Goal: Task Accomplishment & Management: Use online tool/utility

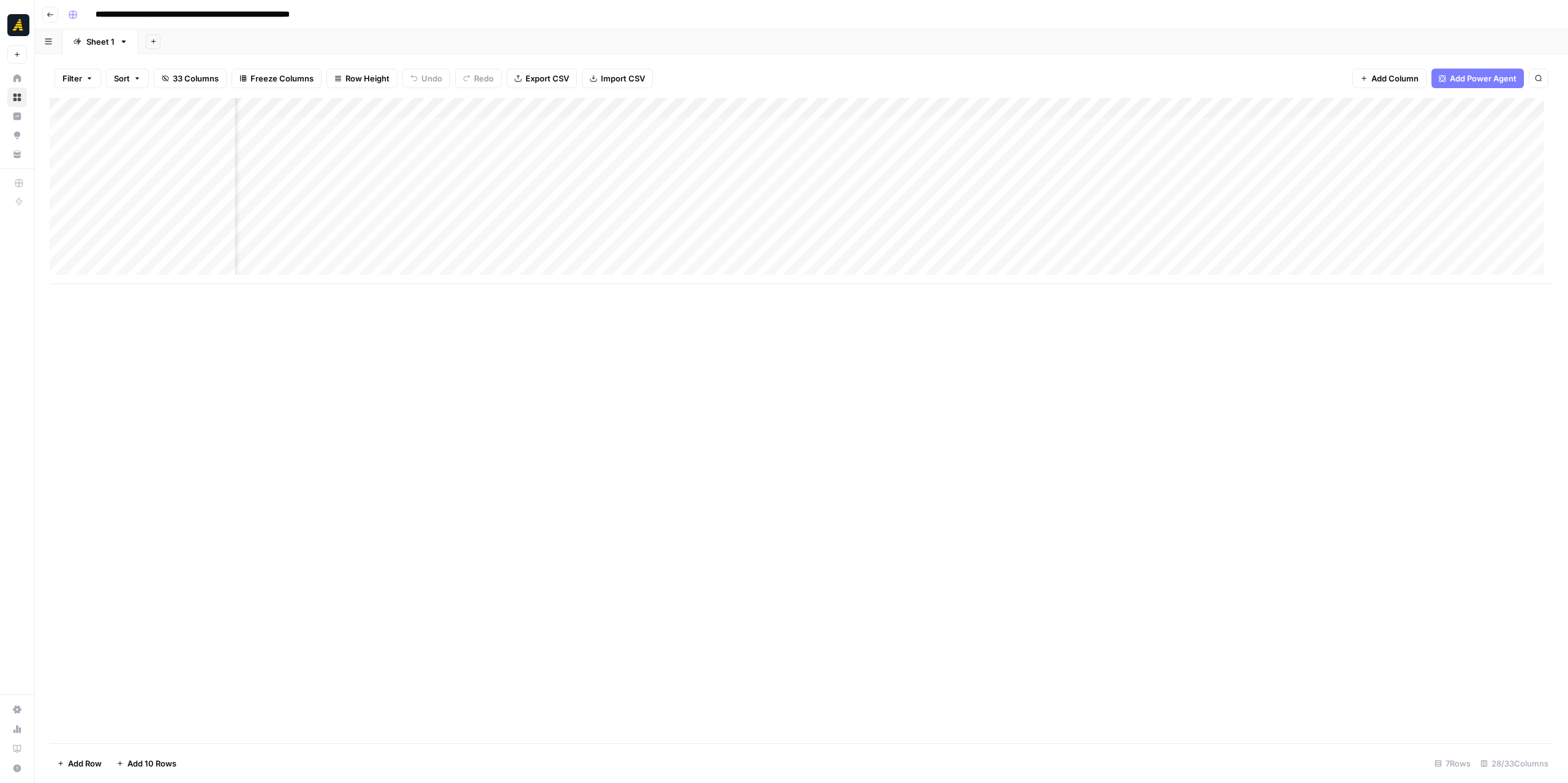
scroll to position [0, 1102]
click at [764, 231] on div "Add Column" at bounding box center [801, 191] width 1504 height 186
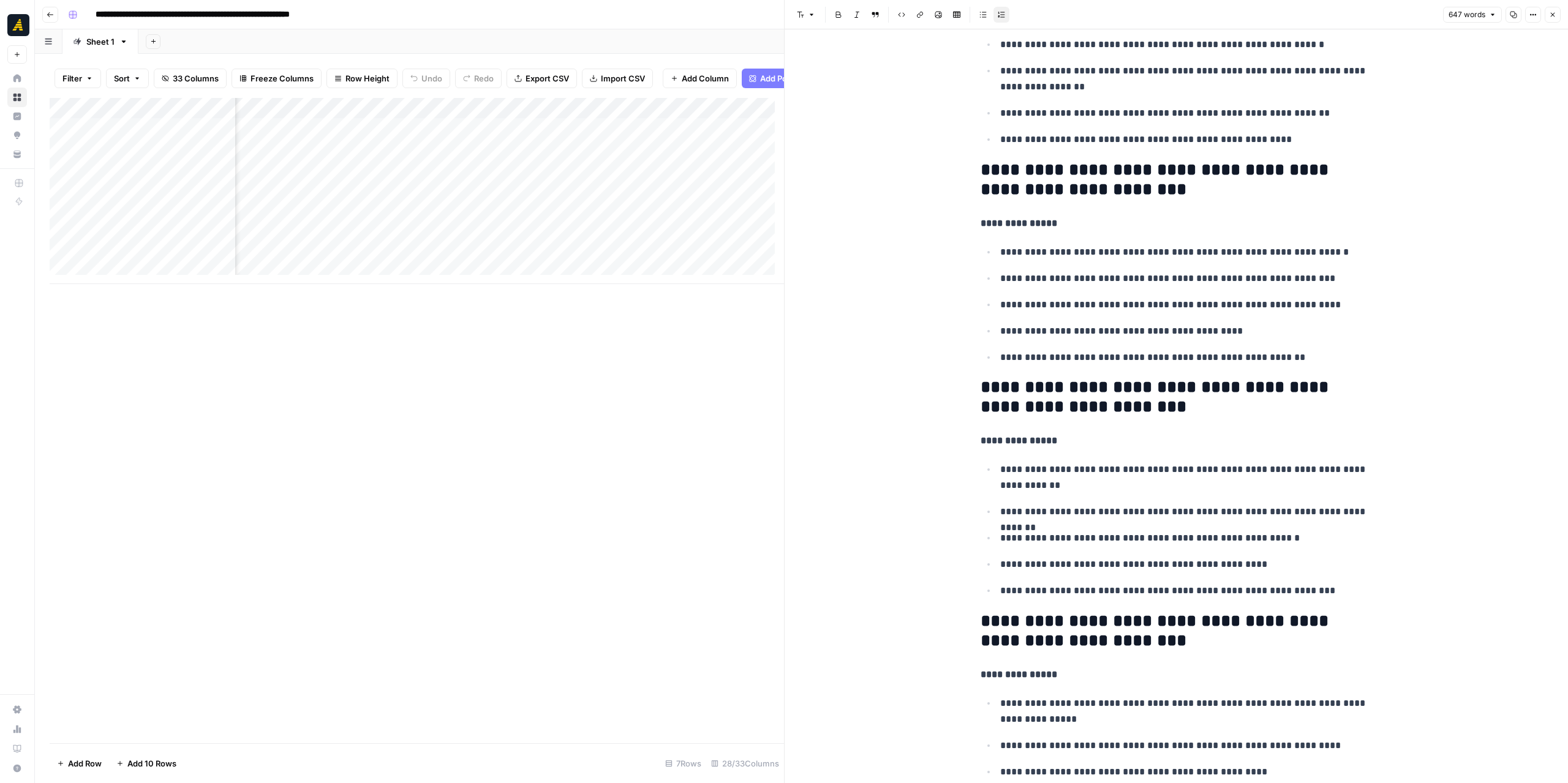
scroll to position [0, 1495]
click at [596, 240] on div "Add Column" at bounding box center [416, 191] width 735 height 186
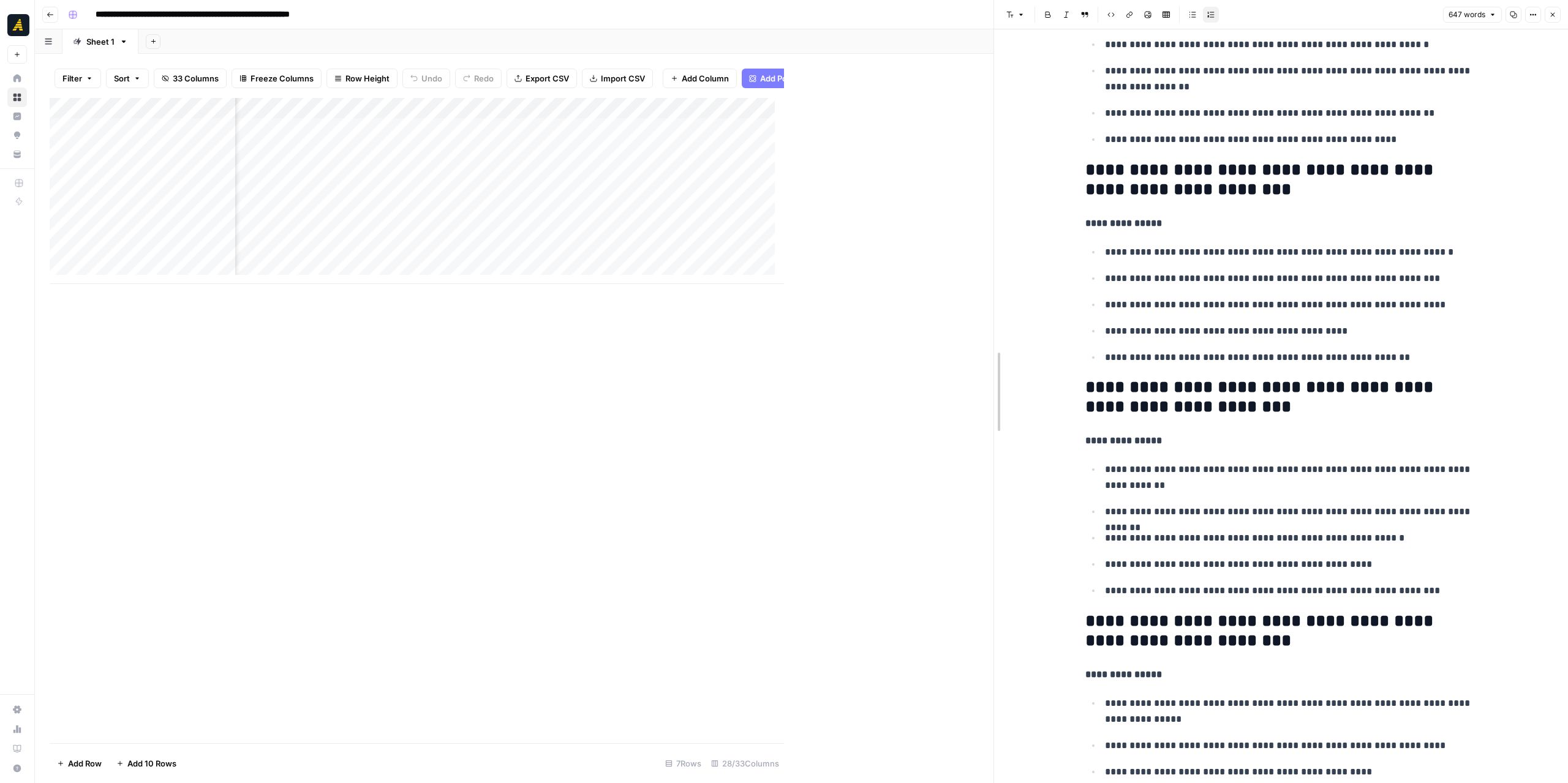
drag, startPoint x: 787, startPoint y: 352, endPoint x: 996, endPoint y: 355, distance: 209.0
click at [669, 232] on div "Add Column" at bounding box center [521, 191] width 944 height 186
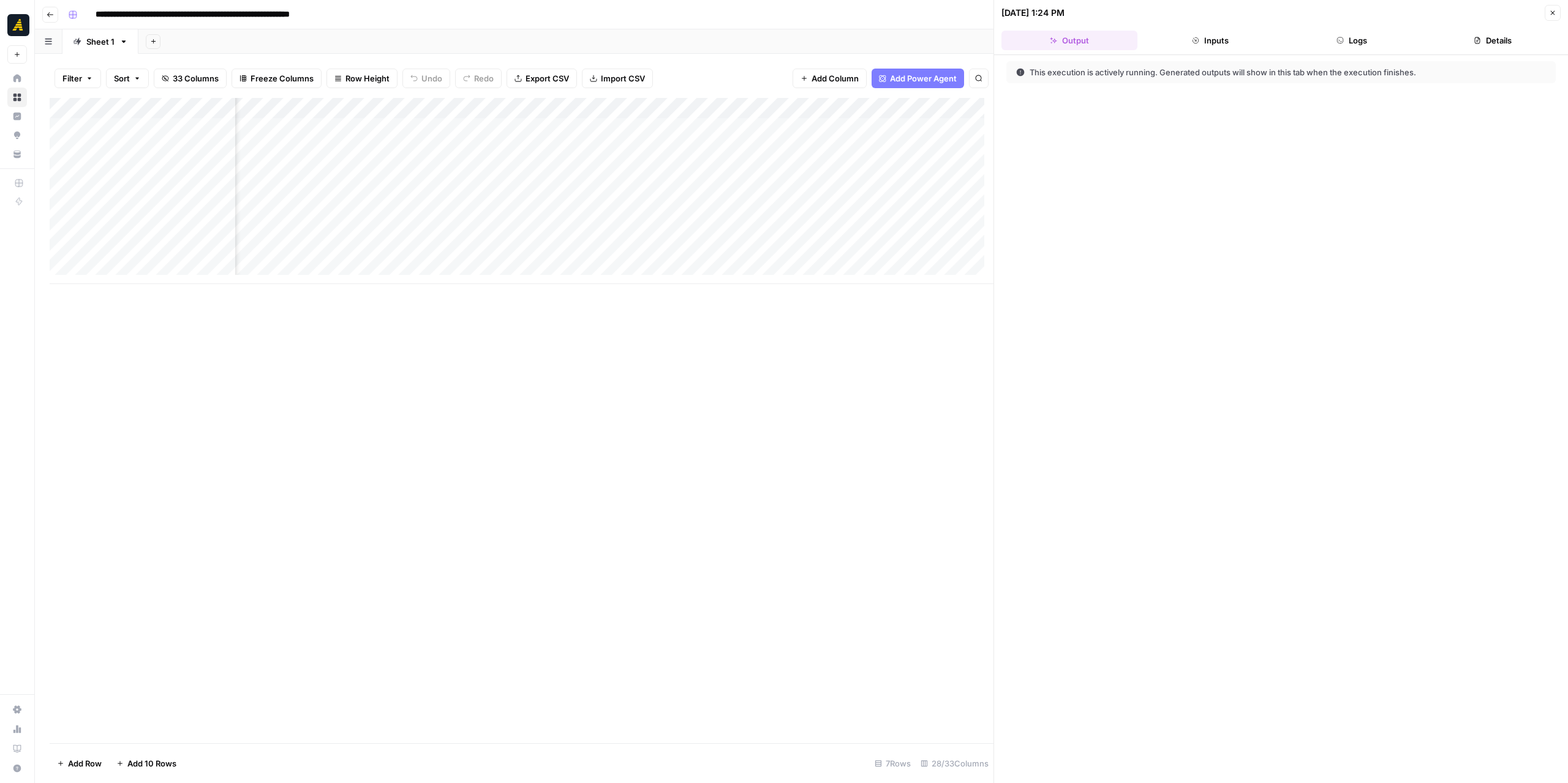
click at [1346, 42] on button "Logs" at bounding box center [1352, 40] width 136 height 20
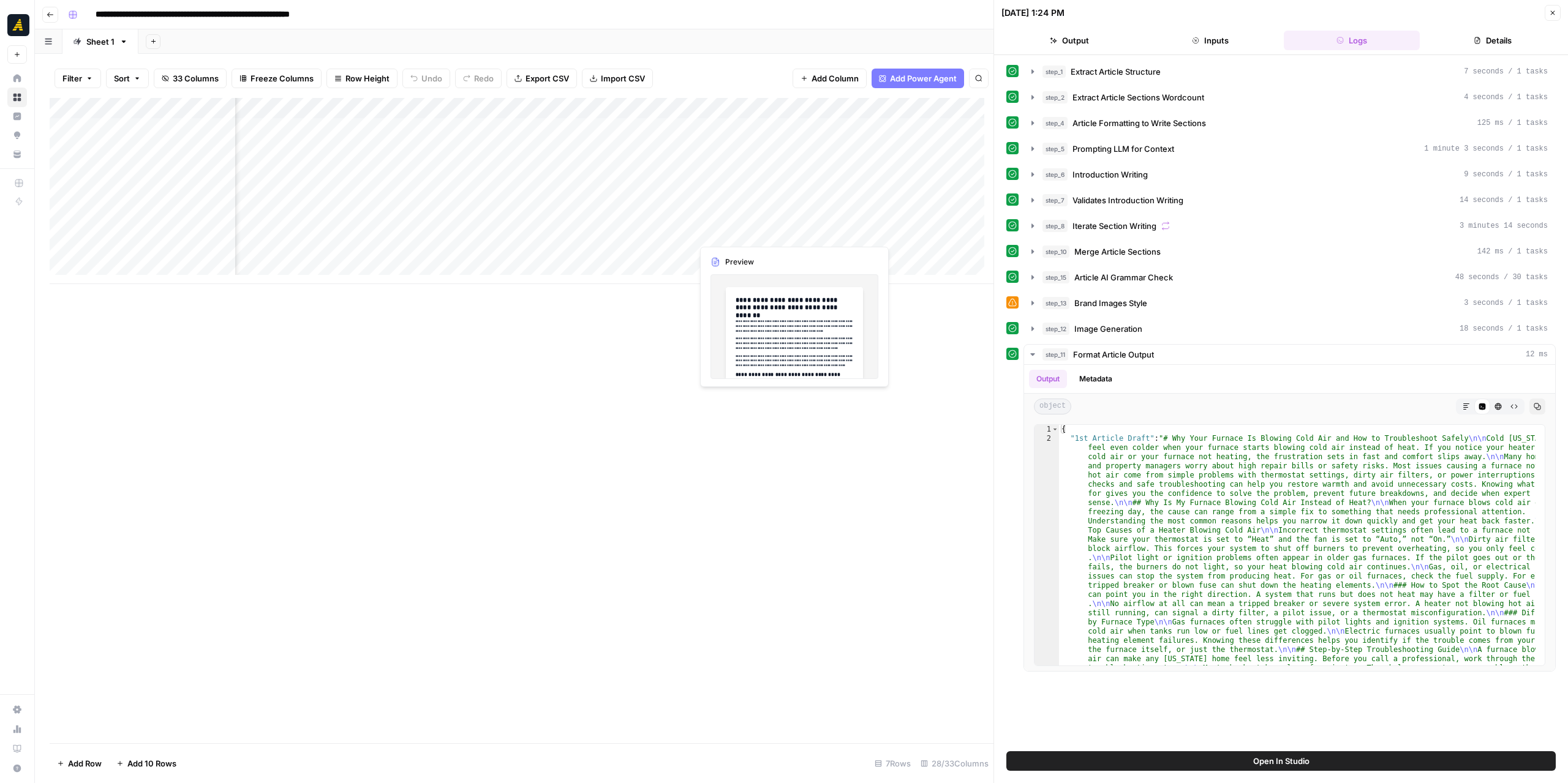
click at [744, 235] on div "Add Column" at bounding box center [521, 191] width 944 height 186
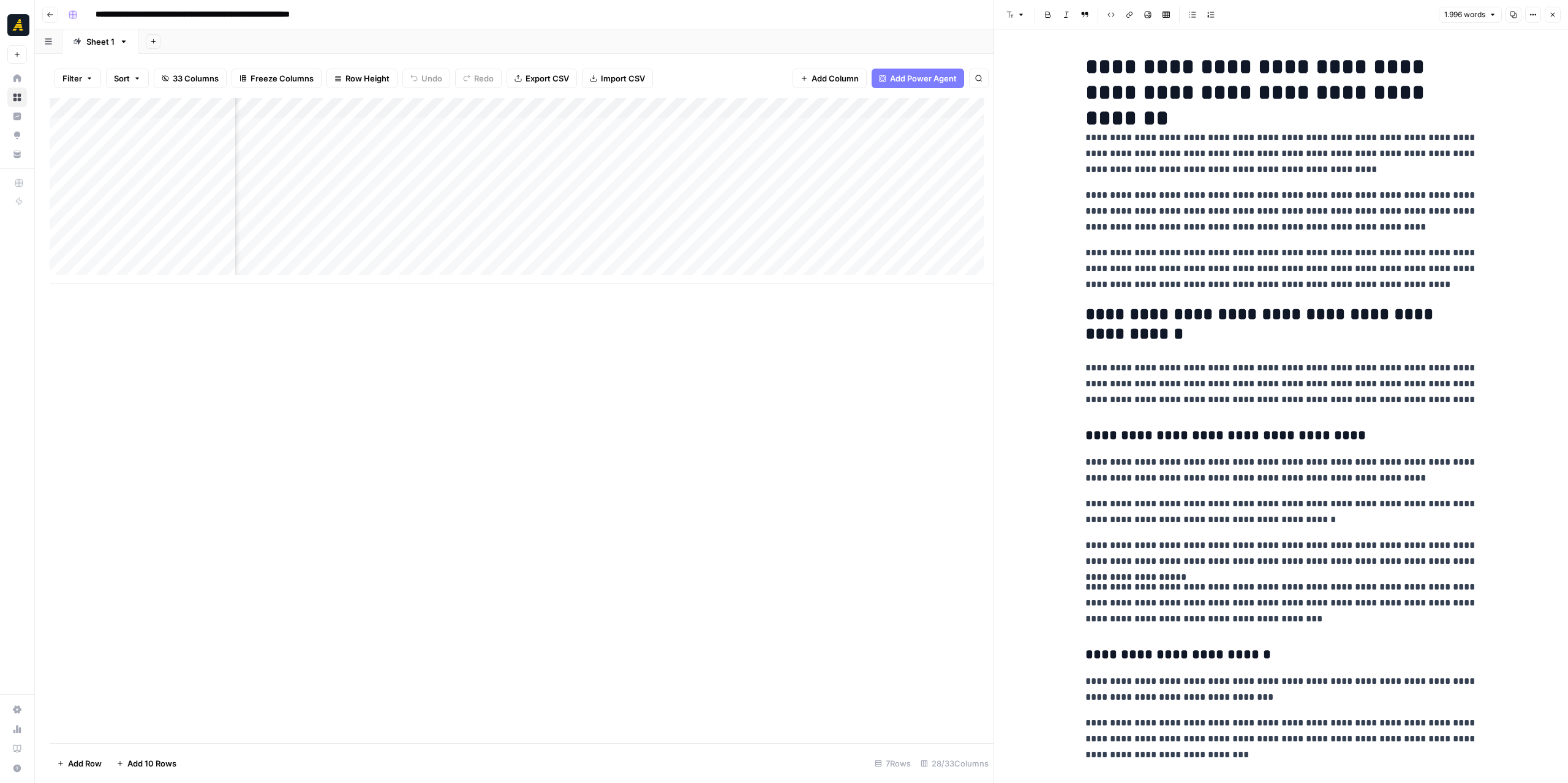
click at [828, 233] on div "Add Column" at bounding box center [521, 191] width 944 height 186
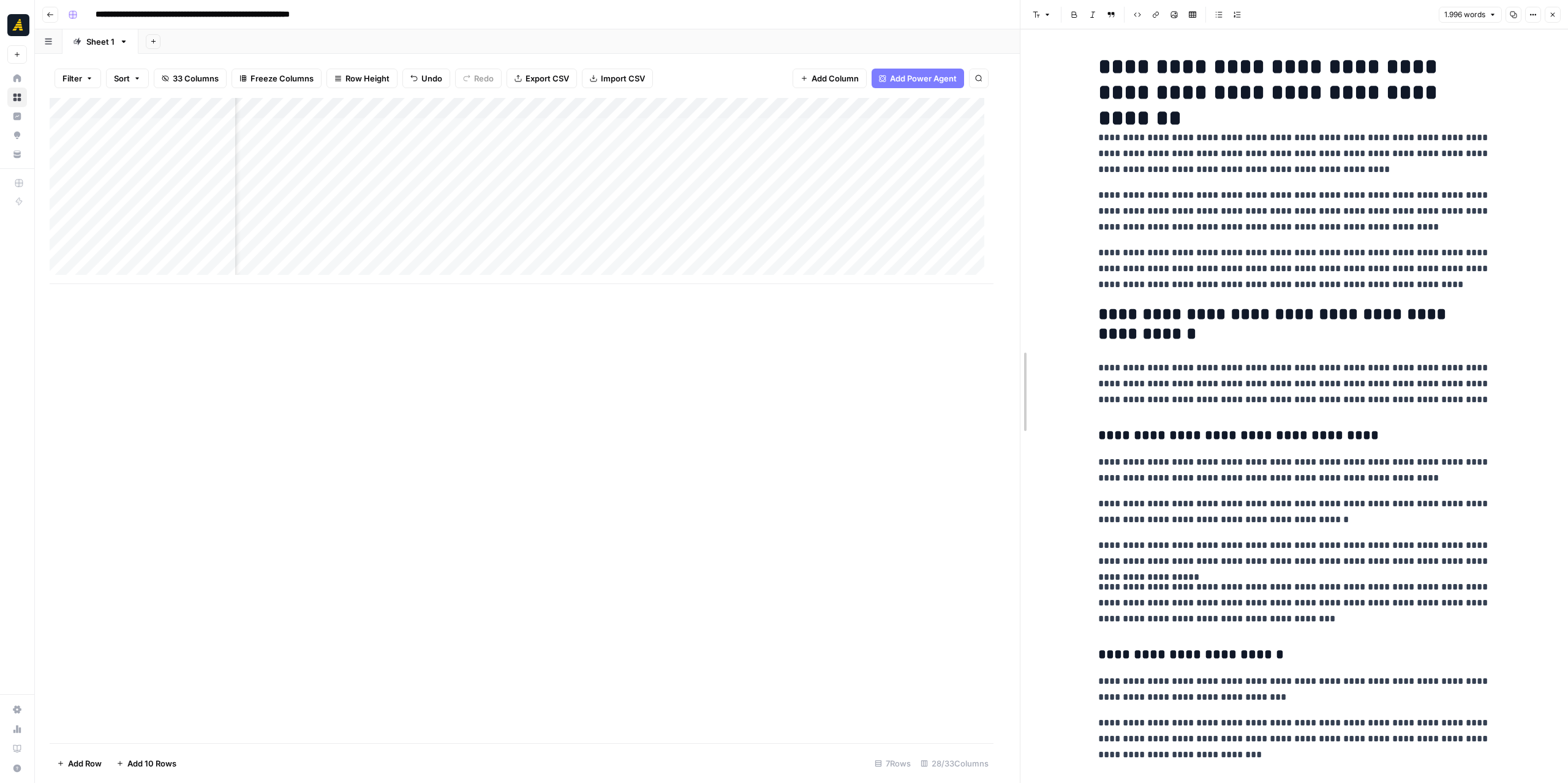
drag, startPoint x: 996, startPoint y: 370, endPoint x: 1051, endPoint y: 374, distance: 55.1
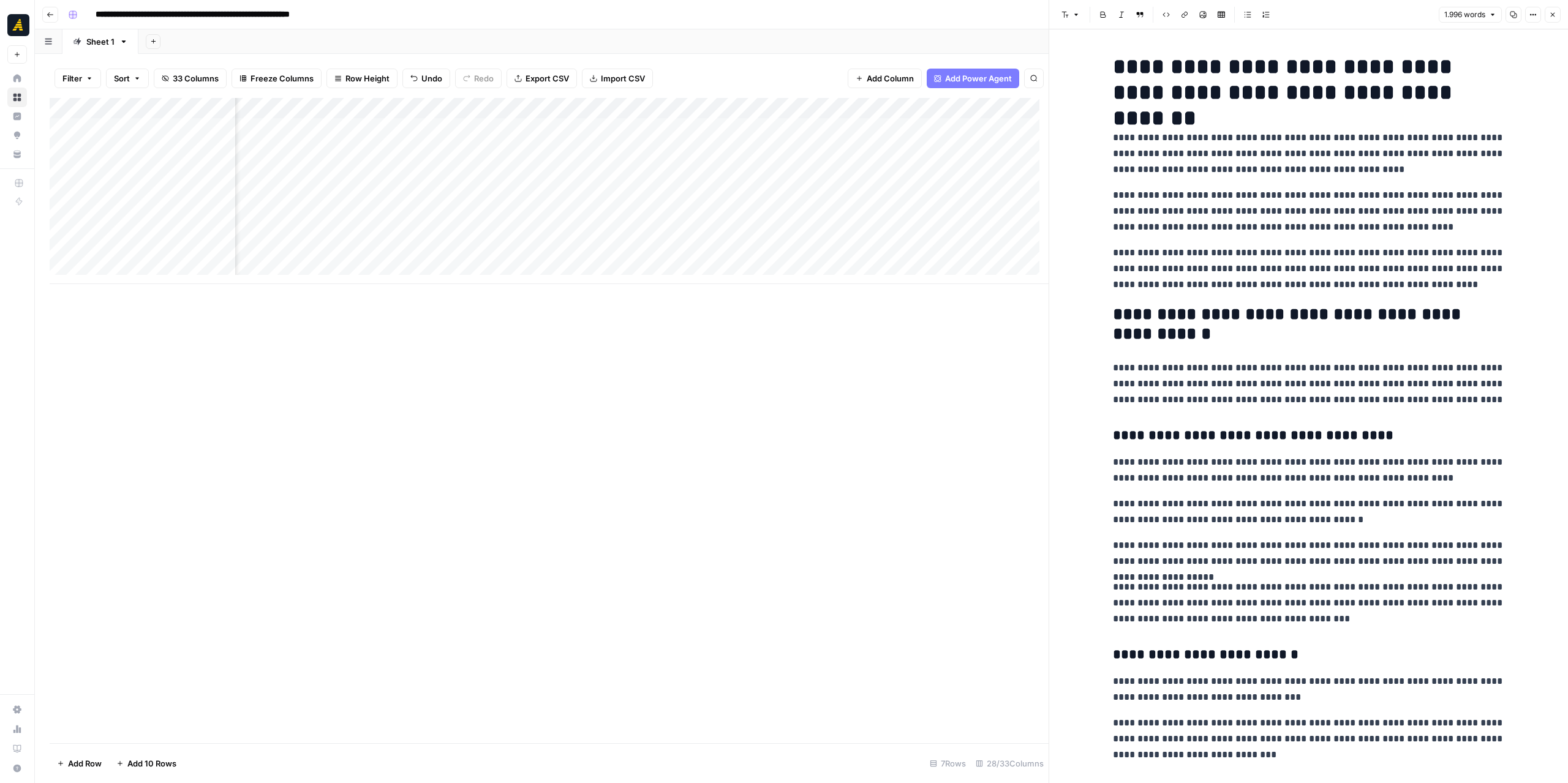
scroll to position [9, 1495]
drag, startPoint x: 638, startPoint y: 285, endPoint x: 710, endPoint y: 287, distance: 72.0
click at [710, 287] on div "Add Column" at bounding box center [548, 420] width 999 height 645
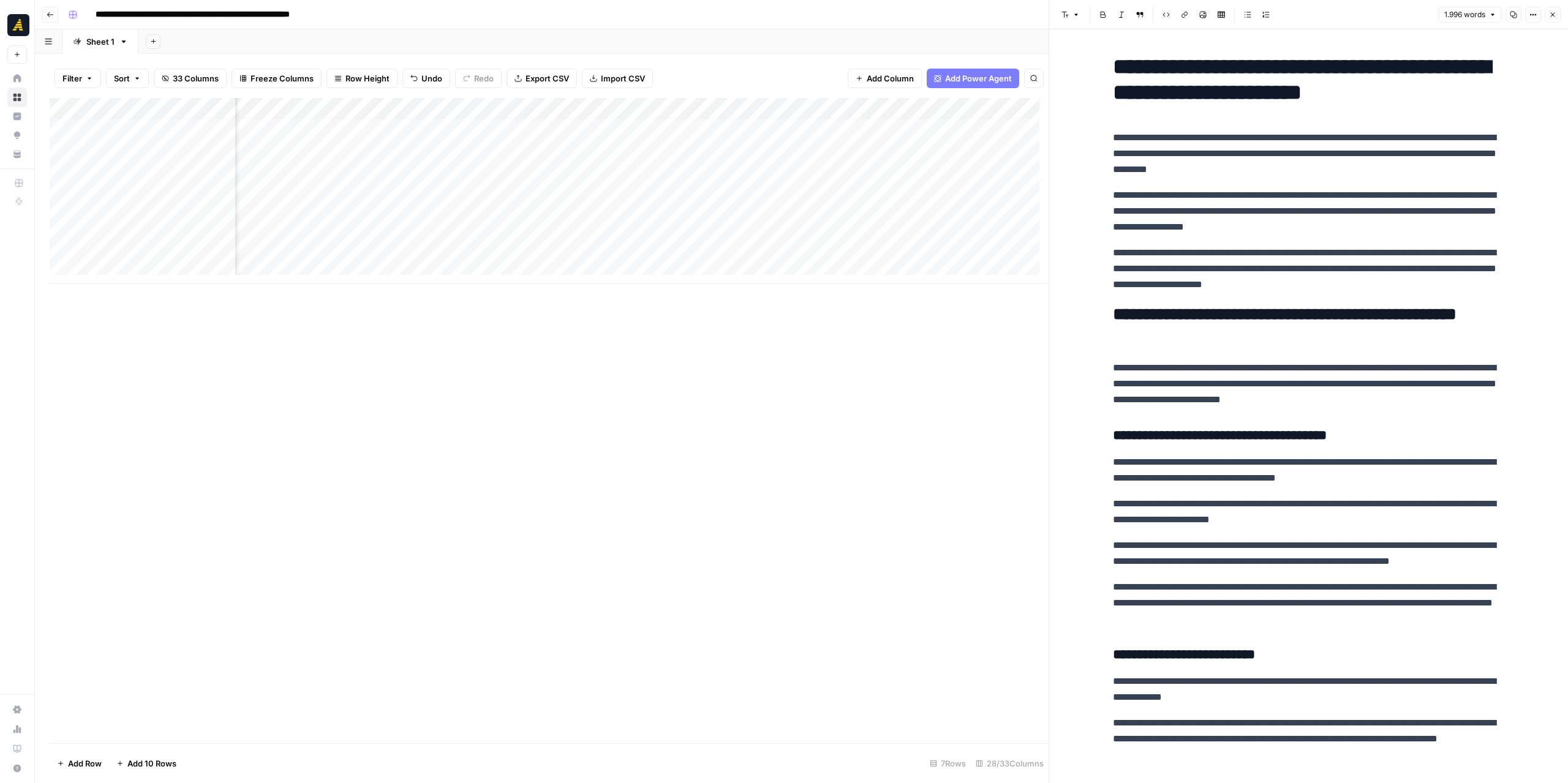
click at [471, 218] on div "Add Column" at bounding box center [548, 191] width 999 height 186
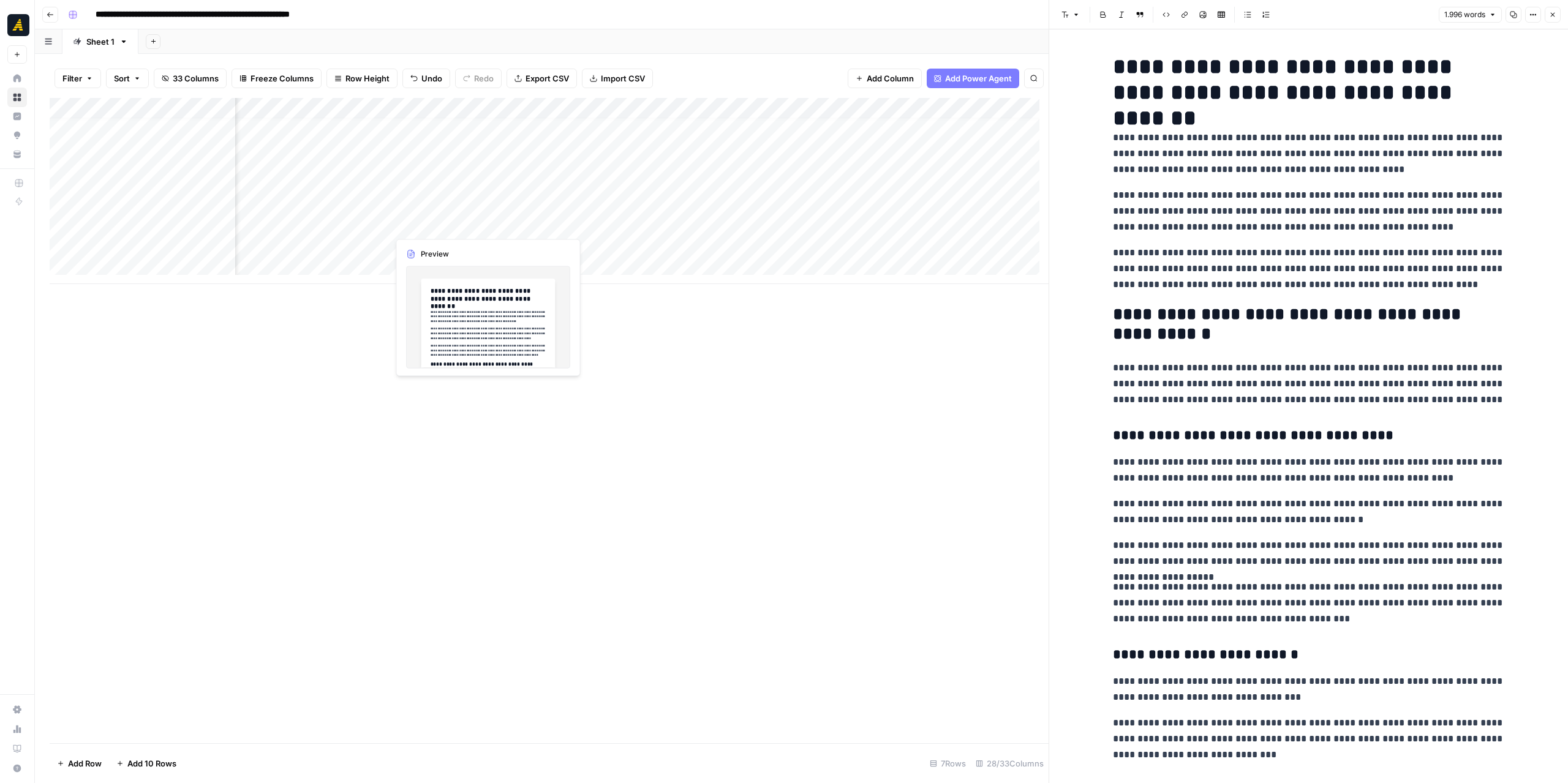
click at [450, 230] on div "Add Column" at bounding box center [548, 191] width 999 height 186
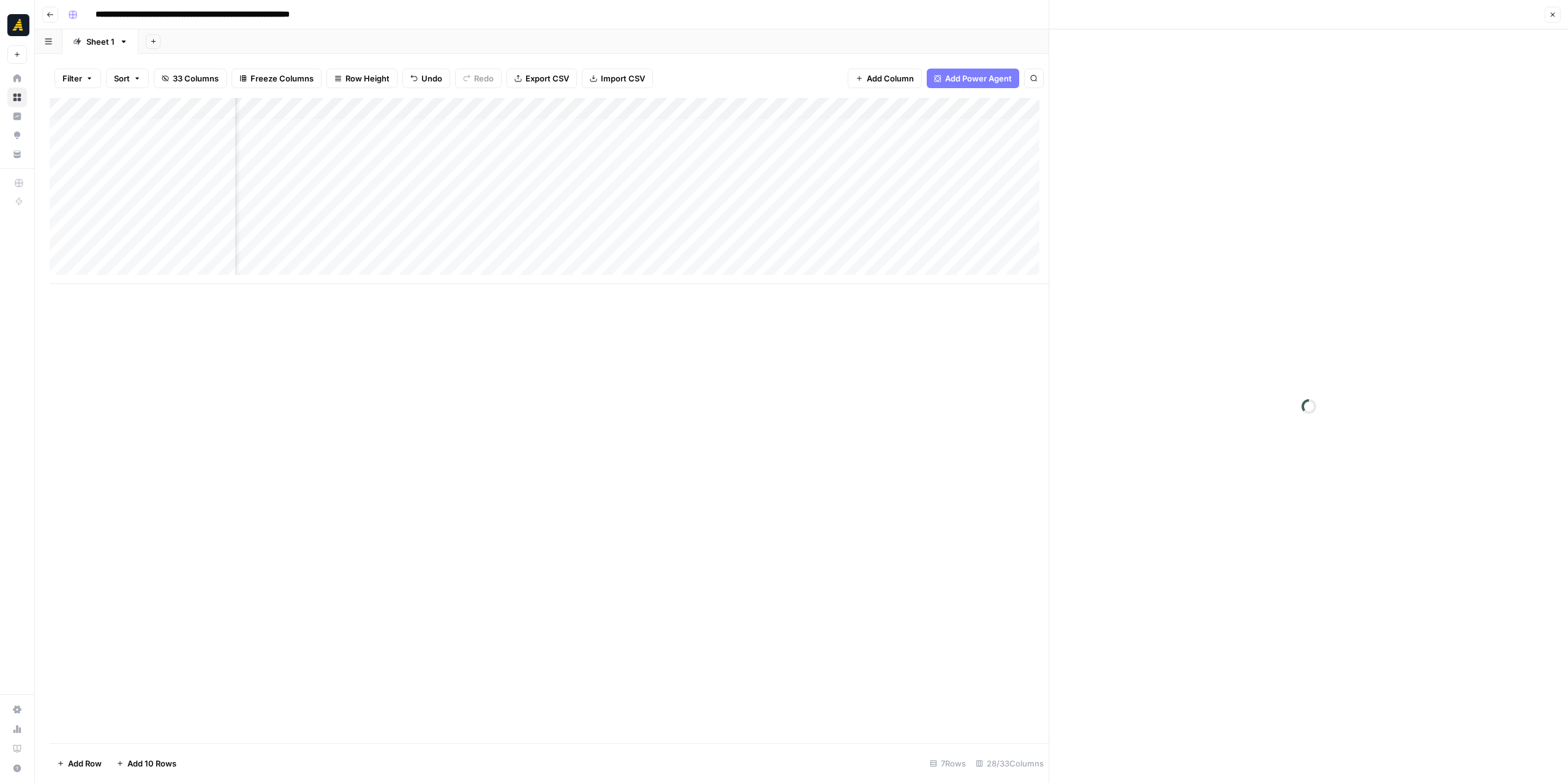
click at [450, 230] on div at bounding box center [448, 223] width 125 height 23
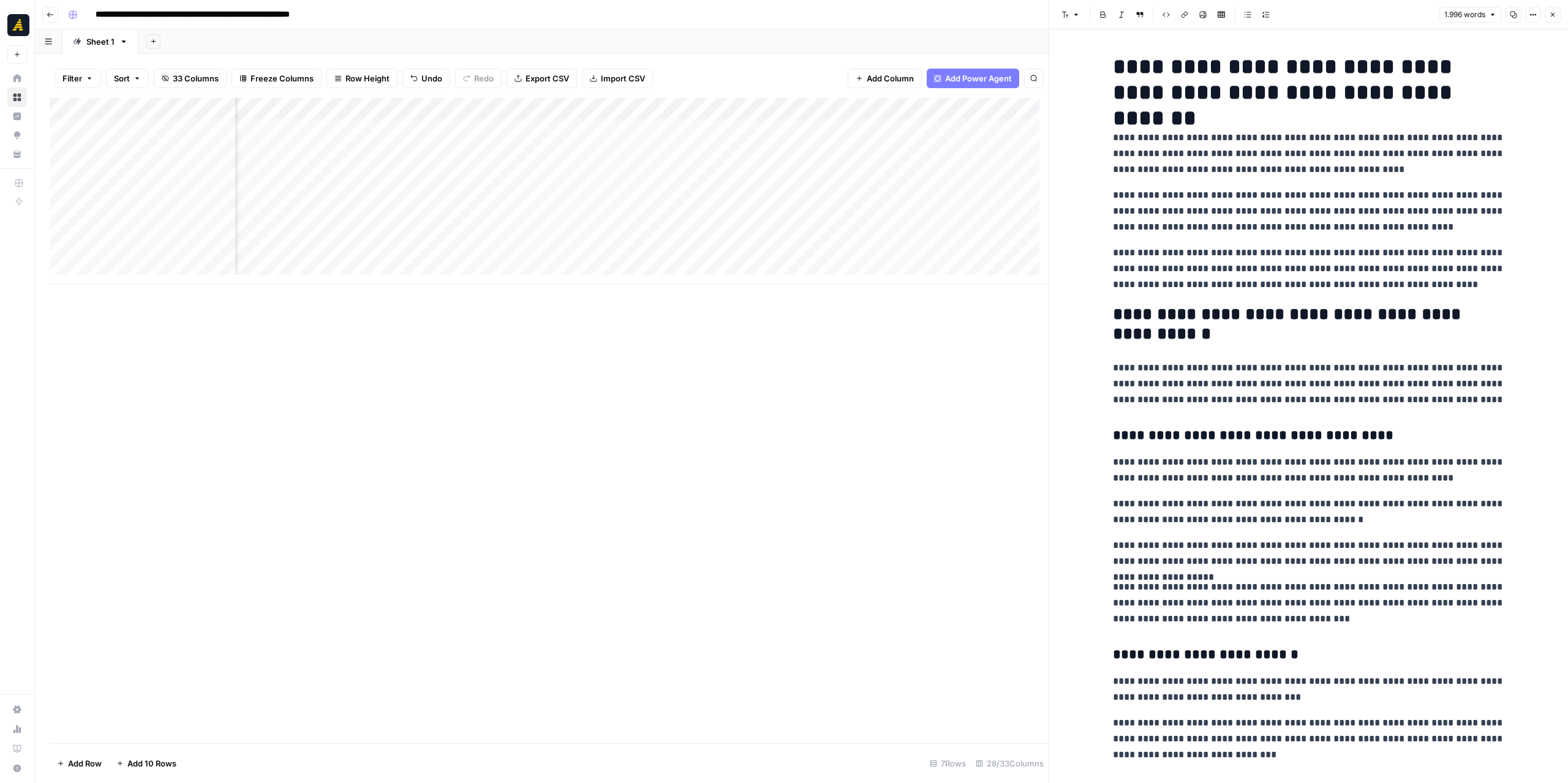
click at [1511, 14] on icon "button" at bounding box center [1514, 15] width 7 height 7
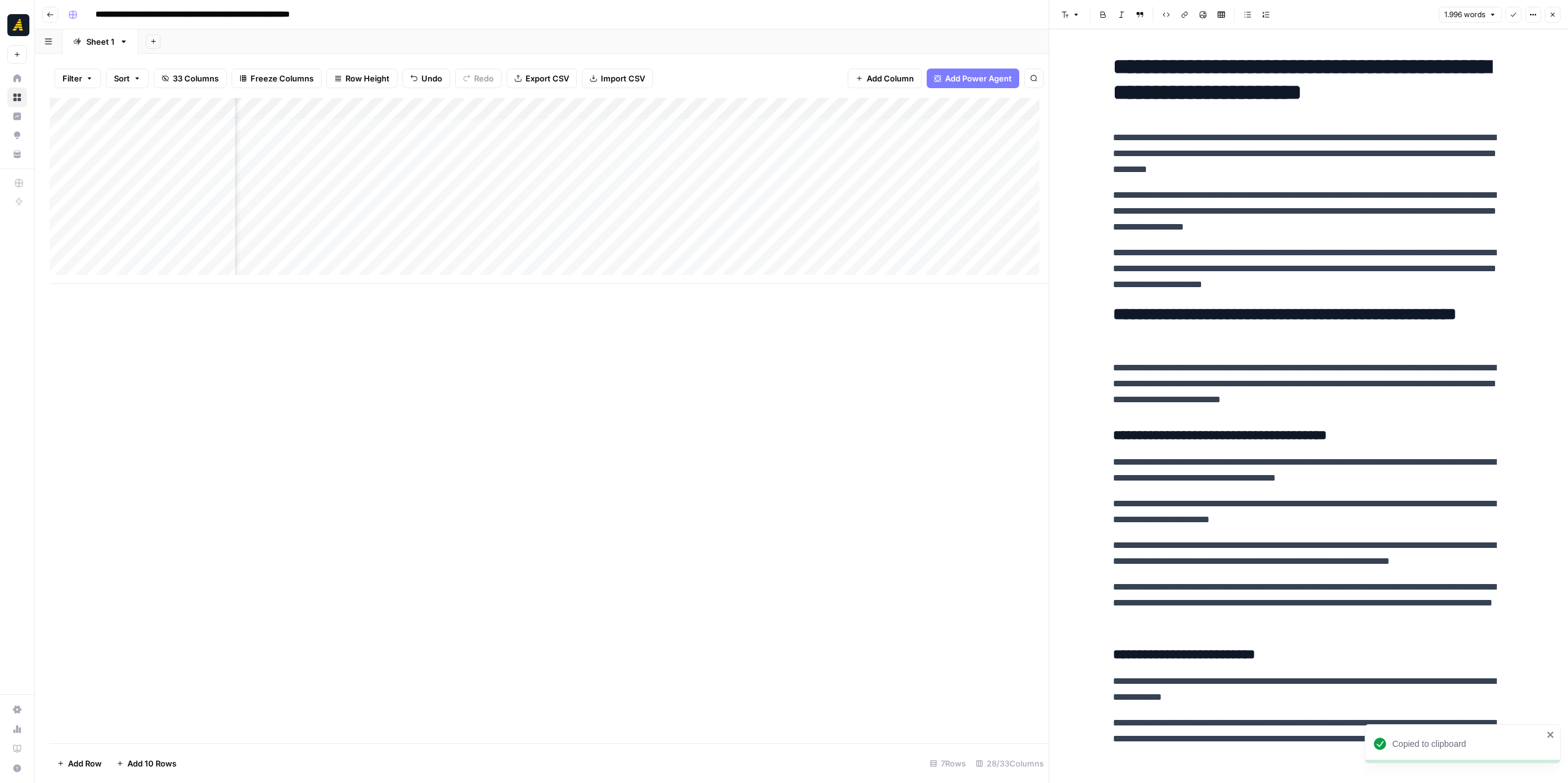
click at [839, 224] on div "Add Column" at bounding box center [548, 191] width 999 height 186
click at [839, 224] on div "Add Column" at bounding box center [548, 191] width 999 height 186
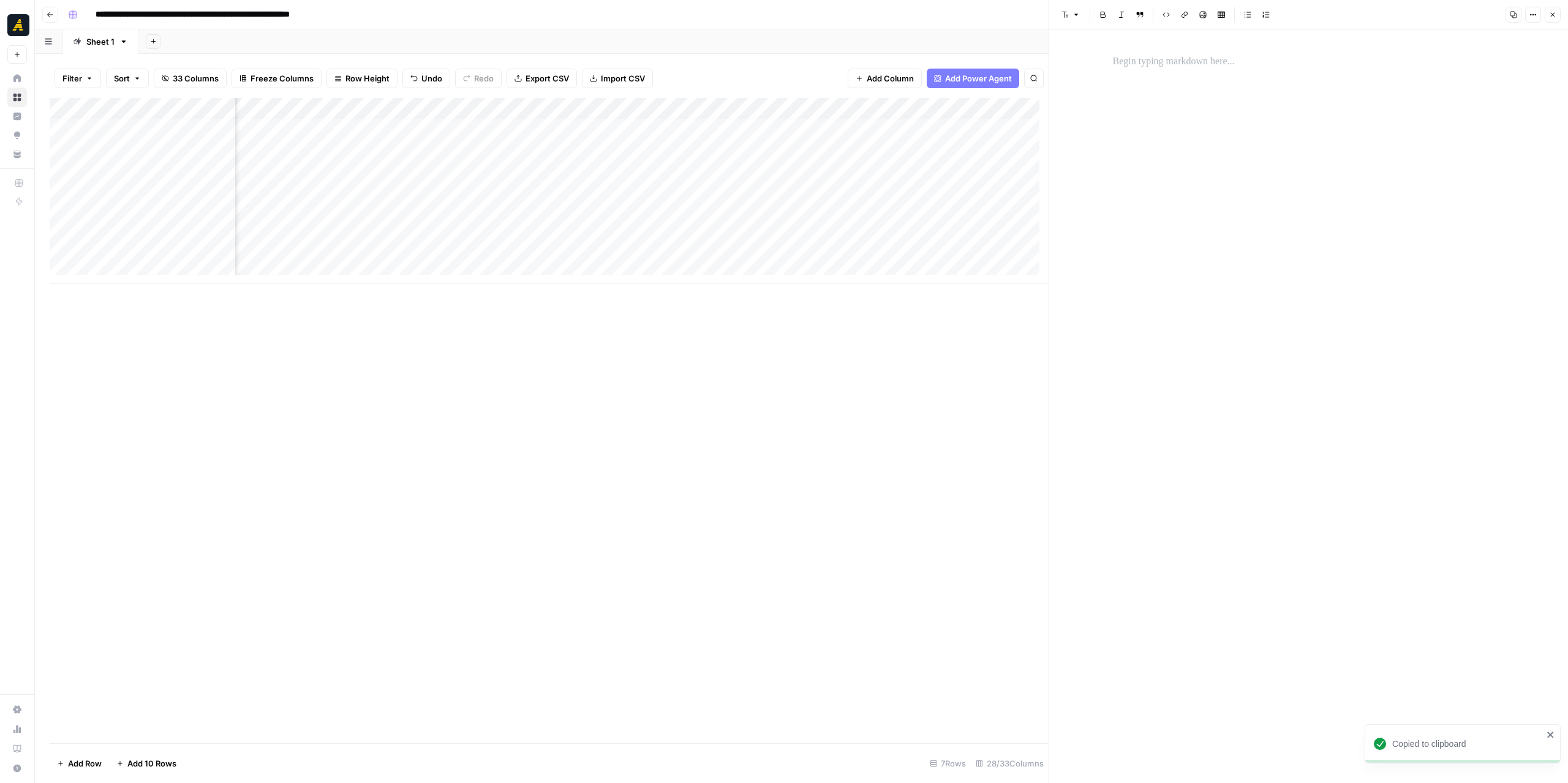
click at [1167, 67] on p at bounding box center [1308, 62] width 392 height 16
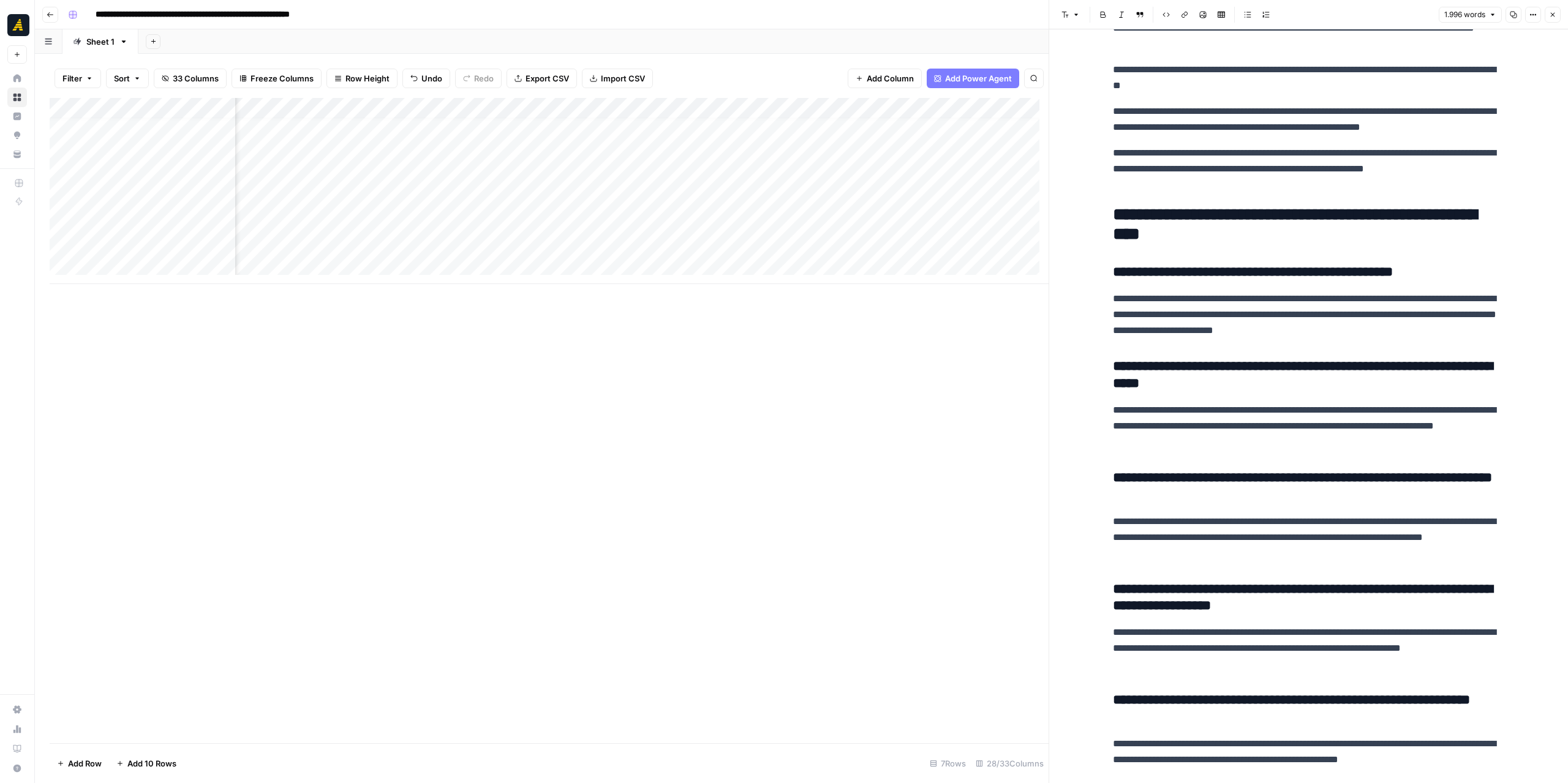
scroll to position [9, 2229]
click at [637, 222] on div "Add Column" at bounding box center [548, 191] width 999 height 186
click at [817, 222] on div "Add Column" at bounding box center [548, 191] width 999 height 186
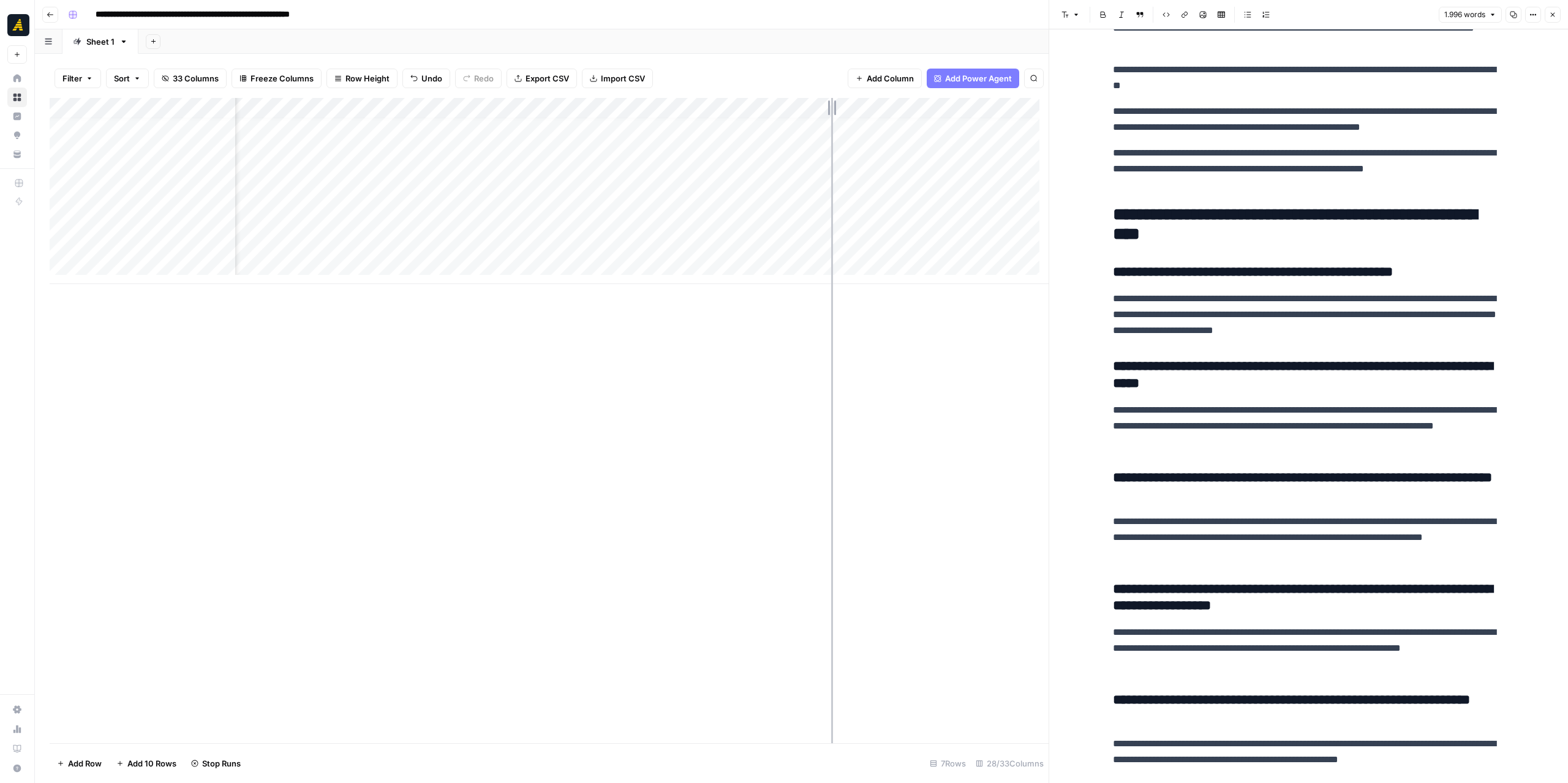
drag, startPoint x: 894, startPoint y: 114, endPoint x: 822, endPoint y: 109, distance: 72.2
click at [823, 109] on div "Add Column" at bounding box center [548, 191] width 999 height 186
drag, startPoint x: 823, startPoint y: 112, endPoint x: 798, endPoint y: 108, distance: 25.3
click at [798, 108] on div "Add Column" at bounding box center [548, 191] width 999 height 186
drag, startPoint x: 567, startPoint y: 112, endPoint x: 531, endPoint y: 113, distance: 36.0
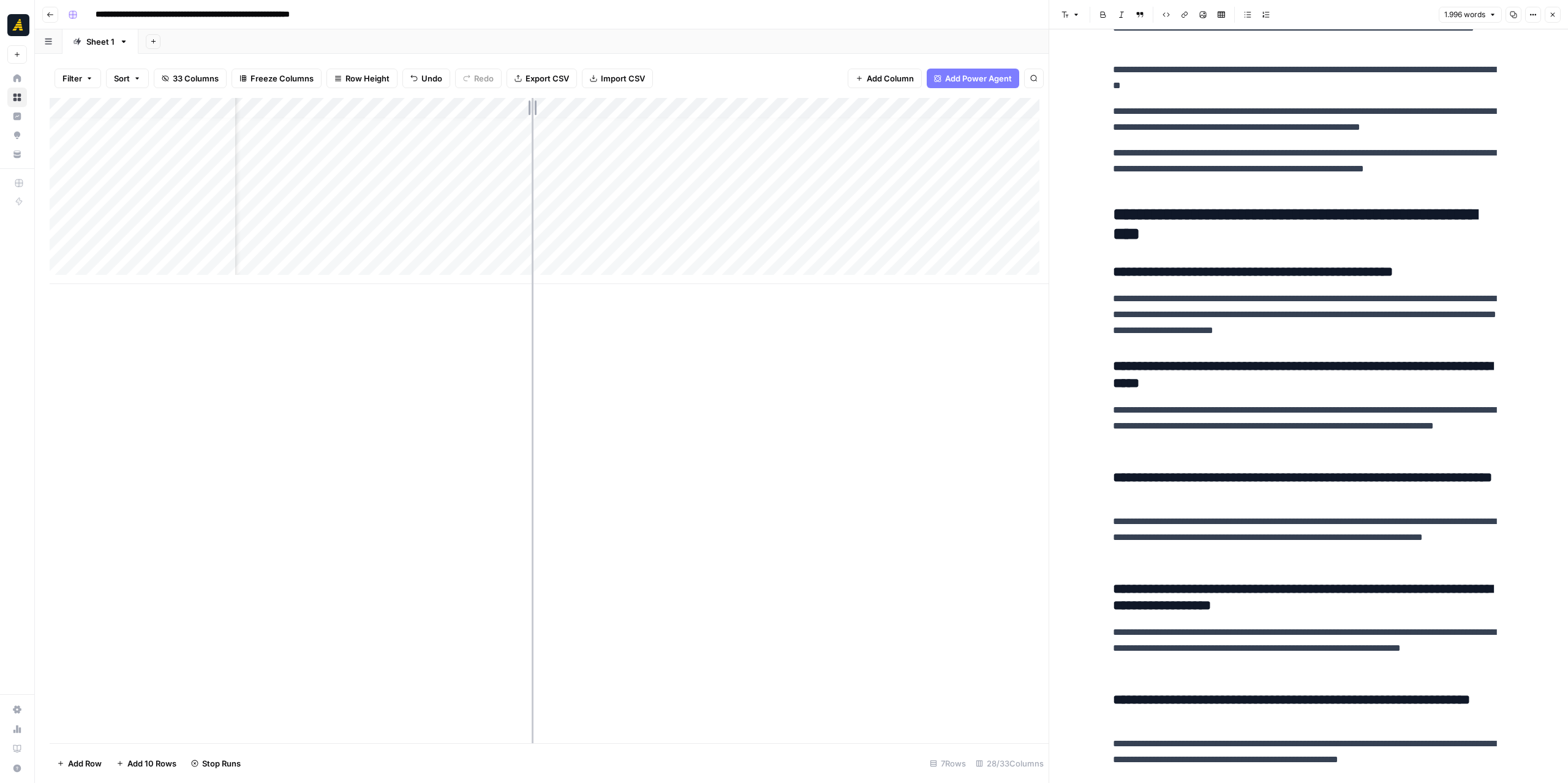
click at [531, 113] on div "Add Column" at bounding box center [548, 191] width 999 height 186
drag, startPoint x: 663, startPoint y: 110, endPoint x: 647, endPoint y: 110, distance: 16.0
click at [647, 110] on div "Add Column" at bounding box center [548, 191] width 999 height 186
drag, startPoint x: 742, startPoint y: 283, endPoint x: 712, endPoint y: 284, distance: 30.0
click at [712, 284] on div "Add Column" at bounding box center [548, 420] width 999 height 645
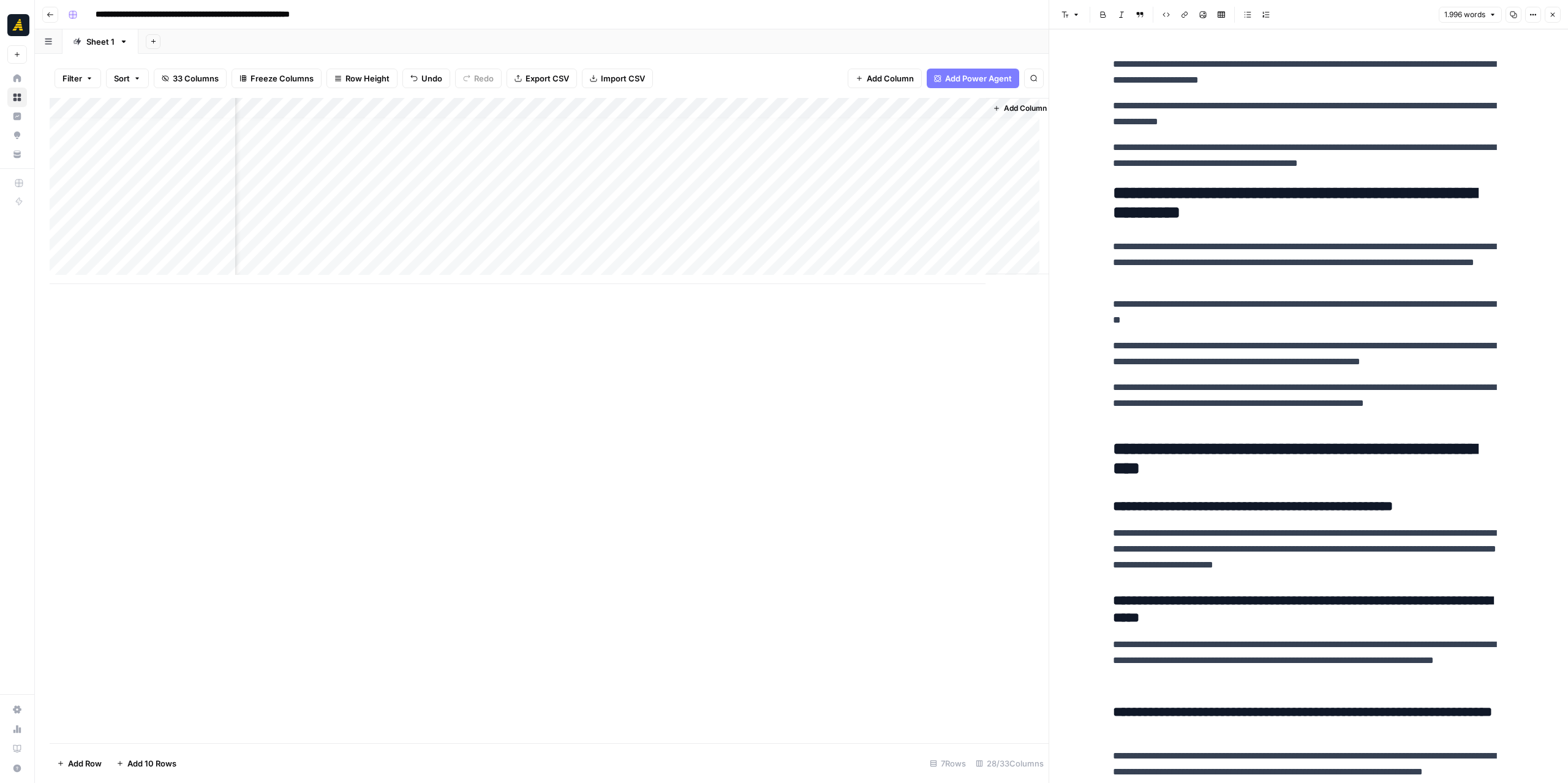
scroll to position [9, 2905]
click at [416, 110] on div "Add Column" at bounding box center [548, 191] width 999 height 186
click at [807, 220] on div "Add Column" at bounding box center [548, 191] width 999 height 186
click at [881, 226] on div "Add Column" at bounding box center [548, 191] width 999 height 186
click at [1554, 18] on icon "button" at bounding box center [1552, 14] width 8 height 8
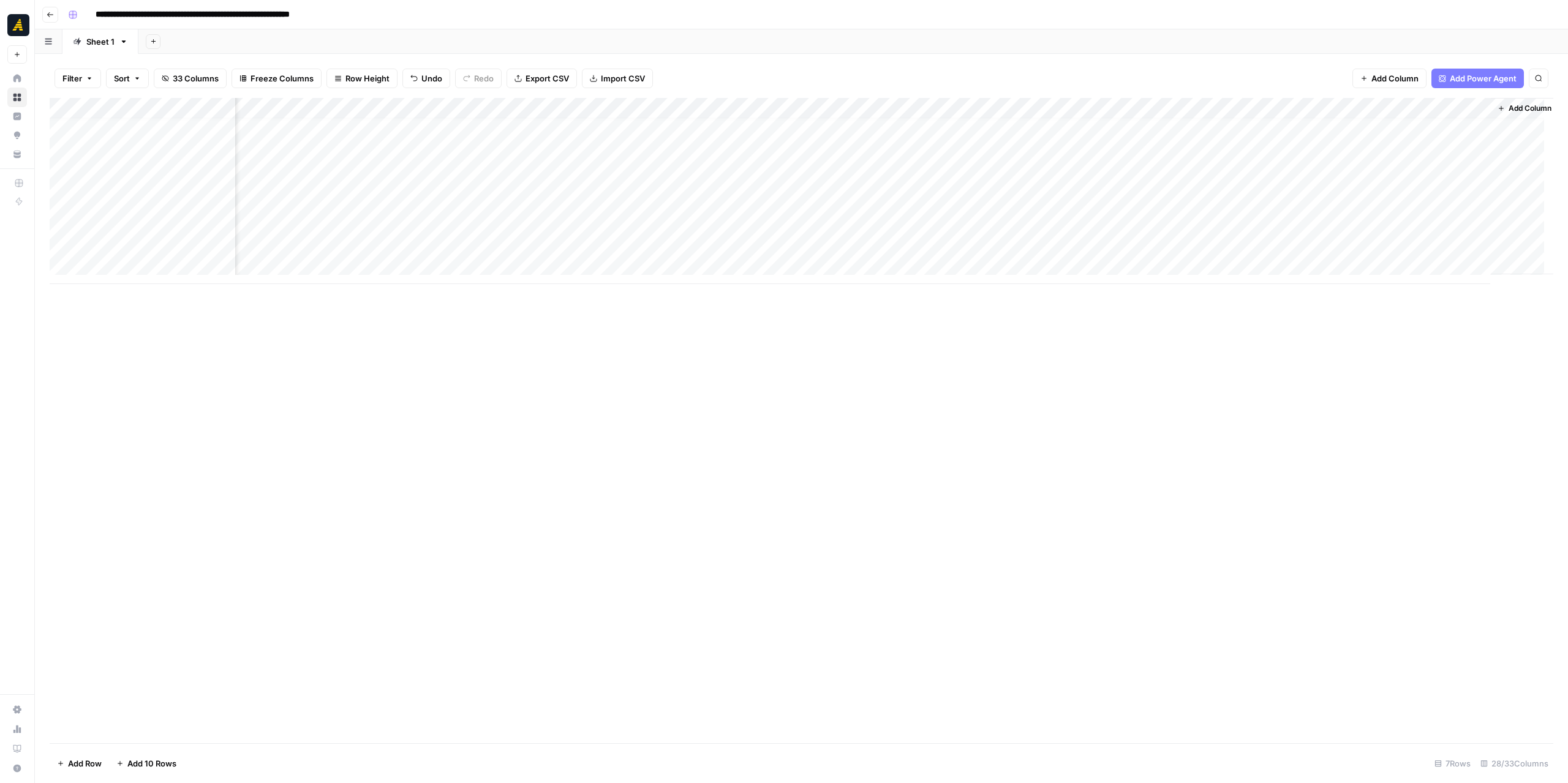
scroll to position [9, 2400]
click at [1422, 229] on div "Add Column" at bounding box center [801, 191] width 1504 height 186
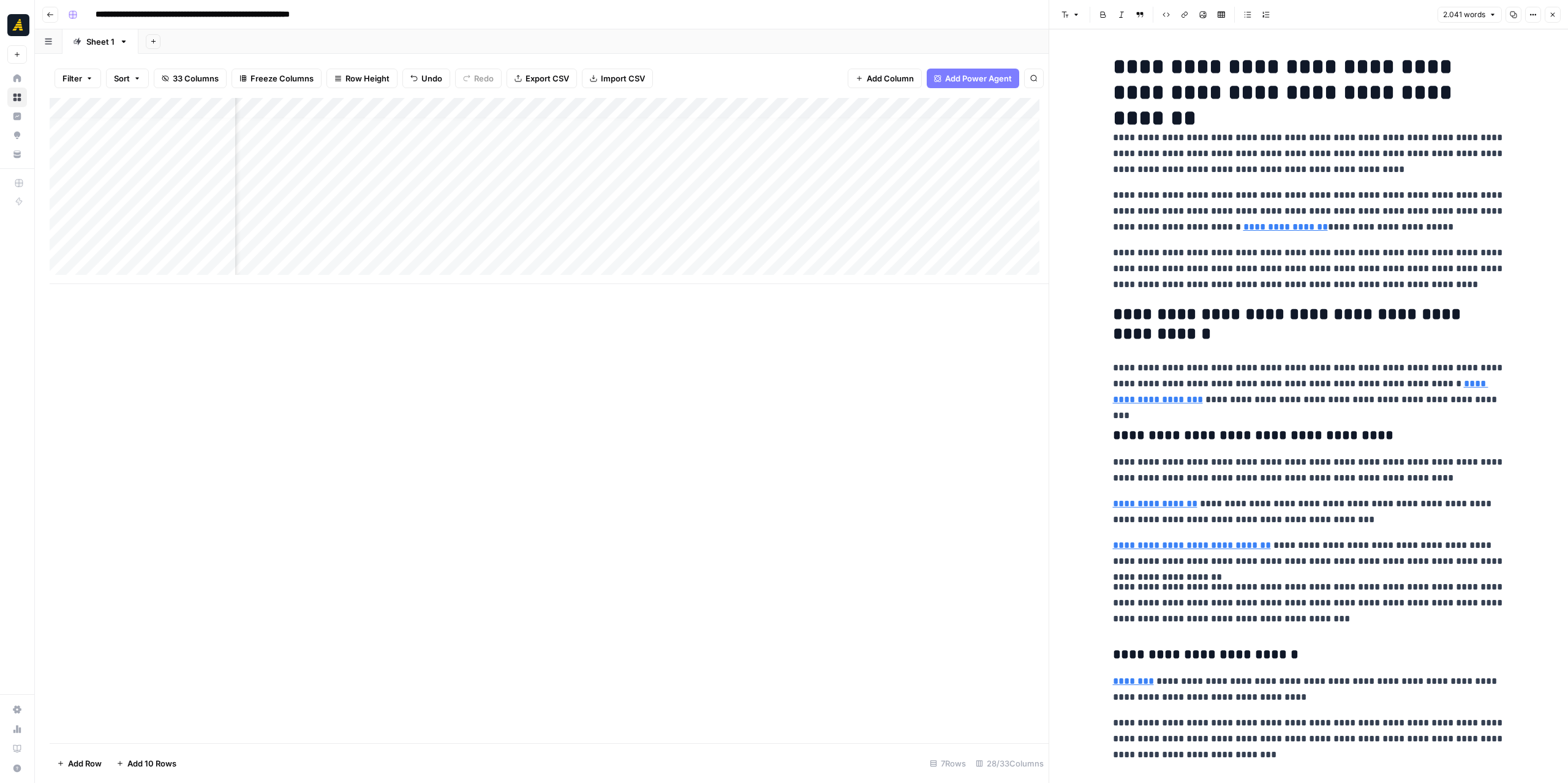
click at [1252, 227] on link "**********" at bounding box center [1285, 227] width 84 height 9
click at [1374, 207] on link "Open in a new tab" at bounding box center [1378, 209] width 16 height 16
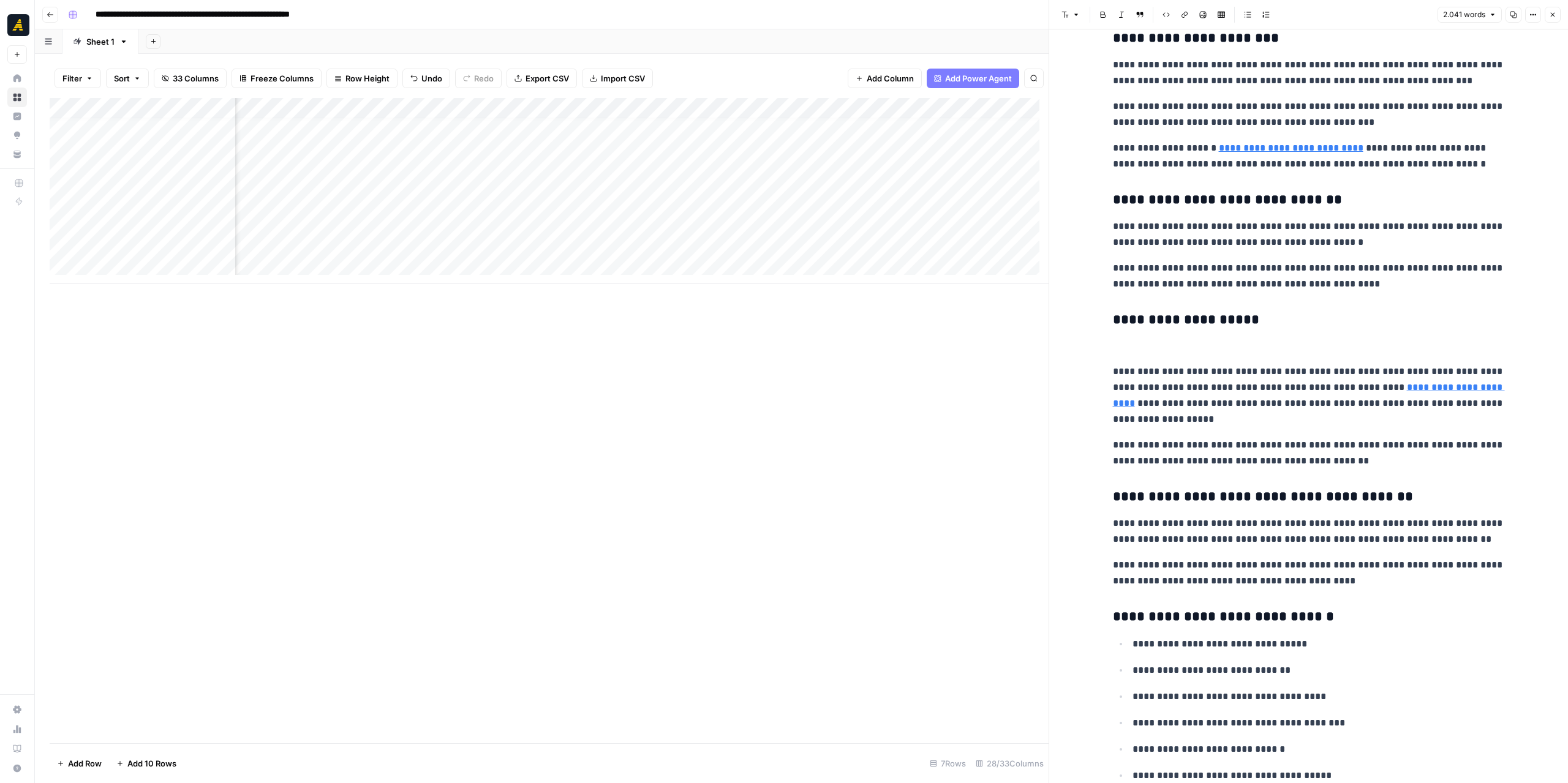
scroll to position [1286, 0]
click at [1395, 392] on link "**********" at bounding box center [1308, 396] width 392 height 25
click at [1402, 373] on link "Open in a new tab" at bounding box center [1409, 371] width 16 height 16
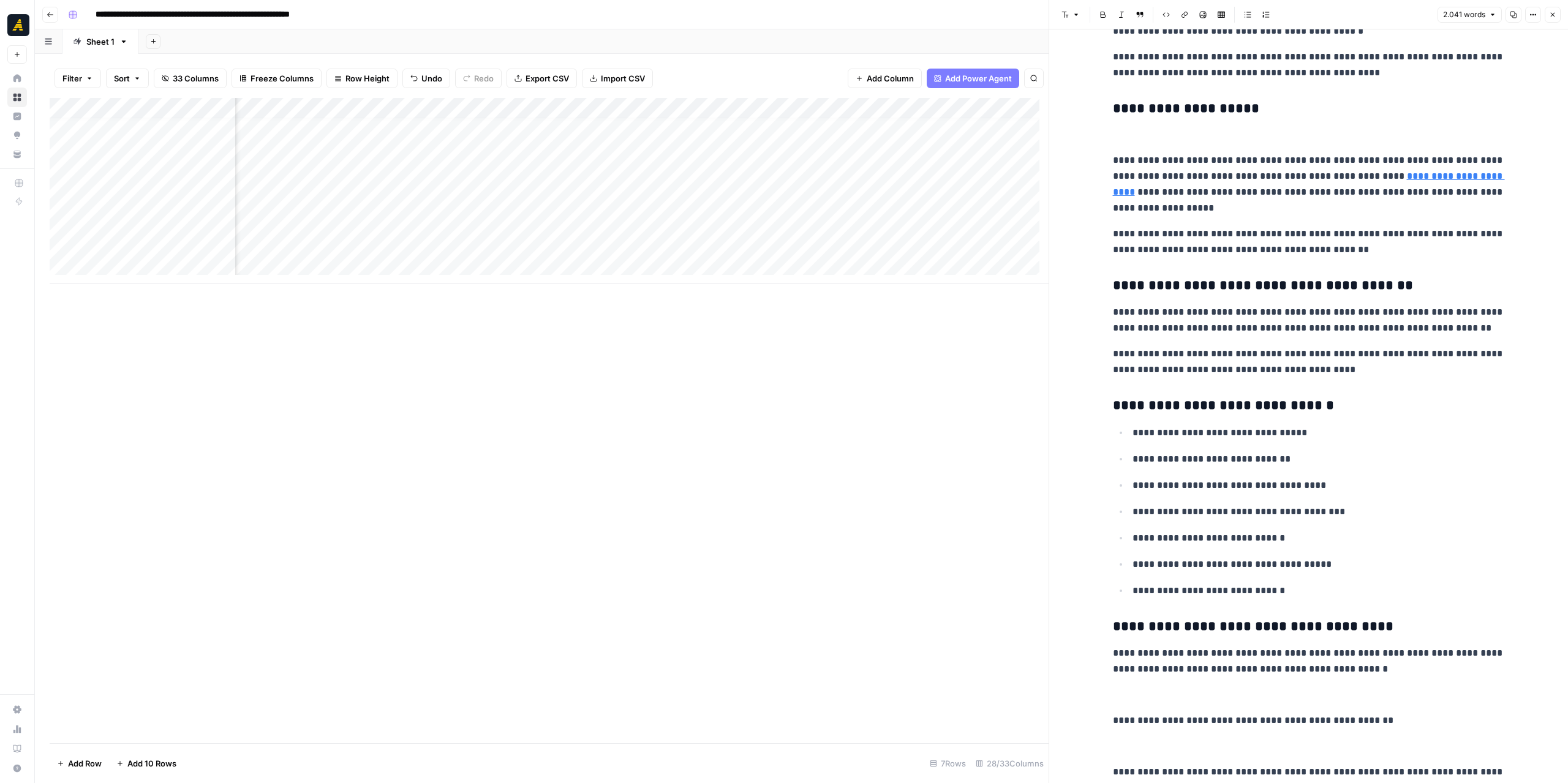
scroll to position [1653, 0]
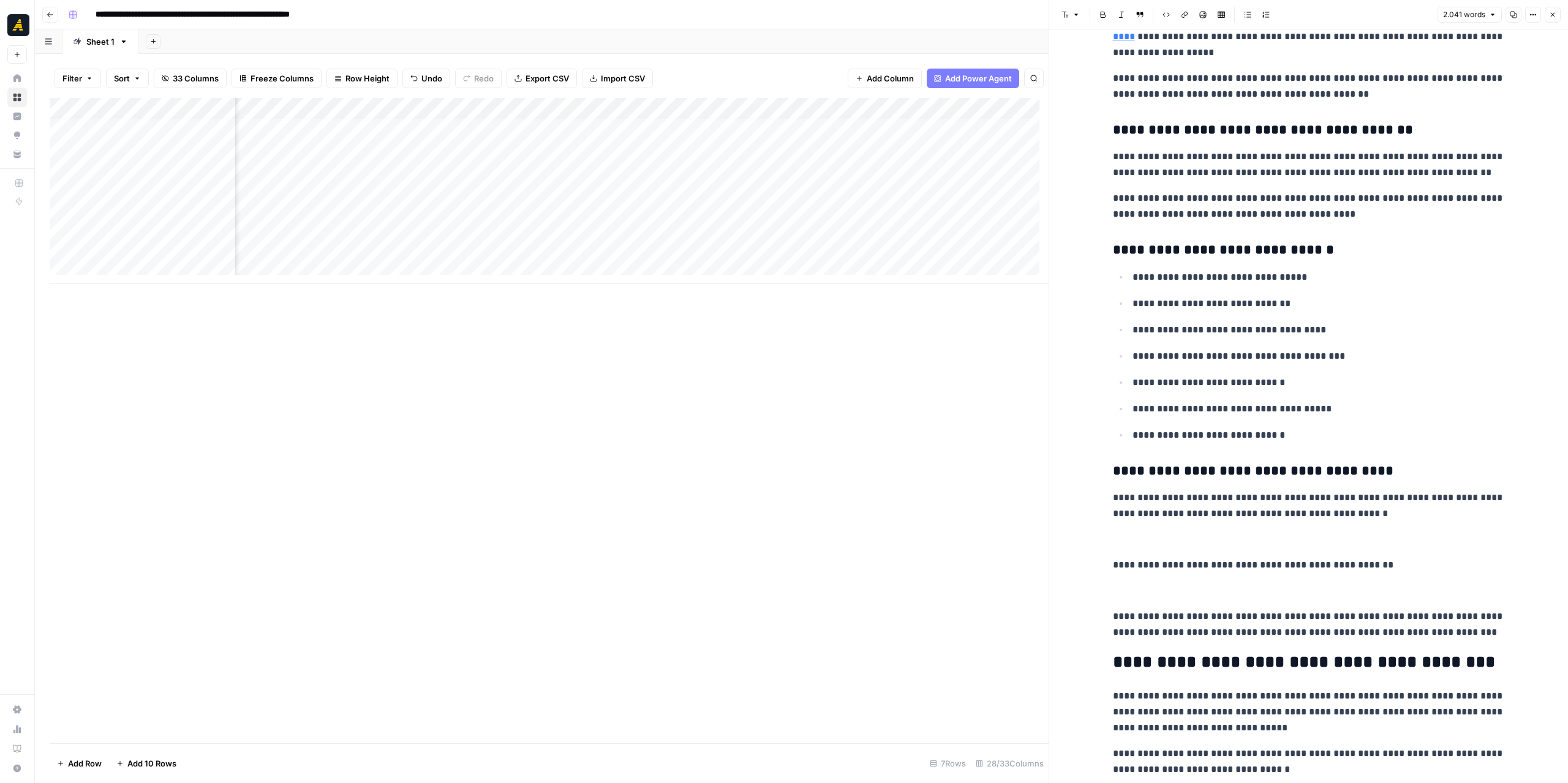
click at [1156, 543] on p at bounding box center [1308, 539] width 392 height 16
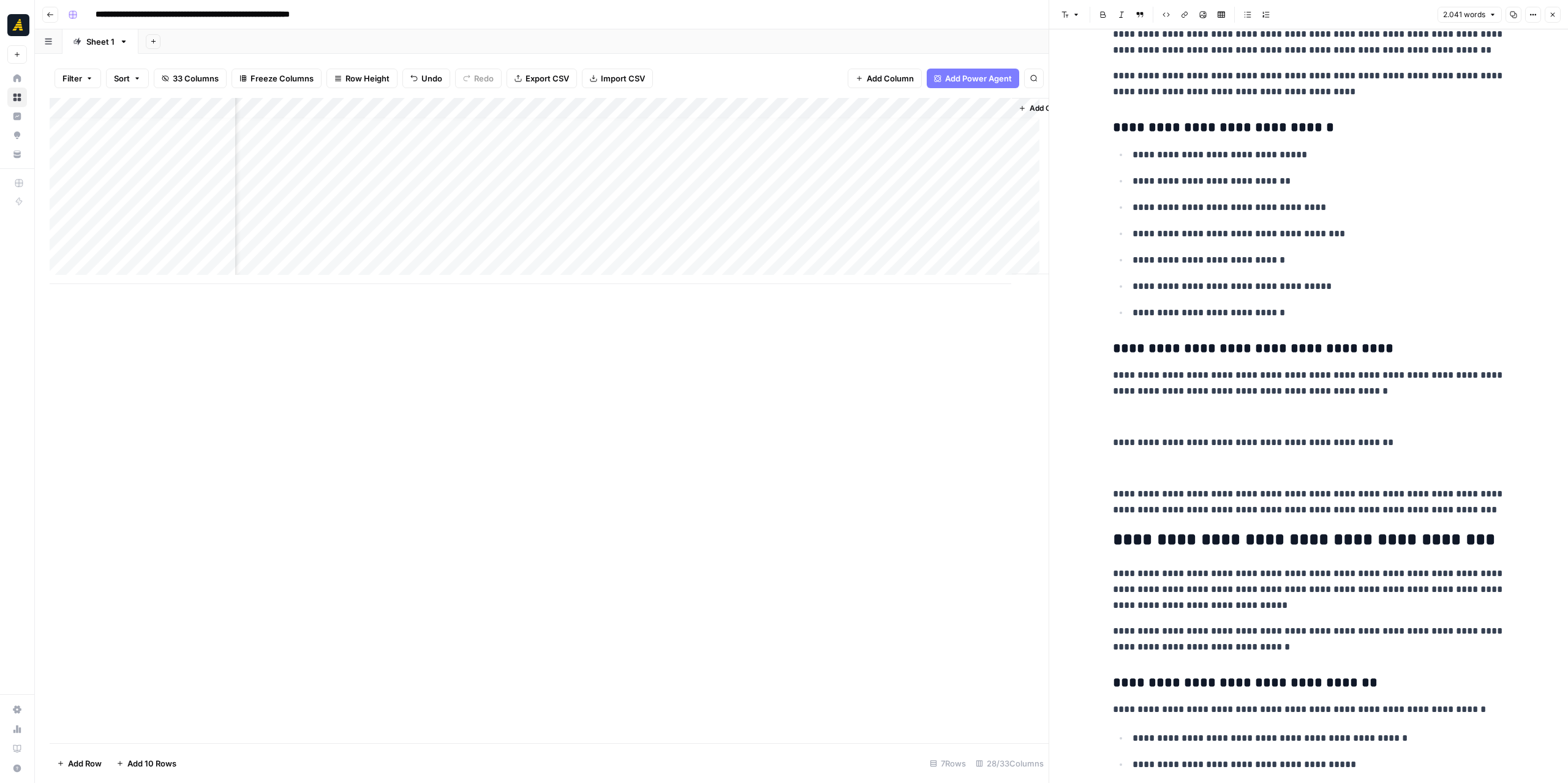
scroll to position [9, 2905]
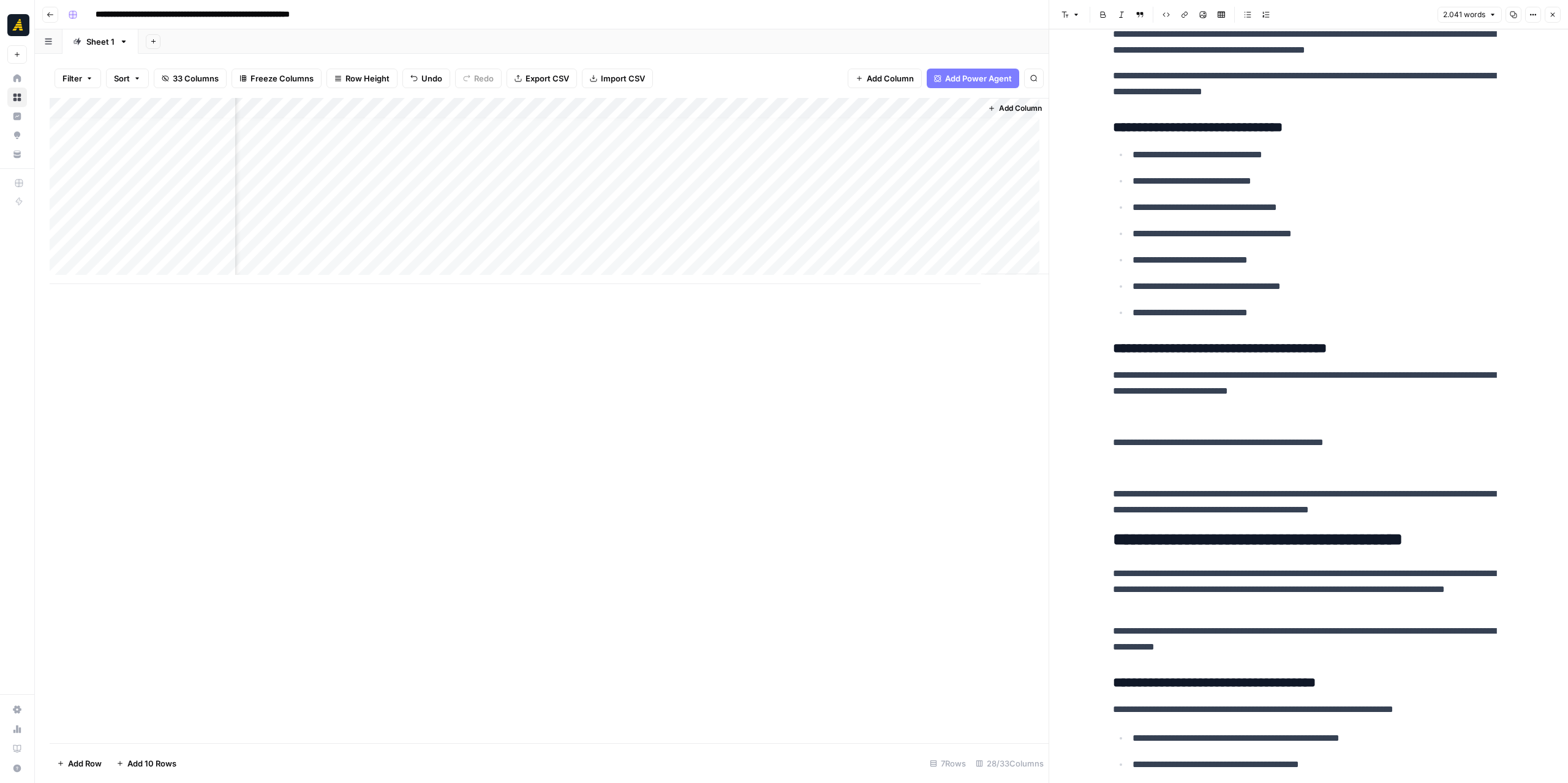
click at [596, 222] on div "Add Column" at bounding box center [548, 191] width 999 height 186
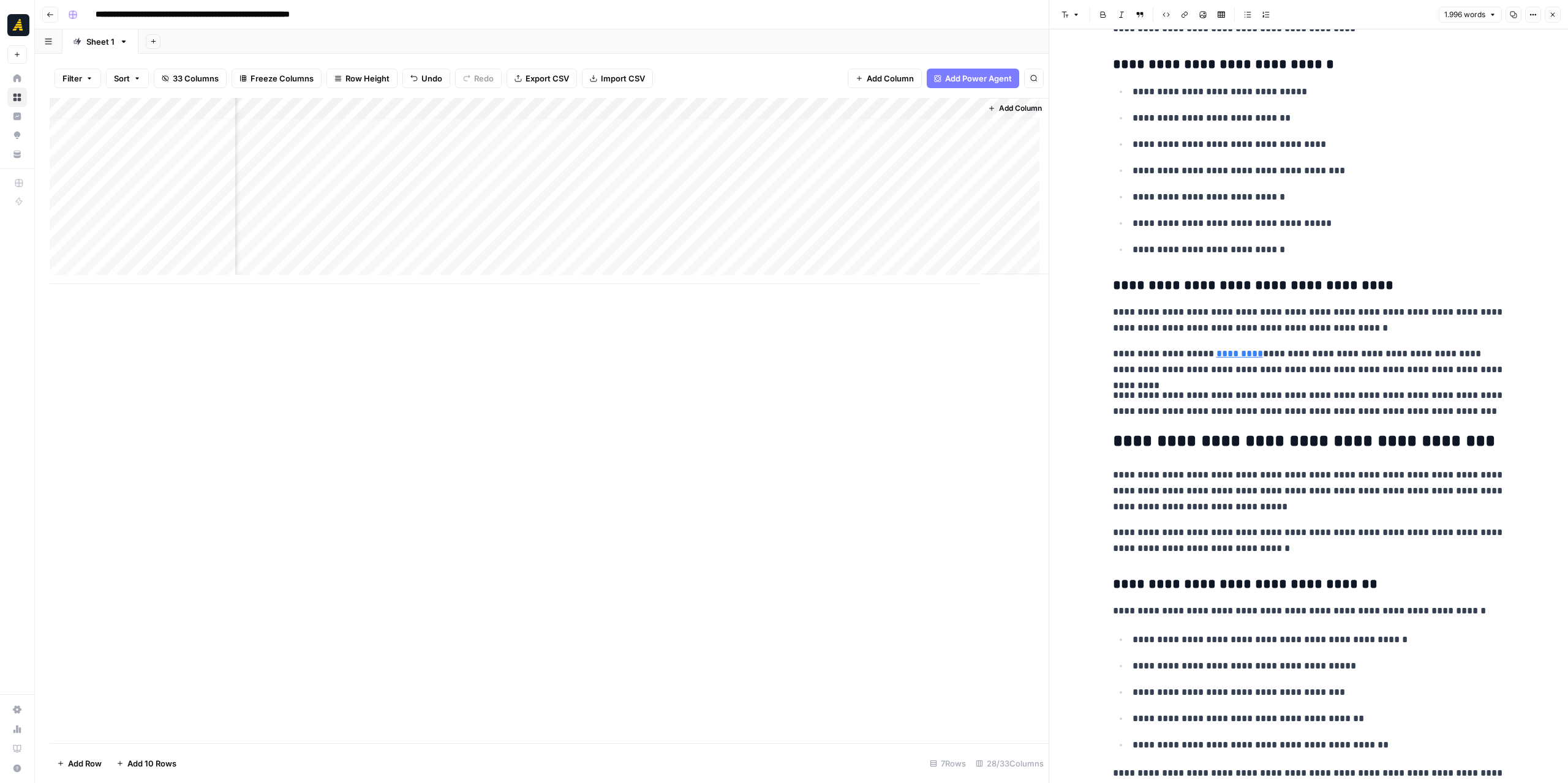
scroll to position [1715, 0]
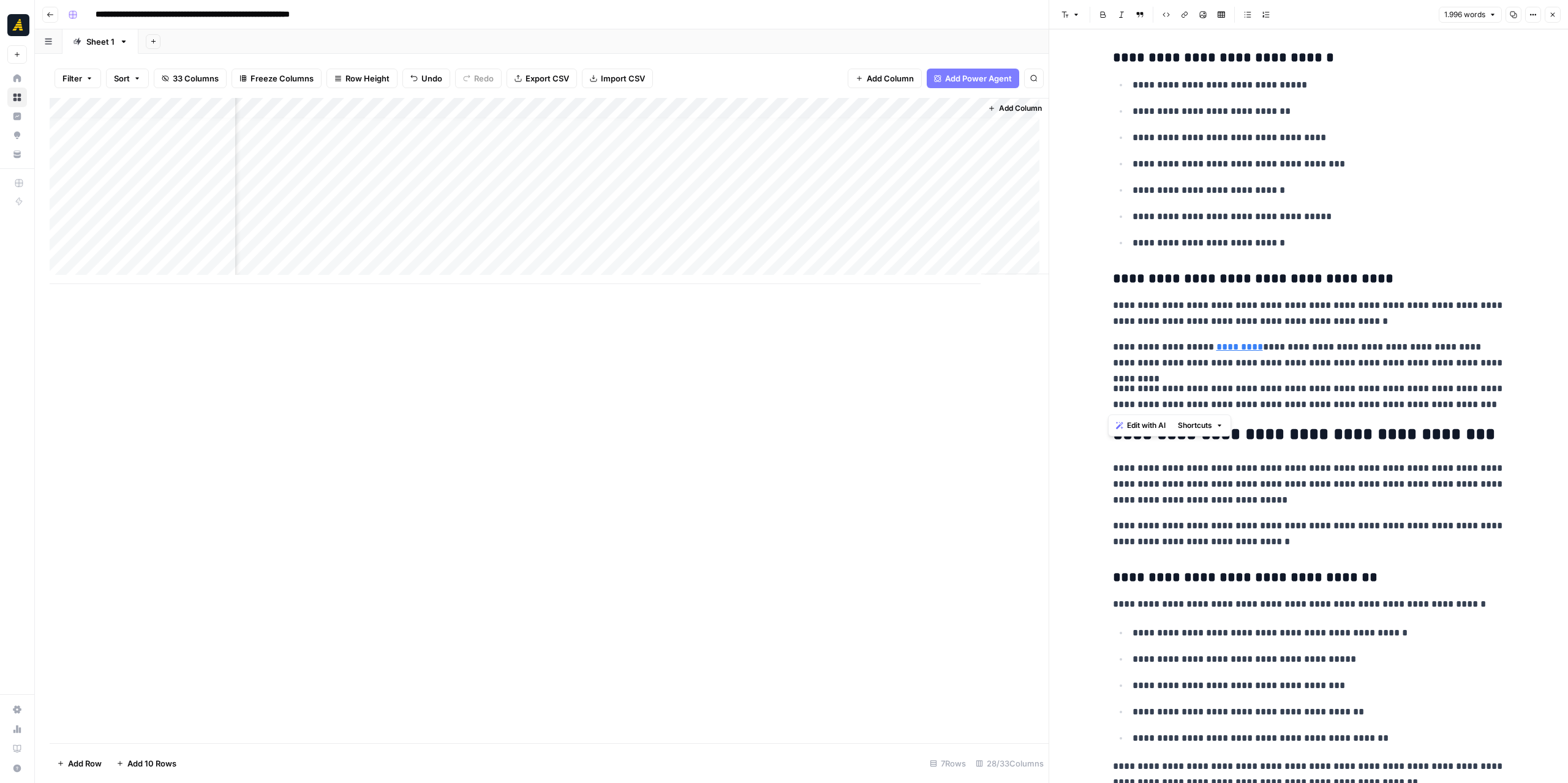
drag, startPoint x: 1437, startPoint y: 402, endPoint x: 1110, endPoint y: 302, distance: 341.9
click at [1110, 302] on div "**********" at bounding box center [1309, 640] width 407 height 4611
copy div "**********"
click at [915, 224] on div "Add Column" at bounding box center [548, 191] width 999 height 186
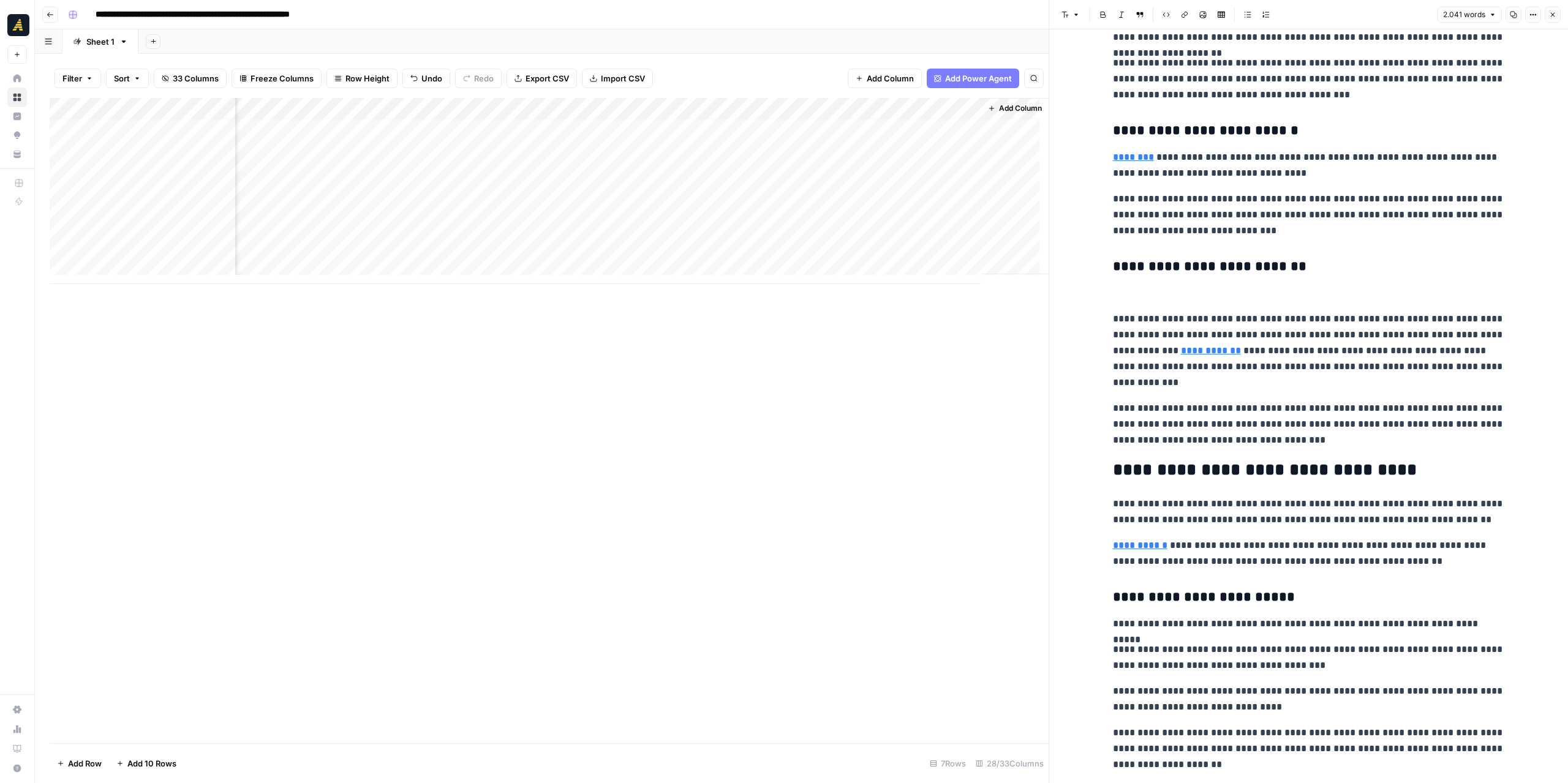
scroll to position [673, 0]
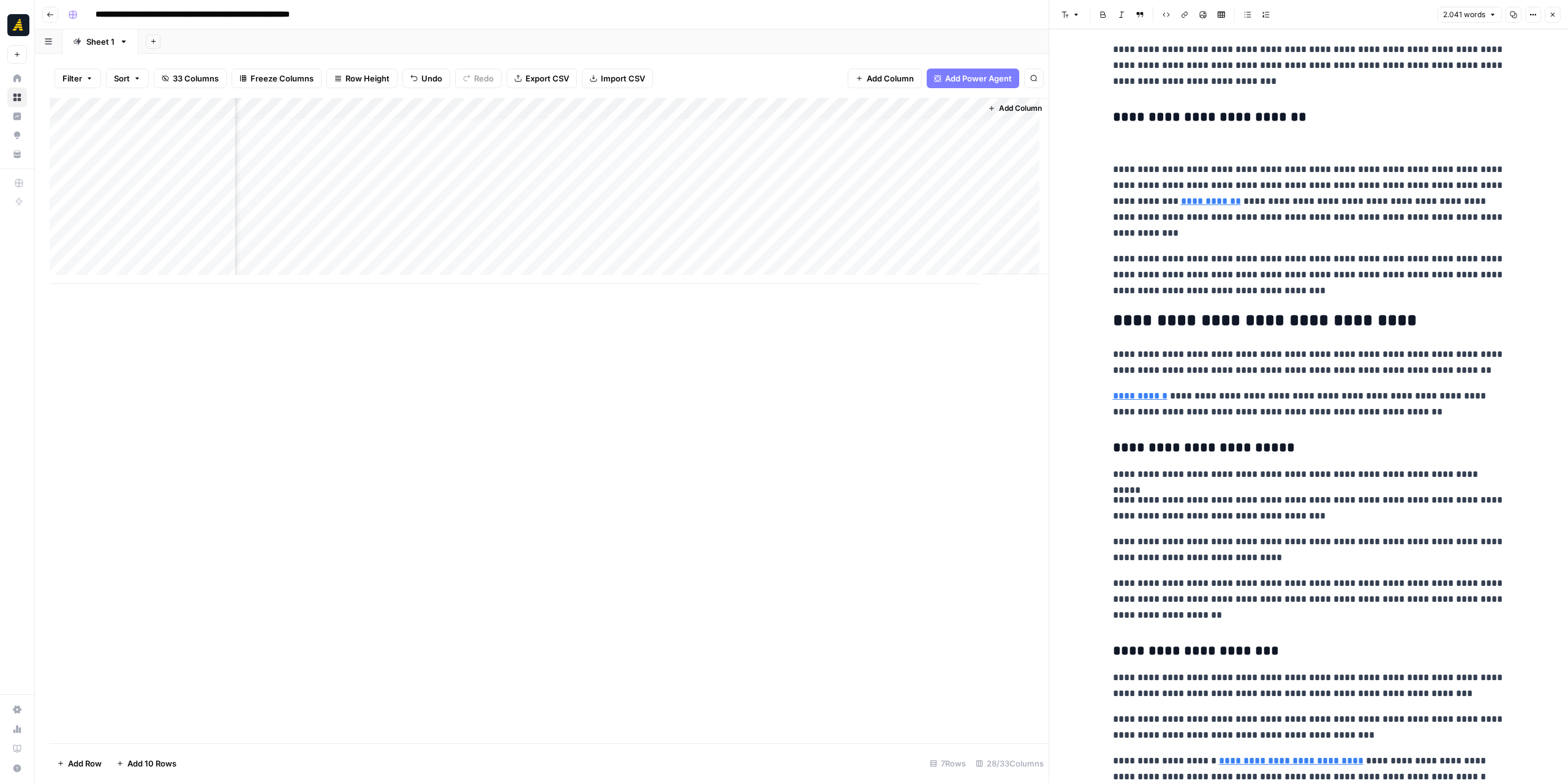
click at [1135, 150] on p at bounding box center [1308, 144] width 392 height 16
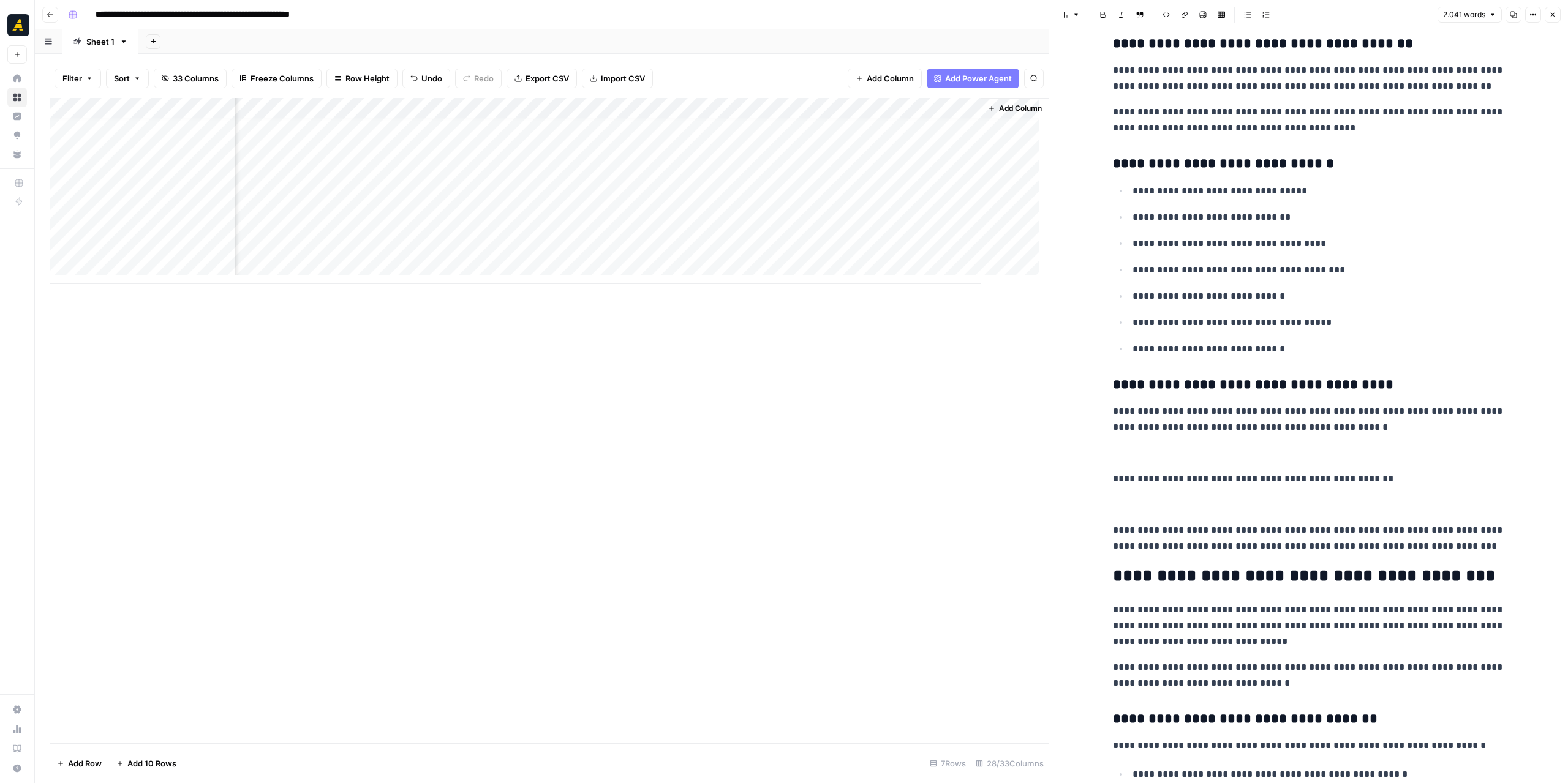
scroll to position [1715, 0]
drag, startPoint x: 1418, startPoint y: 543, endPoint x: 1105, endPoint y: 412, distance: 339.3
click at [1106, 412] on div "**********" at bounding box center [1309, 732] width 407 height 4794
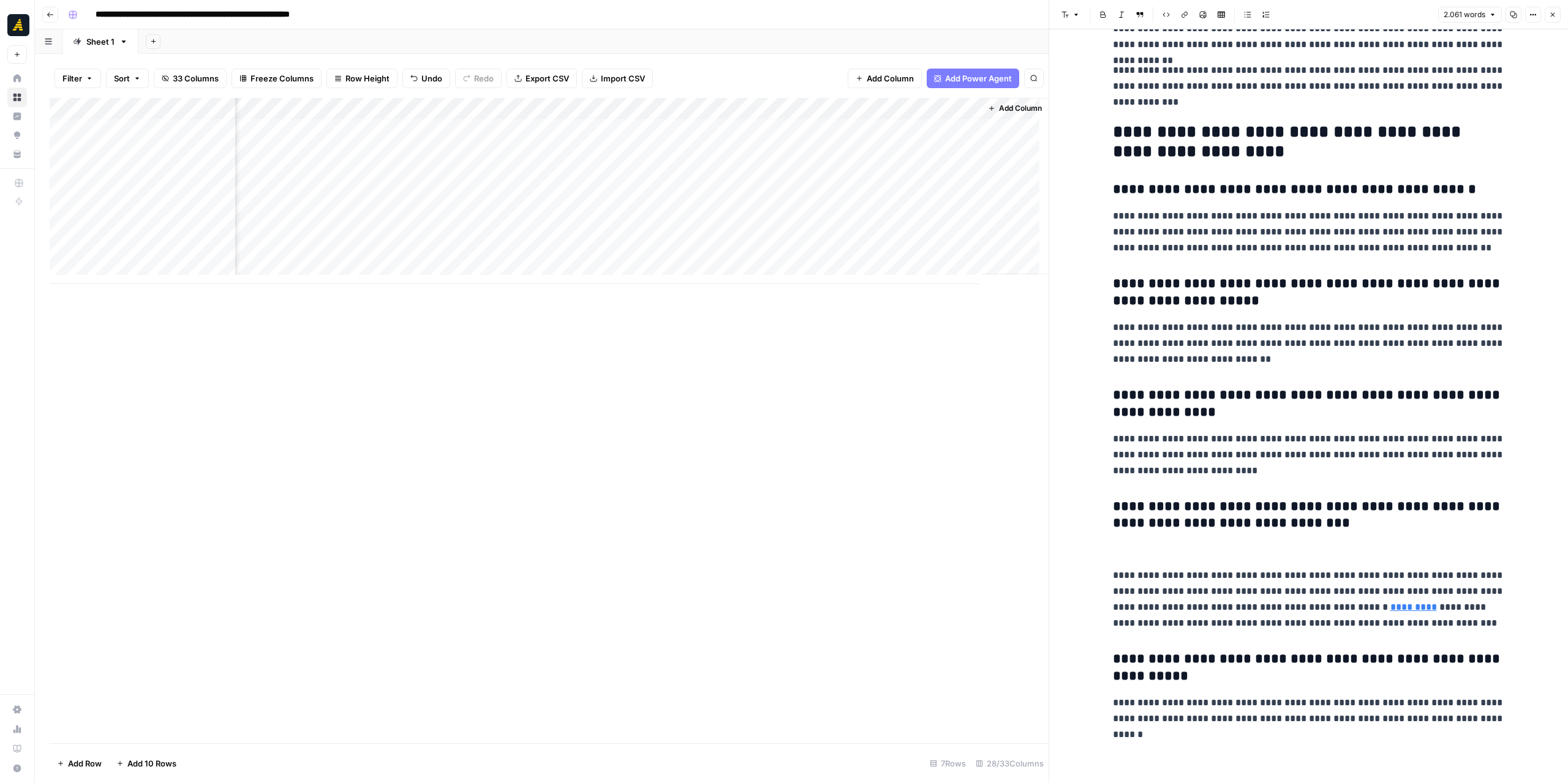
scroll to position [4061, 0]
drag, startPoint x: 860, startPoint y: 112, endPoint x: 930, endPoint y: 116, distance: 70.1
click at [930, 116] on div "Add Column" at bounding box center [548, 191] width 999 height 186
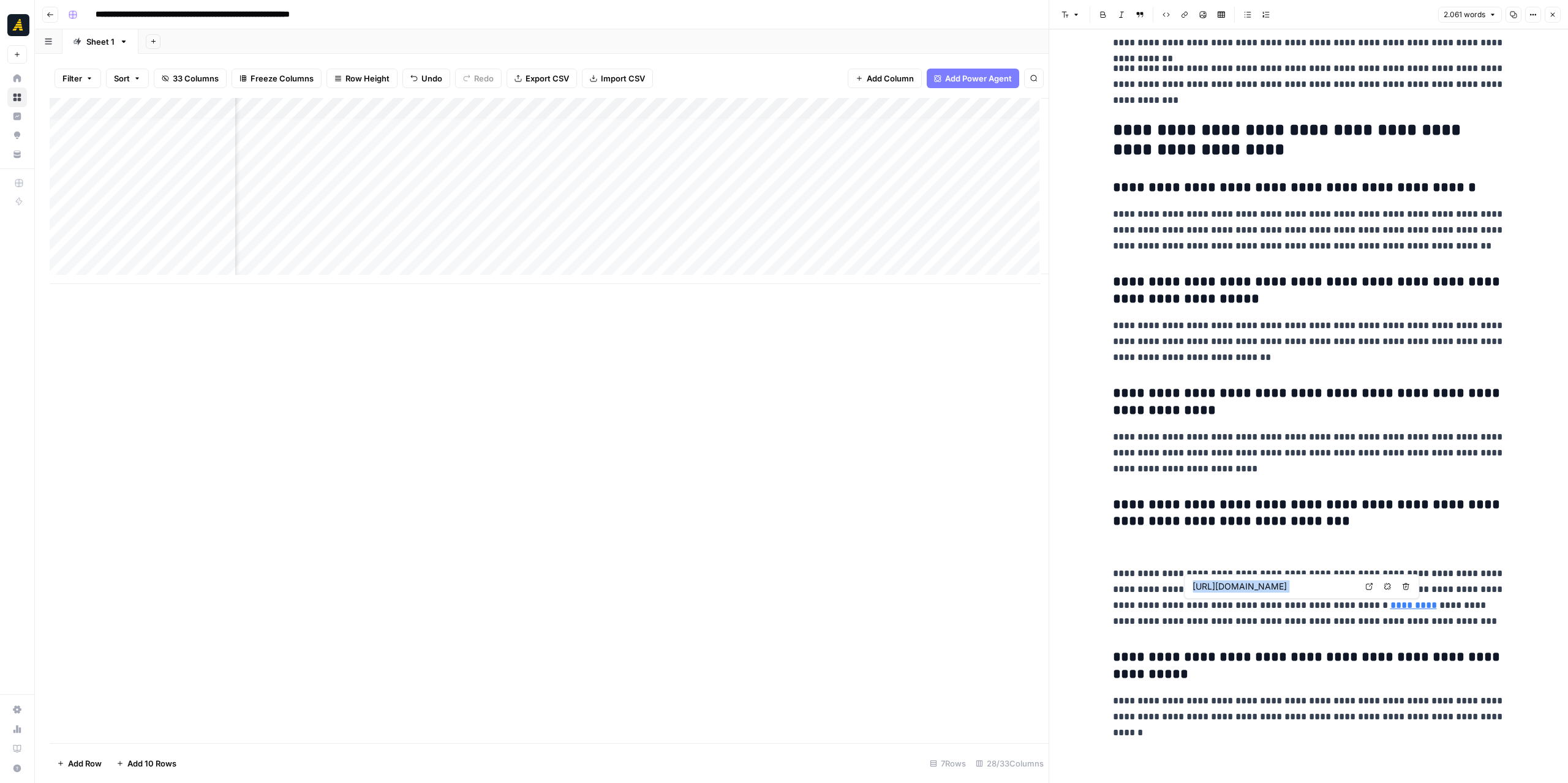
click at [1393, 602] on link "*********" at bounding box center [1414, 605] width 47 height 9
click at [1372, 584] on icon at bounding box center [1369, 587] width 8 height 8
click at [1132, 551] on p at bounding box center [1308, 548] width 392 height 16
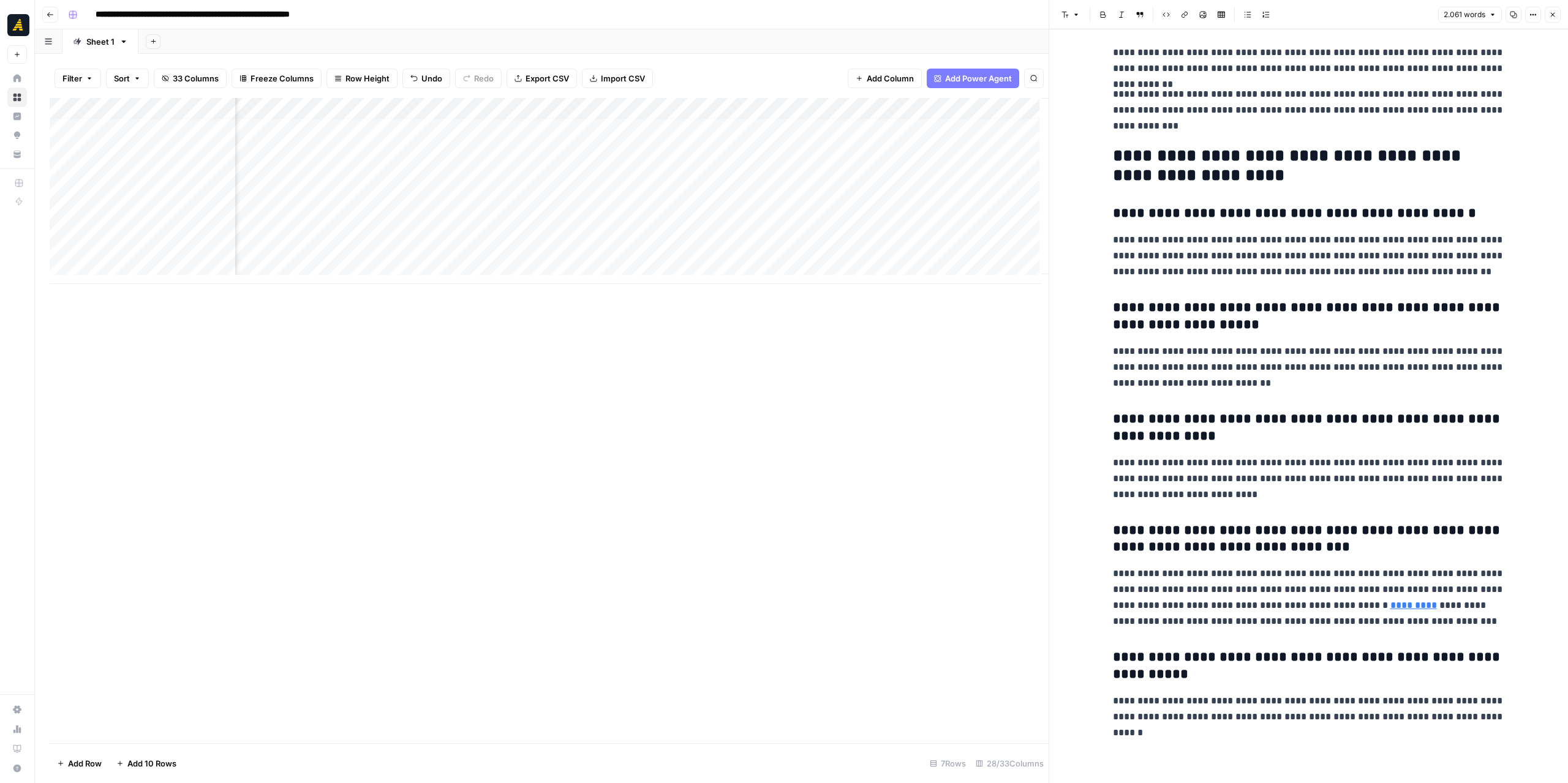
click at [1514, 10] on button "Copy" at bounding box center [1513, 14] width 16 height 16
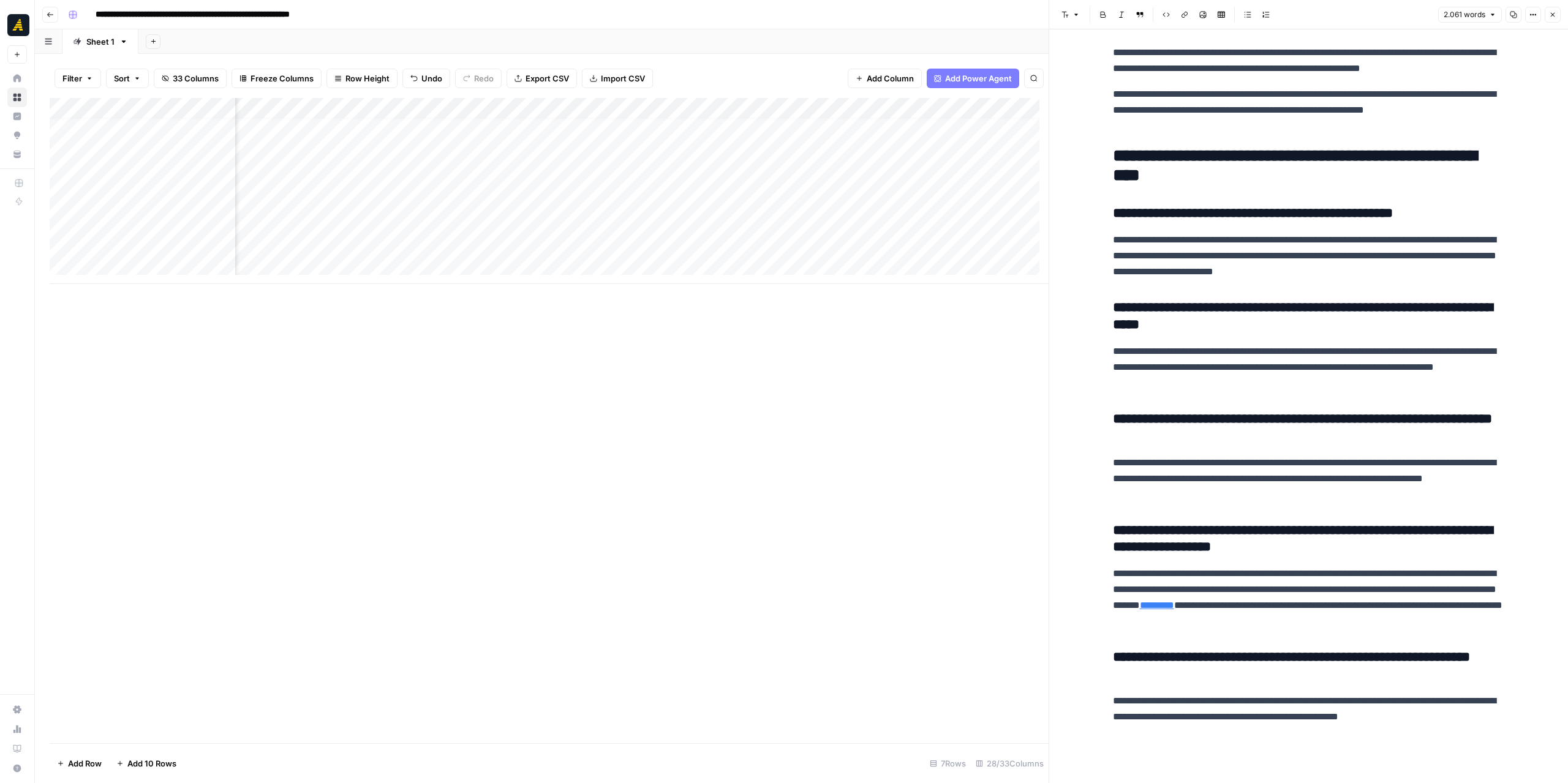
scroll to position [9, 2974]
click at [999, 103] on span "Add Column" at bounding box center [1020, 108] width 43 height 11
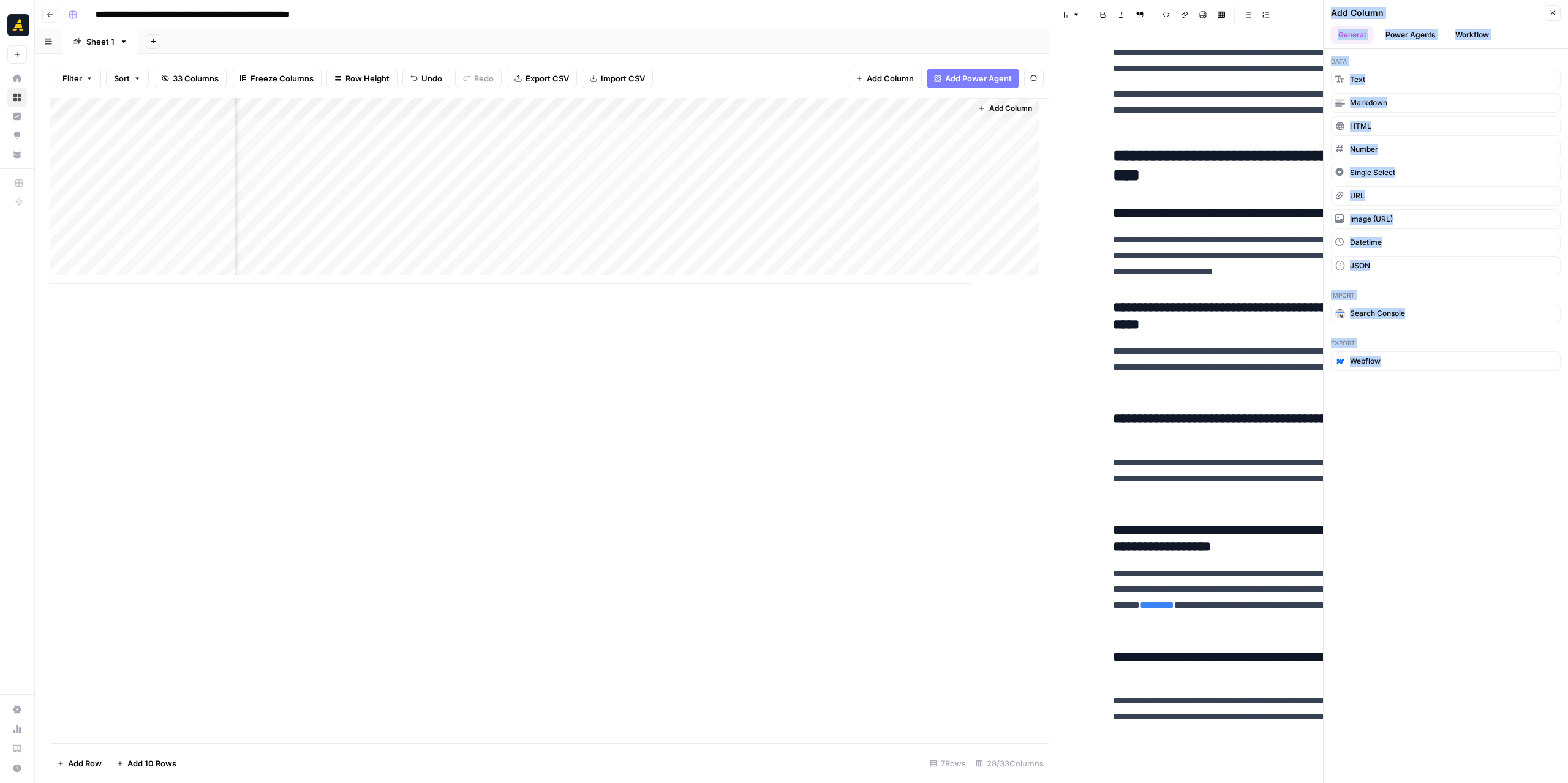
click at [1463, 34] on button "Workflow" at bounding box center [1472, 35] width 49 height 18
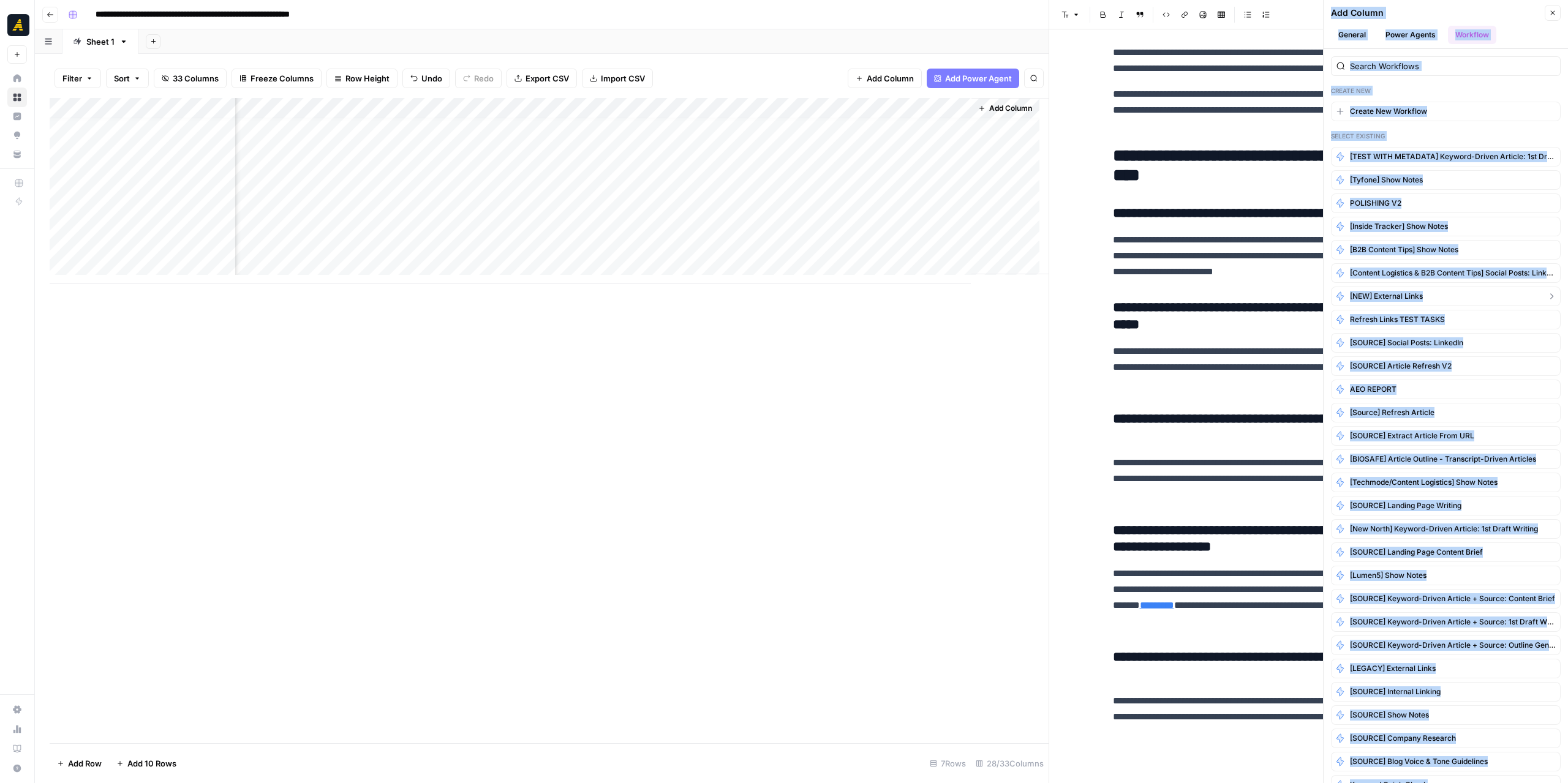
click at [1410, 287] on button "[NEW] External Links" at bounding box center [1445, 296] width 229 height 20
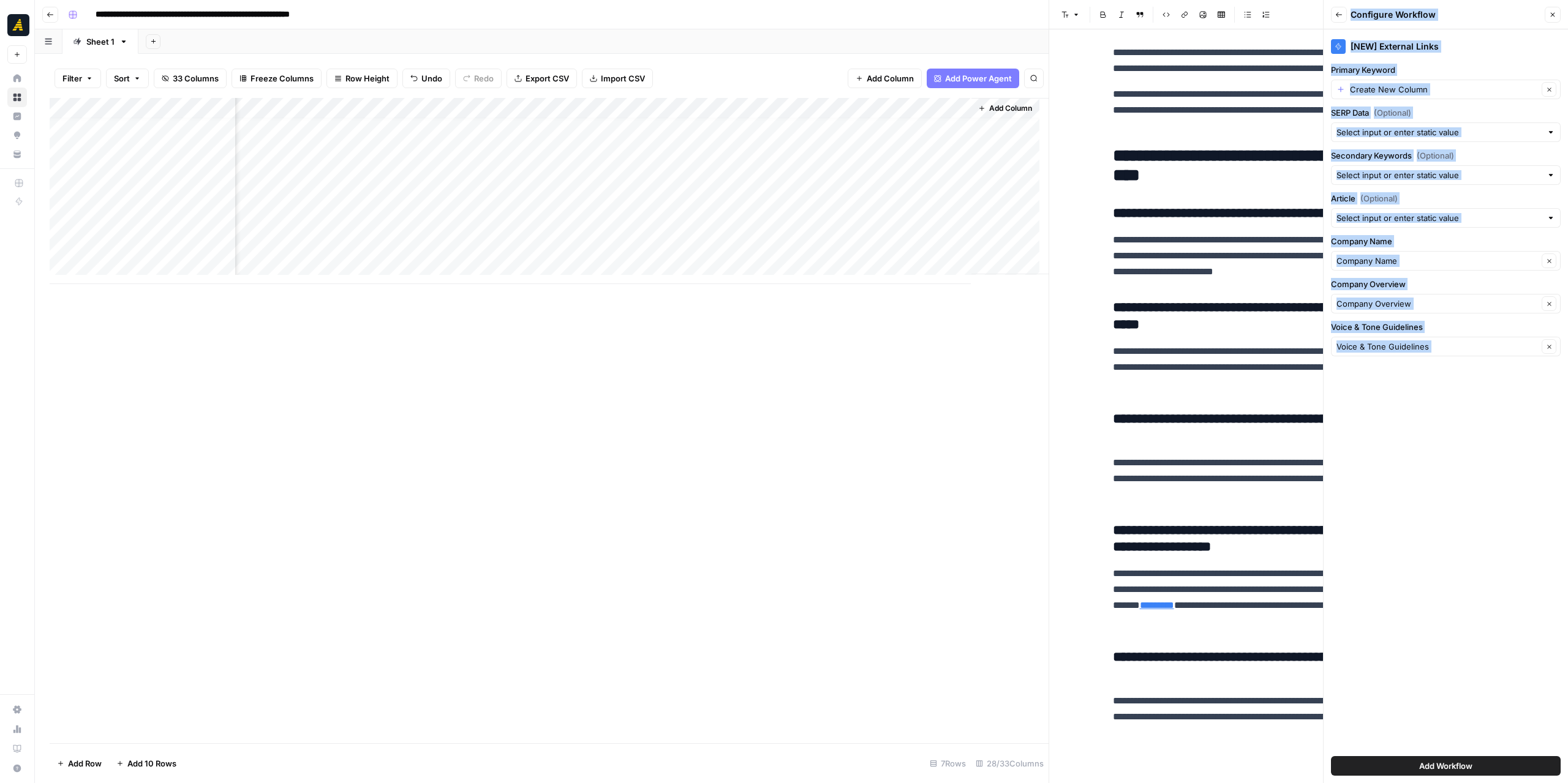
click at [1543, 218] on div at bounding box center [1445, 218] width 229 height 20
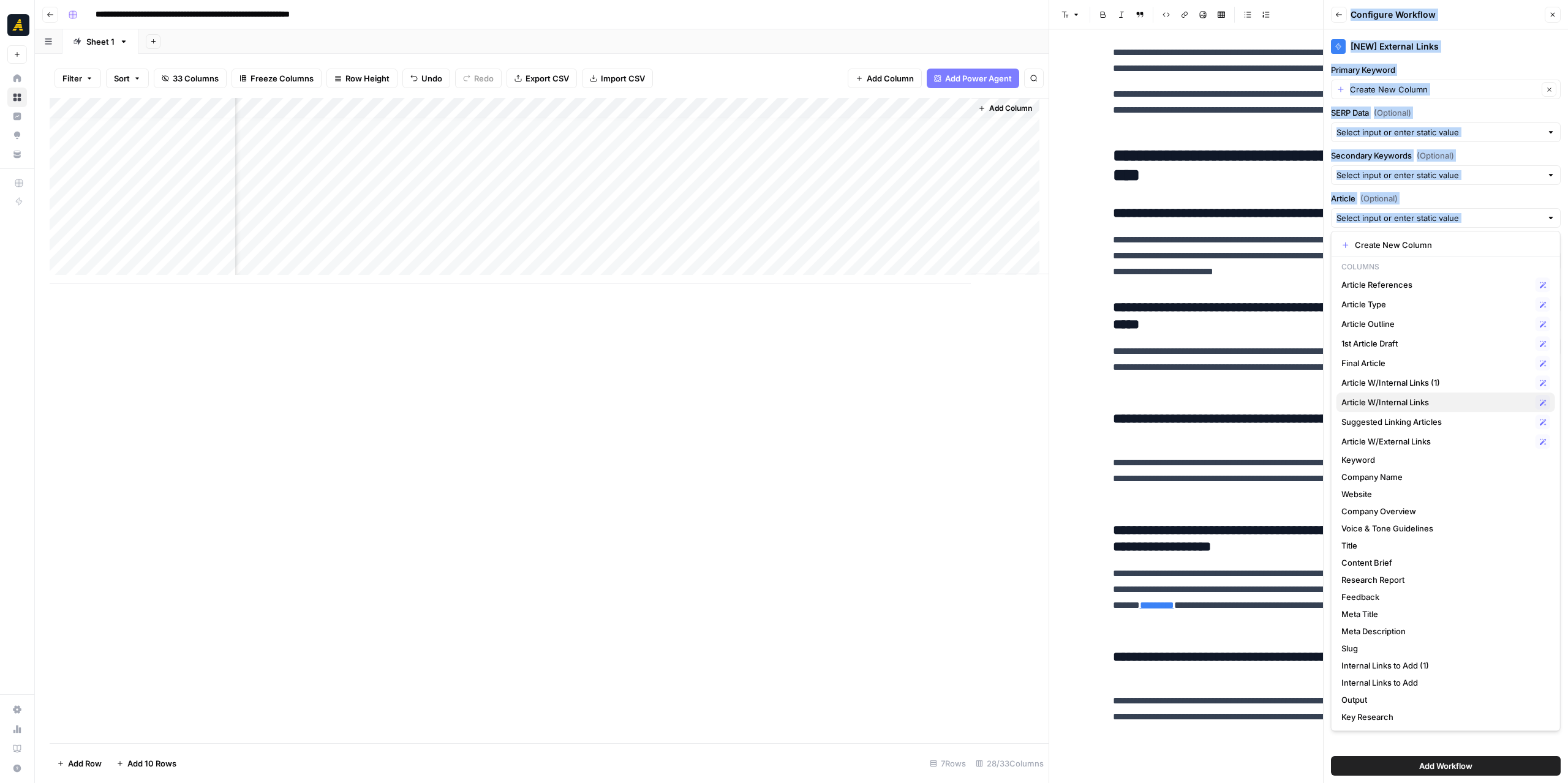
click at [1450, 396] on span "Article W/Internal Links" at bounding box center [1436, 402] width 189 height 12
type input "Article W/Internal Links"
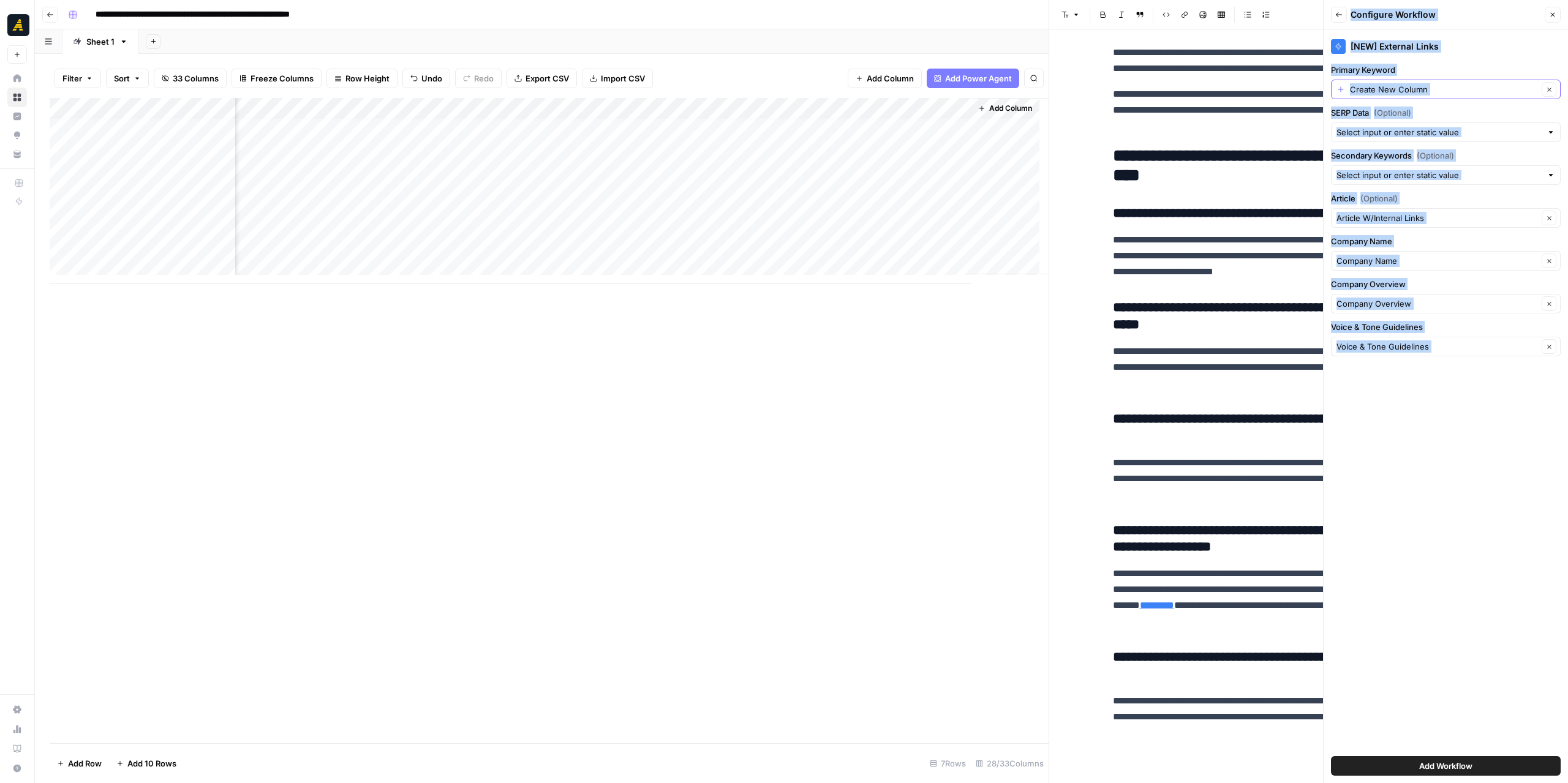
click at [1548, 89] on icon "button" at bounding box center [1550, 90] width 7 height 7
click at [1532, 88] on input "Primary Keyword" at bounding box center [1439, 90] width 205 height 12
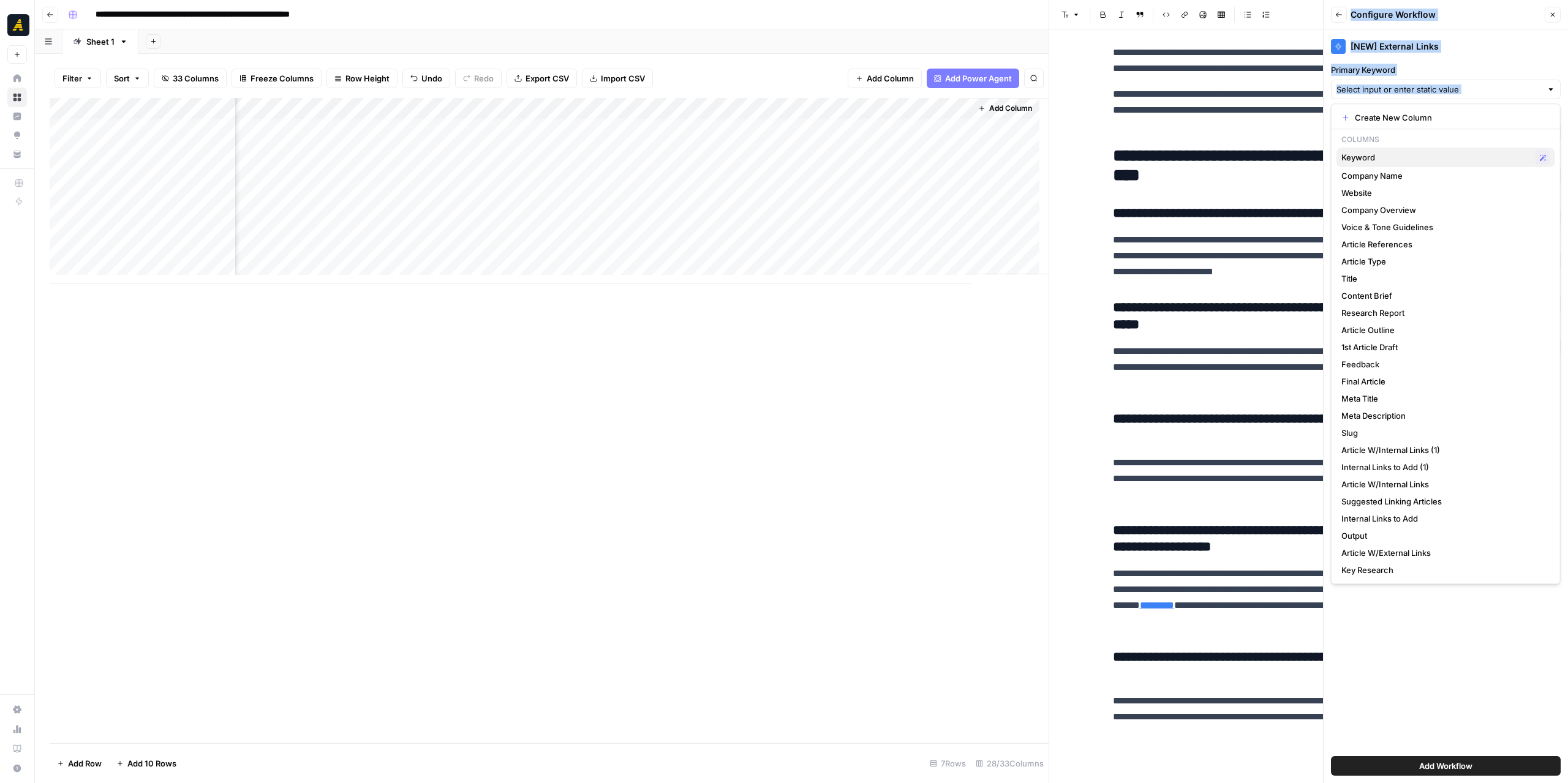
click at [1408, 159] on span "Keyword" at bounding box center [1436, 157] width 189 height 12
type input "Keyword"
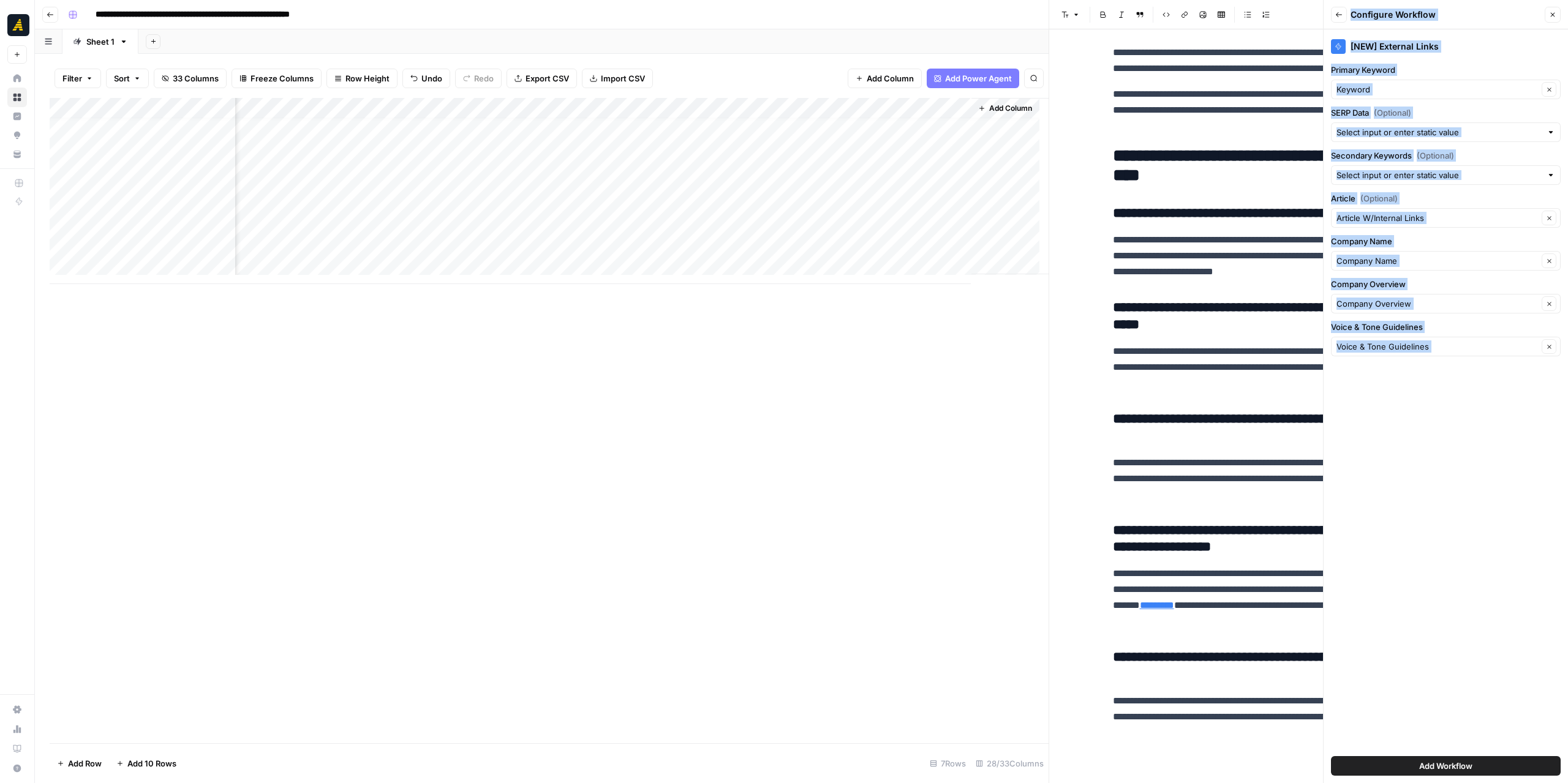
click at [1439, 764] on span "Add Workflow" at bounding box center [1446, 766] width 53 height 12
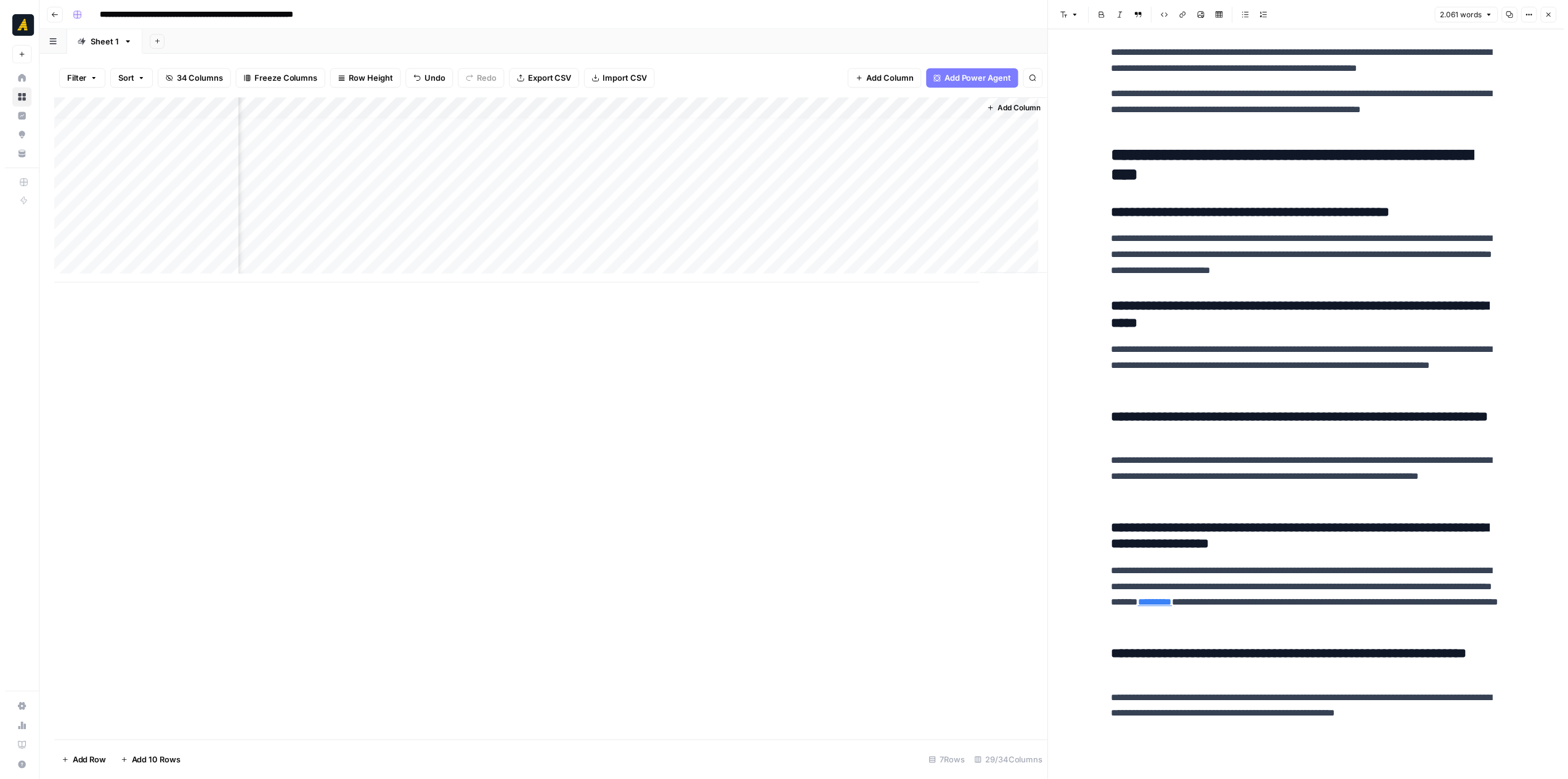
scroll to position [9, 3130]
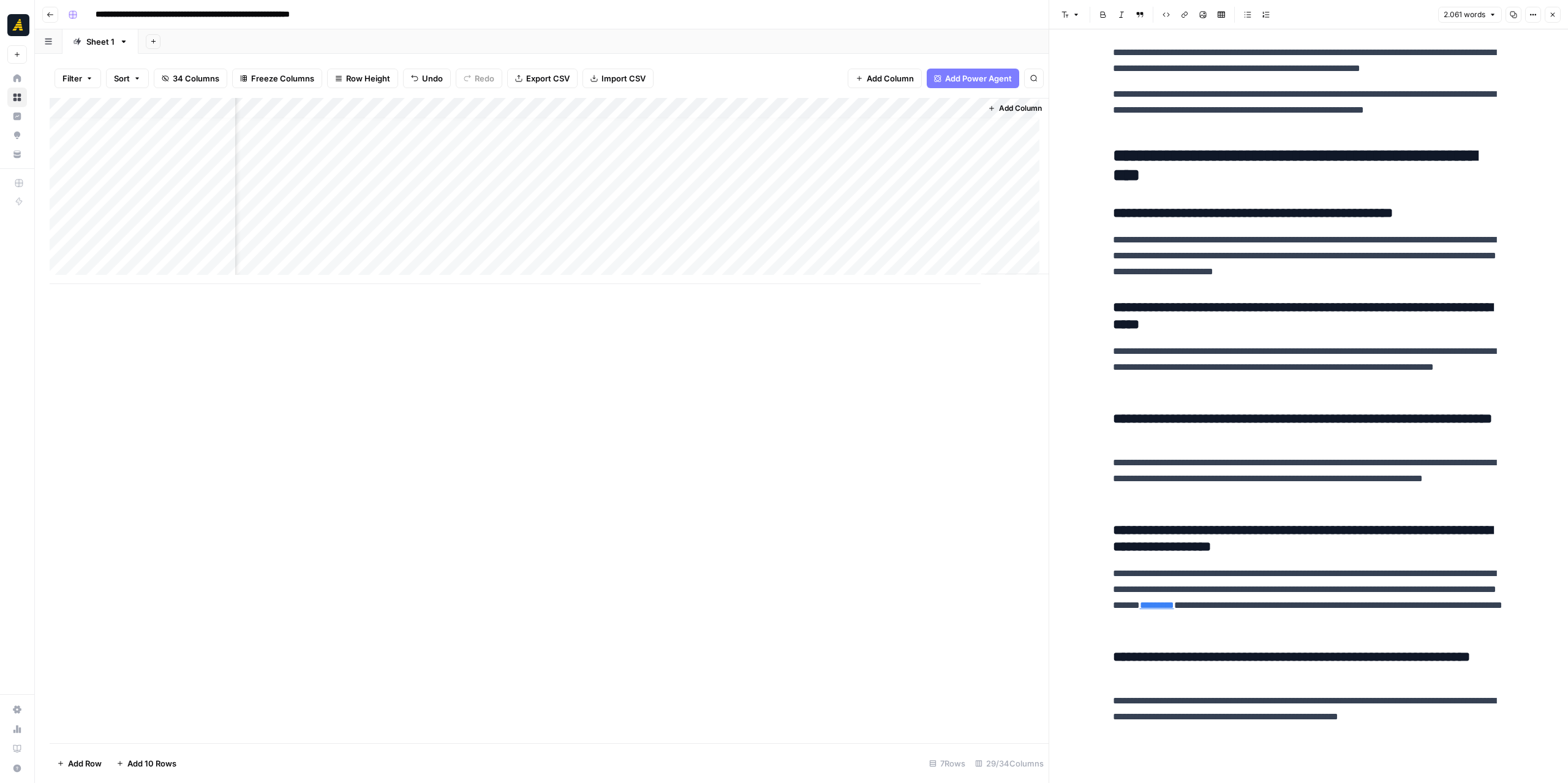
click at [698, 106] on div "Add Column" at bounding box center [548, 191] width 999 height 186
drag, startPoint x: 599, startPoint y: 313, endPoint x: 599, endPoint y: 320, distance: 7.0
click at [599, 320] on div "[SOURCE] External Links Run Workflow Schedule Configure Inputs Edit Workflow Sw…" at bounding box center [616, 231] width 147 height 216
click at [599, 320] on span "Remove Column" at bounding box center [620, 324] width 108 height 12
click at [737, 132] on span "Delete" at bounding box center [740, 138] width 26 height 12
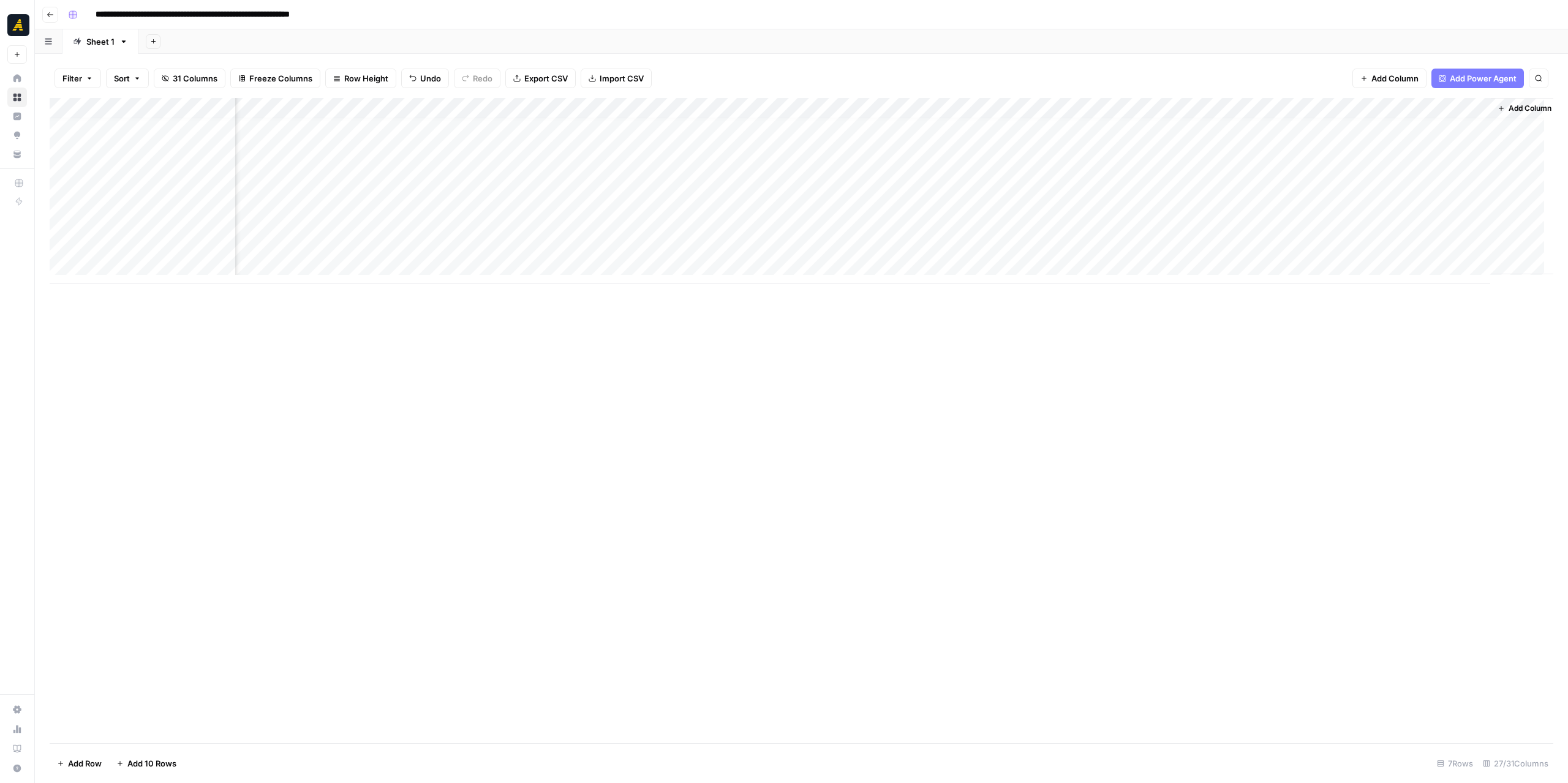
scroll to position [9, 2317]
click at [1404, 224] on div "Add Column" at bounding box center [801, 191] width 1504 height 186
click at [173, 220] on div "Add Column" at bounding box center [801, 191] width 1504 height 186
click at [173, 220] on textarea "**********" at bounding box center [190, 224] width 196 height 17
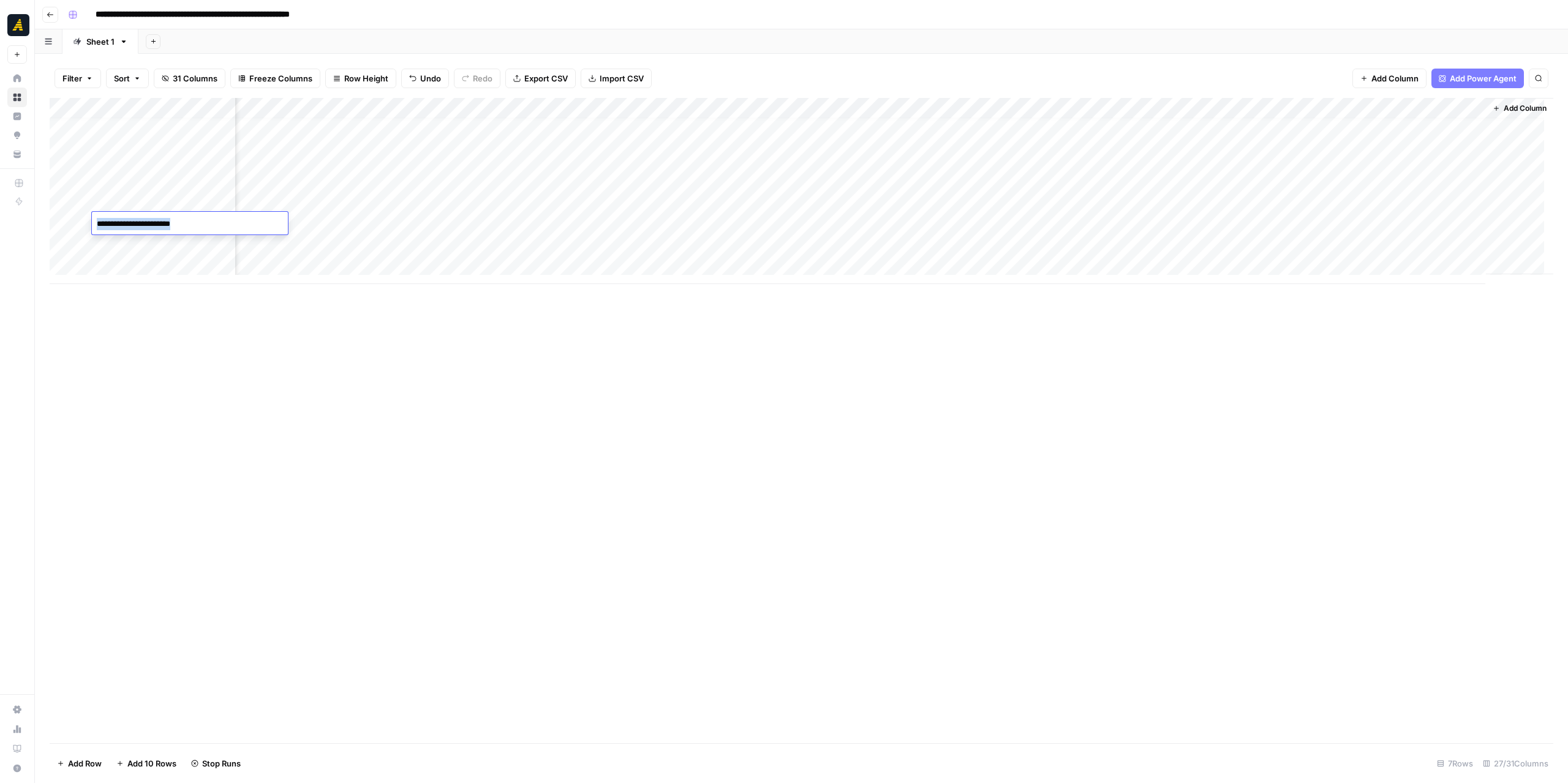
click at [173, 220] on textarea "**********" at bounding box center [190, 224] width 196 height 17
click at [1450, 222] on div "Add Column" at bounding box center [801, 191] width 1504 height 186
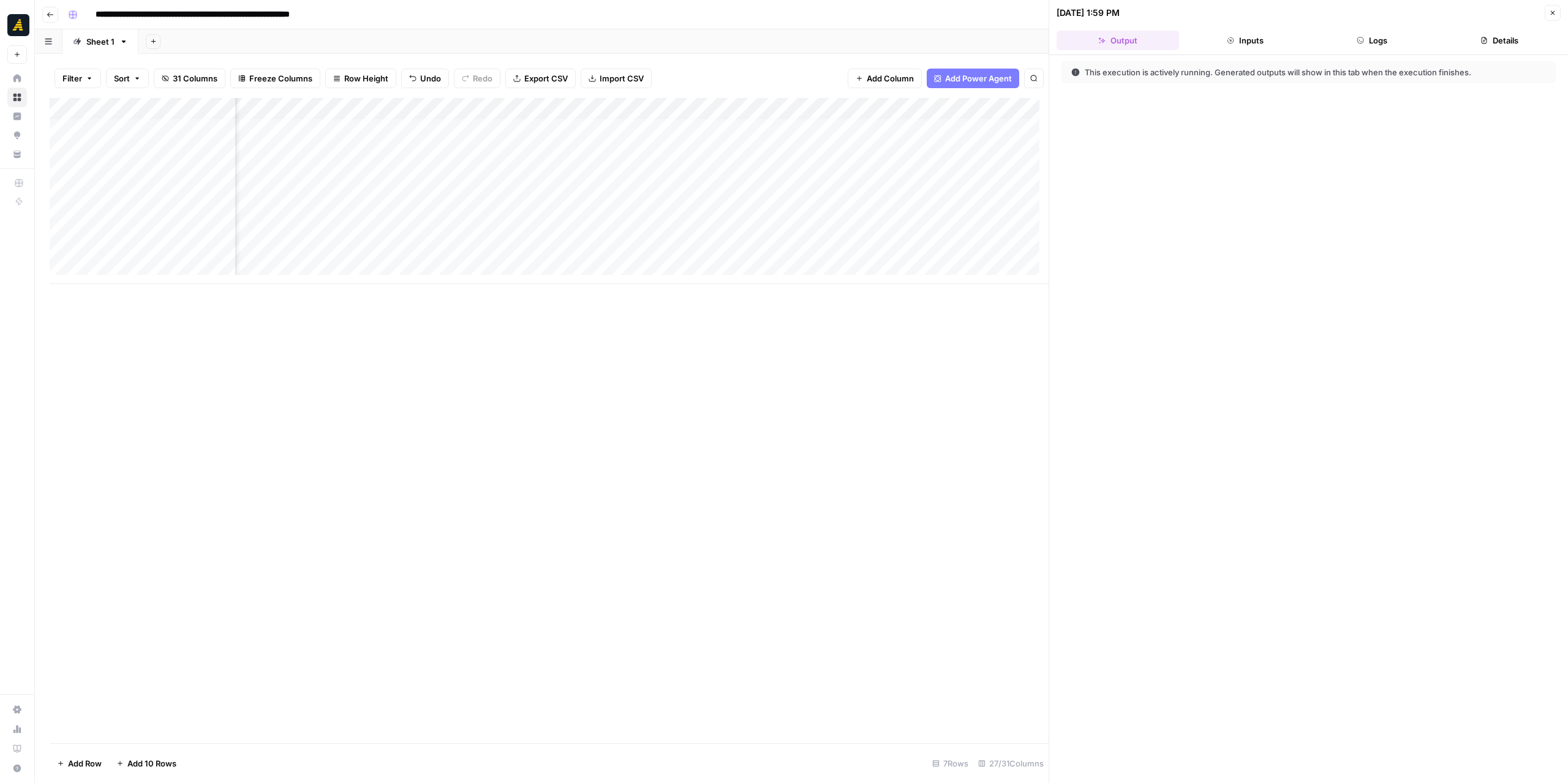
click at [1377, 40] on button "Logs" at bounding box center [1372, 40] width 123 height 20
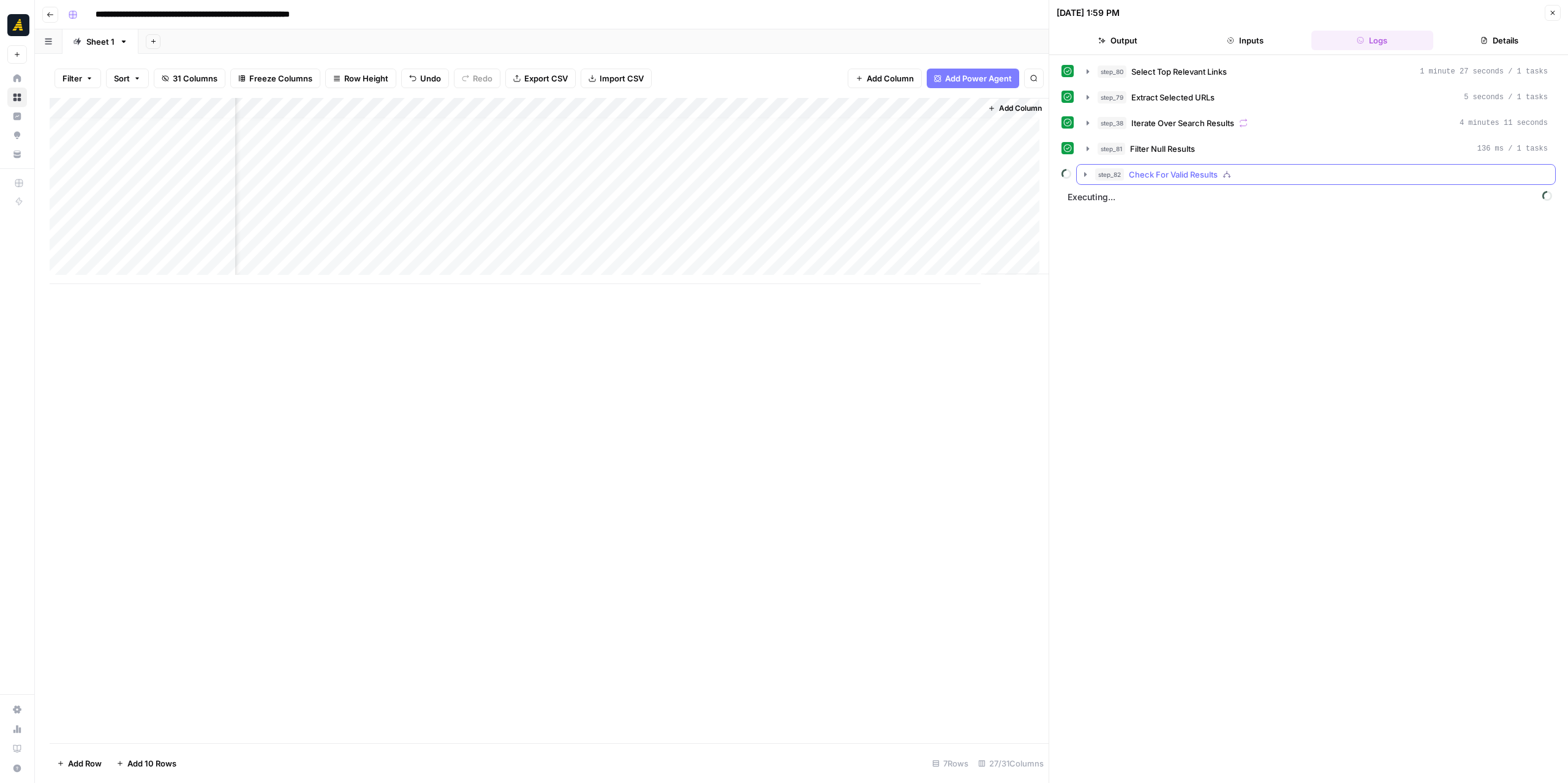
click at [1087, 173] on icon "button" at bounding box center [1085, 175] width 10 height 10
click at [1113, 201] on icon "button" at bounding box center [1113, 200] width 10 height 10
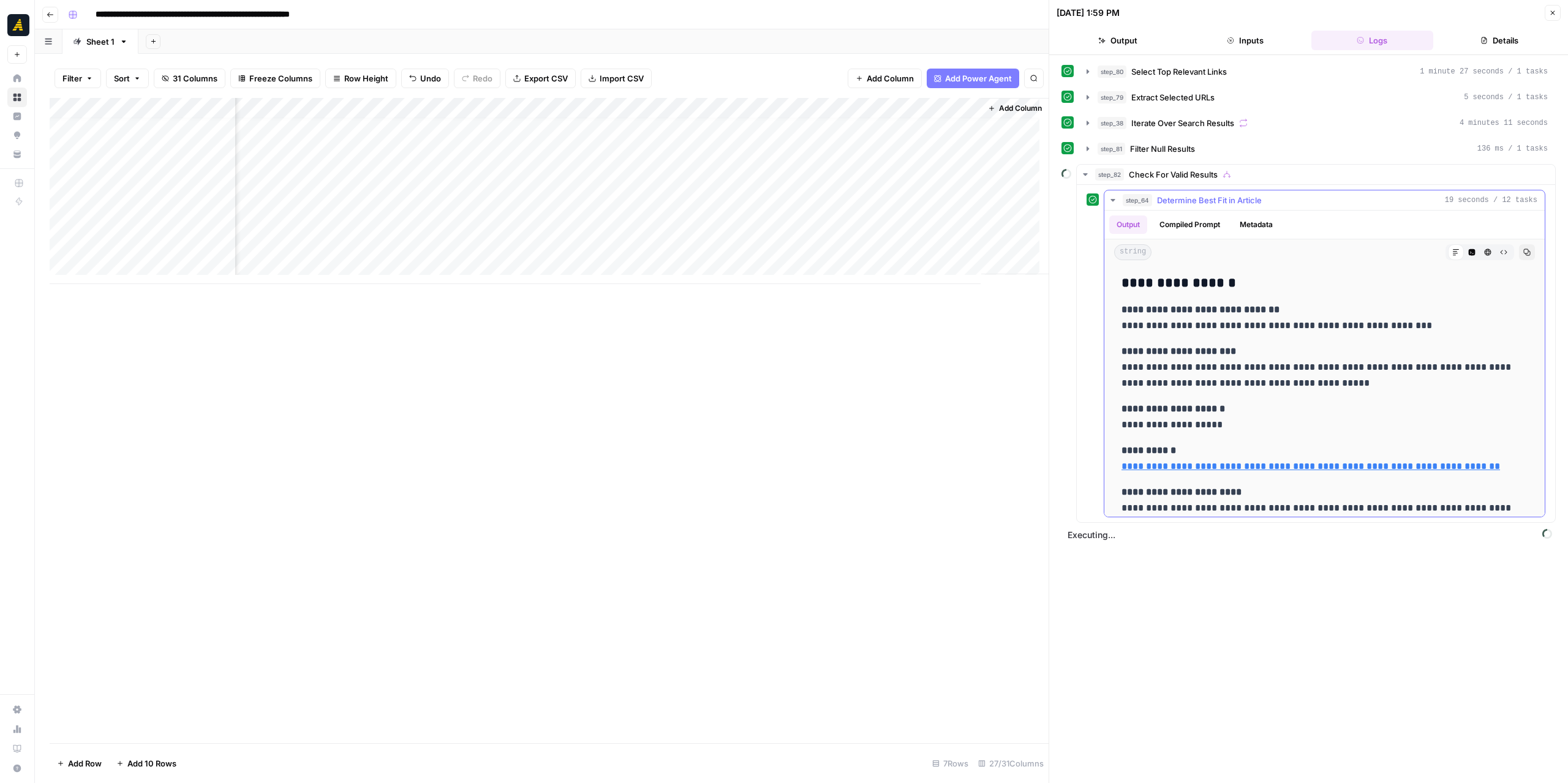
click at [1113, 201] on icon "button" at bounding box center [1113, 200] width 10 height 10
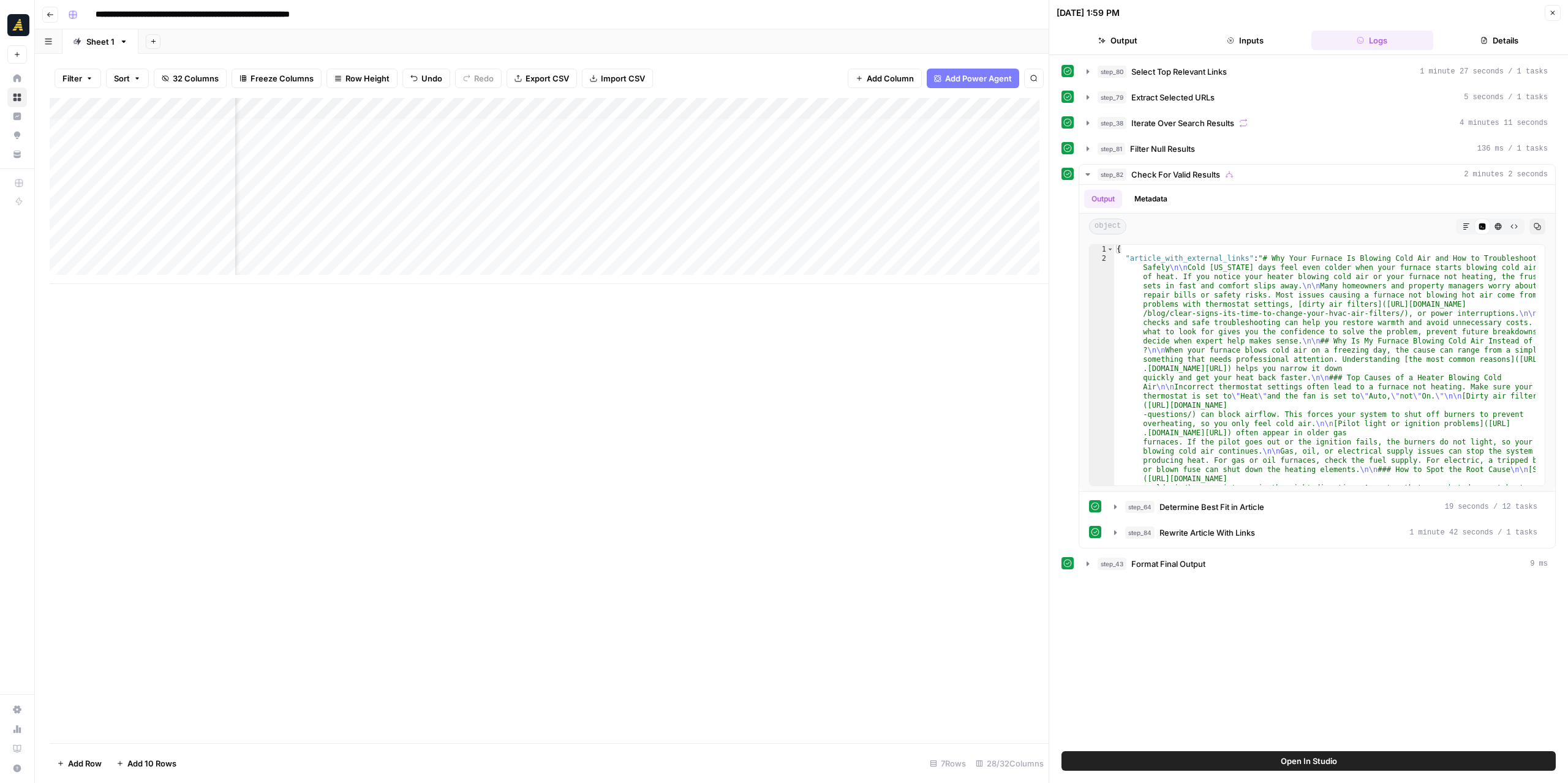
click at [996, 230] on div "Add Column" at bounding box center [548, 191] width 999 height 186
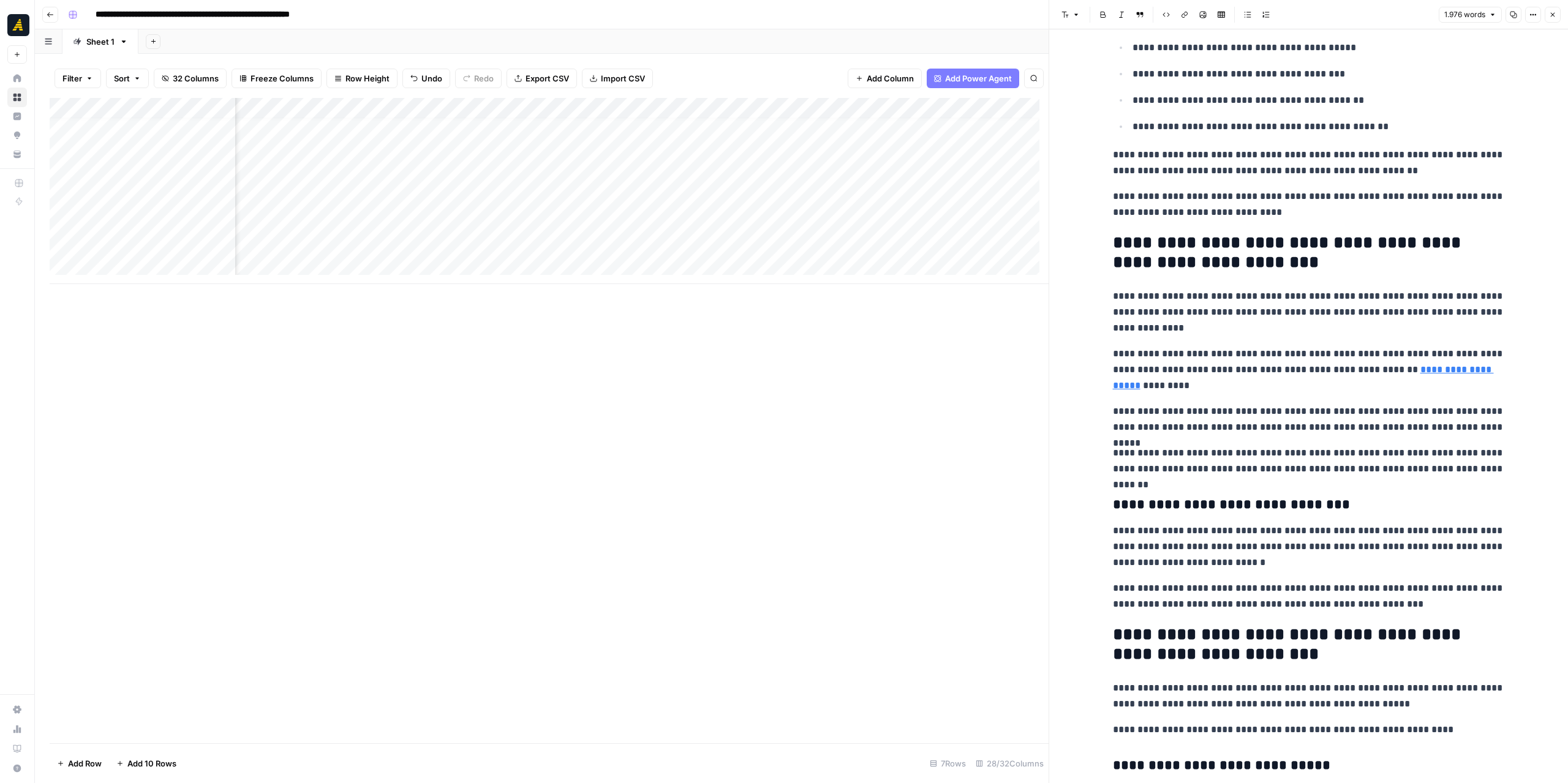
scroll to position [2511, 0]
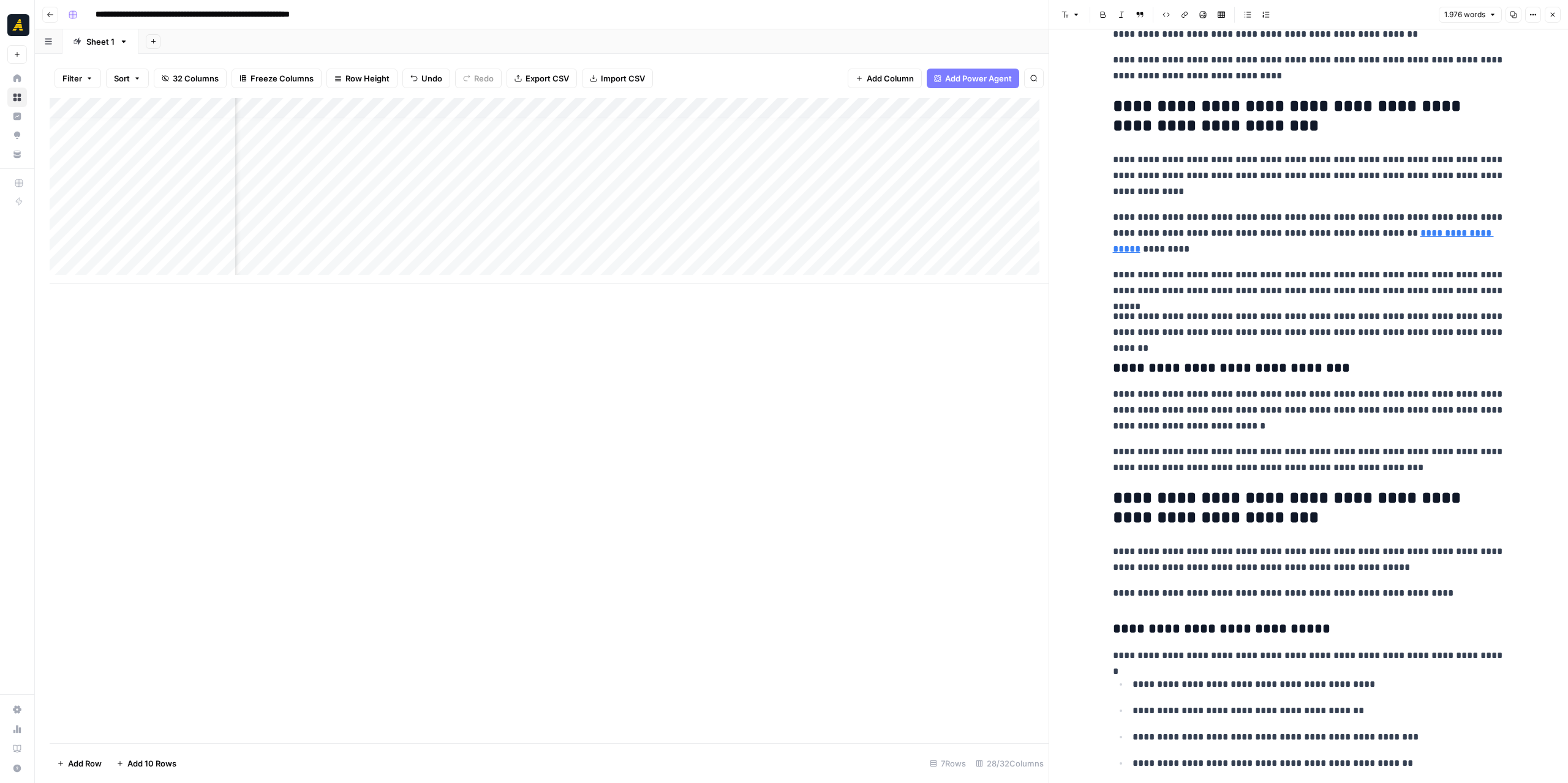
click at [1508, 15] on button "Copy" at bounding box center [1513, 14] width 16 height 16
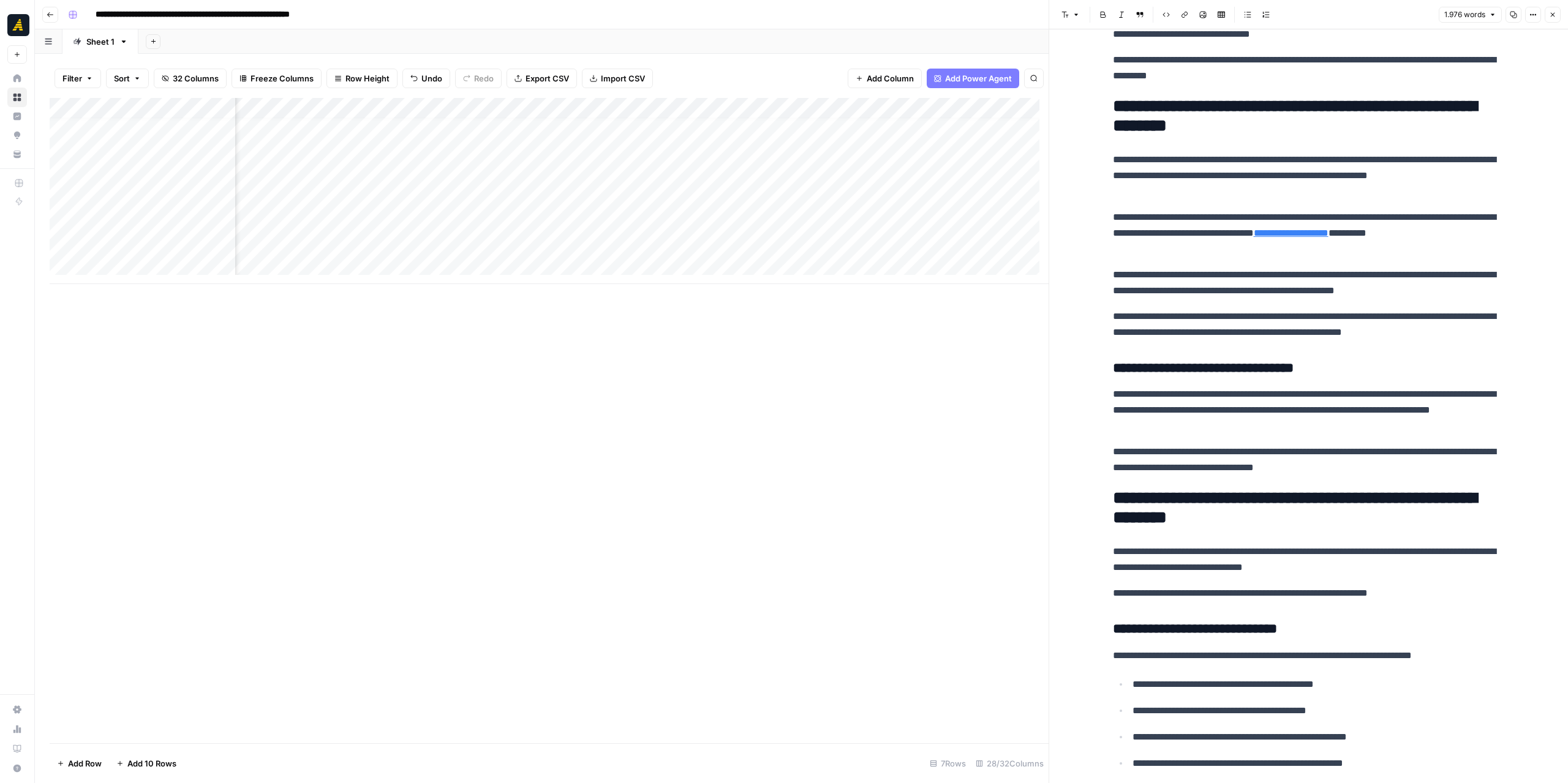
scroll to position [9, 1548]
click at [540, 111] on div "Add Column" at bounding box center [548, 191] width 999 height 186
click at [467, 226] on span "Edit Workflow" at bounding box center [463, 229] width 108 height 12
click at [659, 202] on div "Add Column" at bounding box center [548, 191] width 999 height 186
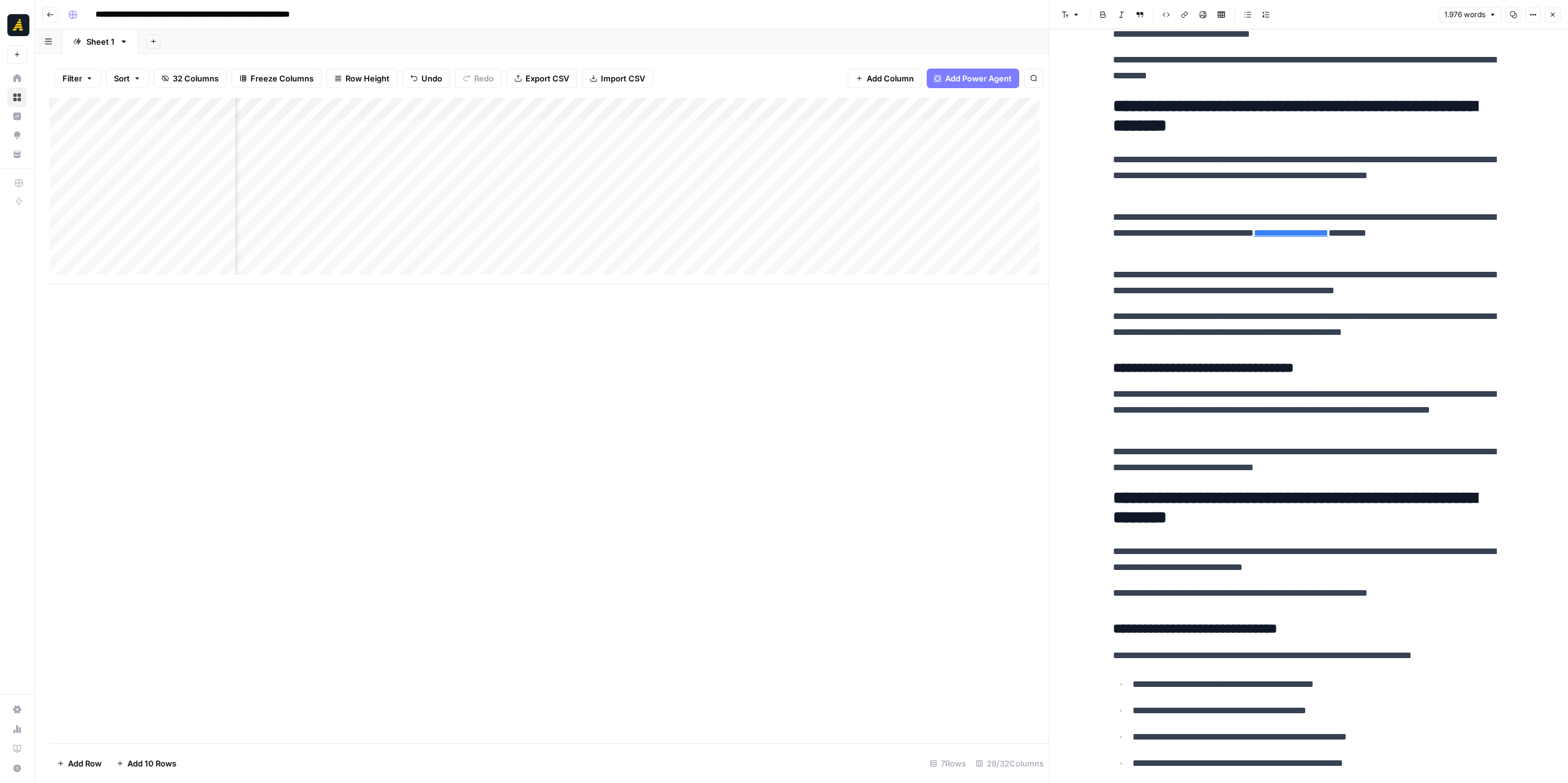
click at [170, 224] on div "Add Column" at bounding box center [548, 191] width 999 height 186
click at [642, 199] on div "Add Column" at bounding box center [548, 191] width 999 height 186
click at [768, 203] on div "Add Column" at bounding box center [548, 191] width 999 height 186
click at [876, 199] on div "Add Column" at bounding box center [548, 191] width 999 height 186
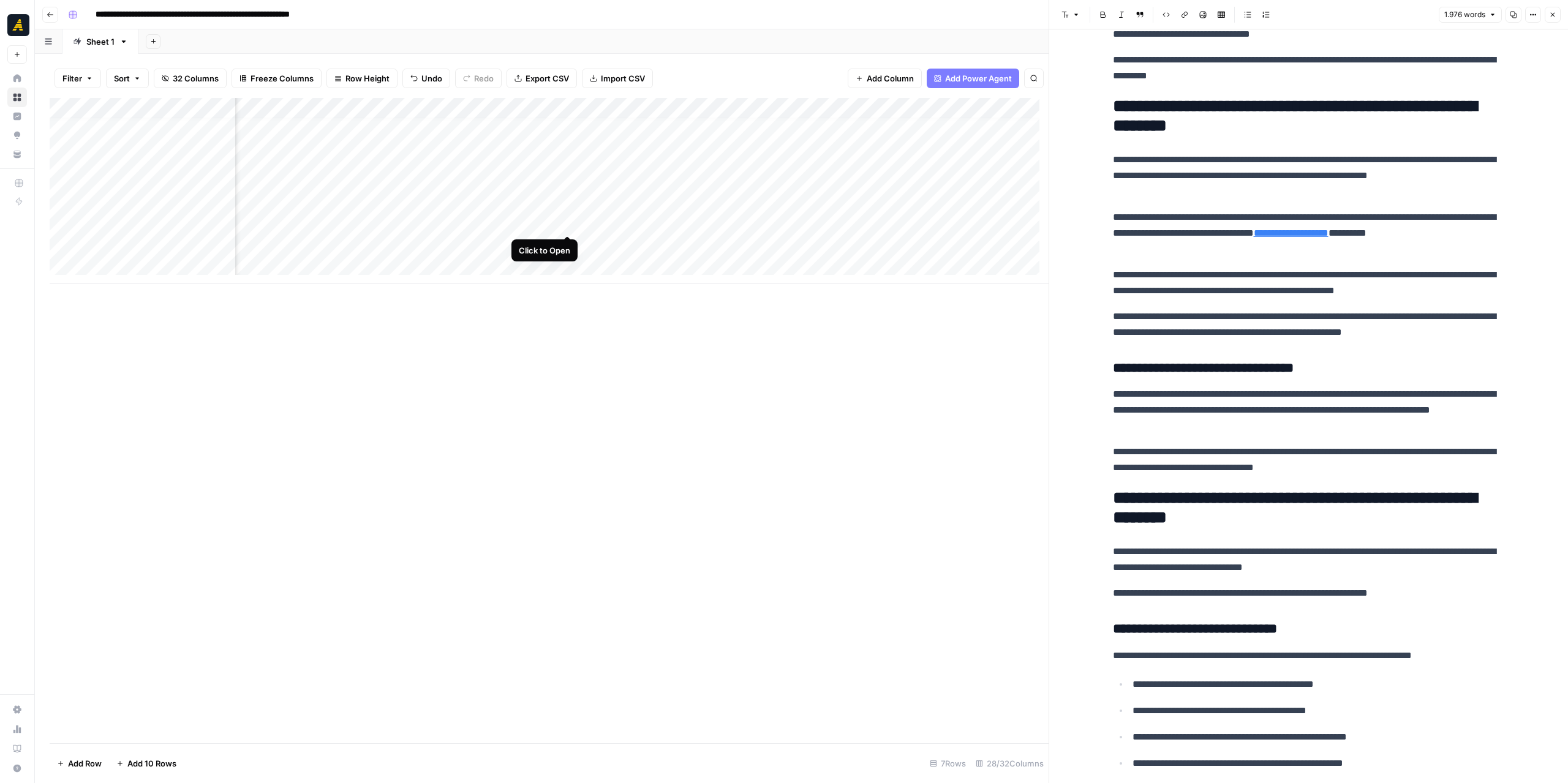
click at [570, 224] on div "Add Column" at bounding box center [548, 191] width 999 height 186
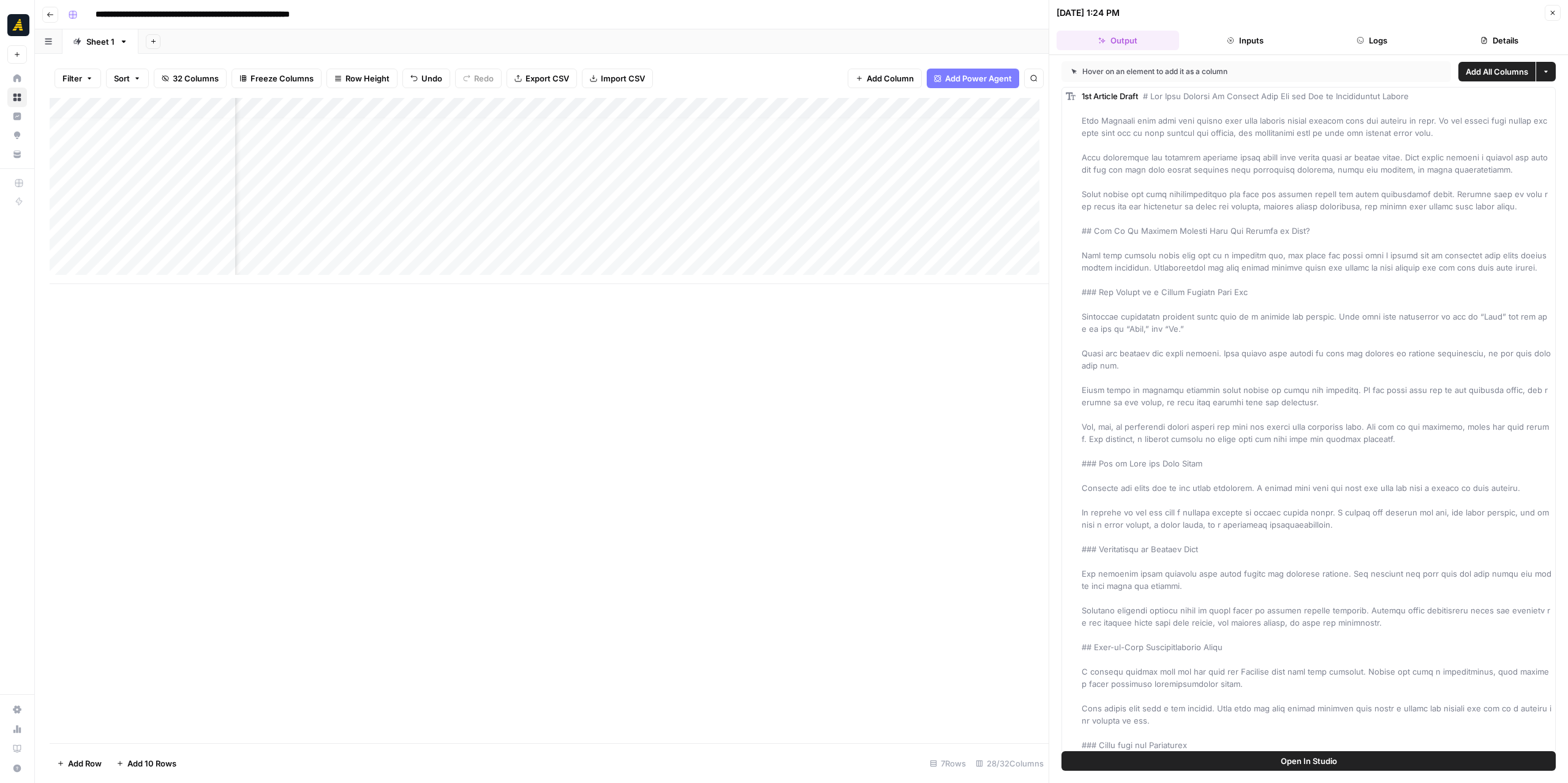
click at [1466, 70] on span "Add All Columns" at bounding box center [1497, 72] width 62 height 12
click at [1554, 14] on icon "button" at bounding box center [1552, 12] width 8 height 8
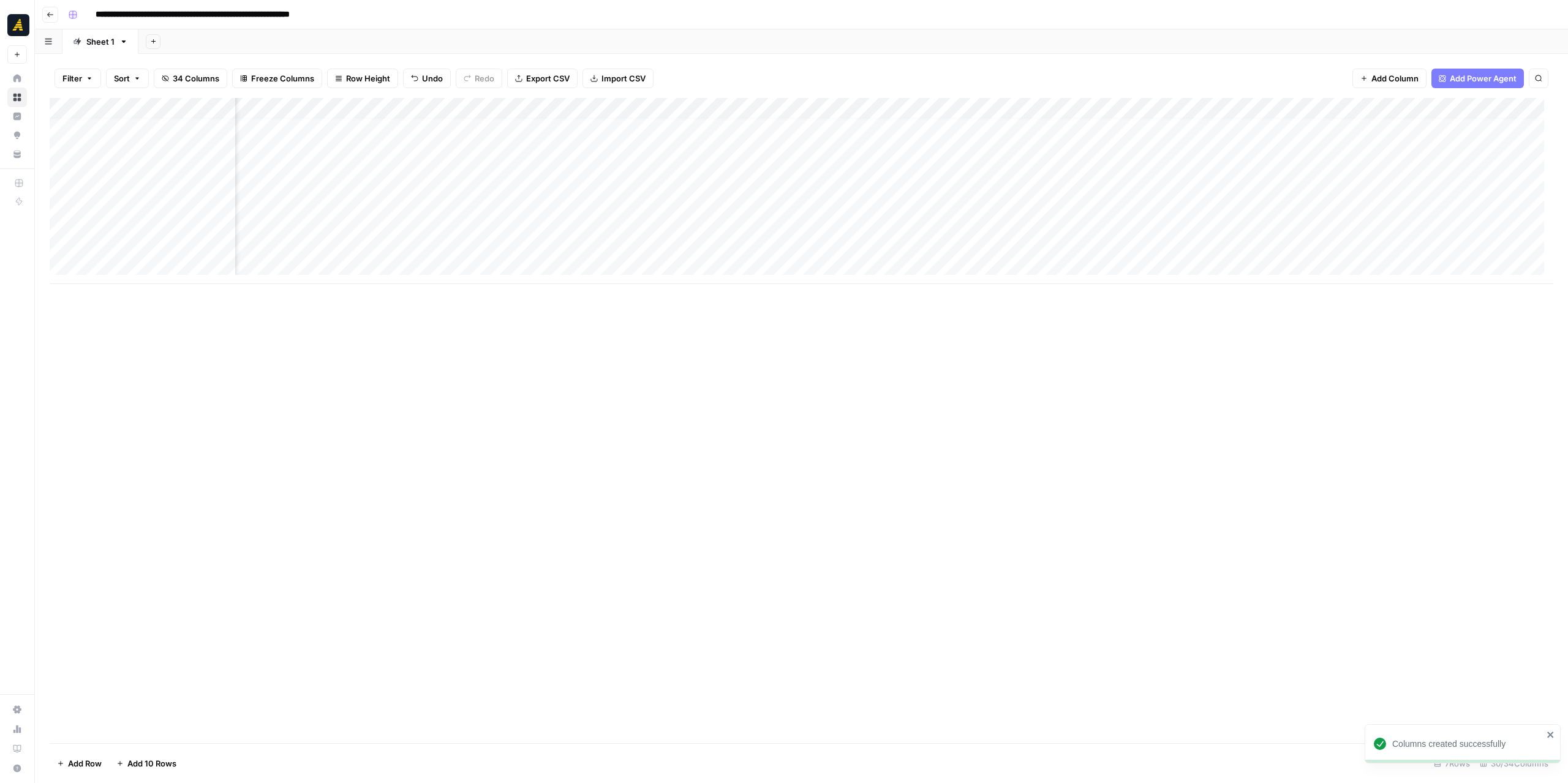
scroll to position [9, 1655]
click at [632, 106] on div "Add Column" at bounding box center [801, 191] width 1504 height 186
click at [596, 224] on span "Remove Column" at bounding box center [610, 229] width 108 height 12
click at [744, 128] on span "Delete" at bounding box center [740, 127] width 26 height 12
drag, startPoint x: 590, startPoint y: 109, endPoint x: 683, endPoint y: 115, distance: 93.2
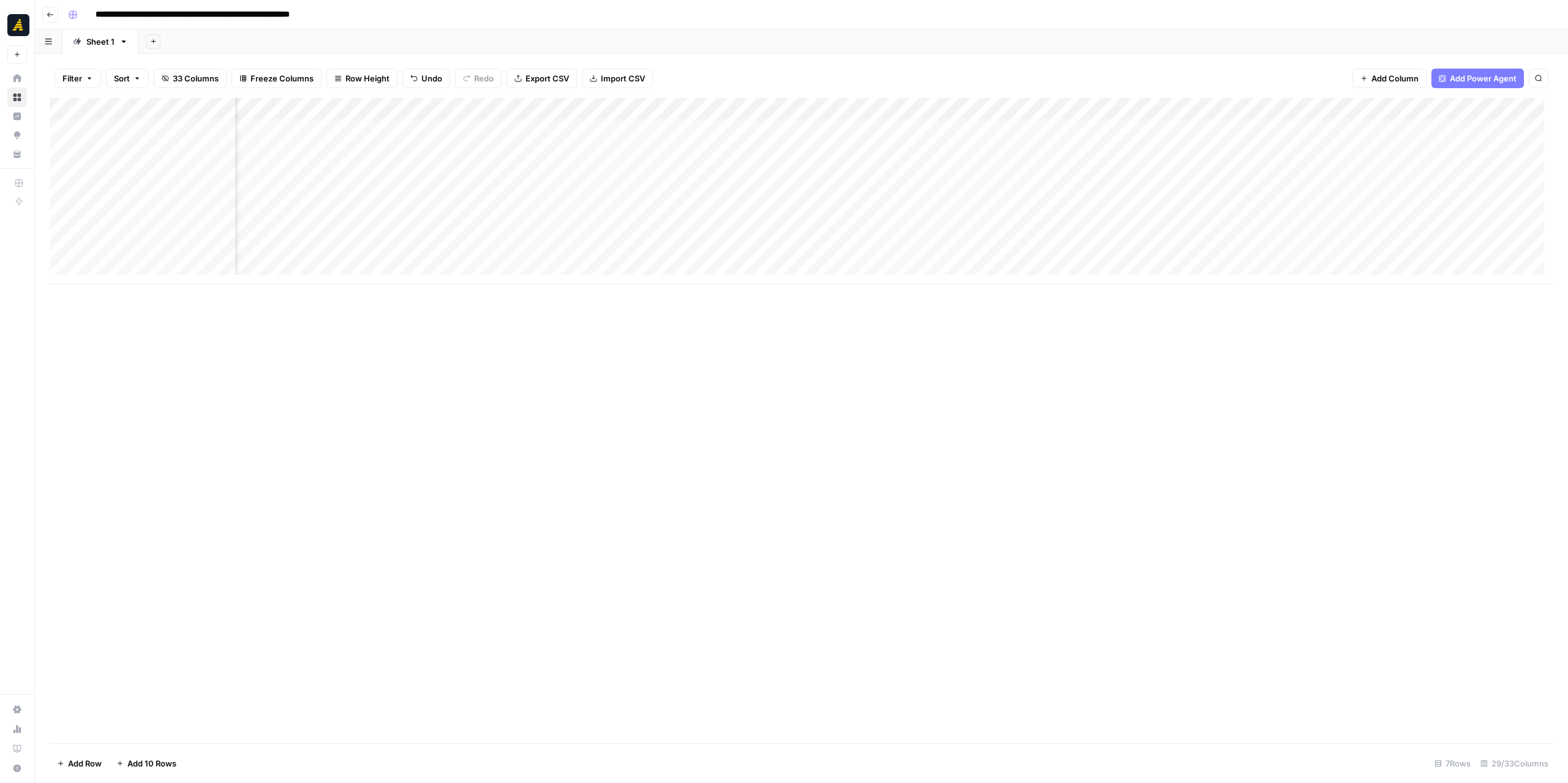
click at [683, 115] on div "Add Column" at bounding box center [801, 191] width 1504 height 186
click at [708, 218] on div "Add Column" at bounding box center [801, 191] width 1504 height 186
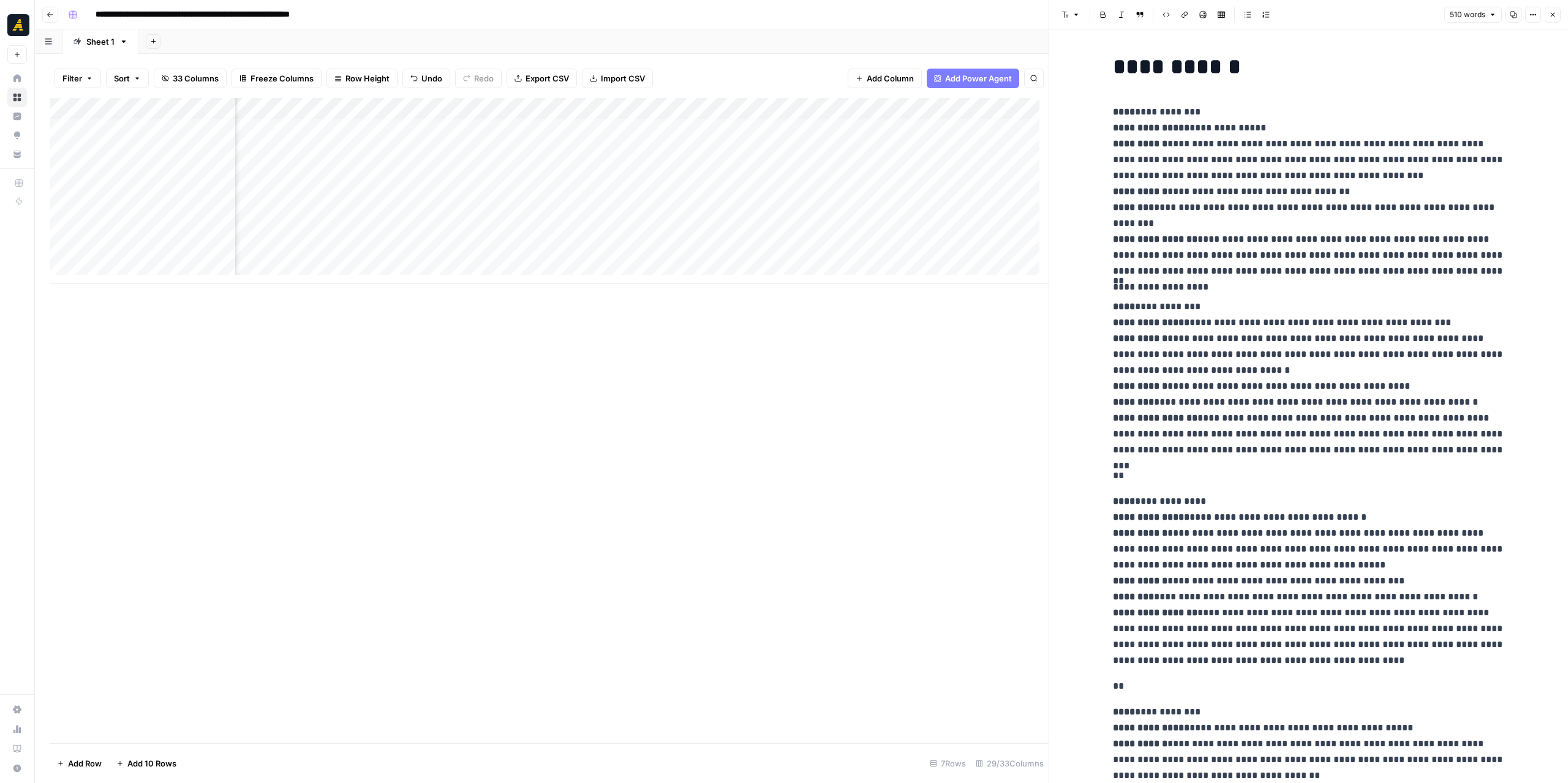
click at [1519, 14] on button "Copy" at bounding box center [1513, 14] width 16 height 16
click at [857, 218] on div "Add Column" at bounding box center [548, 191] width 999 height 186
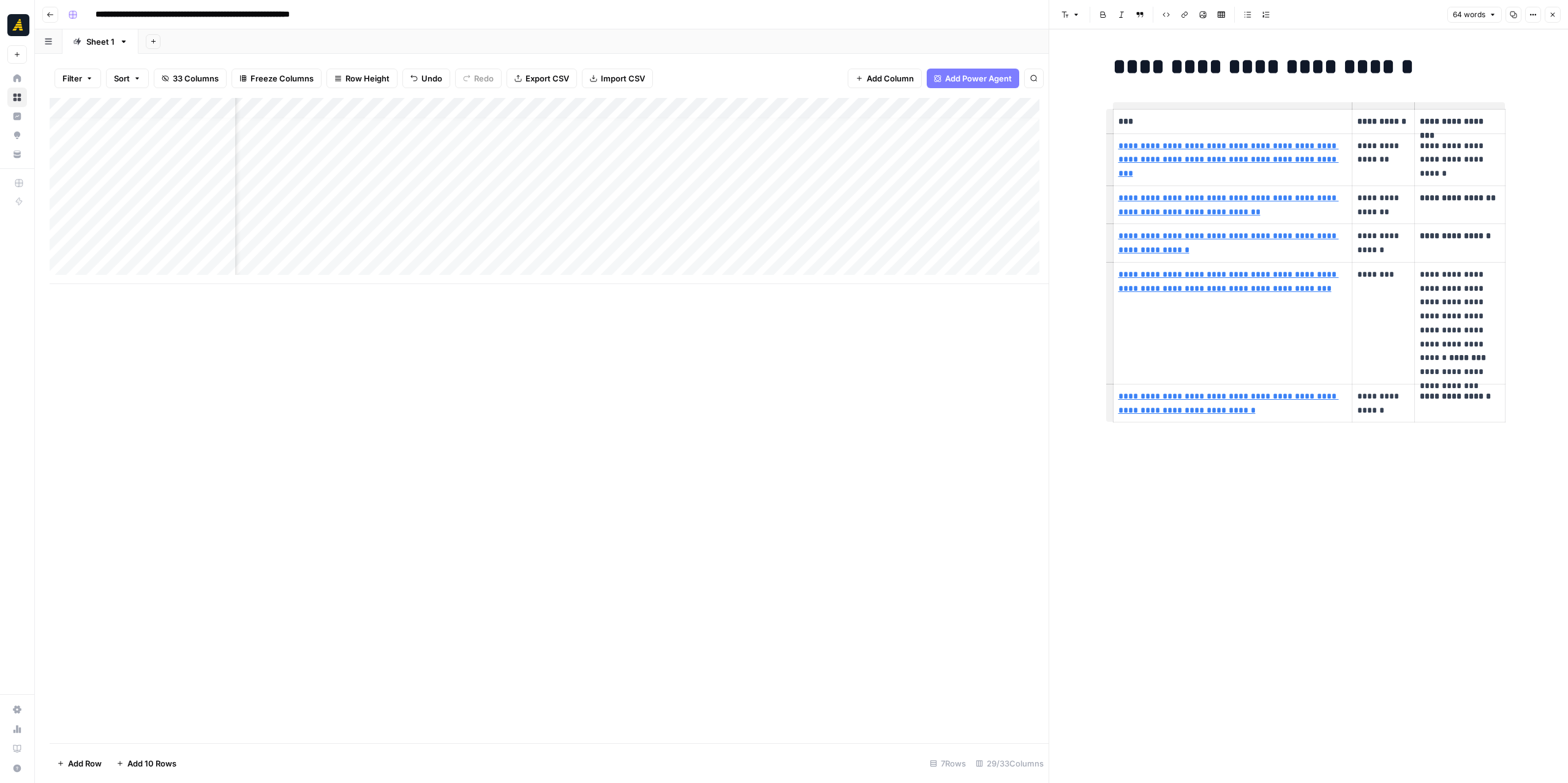
click at [1517, 16] on icon "button" at bounding box center [1513, 14] width 8 height 8
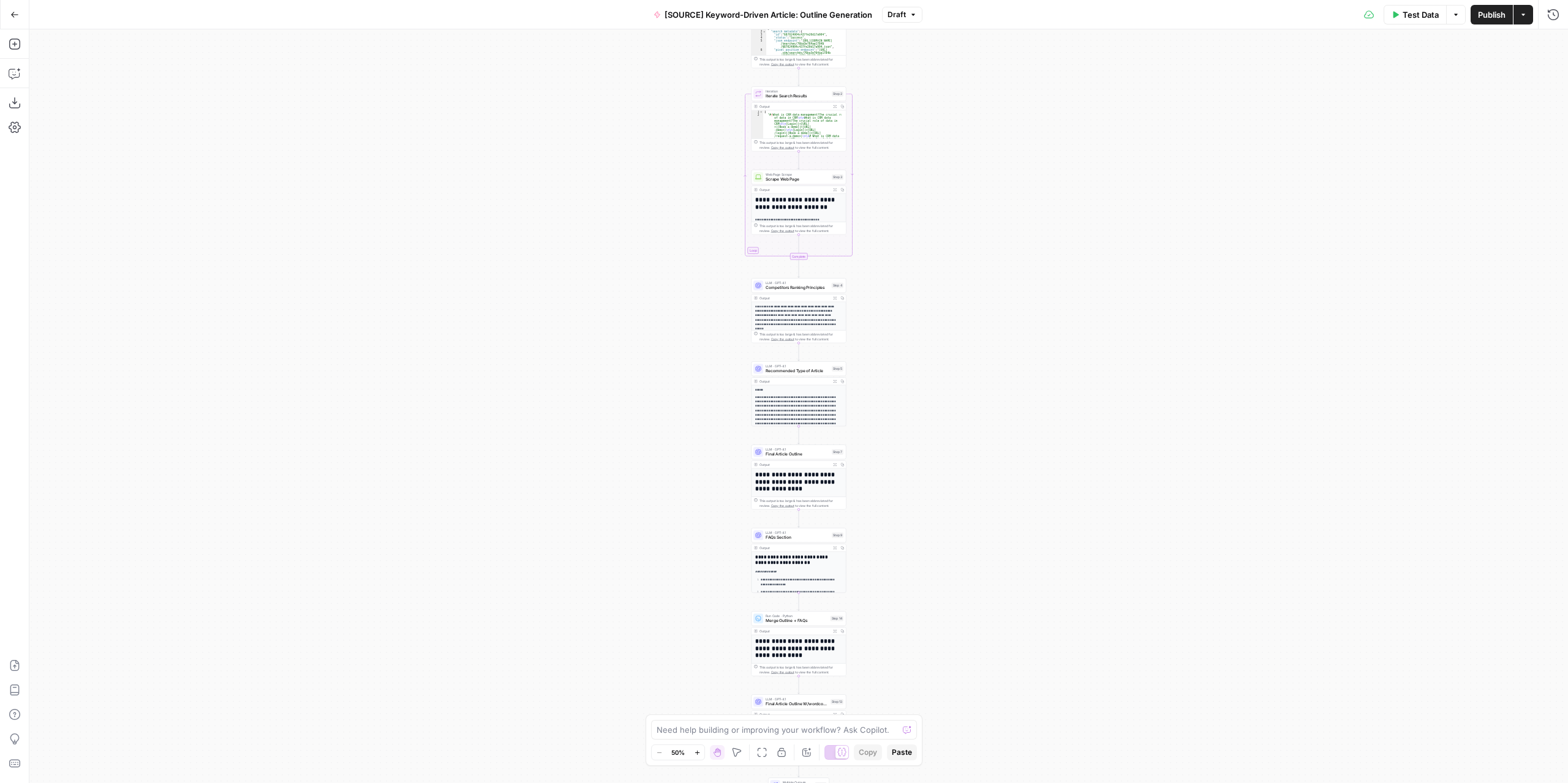
click at [16, 15] on icon "button" at bounding box center [14, 14] width 9 height 9
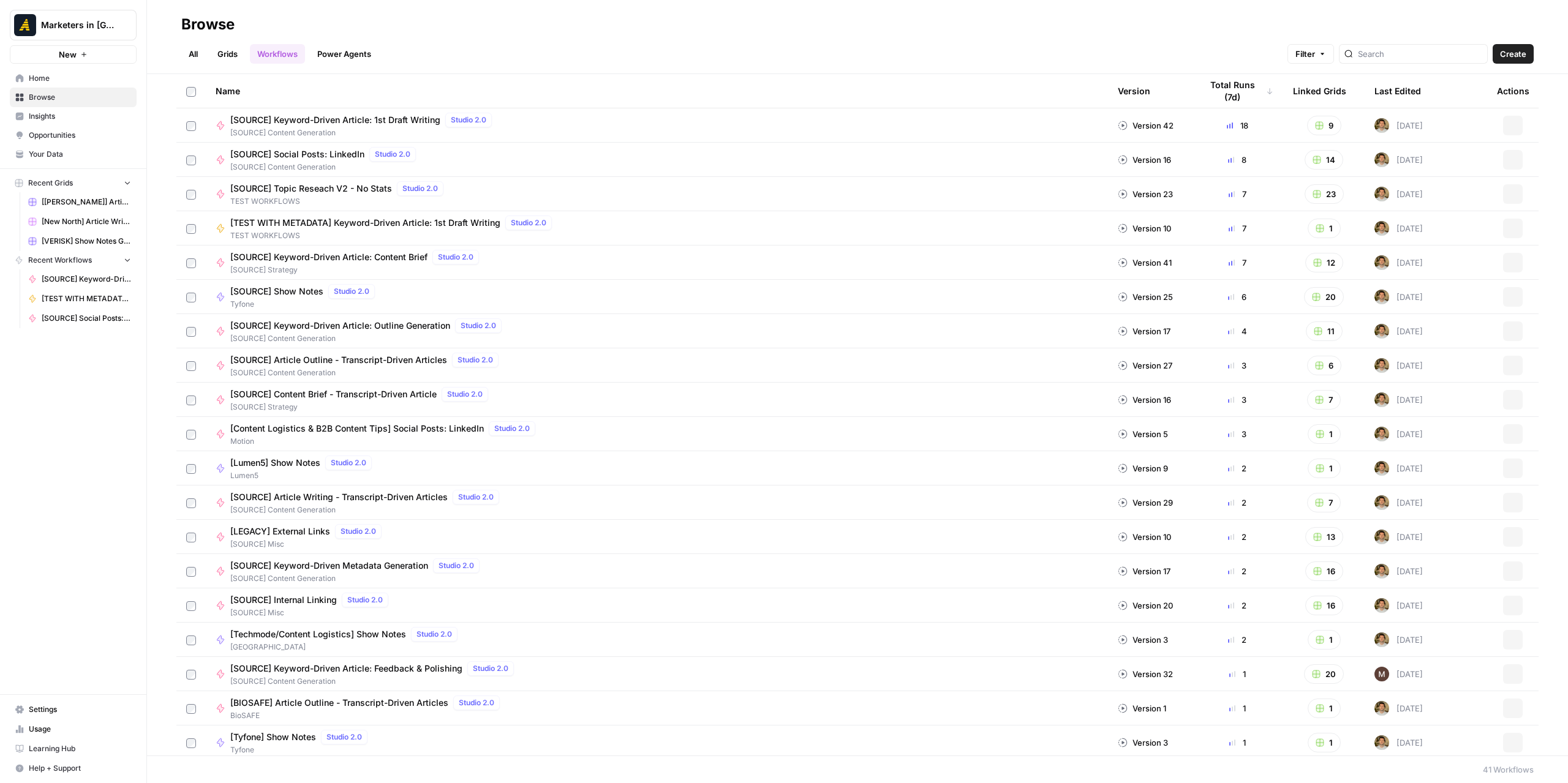
click at [189, 50] on link "All" at bounding box center [193, 53] width 24 height 20
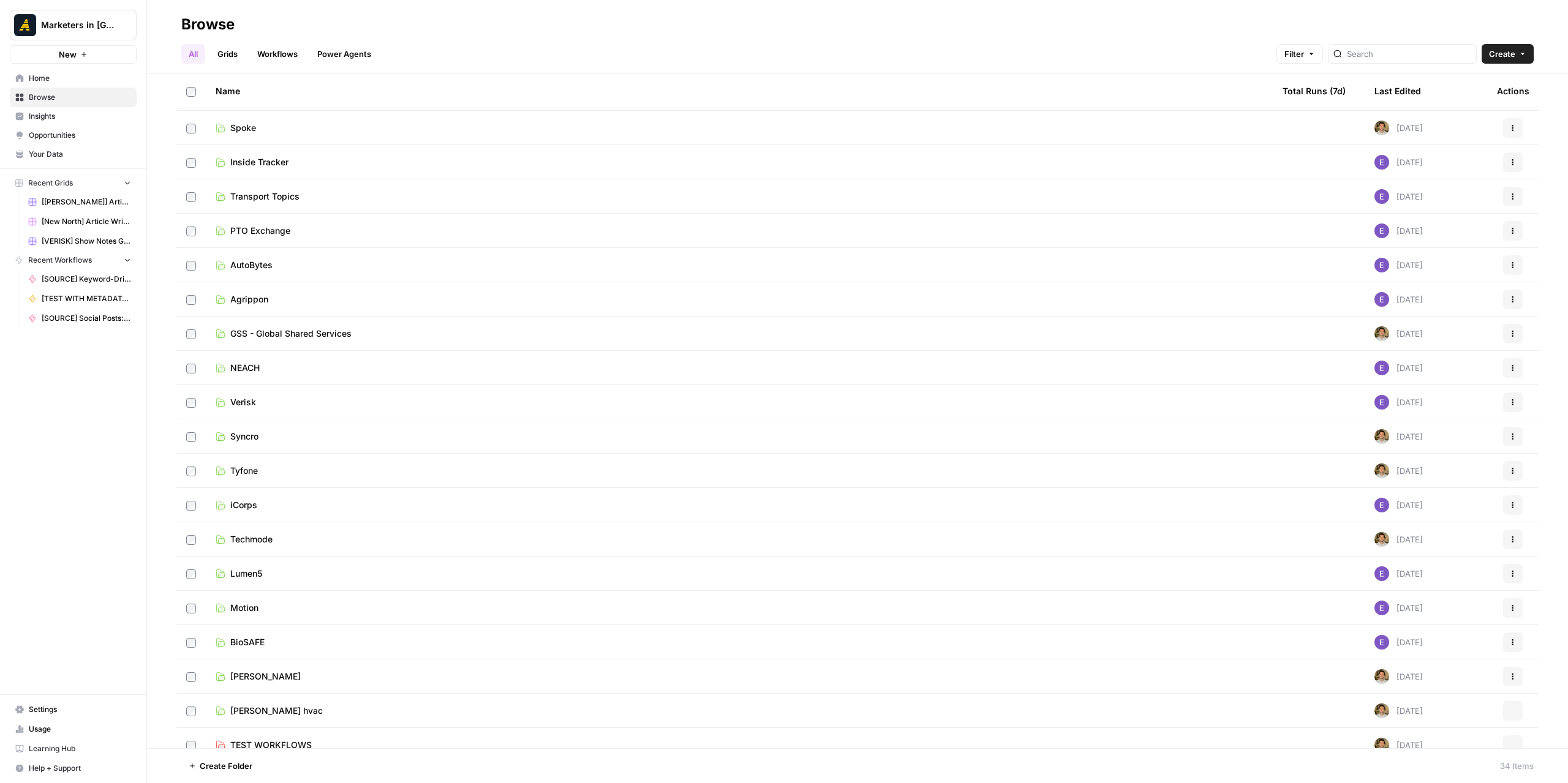
scroll to position [526, 0]
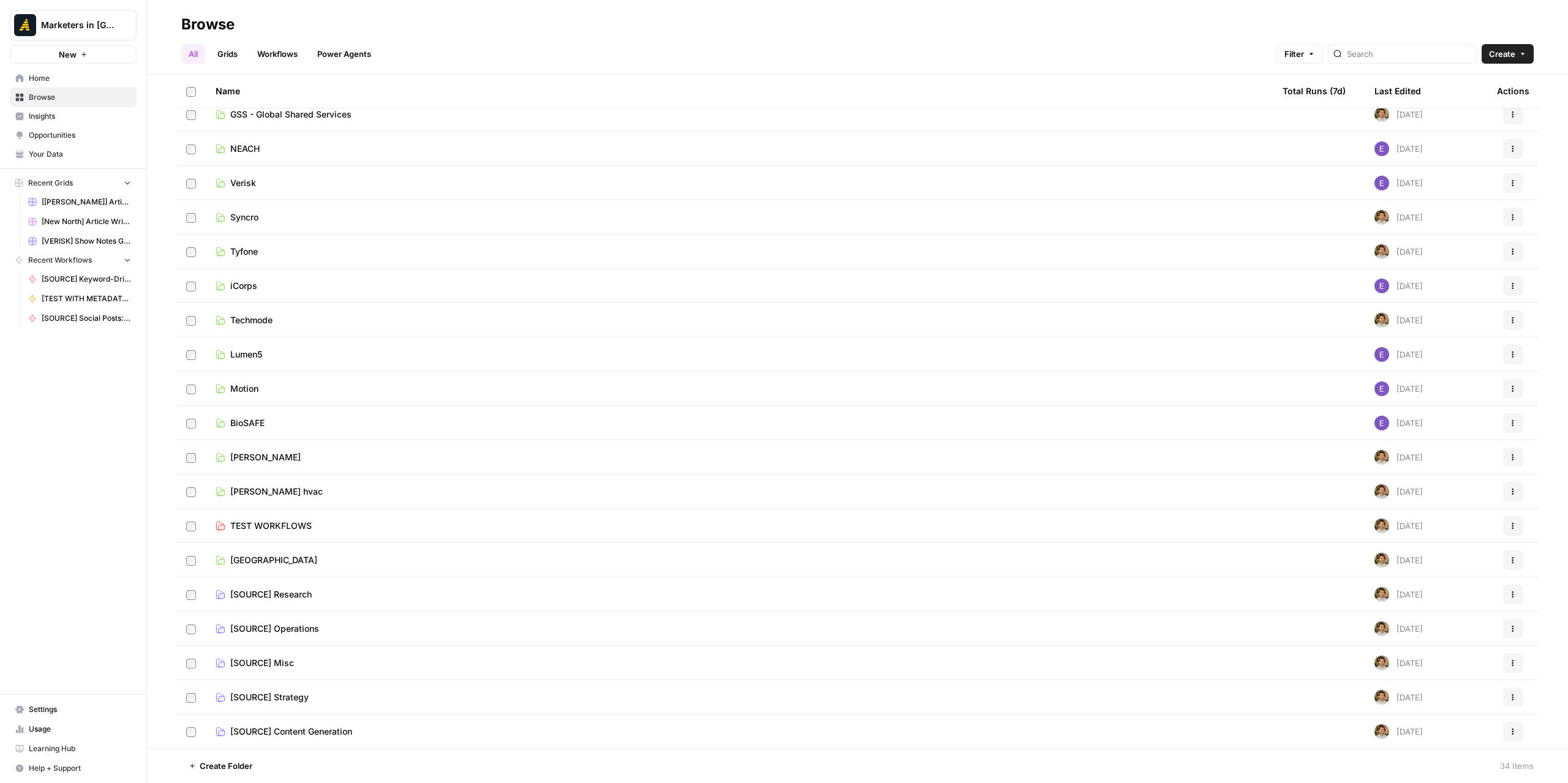
drag, startPoint x: 368, startPoint y: 504, endPoint x: 368, endPoint y: 511, distance: 7.0
click at [368, 508] on tbody "Noetic 3 days ago Actions Spoke 1 month ago Actions Inside Tracker 20 days ago …" at bounding box center [858, 166] width 1363 height 1166
click at [357, 525] on link "TEST WORKFLOWS" at bounding box center [739, 526] width 1048 height 12
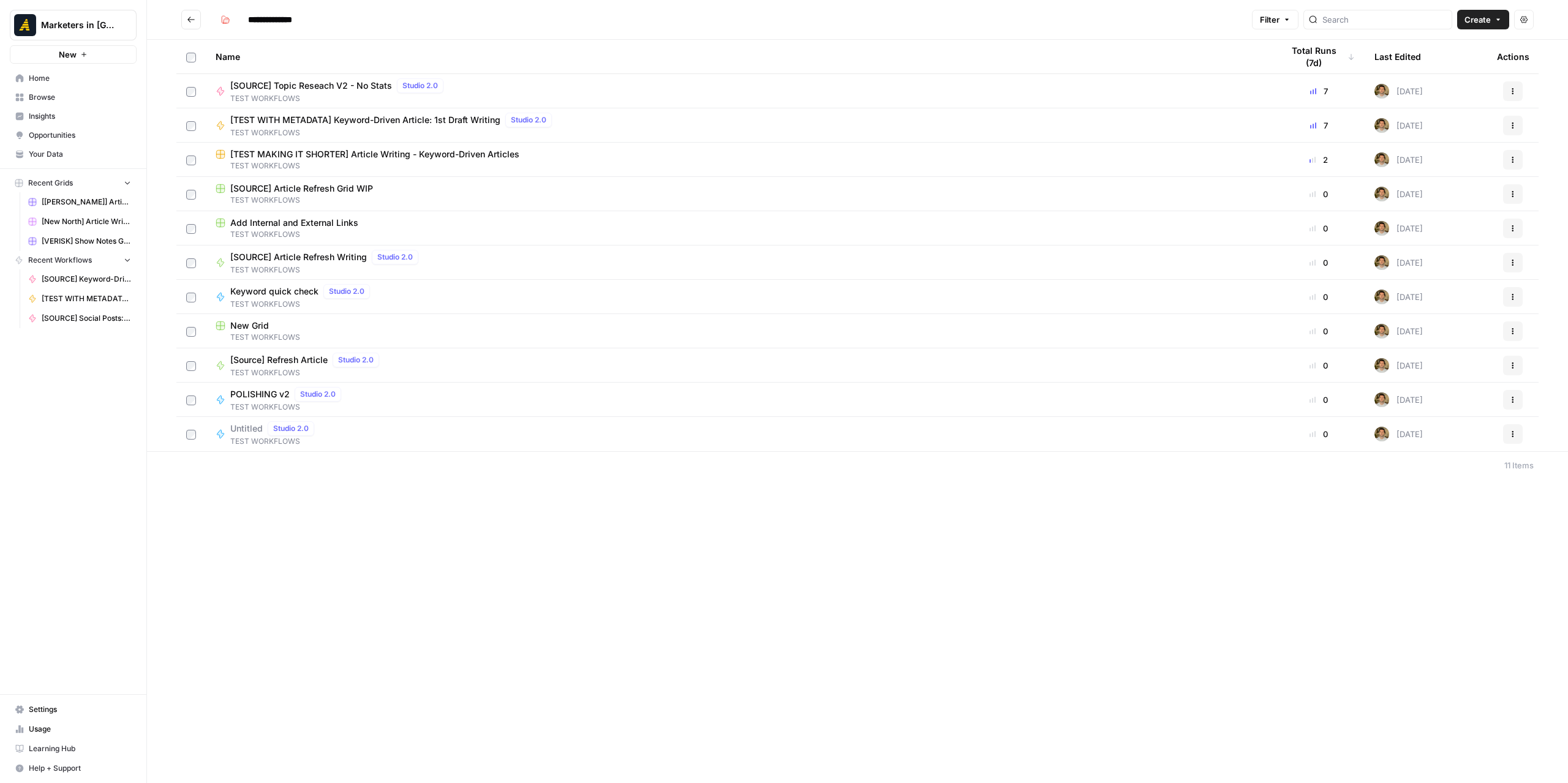
click at [351, 148] on span "[TEST MAKING IT SHORTER] Article Writing - Keyword-Driven Articles" at bounding box center [375, 154] width 289 height 12
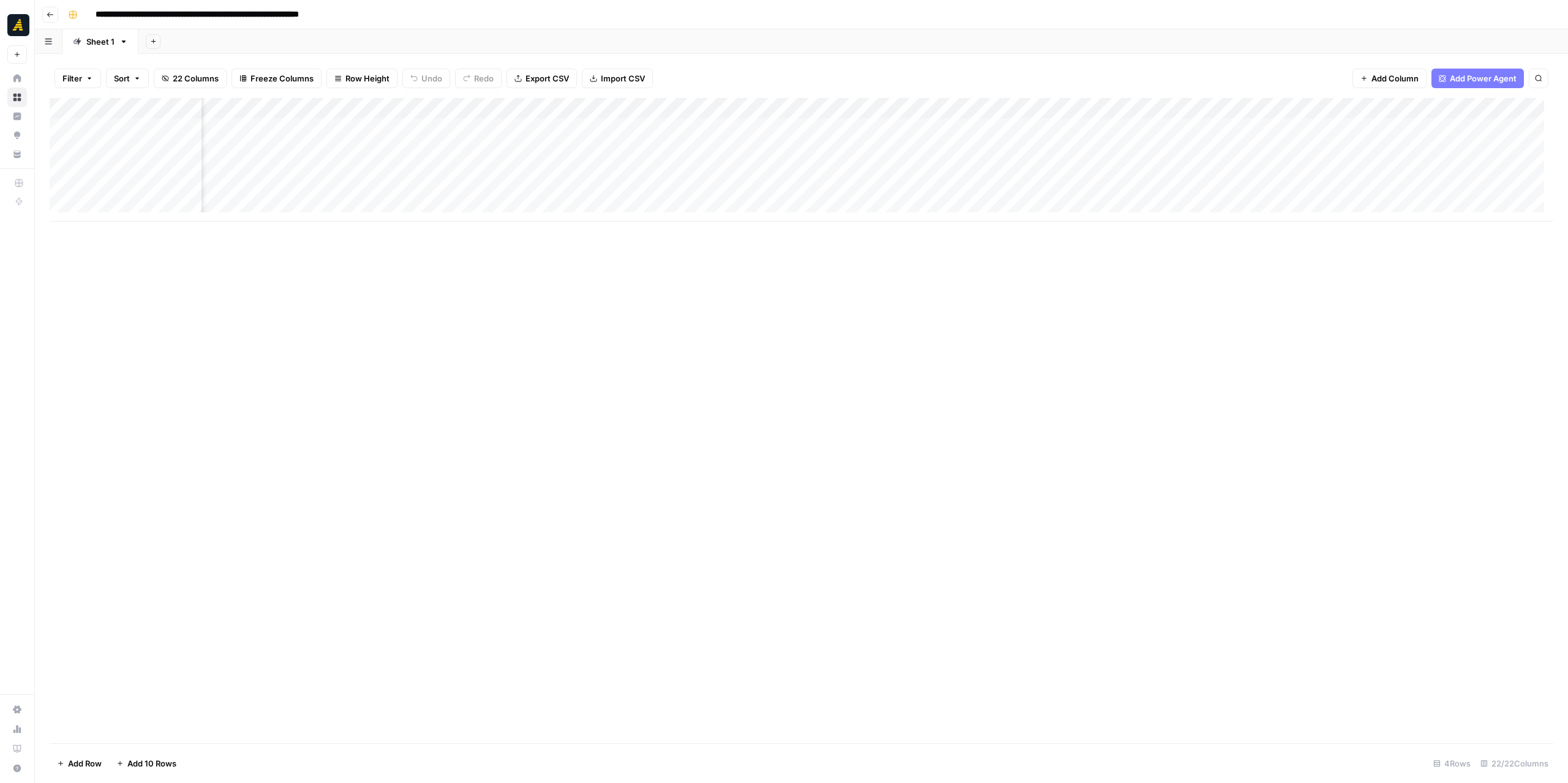
scroll to position [0, 1395]
click at [694, 133] on div "Add Column" at bounding box center [801, 159] width 1504 height 124
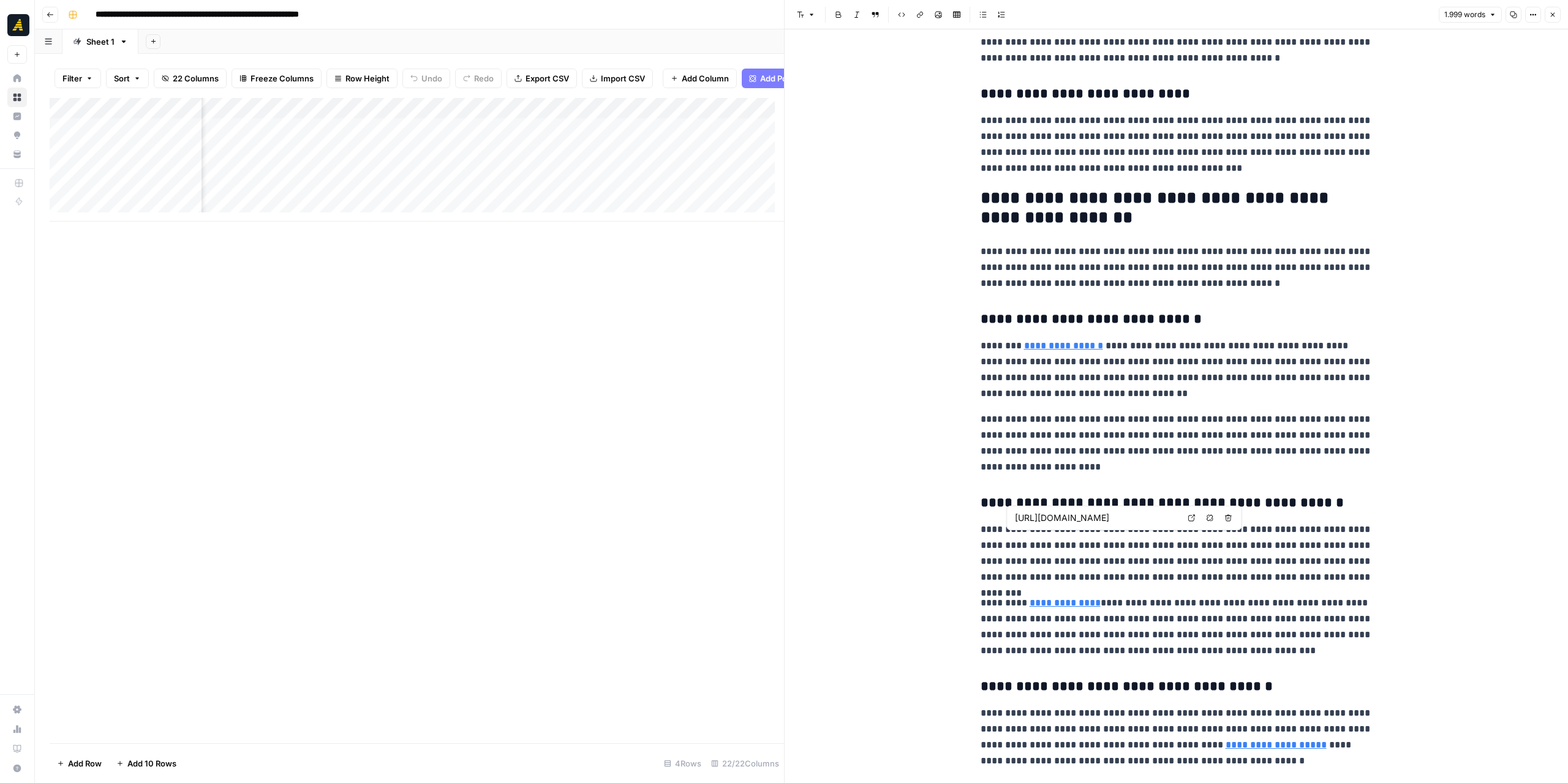
scroll to position [2756, 0]
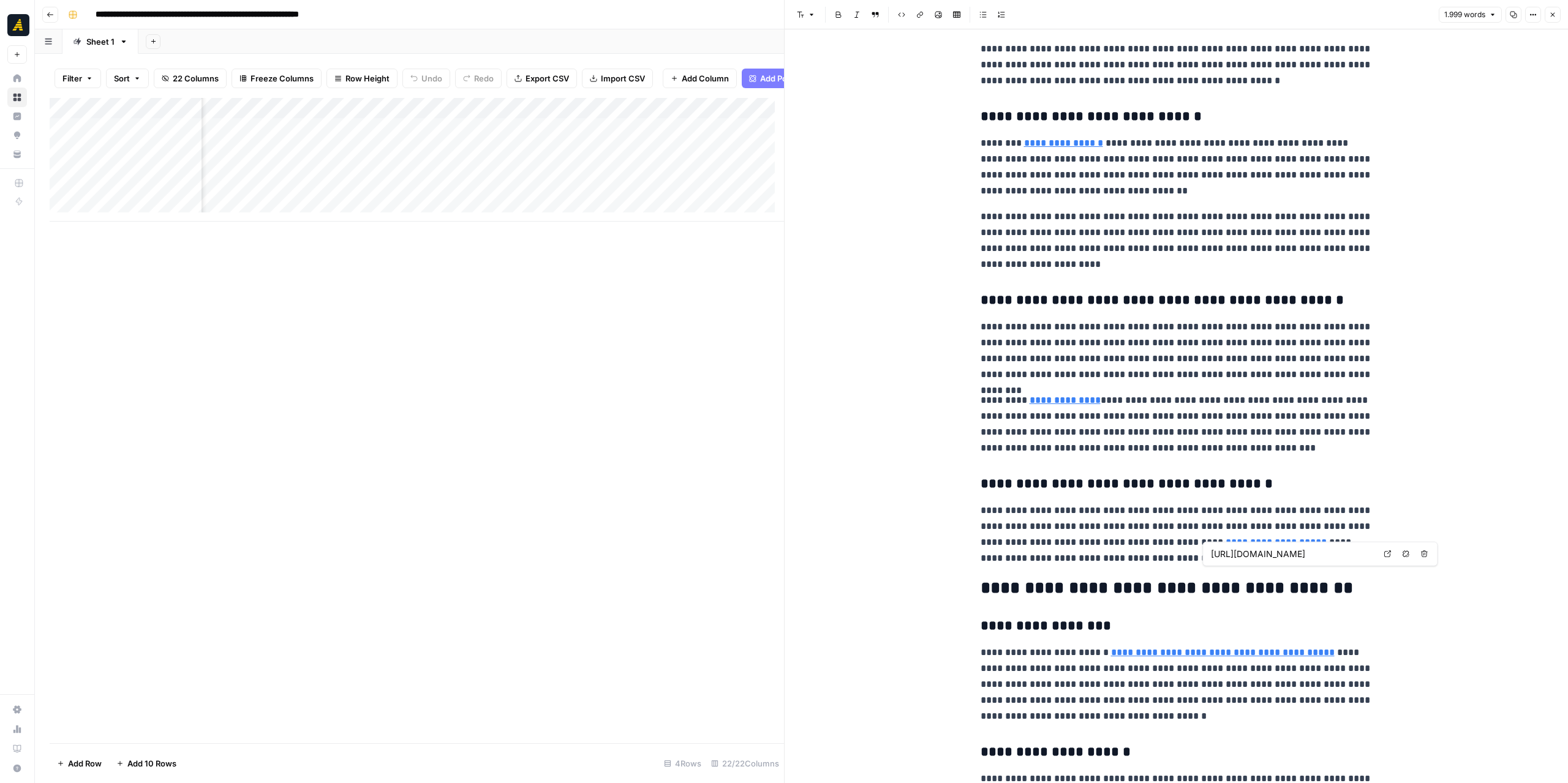
type input "https://www.iab.com/insights/2024-state-of-data-report/"
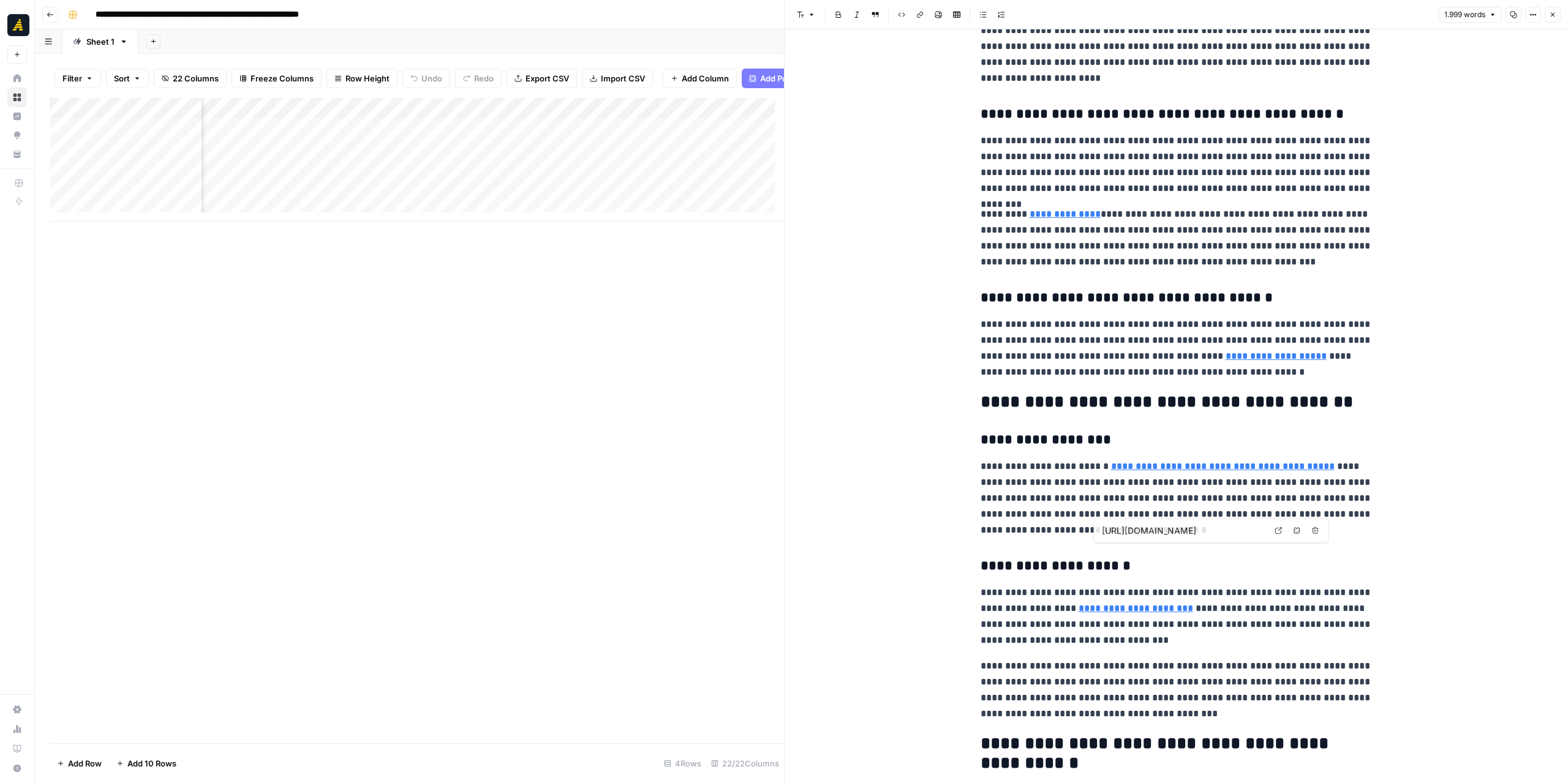
scroll to position [3062, 0]
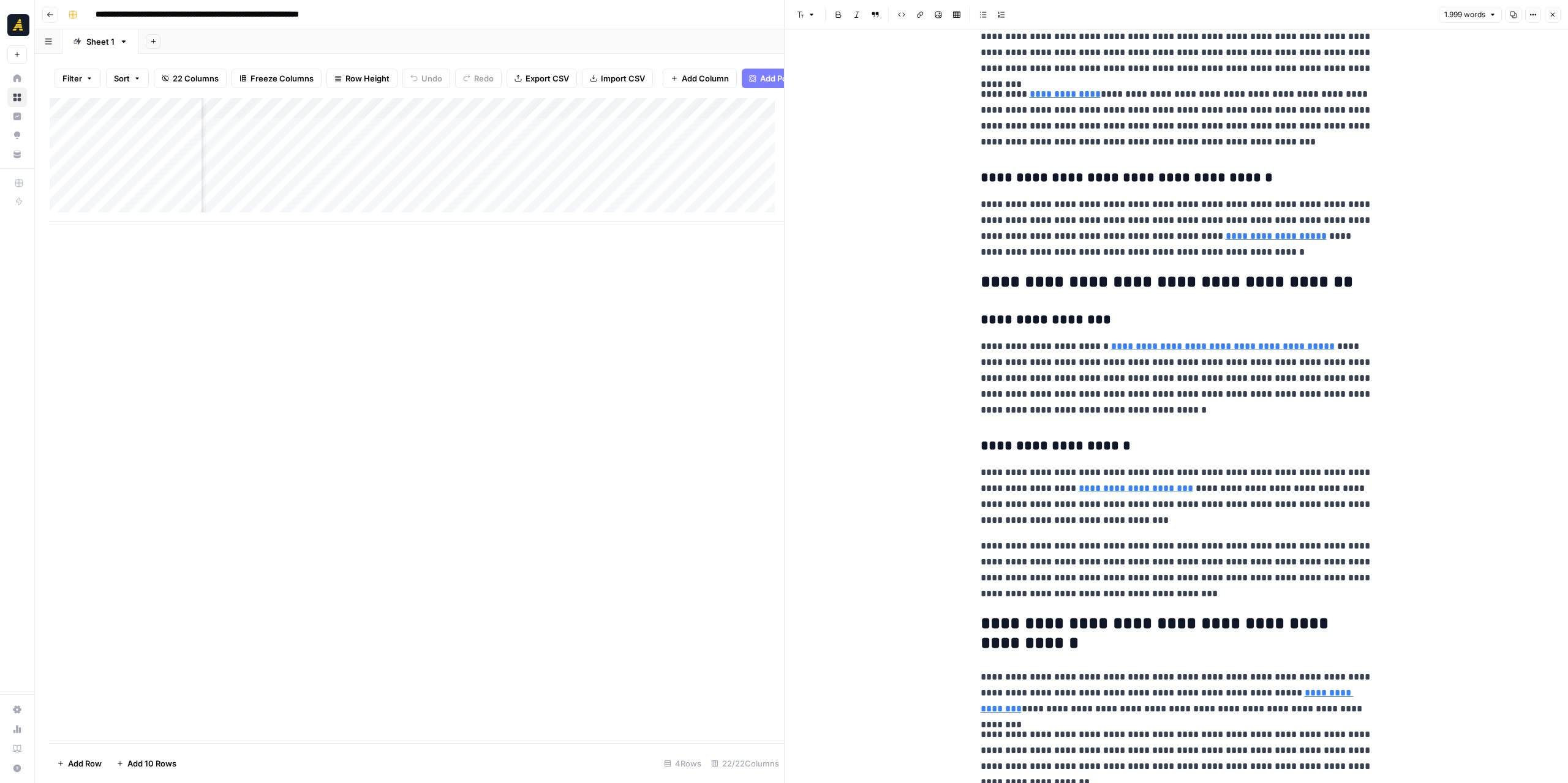
click at [579, 119] on div "Add Column" at bounding box center [416, 159] width 735 height 124
click at [421, 233] on span "Edit Workflow" at bounding box center [419, 238] width 108 height 12
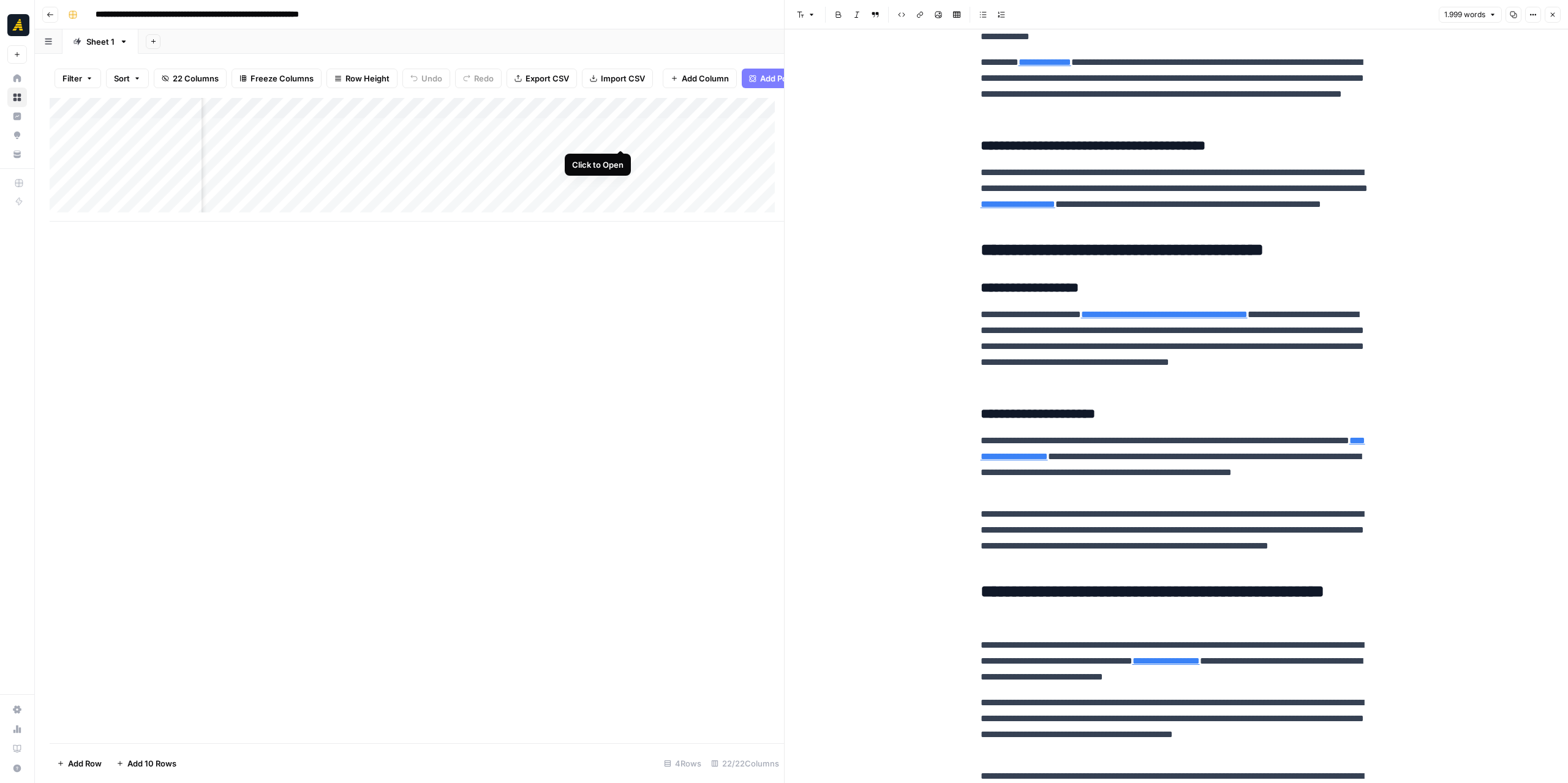
click at [620, 138] on div "Add Column" at bounding box center [416, 159] width 735 height 124
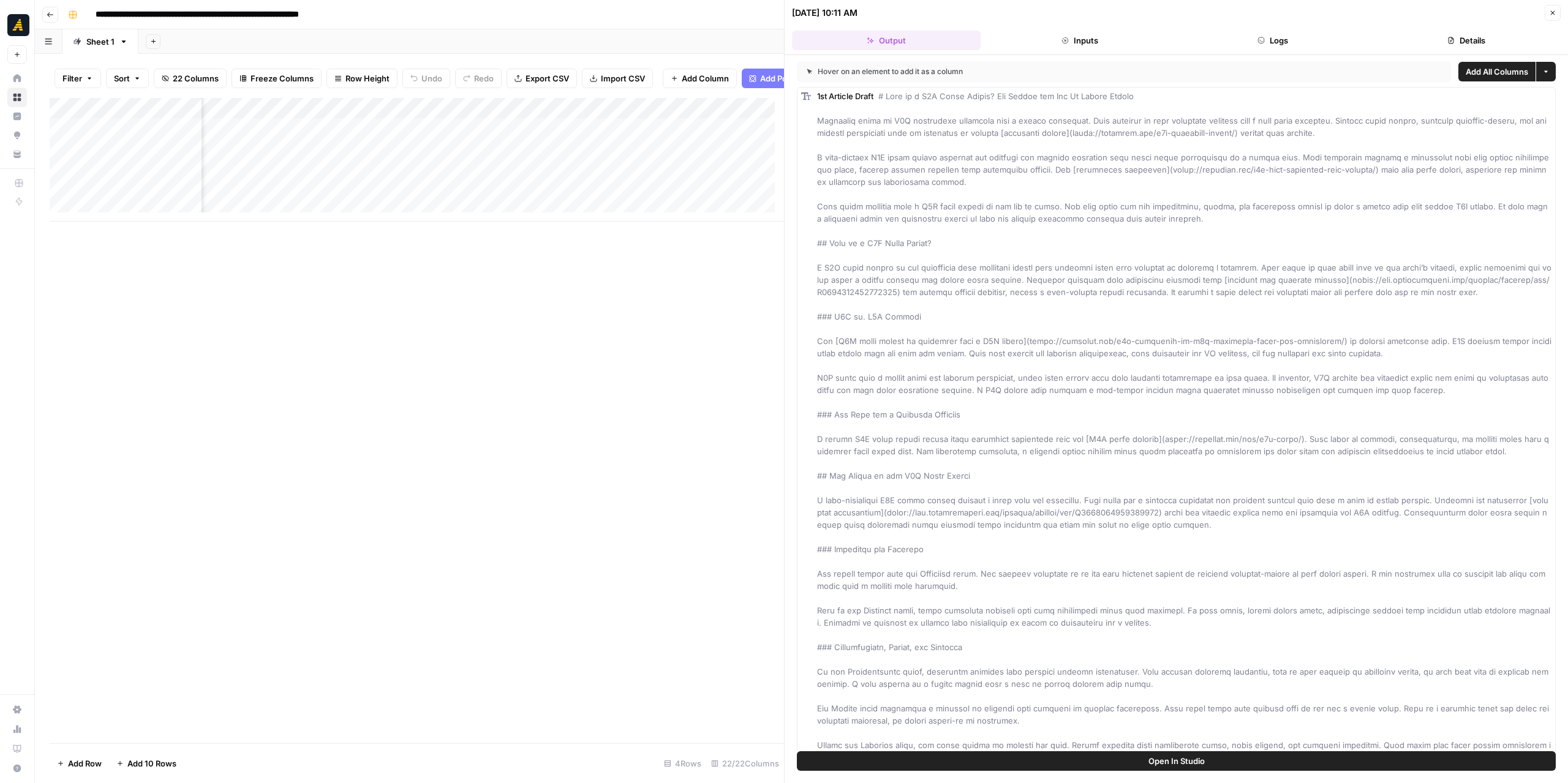
click at [1330, 40] on button "Logs" at bounding box center [1274, 40] width 189 height 20
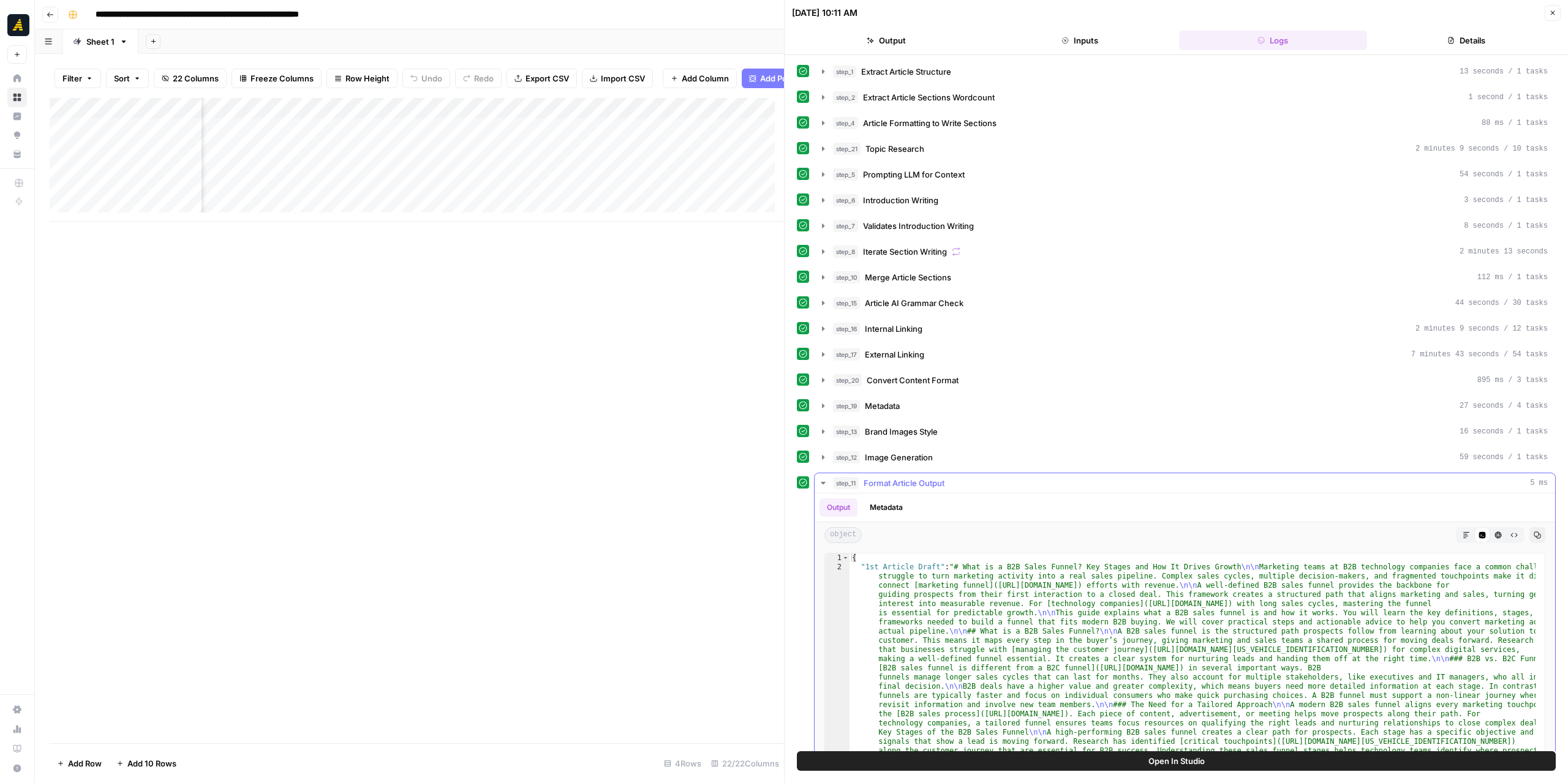
click at [820, 478] on icon "button" at bounding box center [823, 483] width 10 height 10
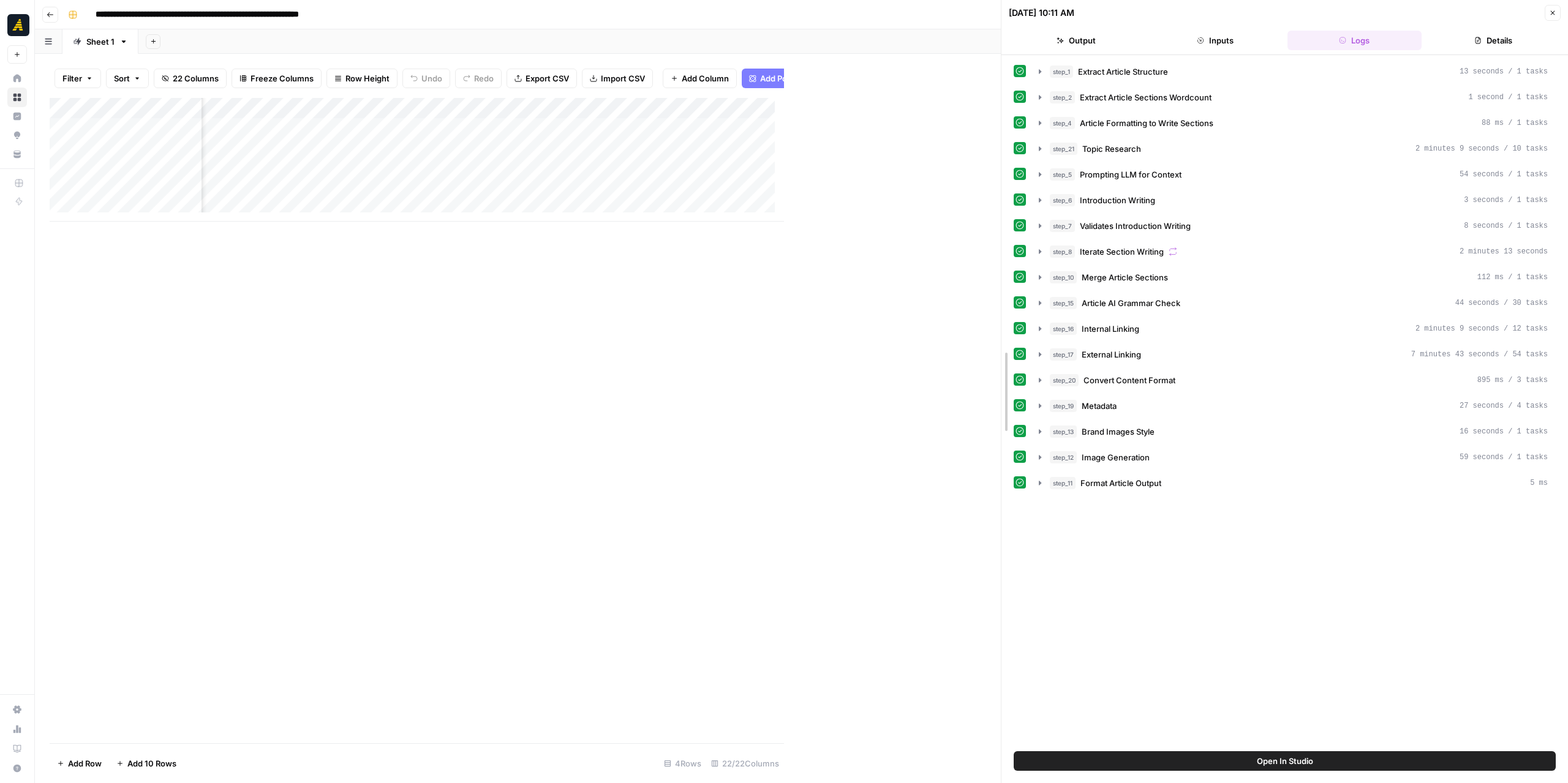
drag, startPoint x: 784, startPoint y: 262, endPoint x: 1001, endPoint y: 266, distance: 217.0
click at [1042, 350] on icon "button" at bounding box center [1040, 355] width 10 height 10
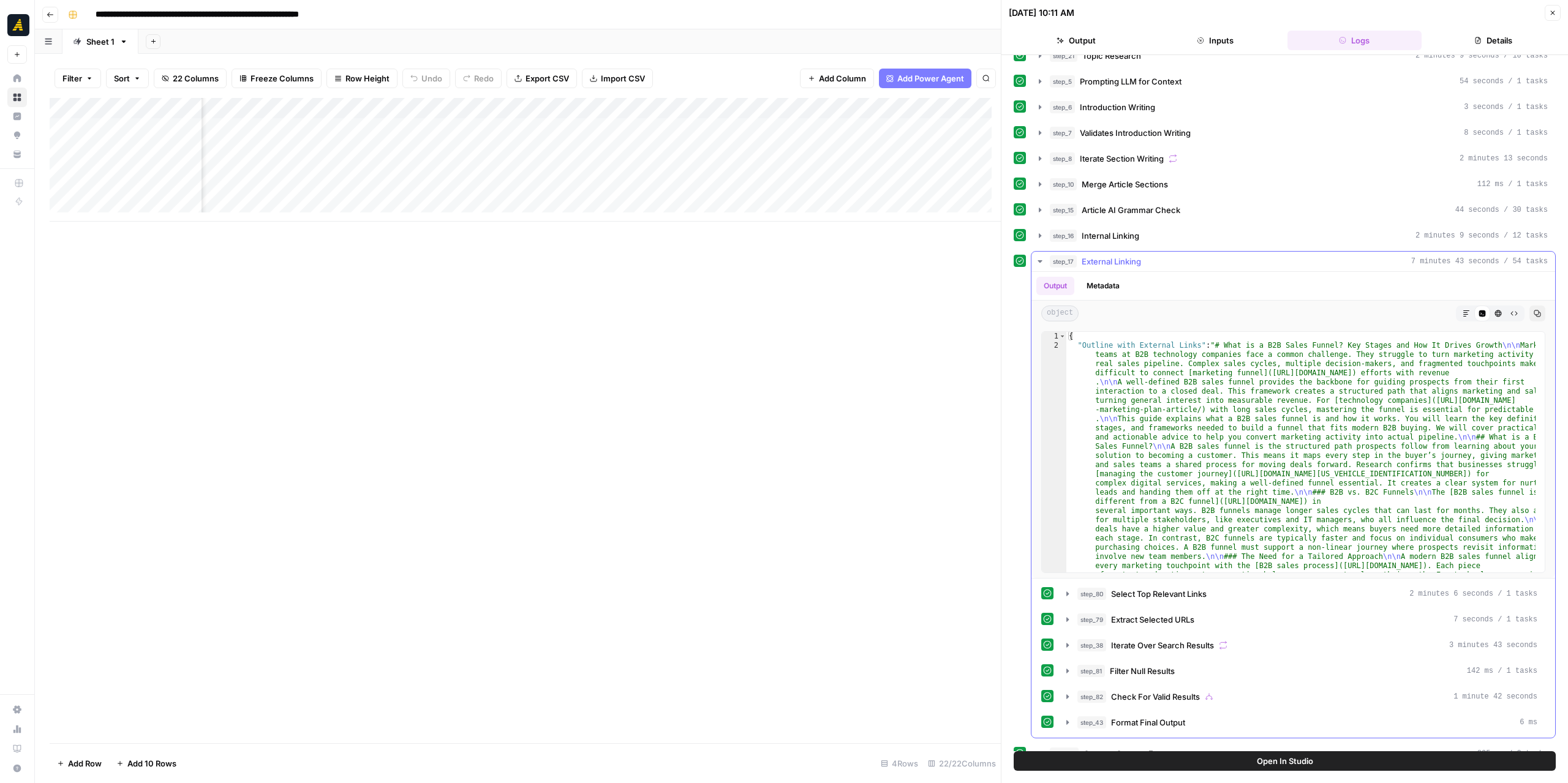
scroll to position [61, 0]
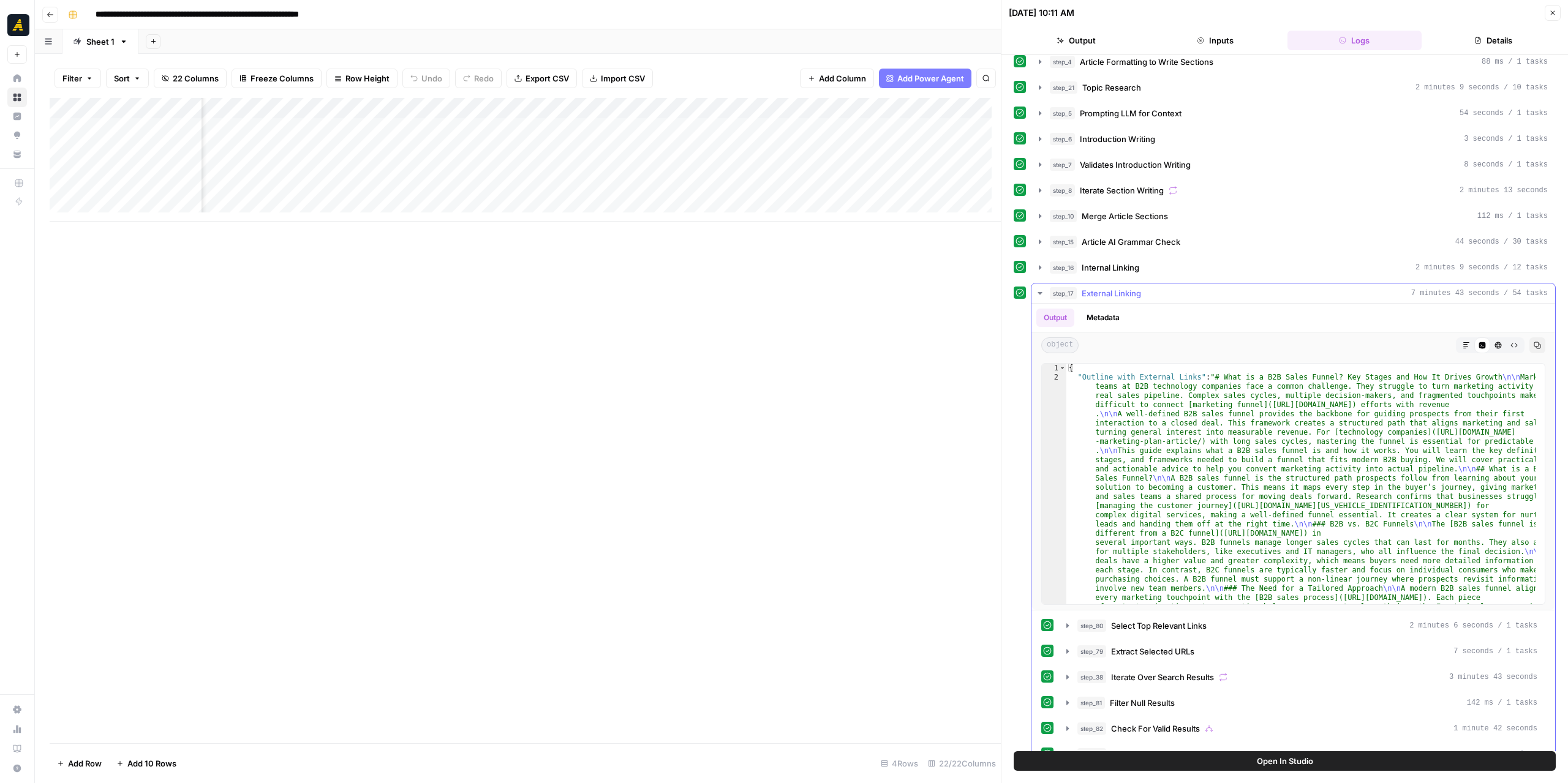
click at [1034, 288] on button "step_17 External Linking 7 minutes 43 seconds / 54 tasks" at bounding box center [1293, 293] width 524 height 20
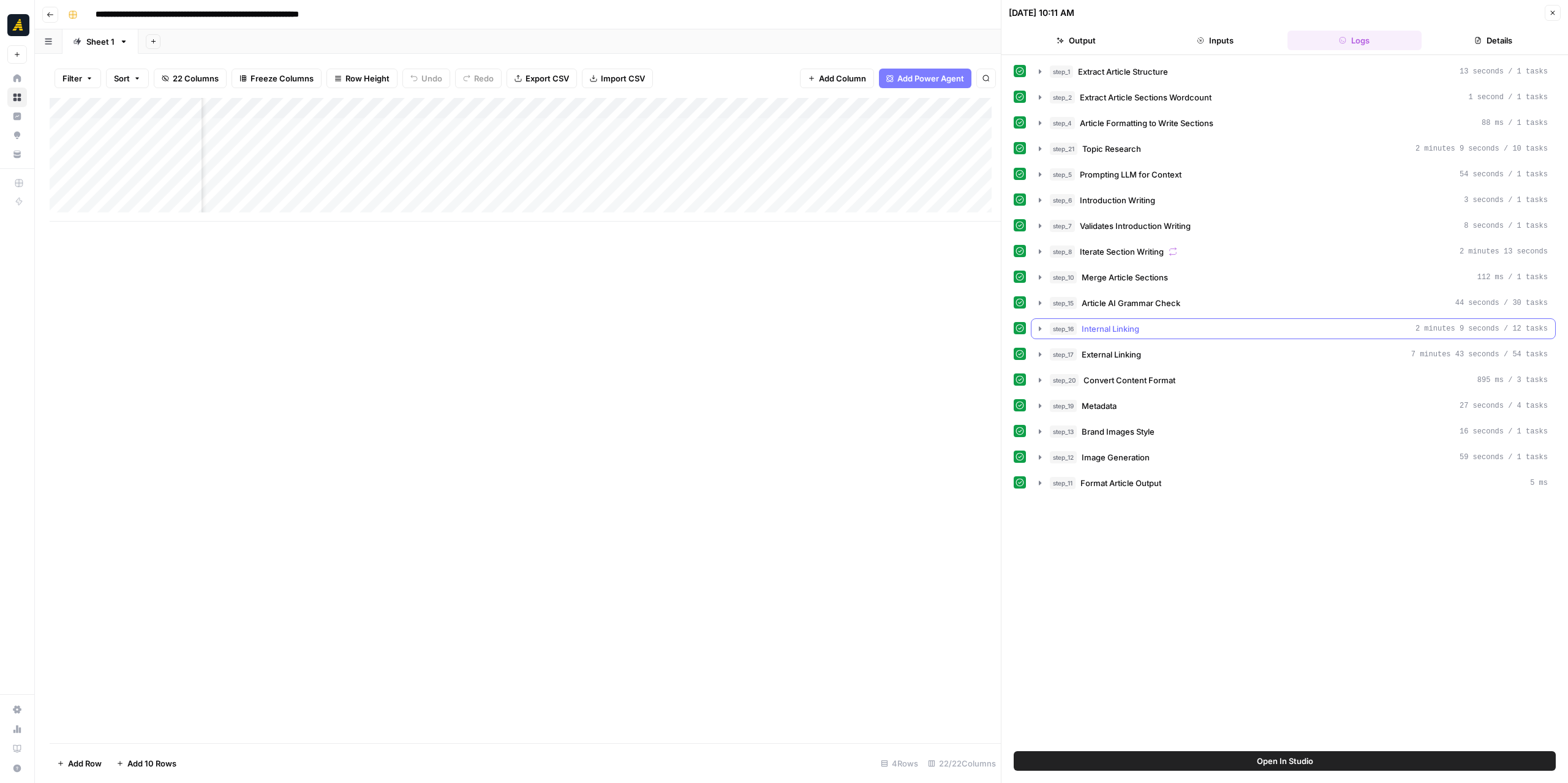
click at [1037, 324] on icon "button" at bounding box center [1040, 329] width 10 height 10
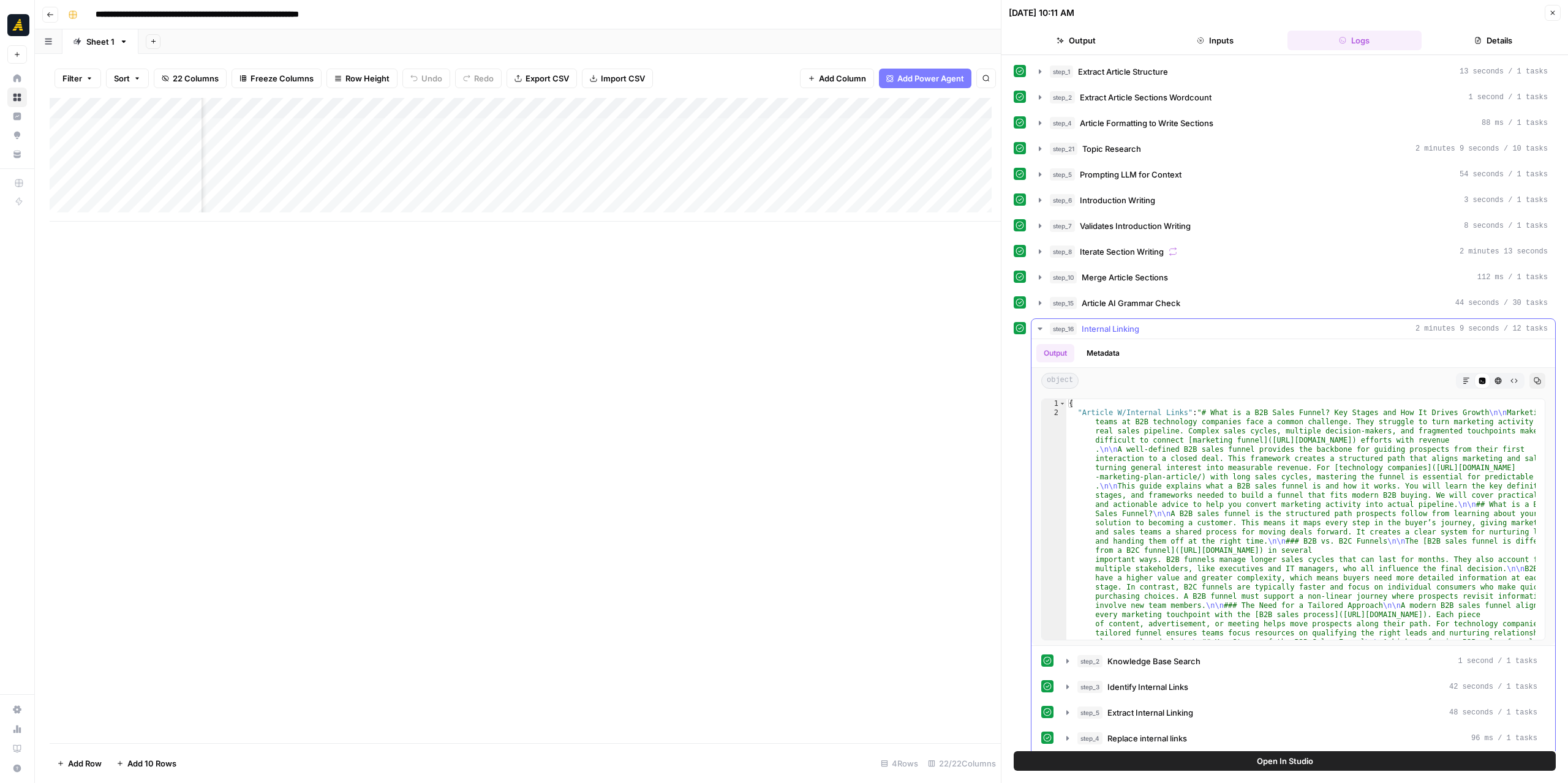
click at [1040, 328] on icon "button" at bounding box center [1039, 329] width 4 height 3
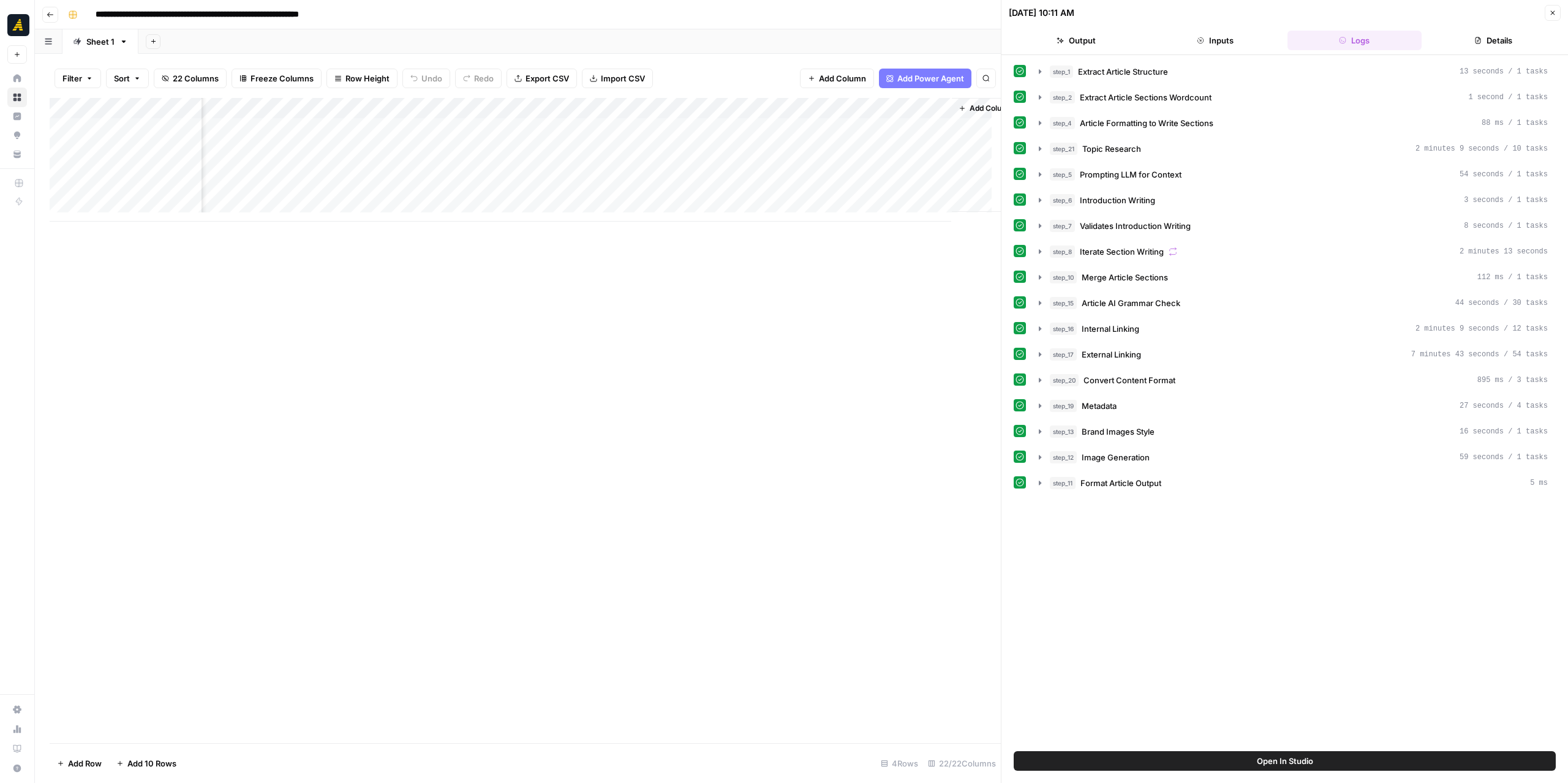
scroll to position [0, 2127]
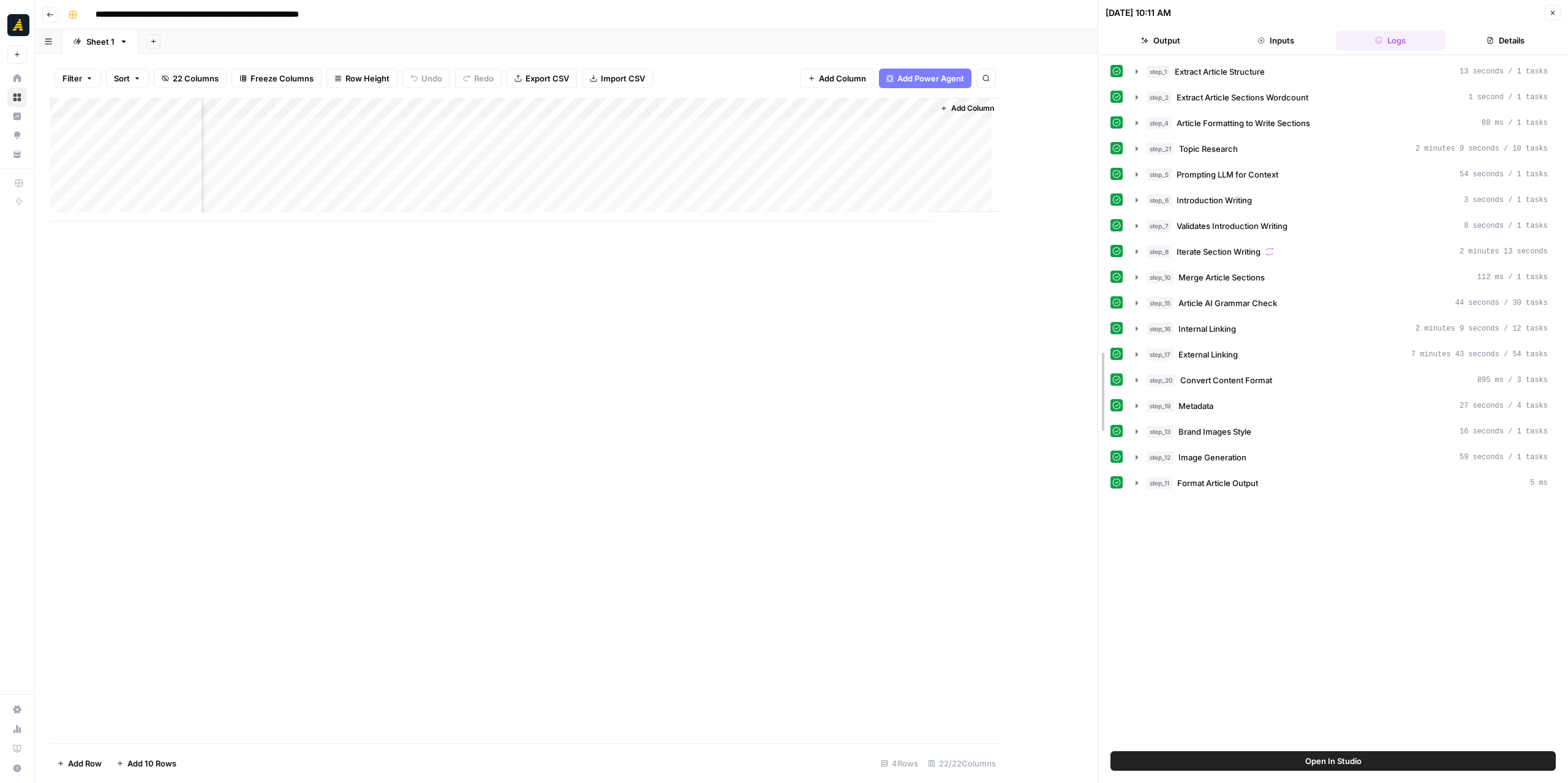
drag, startPoint x: 997, startPoint y: 289, endPoint x: 1093, endPoint y: 294, distance: 96.1
click at [1093, 294] on div at bounding box center [1098, 392] width 12 height 783
click at [665, 130] on div "Add Column" at bounding box center [573, 159] width 1048 height 124
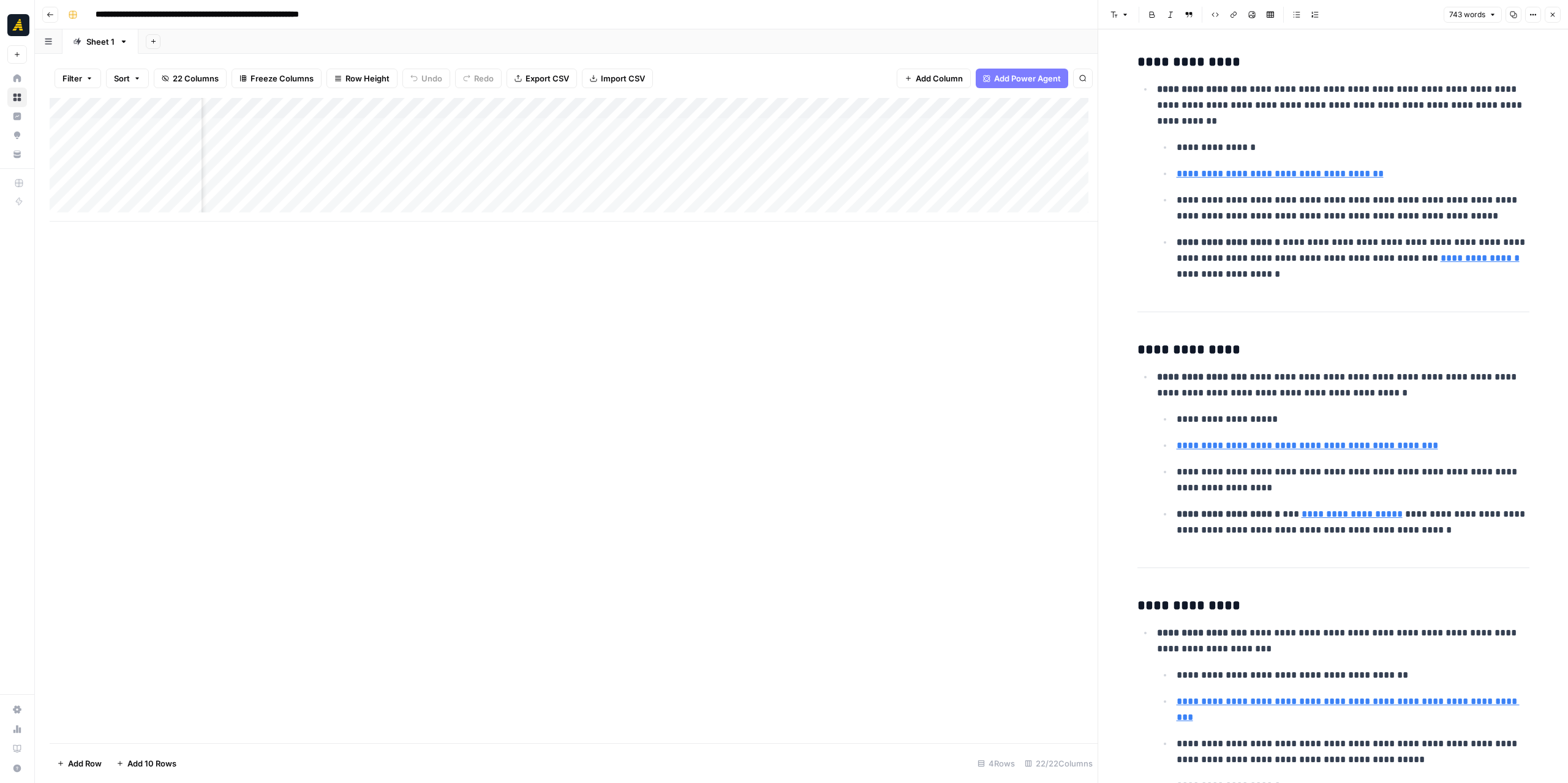
scroll to position [0, 1522]
click at [442, 108] on div "Add Column" at bounding box center [573, 159] width 1048 height 124
click at [311, 224] on span "Edit Workflow" at bounding box center [292, 229] width 108 height 12
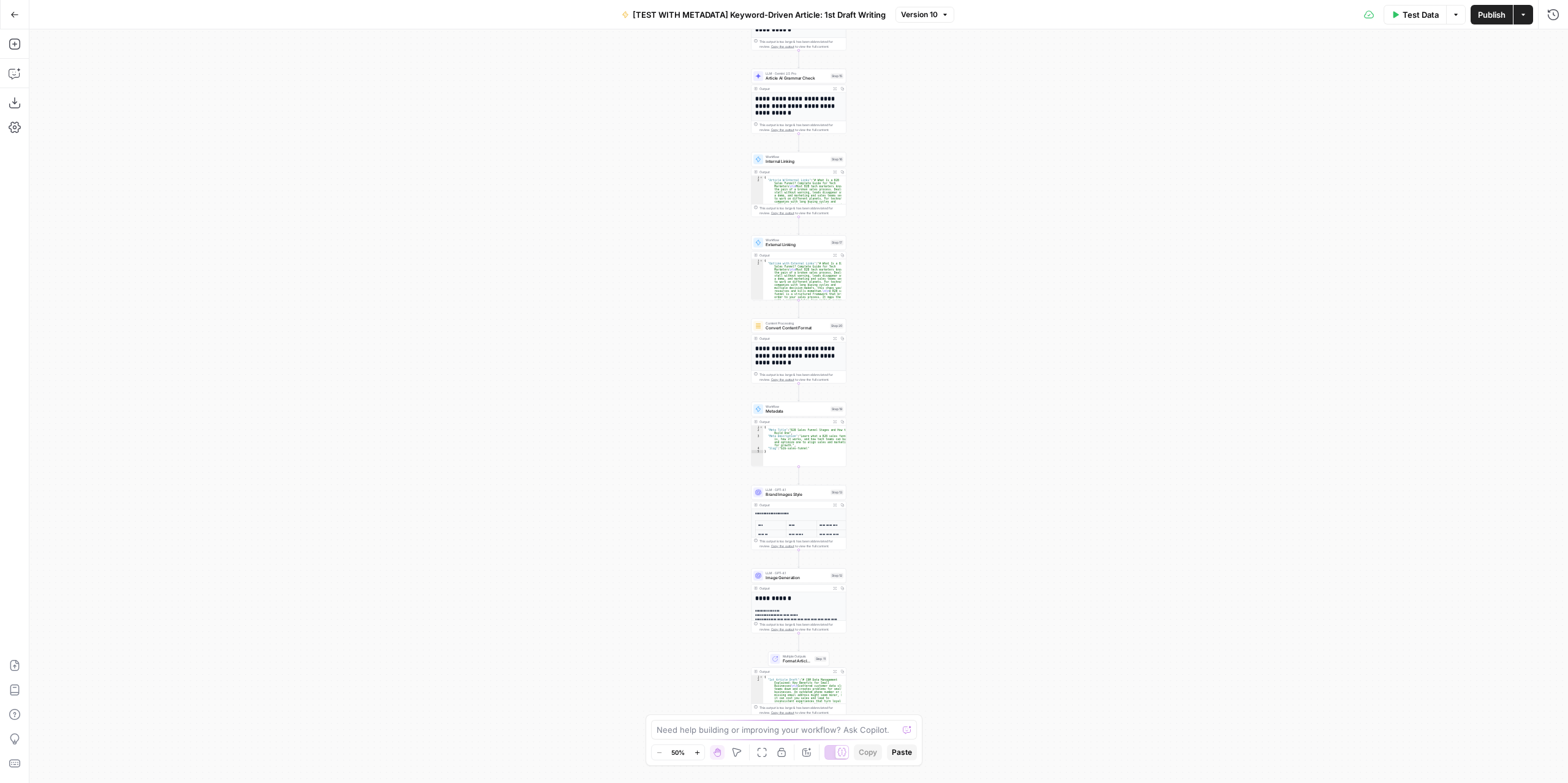
click at [899, 276] on div "Workflow Input Settings Inputs LLM · GPT-4.1 Extract Article Structure Step 1 O…" at bounding box center [798, 406] width 1539 height 754
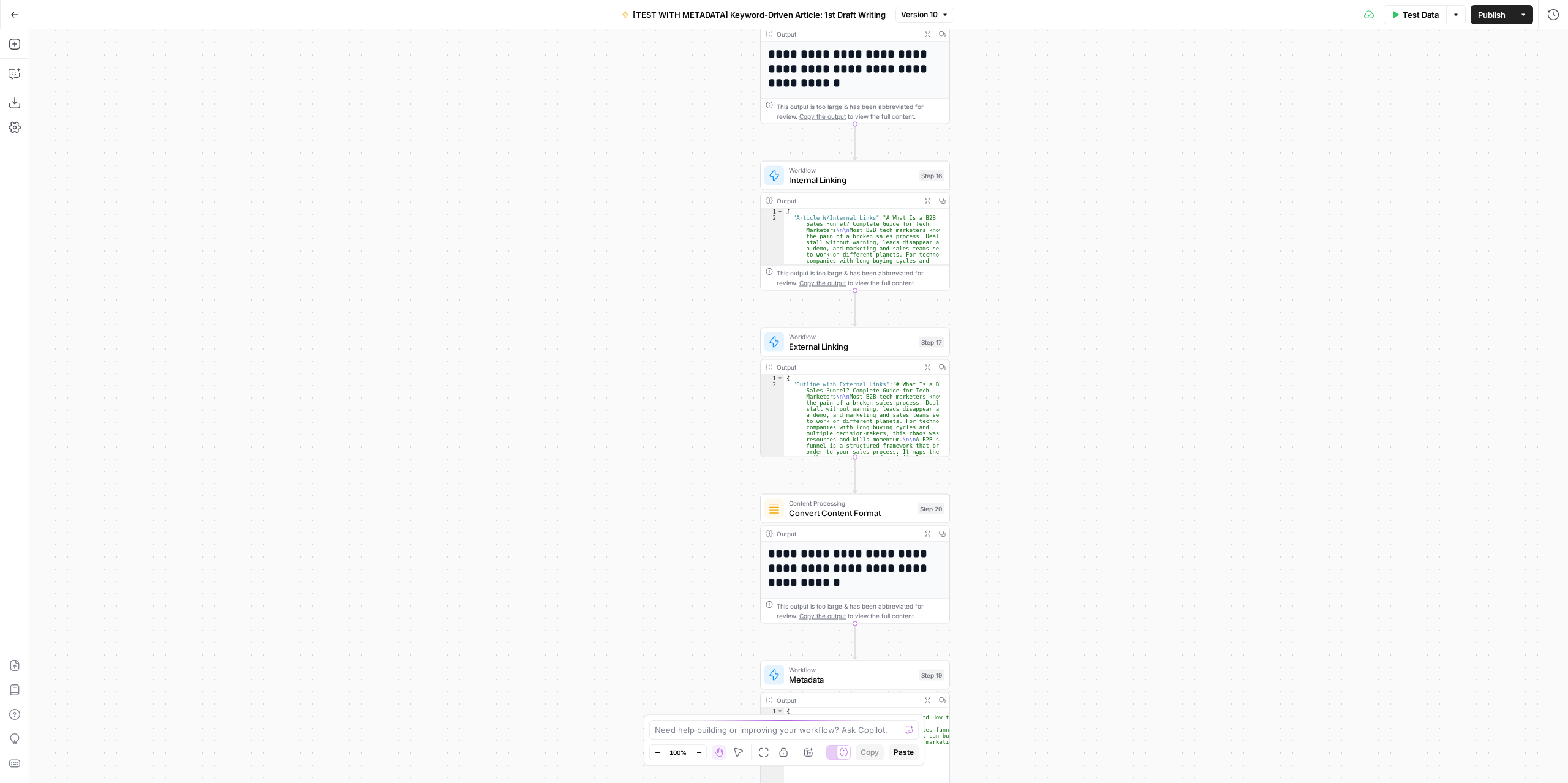
drag, startPoint x: 887, startPoint y: 274, endPoint x: 1044, endPoint y: 406, distance: 205.1
click at [1044, 406] on div "Workflow Input Settings Inputs LLM · GPT-4.1 Extract Article Structure Step 1 O…" at bounding box center [798, 406] width 1539 height 754
click at [871, 342] on span "External Linking" at bounding box center [851, 346] width 125 height 12
type input "[NEW] External Links"
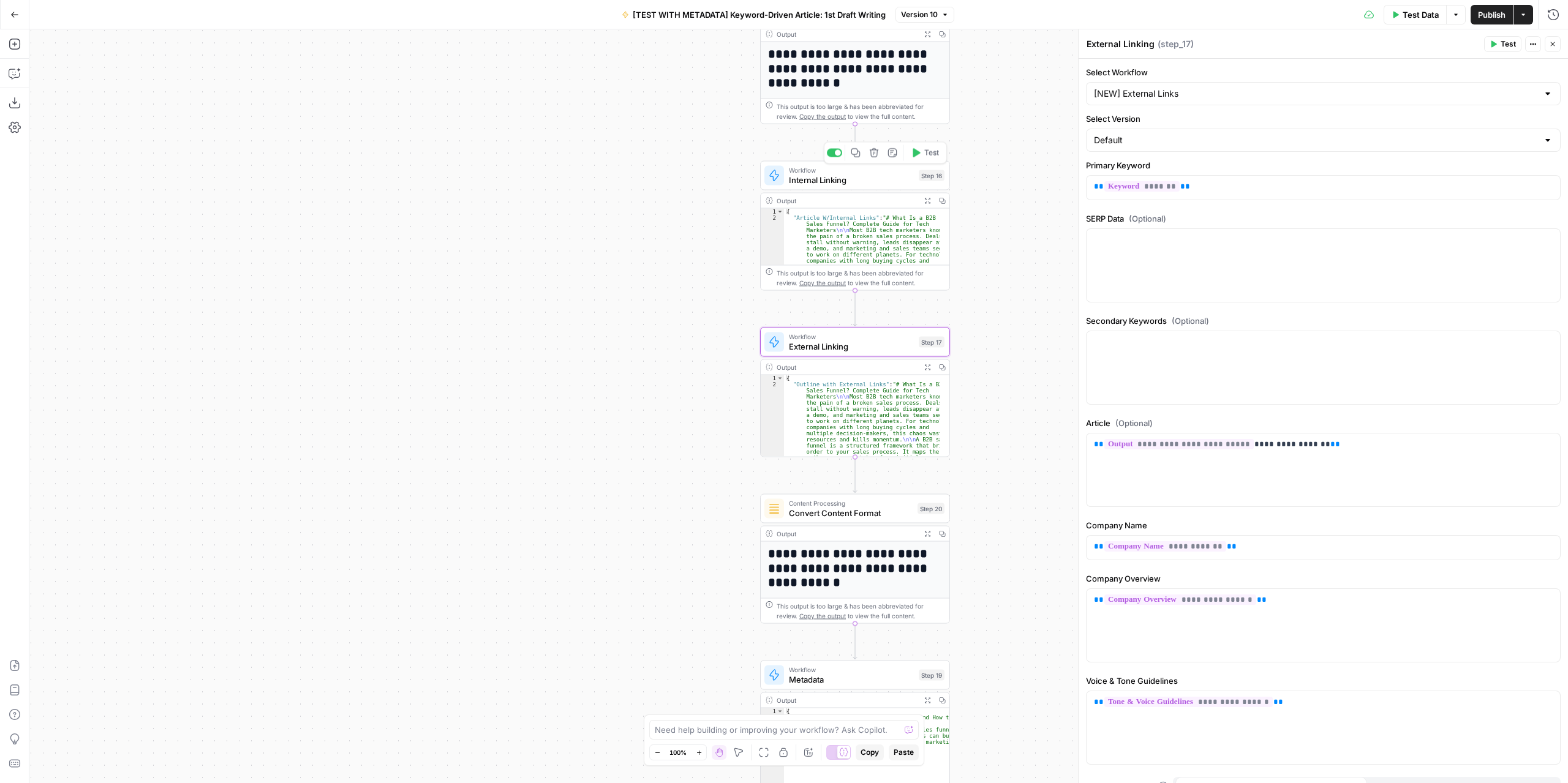
click at [863, 182] on span "Internal Linking" at bounding box center [851, 180] width 125 height 12
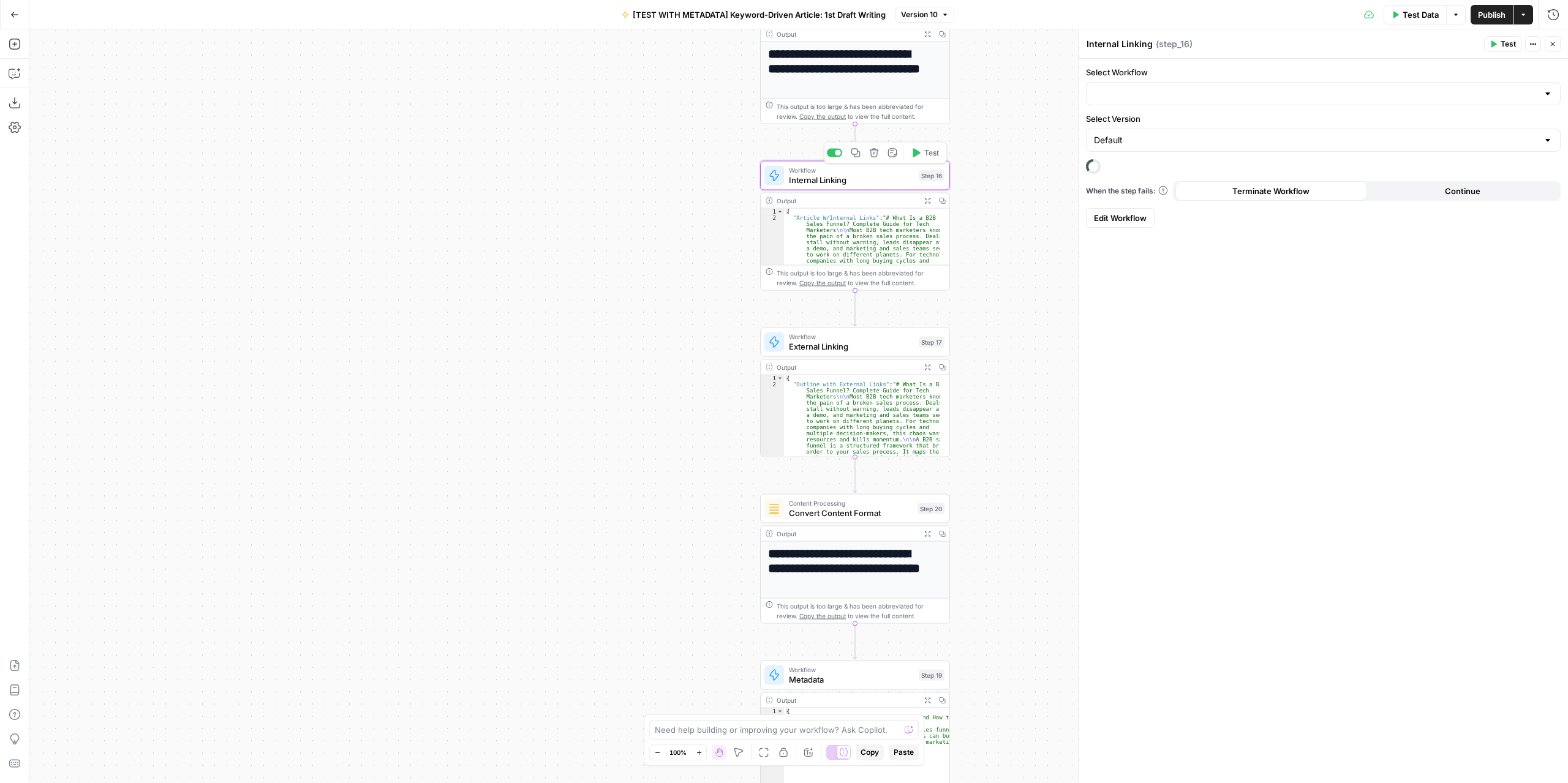
type input "[SOURCE] Internal Linking"
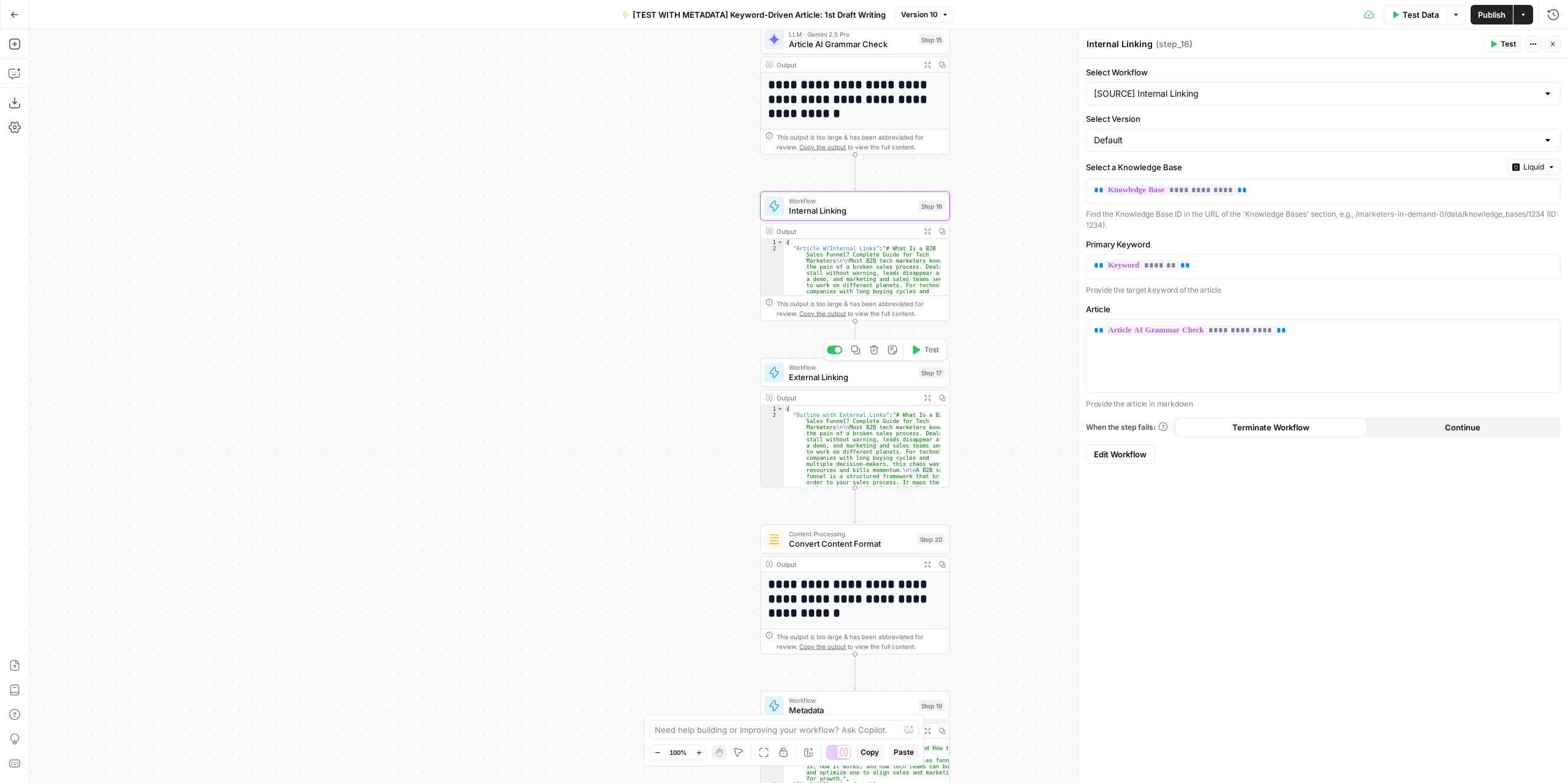
click at [876, 372] on span "External Linking" at bounding box center [851, 377] width 125 height 12
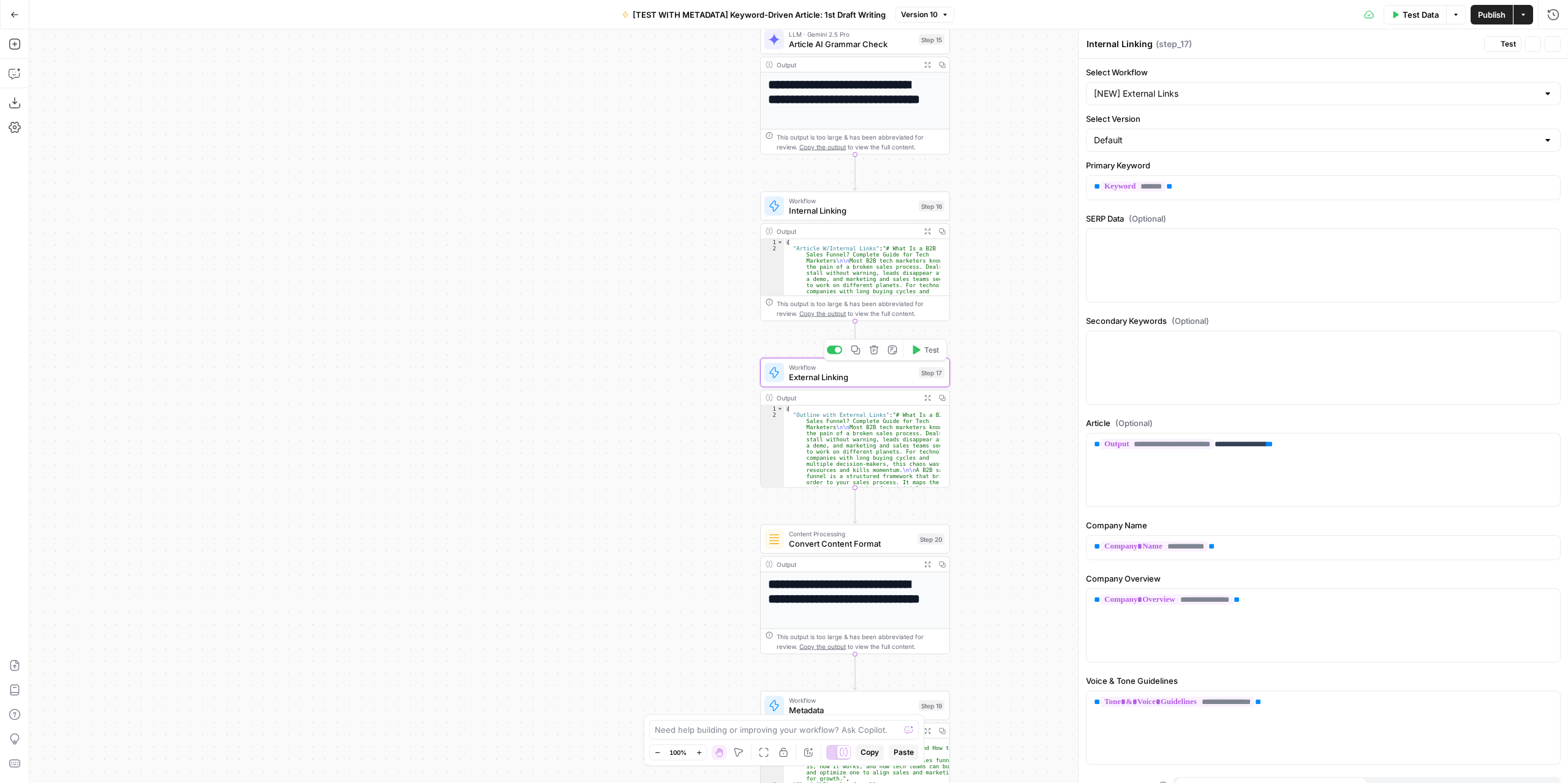
type textarea "External Linking"
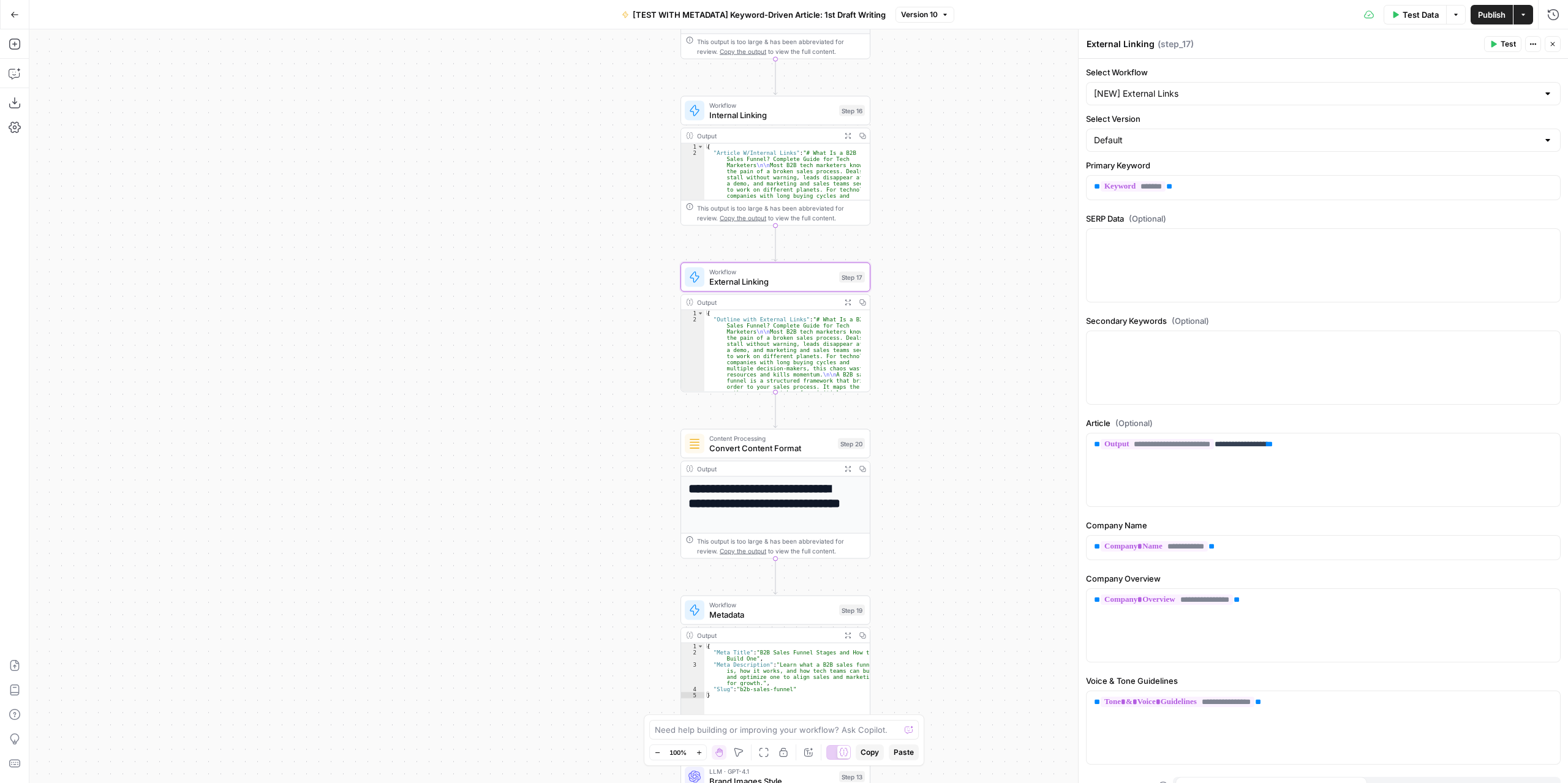
drag, startPoint x: 568, startPoint y: 418, endPoint x: 500, endPoint y: 348, distance: 97.6
click at [500, 348] on div "Workflow Input Settings Inputs LLM · GPT-4.1 Extract Article Structure Step 1 O…" at bounding box center [798, 406] width 1539 height 754
click at [20, 47] on icon "button" at bounding box center [14, 44] width 11 height 11
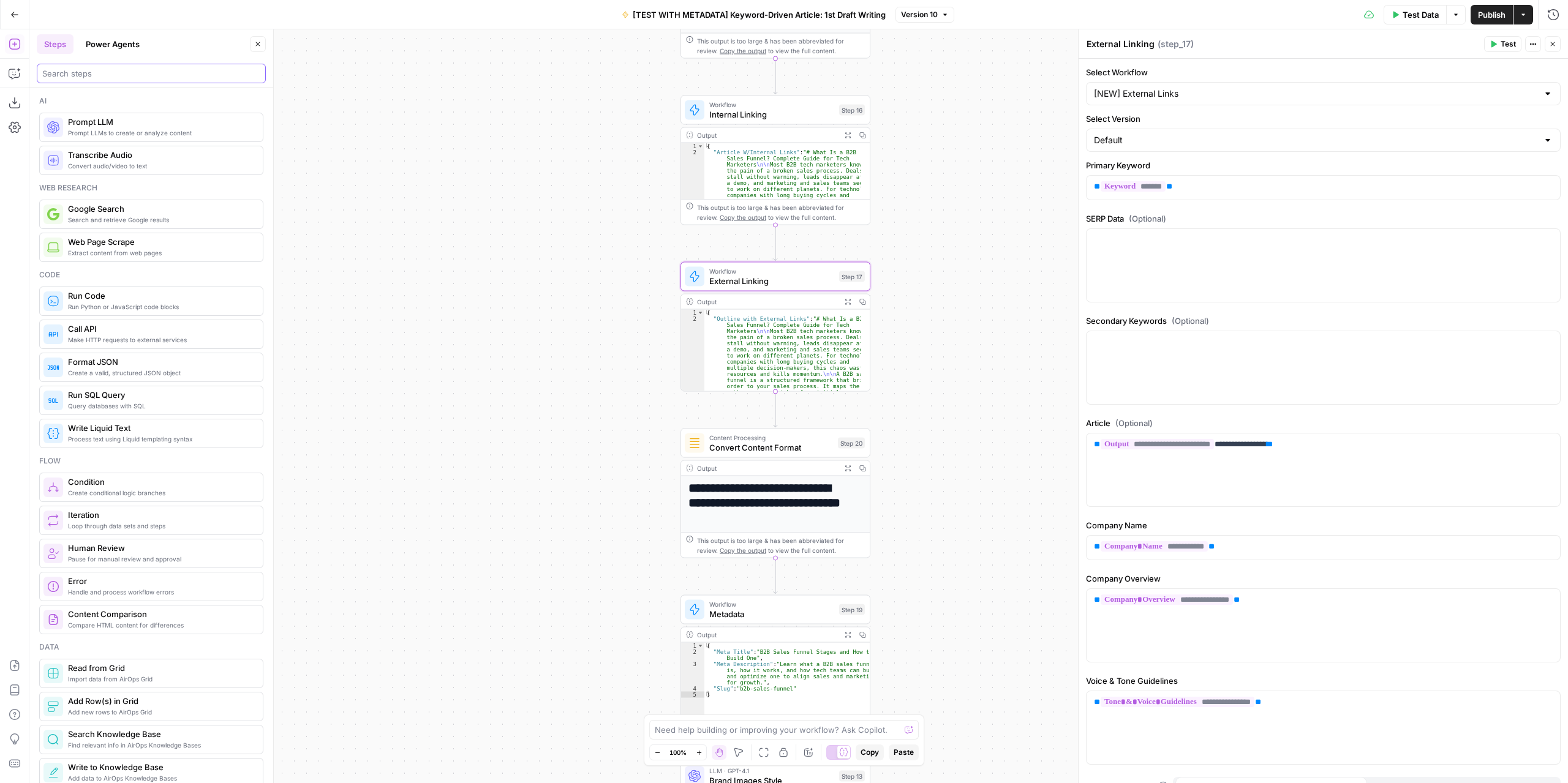
click at [123, 67] on input "search" at bounding box center [151, 73] width 218 height 12
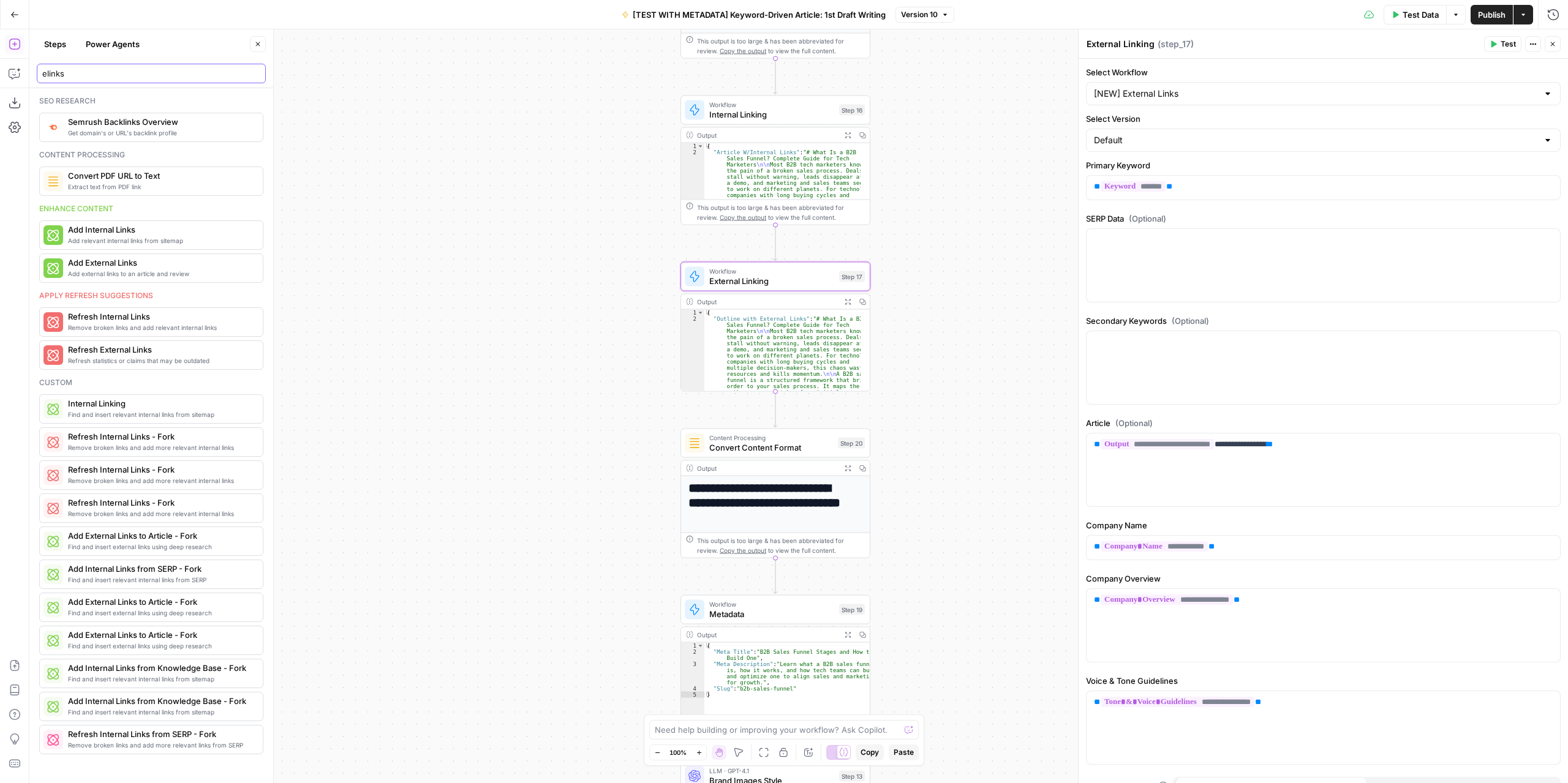
type input "elinks"
drag, startPoint x: 147, startPoint y: 84, endPoint x: -78, endPoint y: 78, distance: 225.1
click at [0, 78] on html "Marketers in Demand New Home Browse Insights Opportunities Your Data Recent Gri…" at bounding box center [784, 392] width 1568 height 783
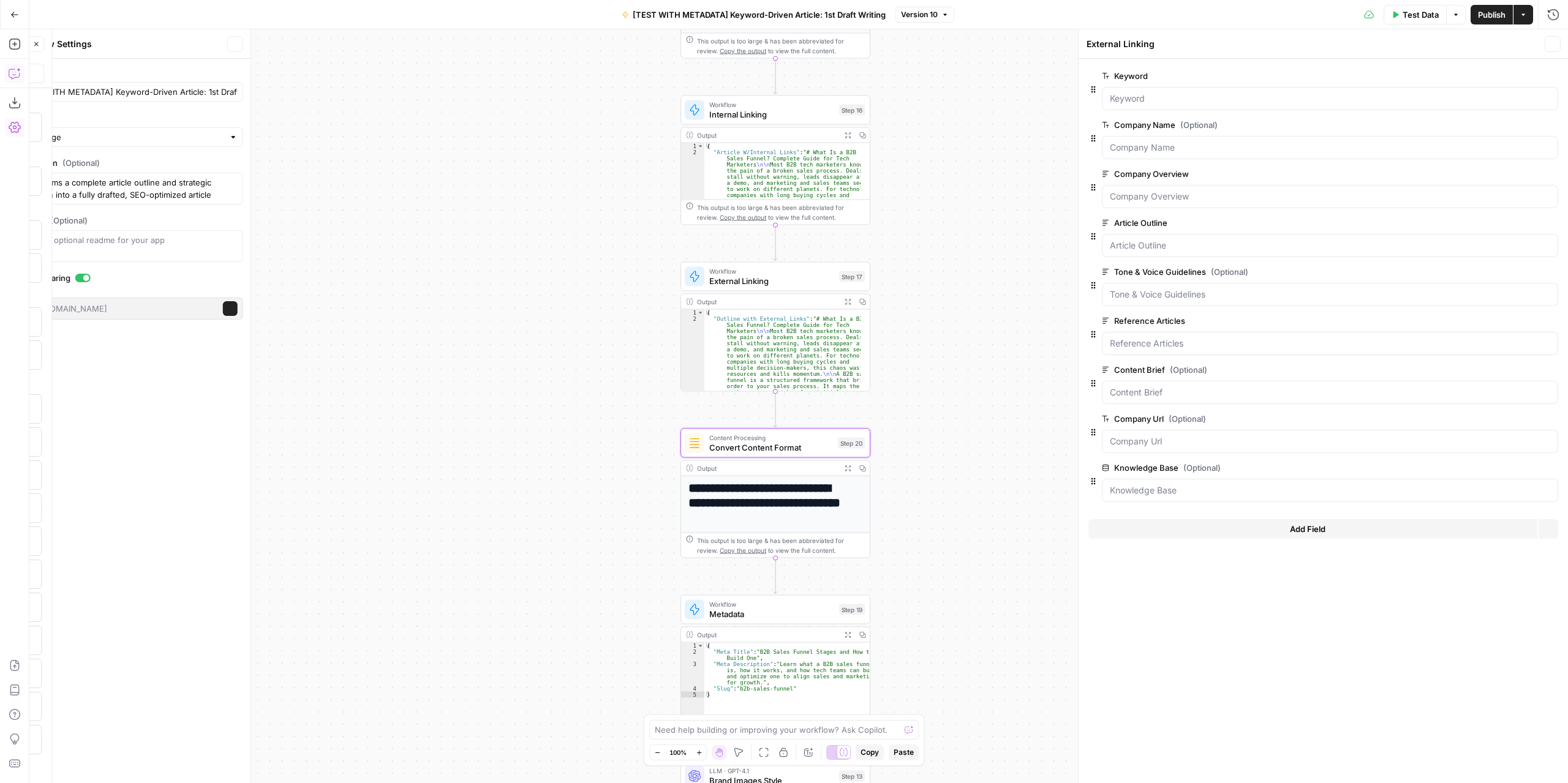
type textarea "Inputs"
click at [259, 42] on icon "button" at bounding box center [257, 44] width 8 height 8
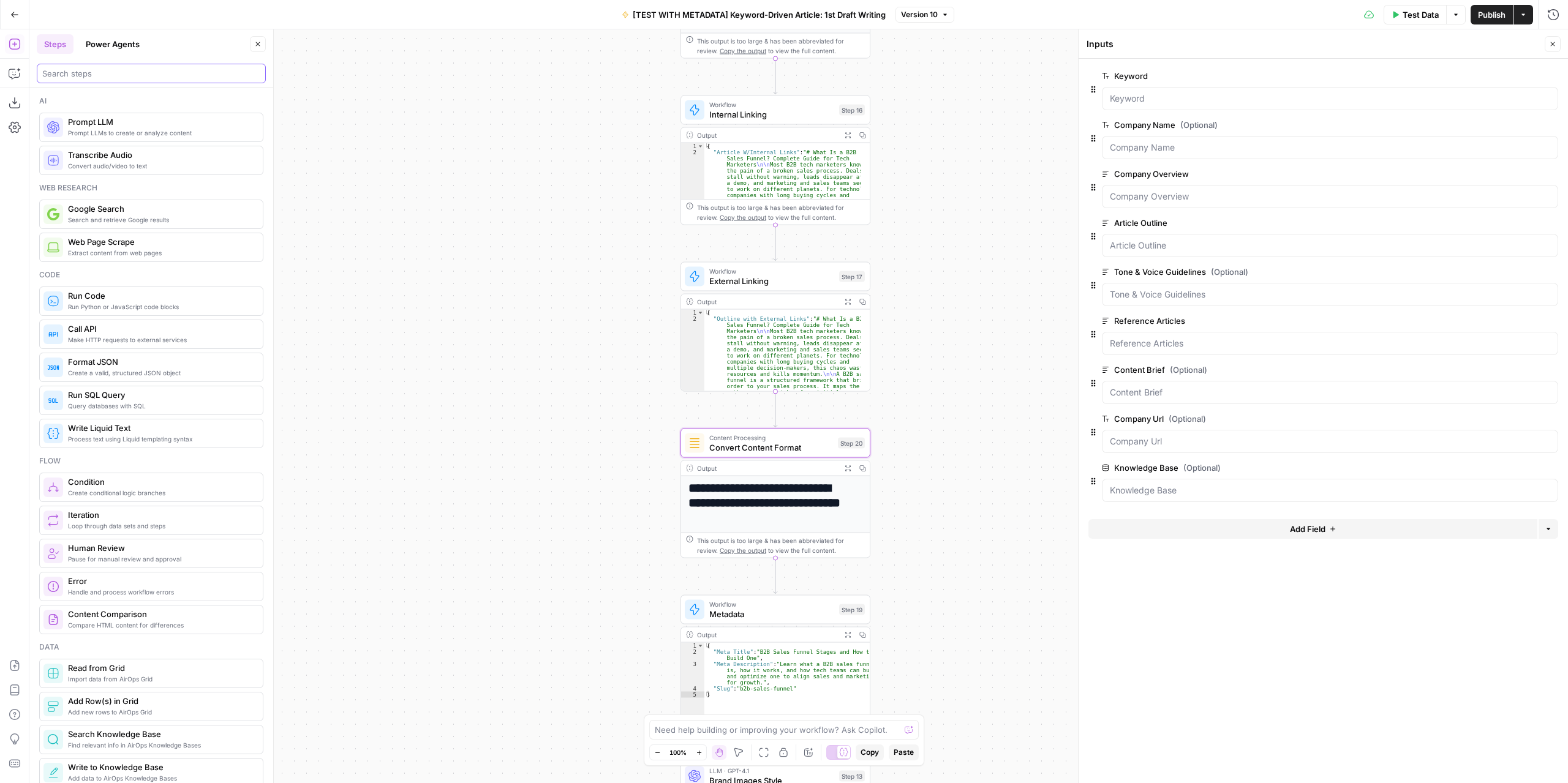
click at [144, 73] on input "search" at bounding box center [151, 73] width 218 height 12
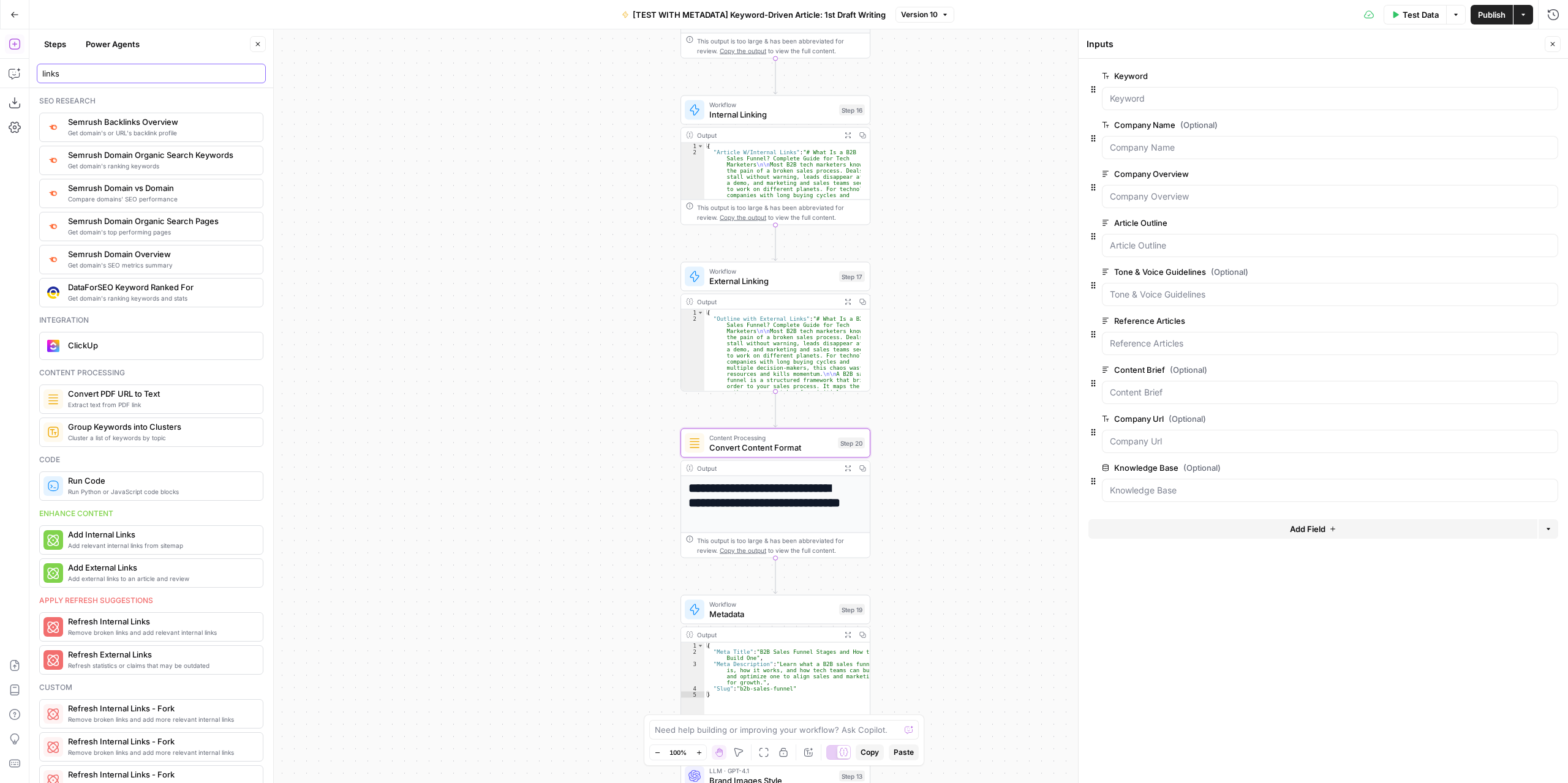
type input "links"
click at [118, 47] on button "Power Agents" at bounding box center [113, 44] width 68 height 20
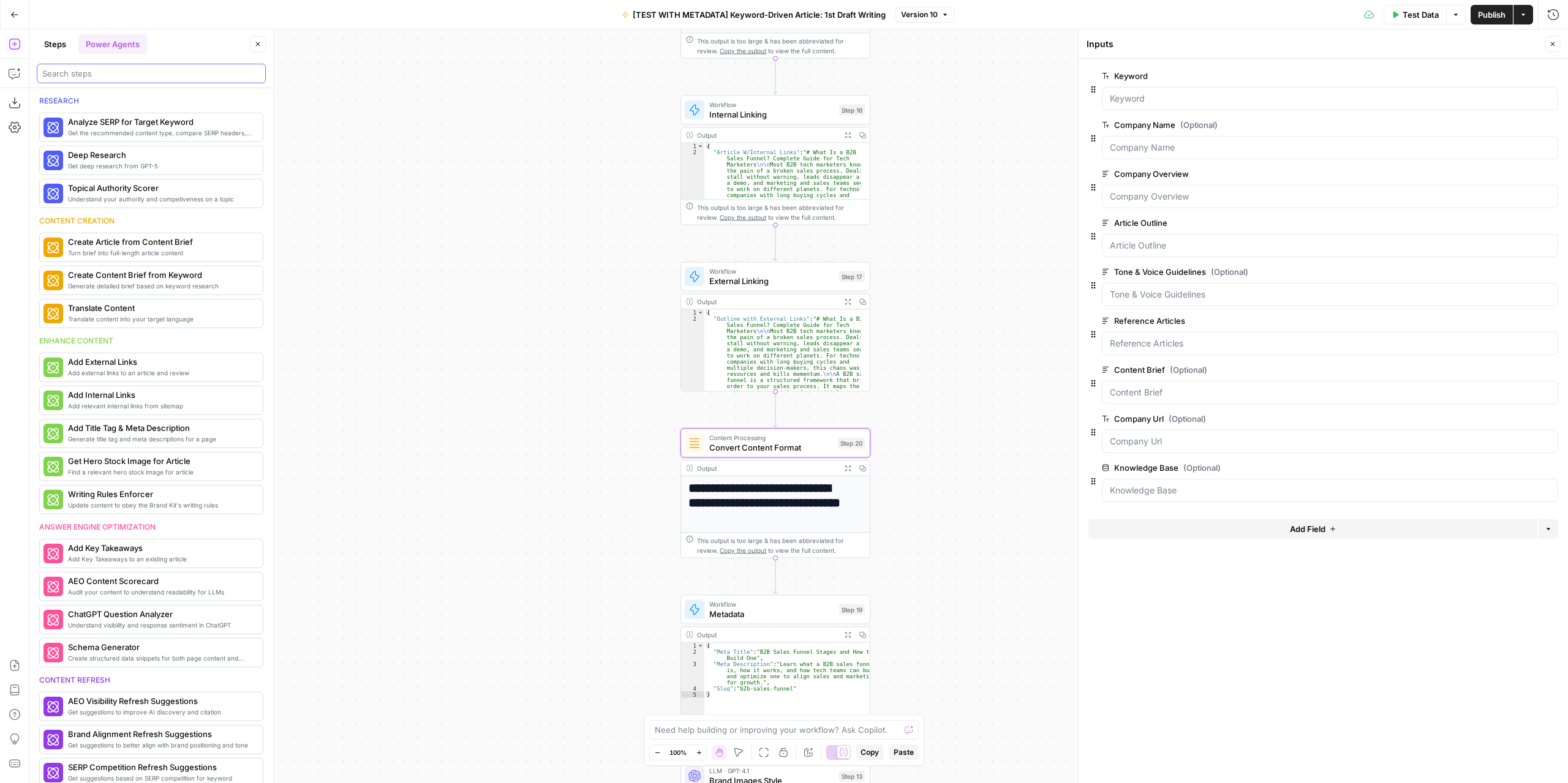
click at [118, 76] on input "search" at bounding box center [151, 73] width 218 height 12
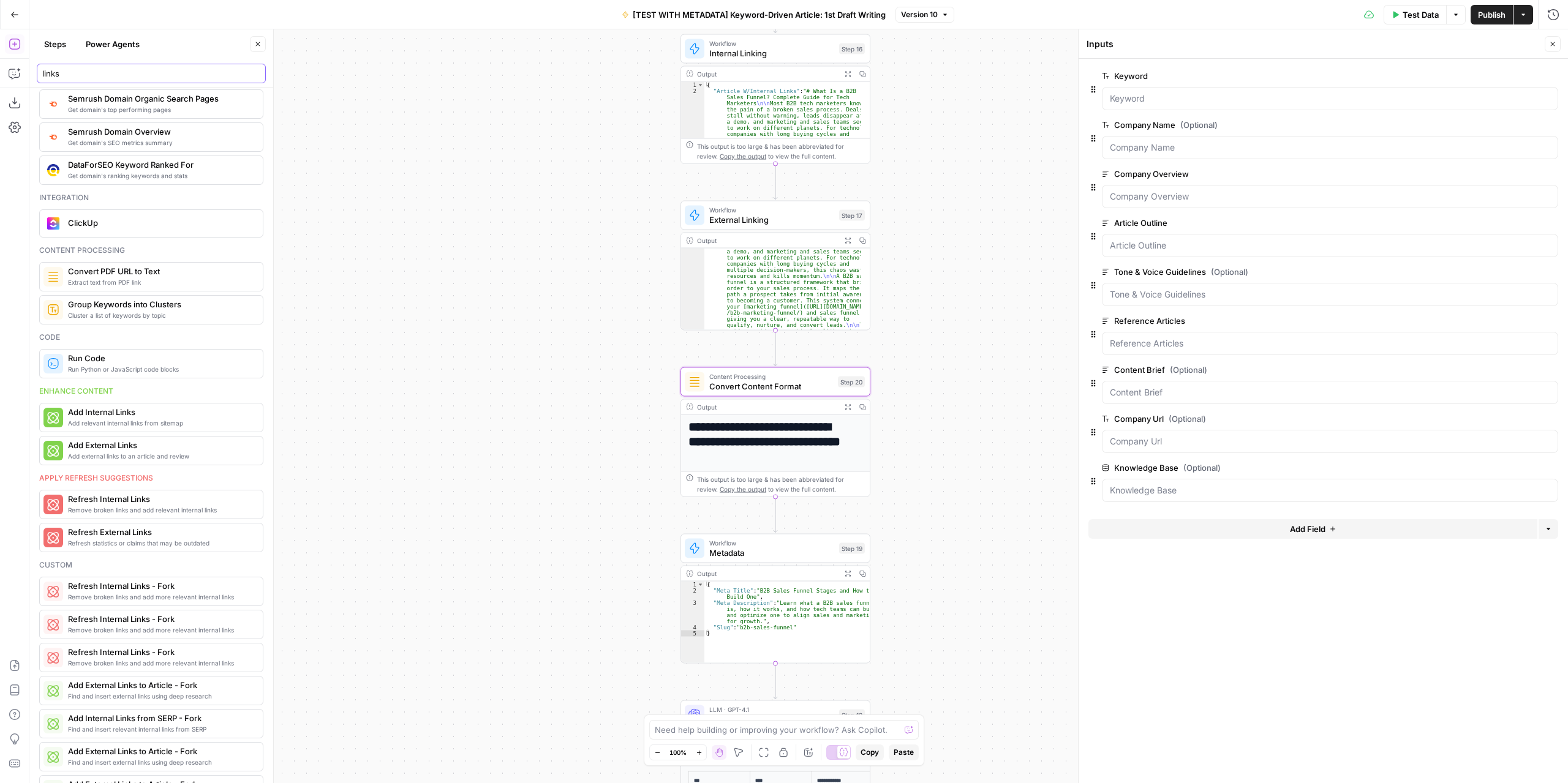
scroll to position [183, 0]
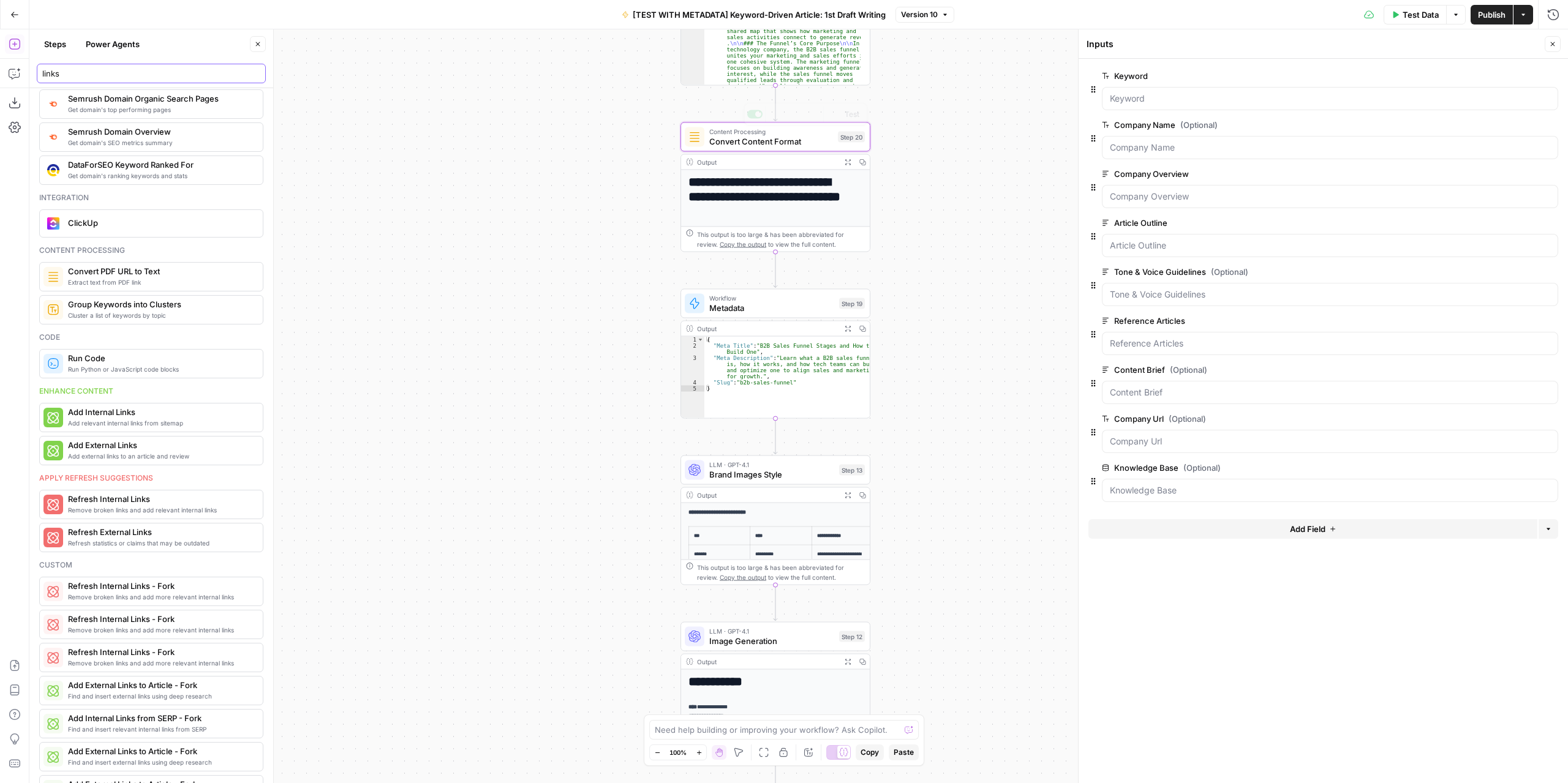
type input "links"
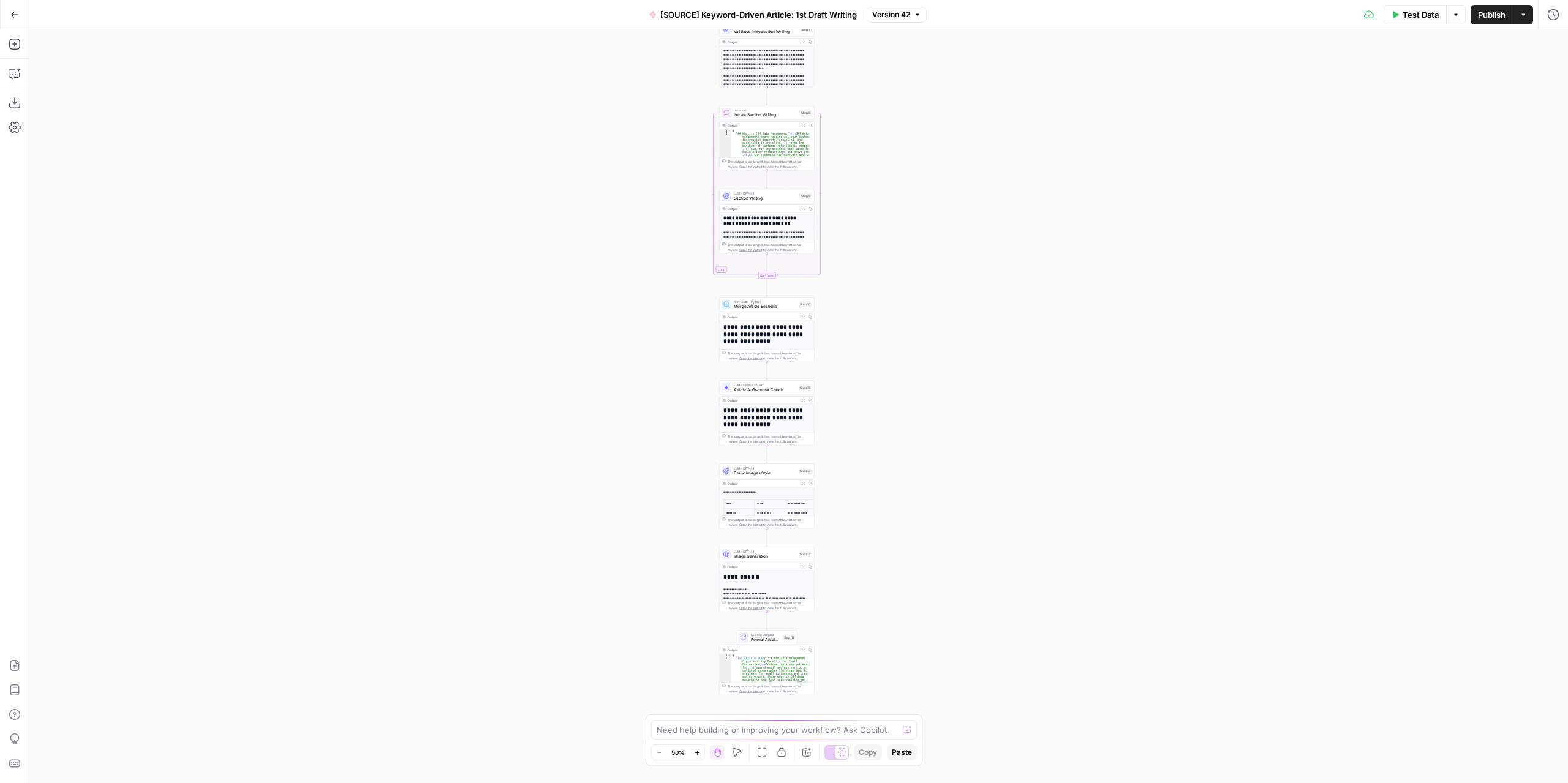
drag, startPoint x: 946, startPoint y: 629, endPoint x: 915, endPoint y: 355, distance: 275.7
click at [915, 355] on div "Workflow Input Settings Inputs LLM · GPT-4.1 Extract Article Structure Step 1 O…" at bounding box center [798, 406] width 1539 height 754
click at [764, 390] on span "Article AI Grammar Check" at bounding box center [765, 389] width 62 height 6
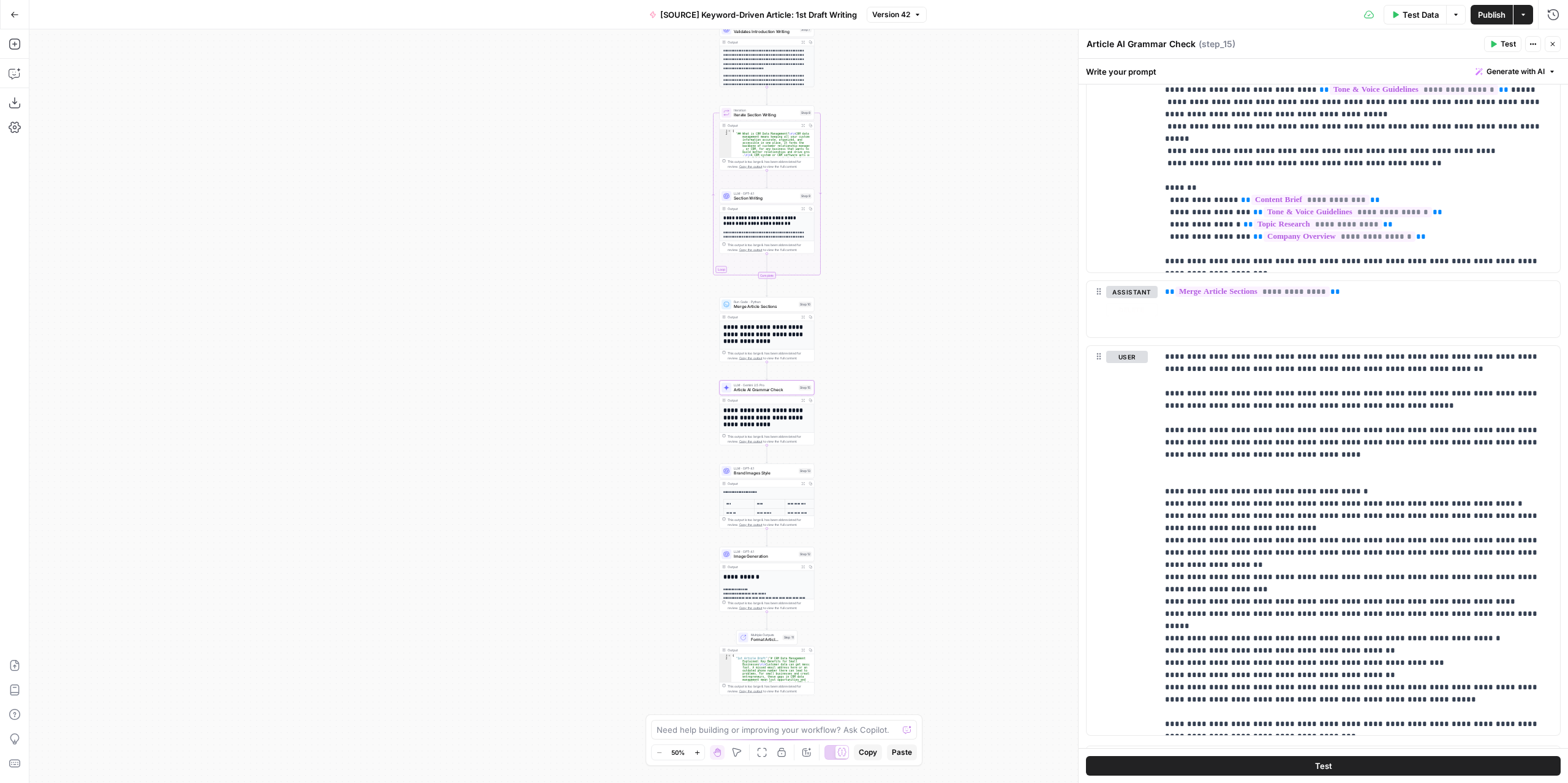
scroll to position [1517, 0]
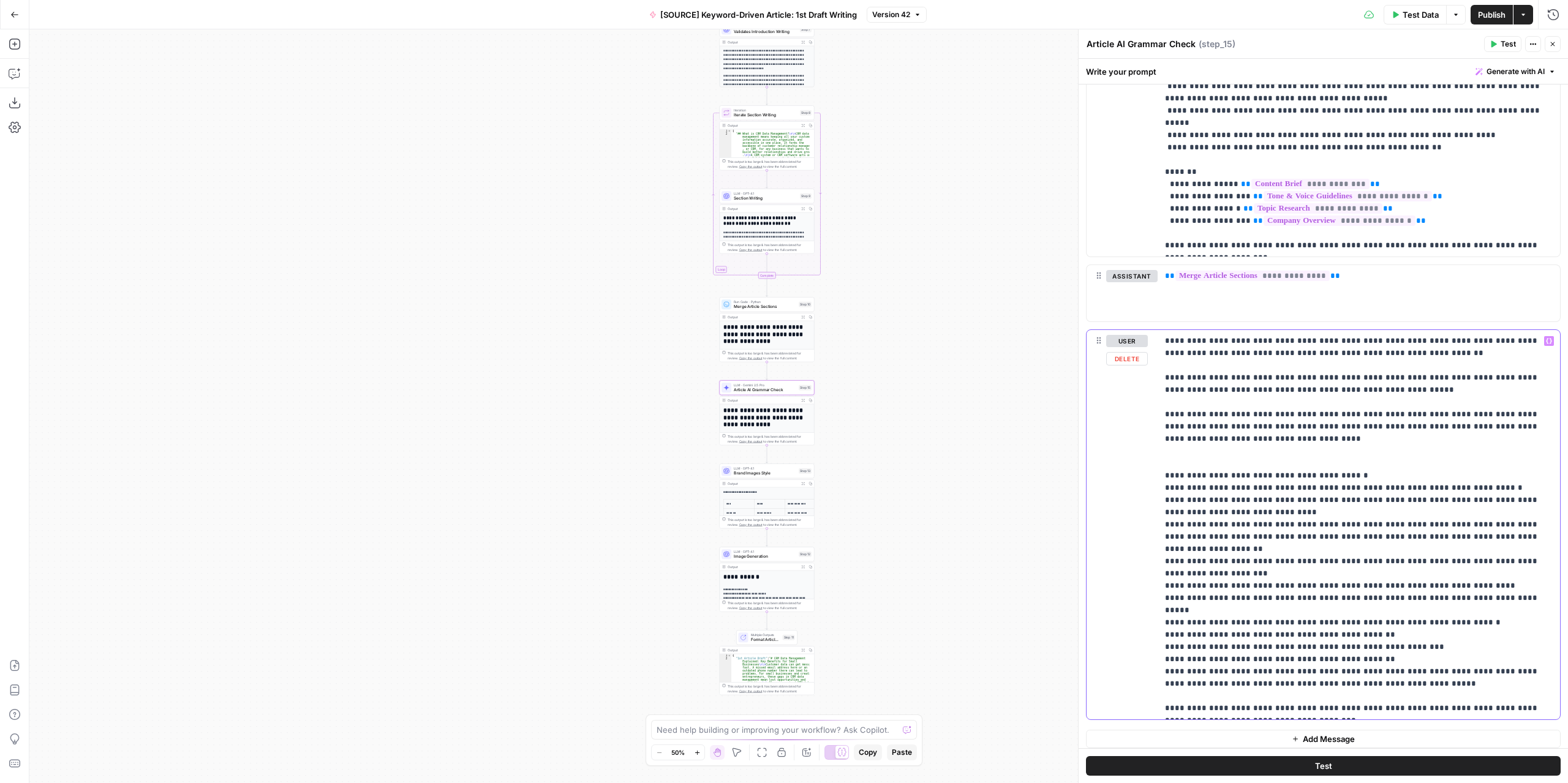
click at [1299, 372] on p "**********" at bounding box center [1354, 524] width 379 height 380
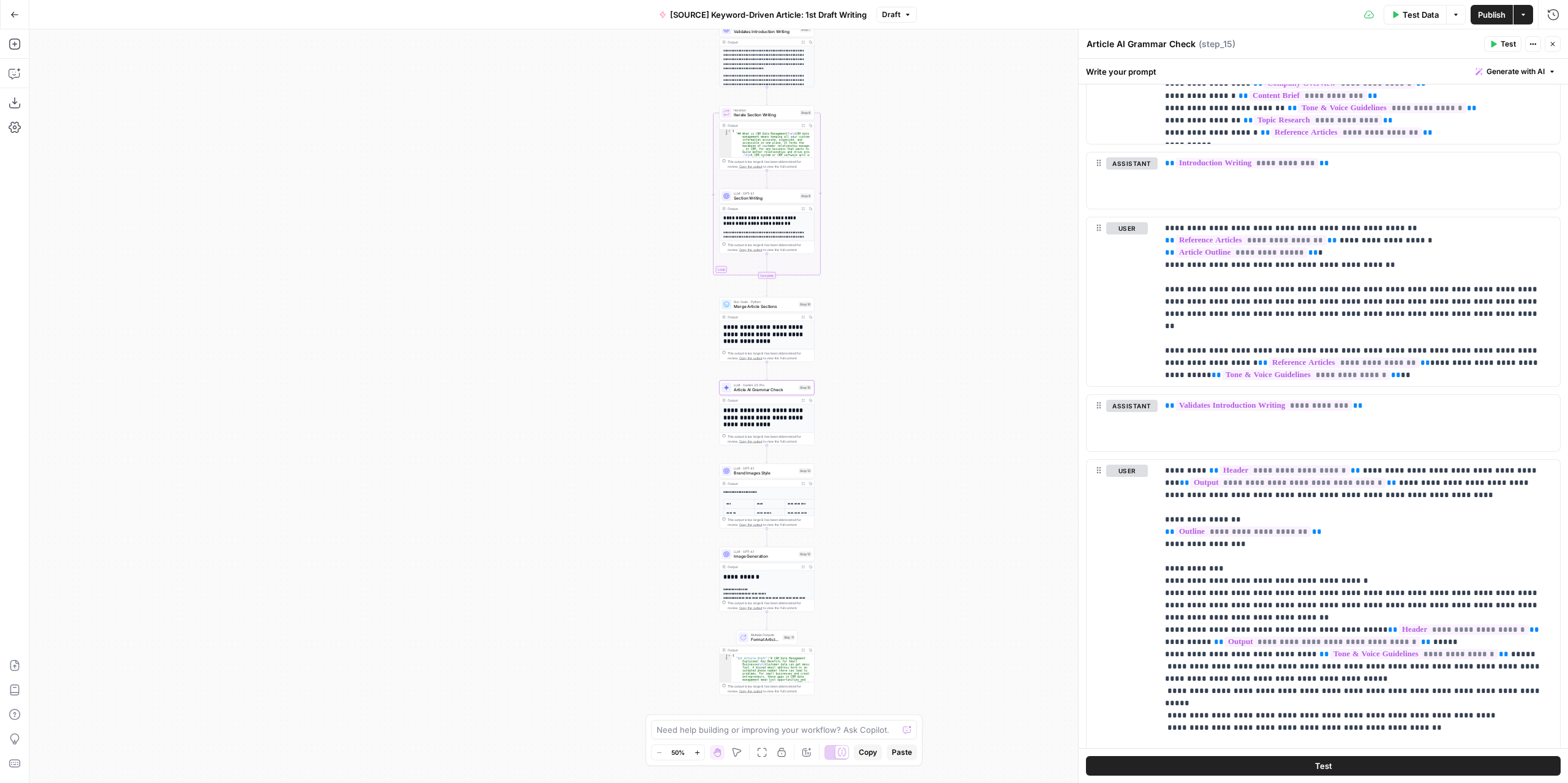
scroll to position [844, 0]
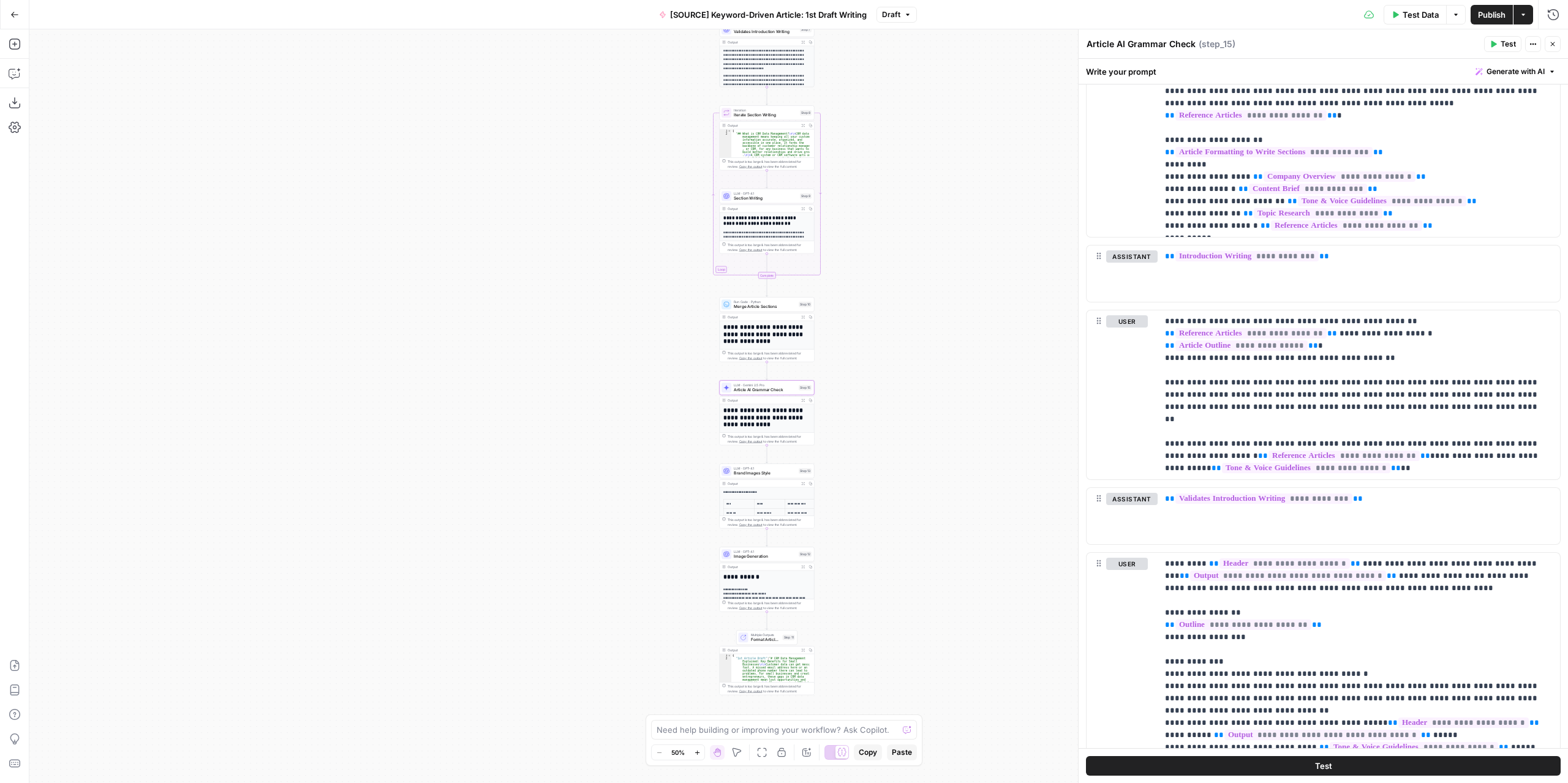
click at [1484, 16] on span "Publish" at bounding box center [1492, 15] width 27 height 12
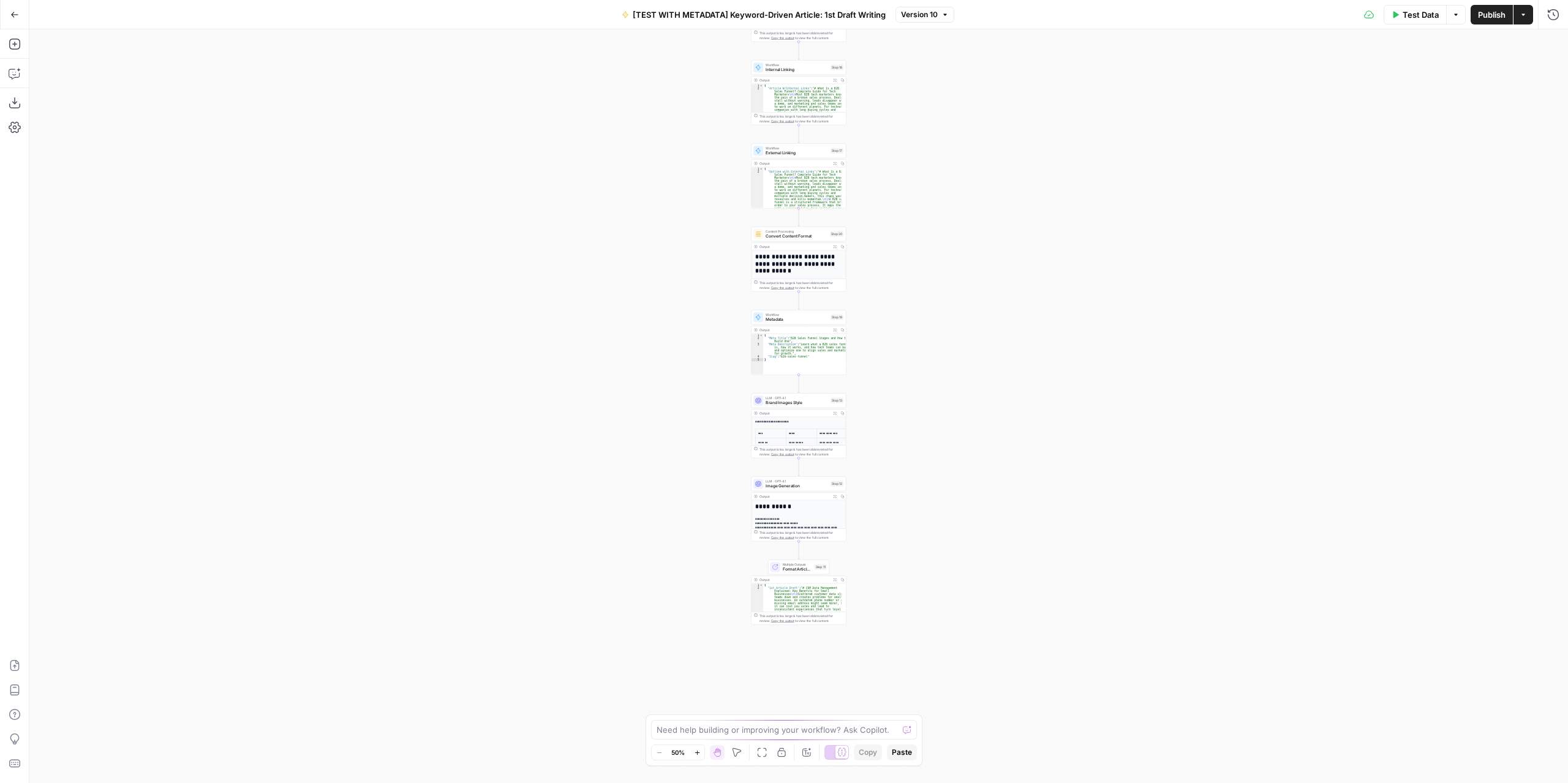
click at [918, 389] on div "Workflow Input Settings Inputs LLM · GPT-4.1 Extract Article Structure Step 1 O…" at bounding box center [798, 406] width 1539 height 754
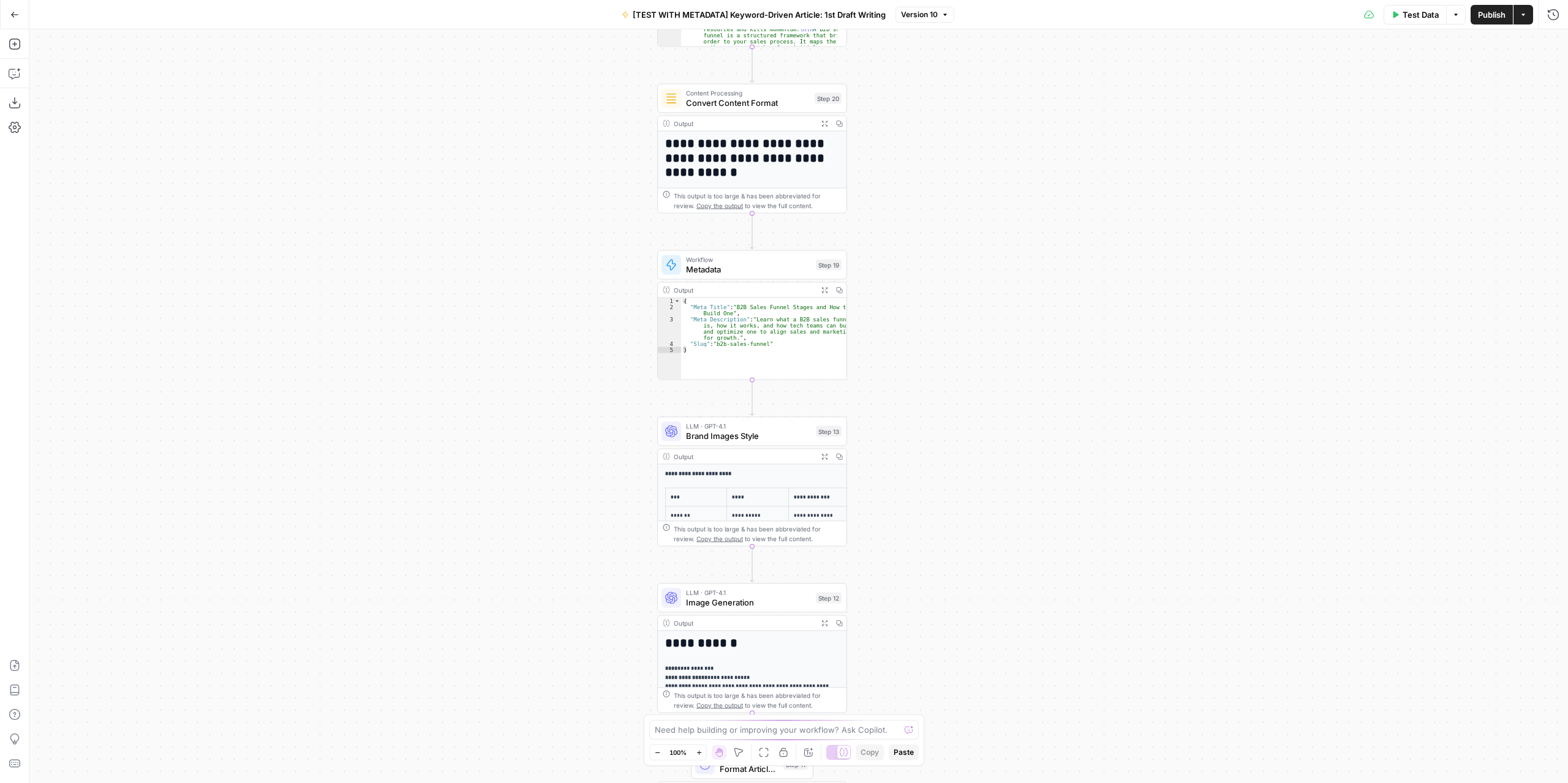
drag, startPoint x: 871, startPoint y: 420, endPoint x: 958, endPoint y: 537, distance: 145.8
click at [958, 537] on div "Workflow Input Settings Inputs LLM · GPT-4.1 Extract Article Structure Step 1 O…" at bounding box center [798, 406] width 1539 height 754
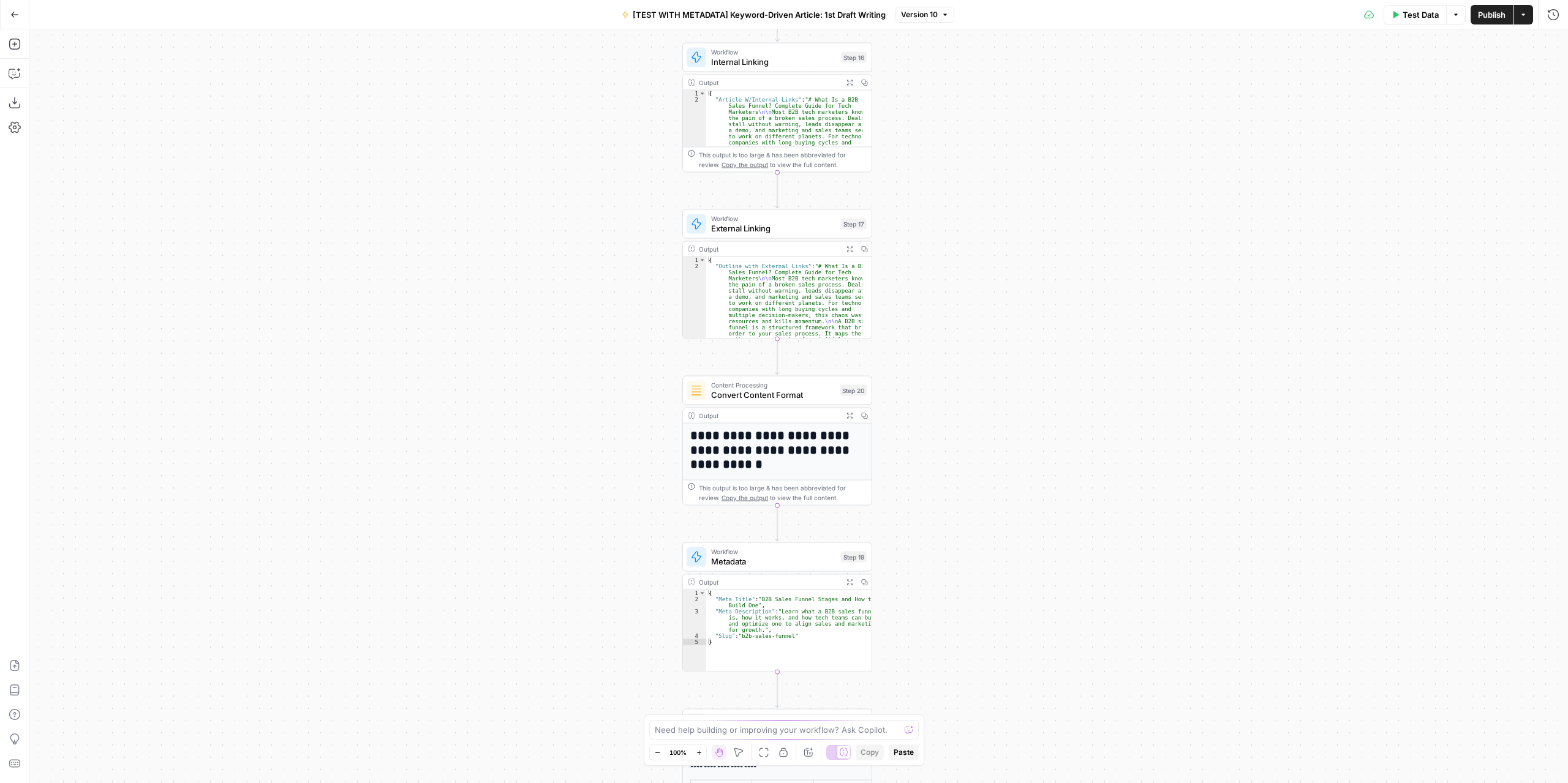
drag, startPoint x: 937, startPoint y: 380, endPoint x: 954, endPoint y: 548, distance: 168.9
click at [954, 559] on div "Workflow Input Settings Inputs LLM · GPT-4.1 Extract Article Structure Step 1 O…" at bounding box center [798, 406] width 1539 height 754
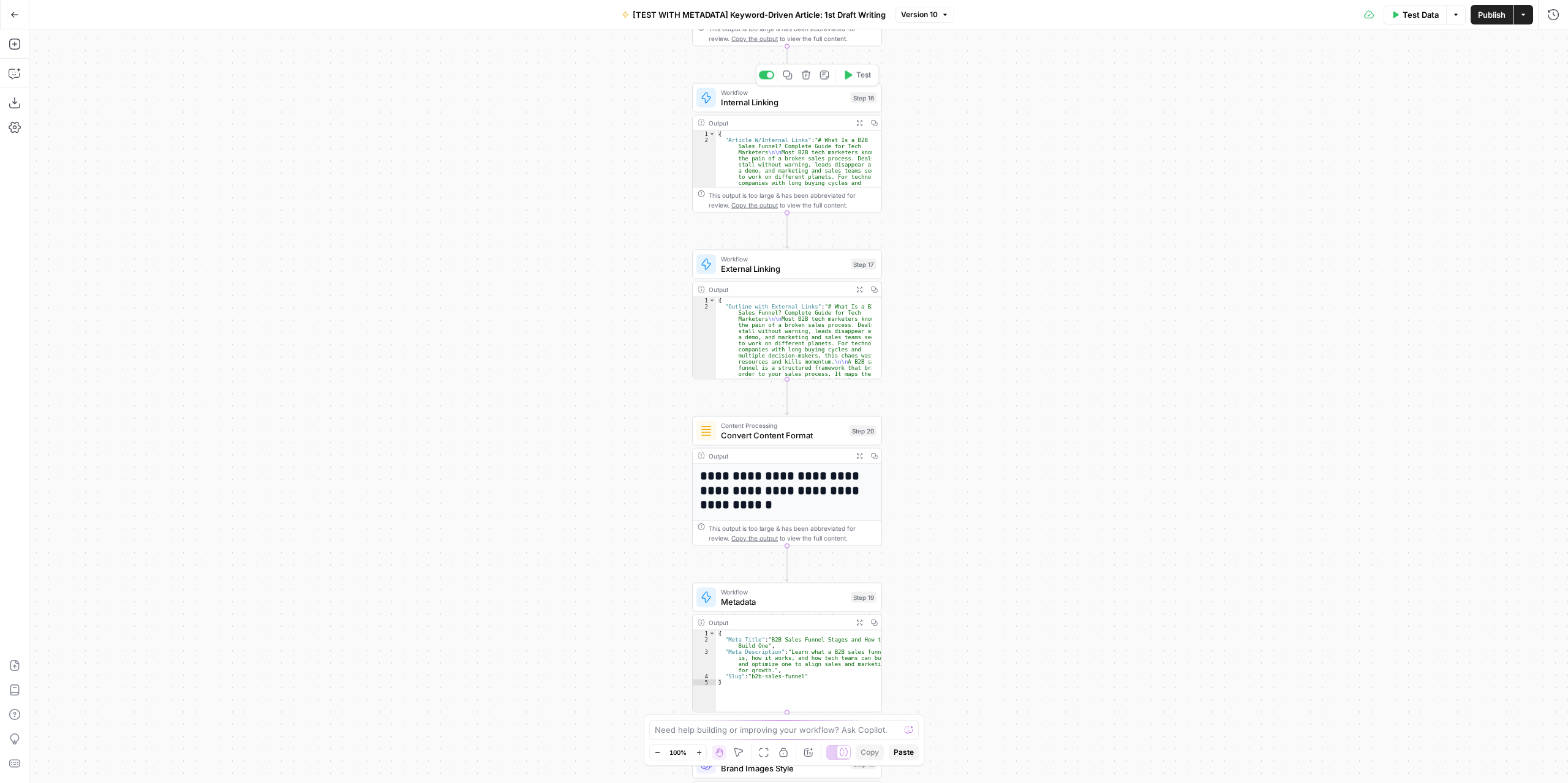
click at [810, 107] on span "Internal Linking" at bounding box center [783, 102] width 125 height 12
type input "[SOURCE] Internal Linking"
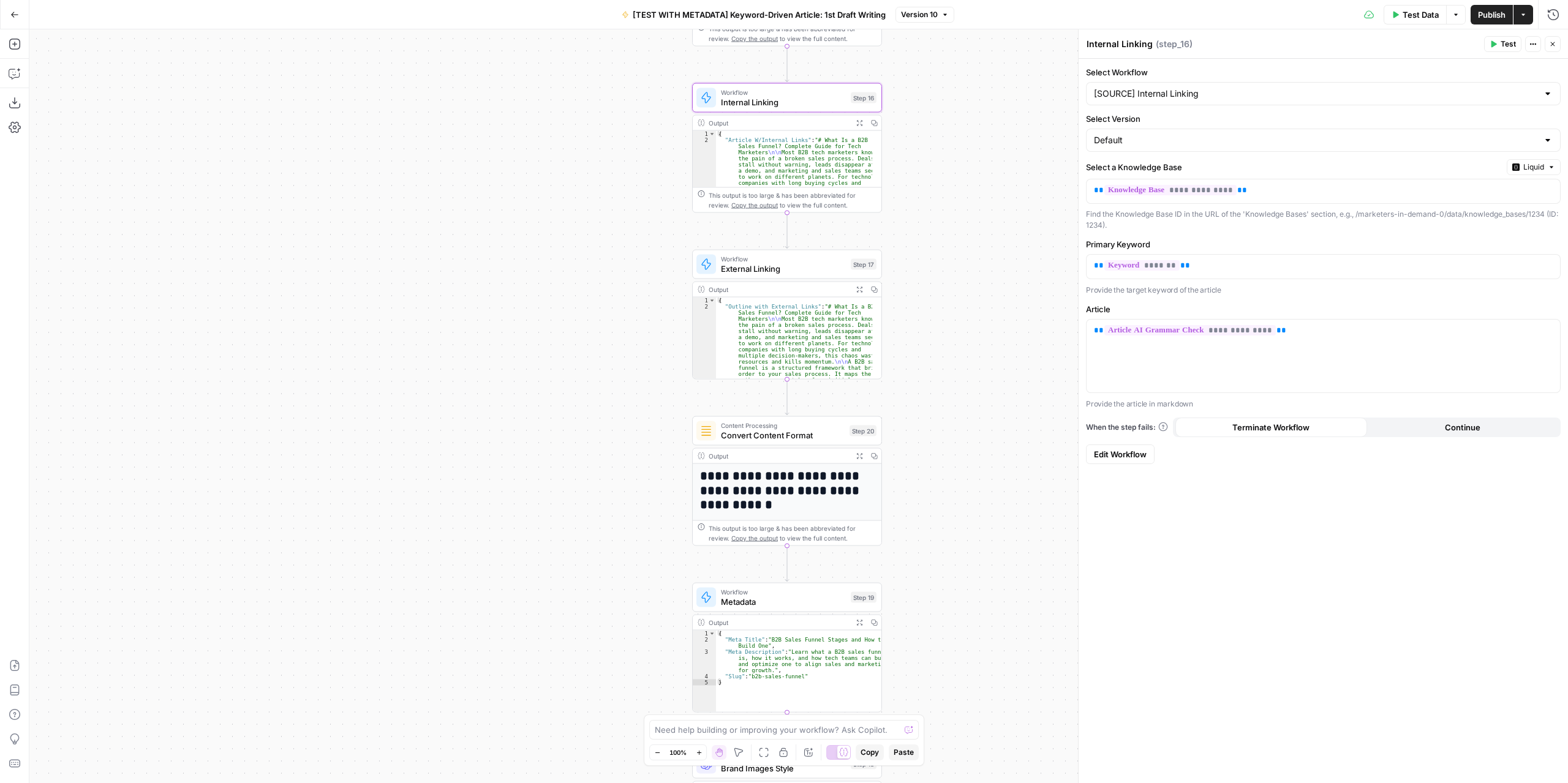
click at [1137, 454] on span "Edit Workflow" at bounding box center [1120, 454] width 53 height 12
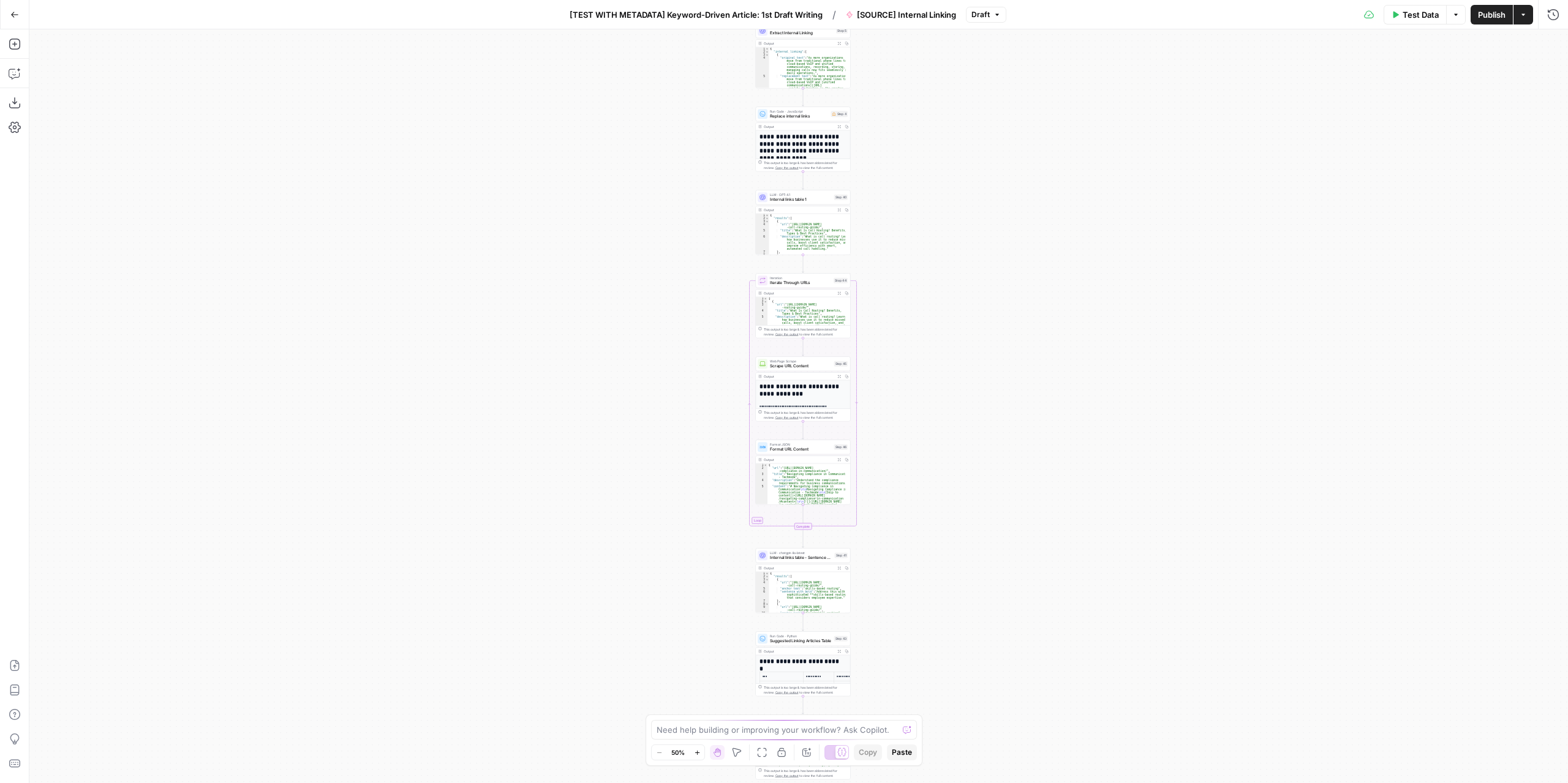
drag, startPoint x: 934, startPoint y: 611, endPoint x: 897, endPoint y: 474, distance: 141.9
click at [939, 405] on div "**********" at bounding box center [798, 406] width 1539 height 754
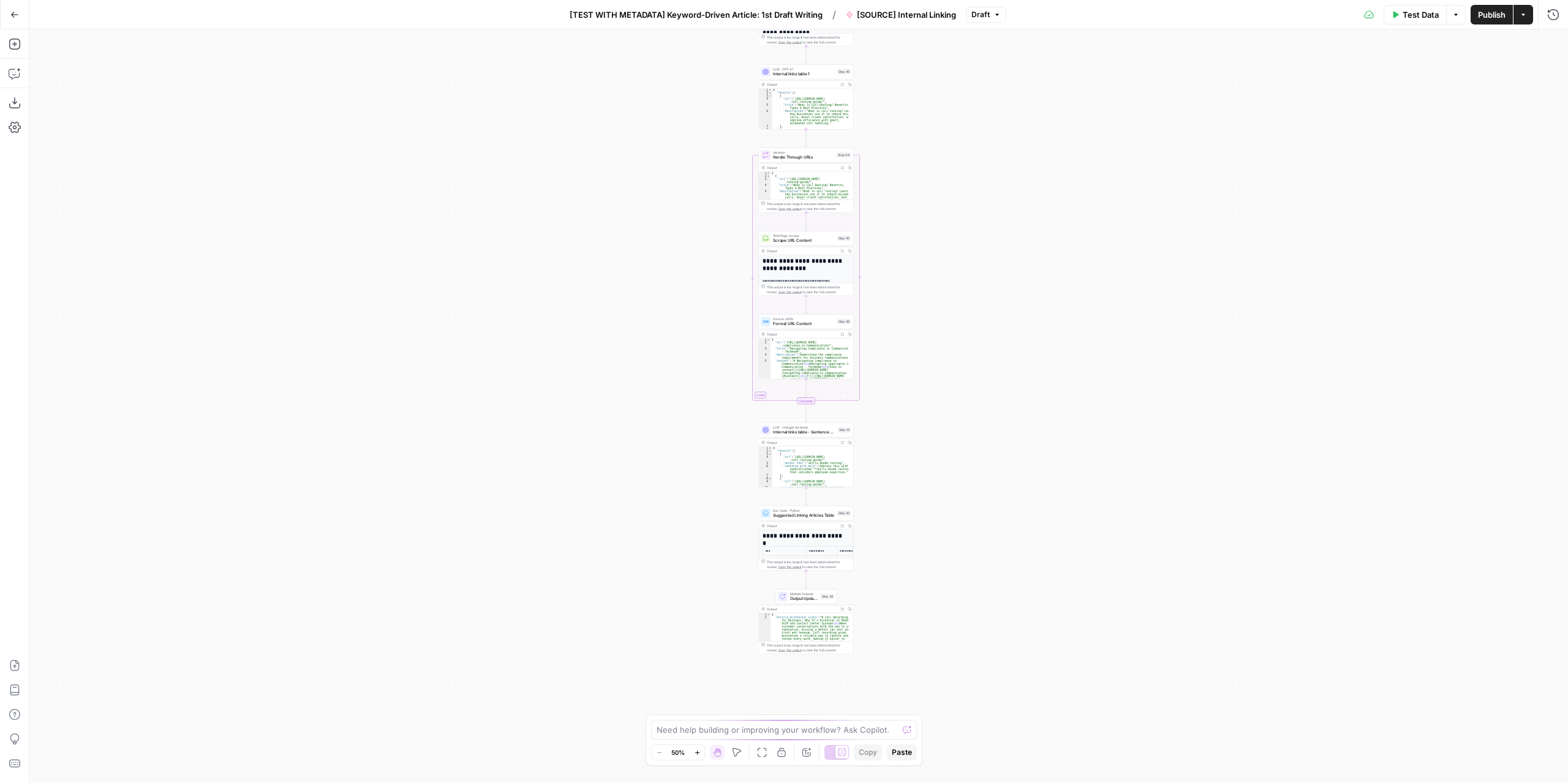
click at [897, 474] on div "**********" at bounding box center [798, 406] width 1539 height 754
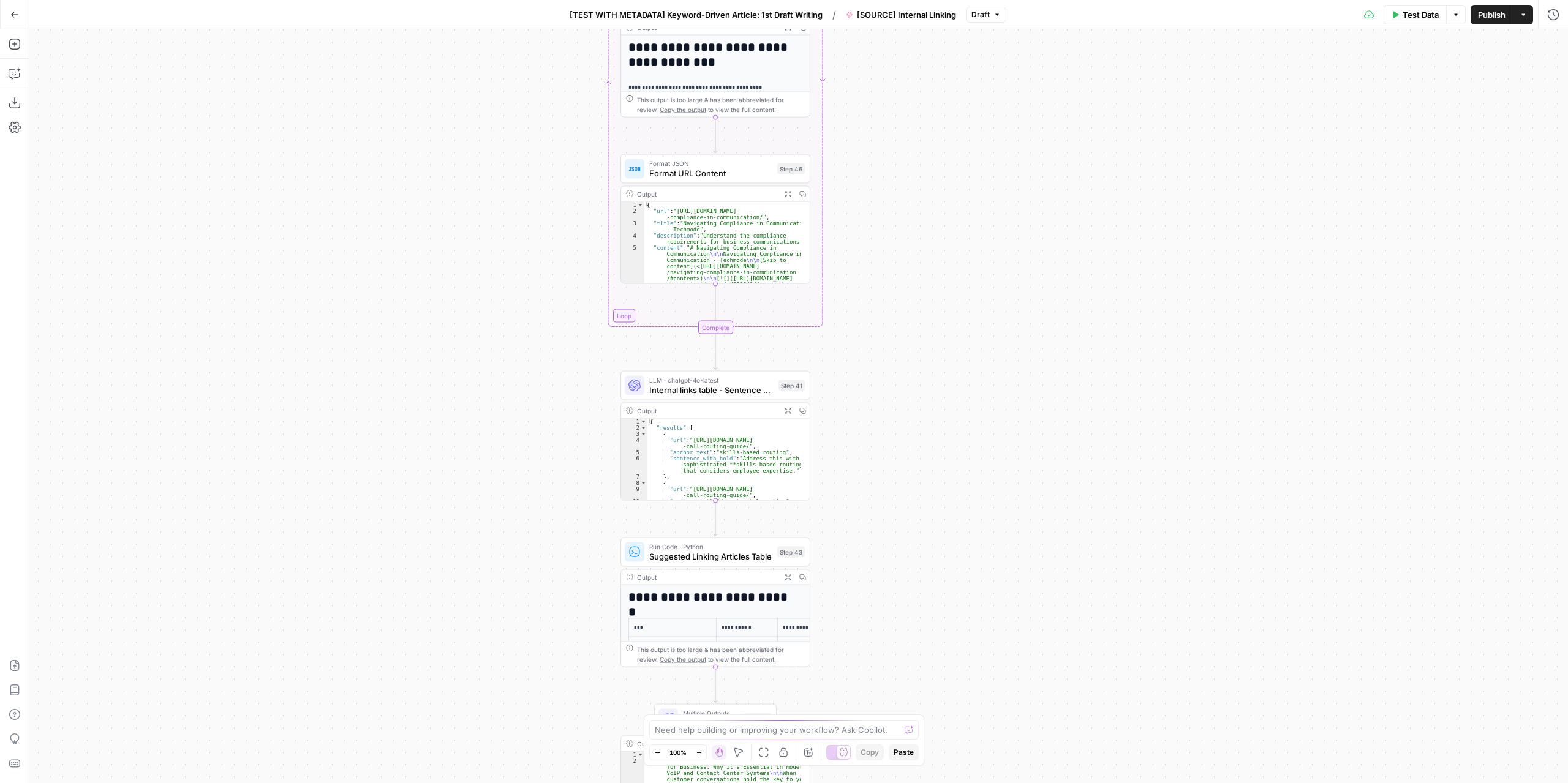
click at [22, 18] on button "Go Back" at bounding box center [14, 14] width 22 height 22
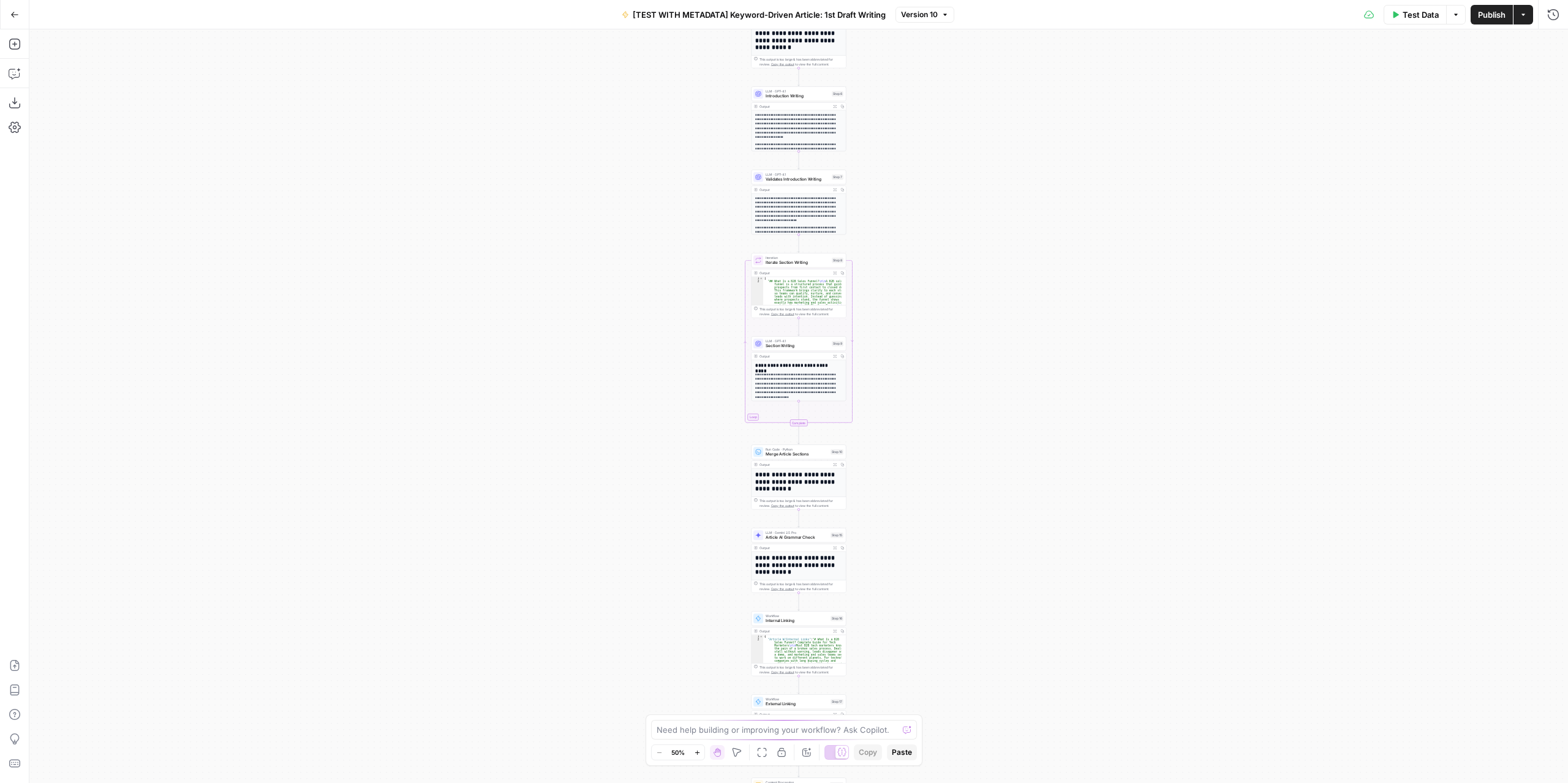
drag, startPoint x: 957, startPoint y: 568, endPoint x: 899, endPoint y: 509, distance: 82.7
click at [952, 229] on div "Workflow Input Settings Inputs LLM · GPT-4.1 Extract Article Structure Step 1 O…" at bounding box center [798, 406] width 1539 height 754
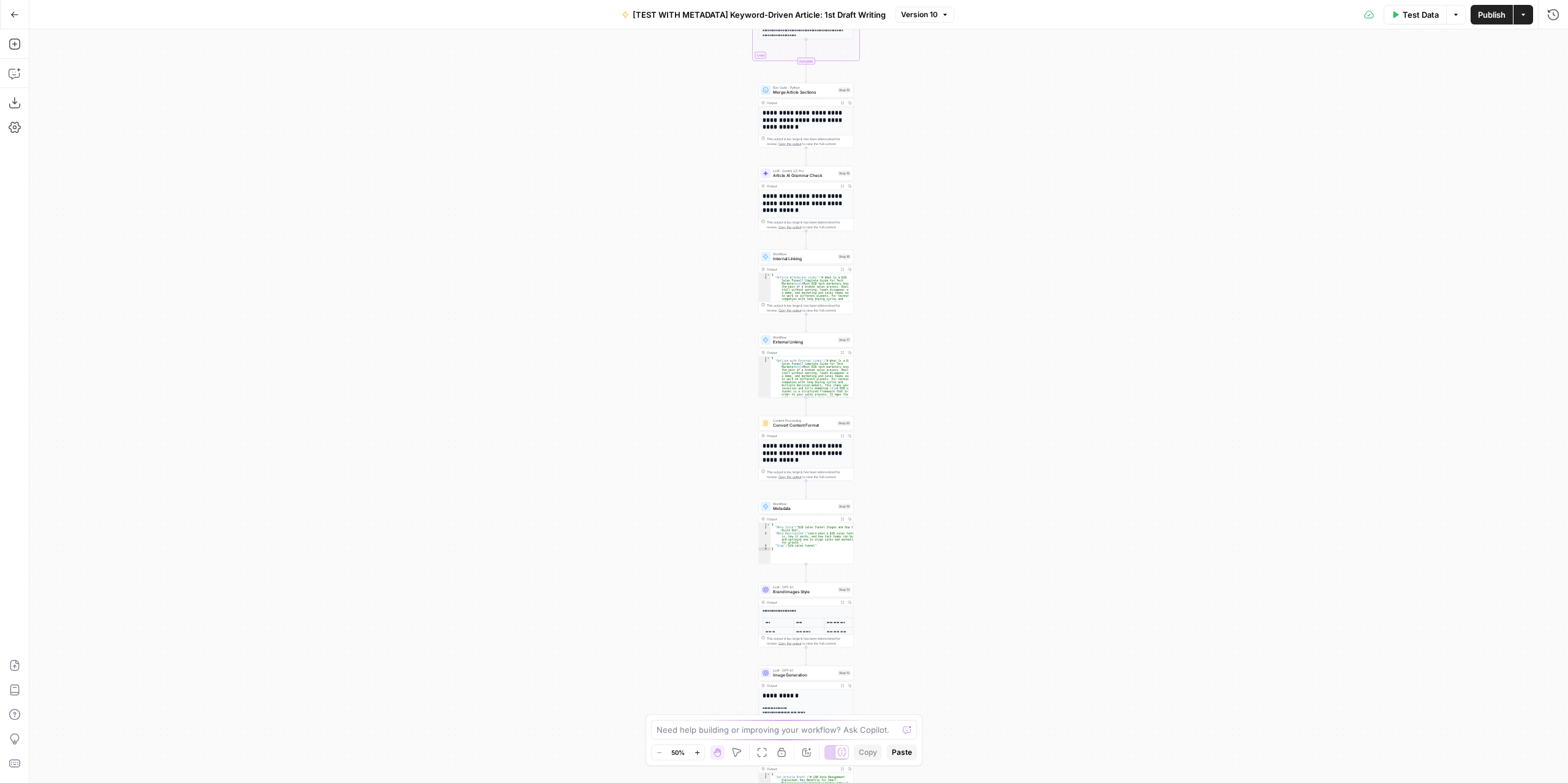
drag, startPoint x: 917, startPoint y: 462, endPoint x: 930, endPoint y: 623, distance: 161.5
click at [931, 624] on div "Workflow Input Settings Inputs LLM · GPT-4.1 Extract Article Structure Step 1 O…" at bounding box center [798, 406] width 1539 height 754
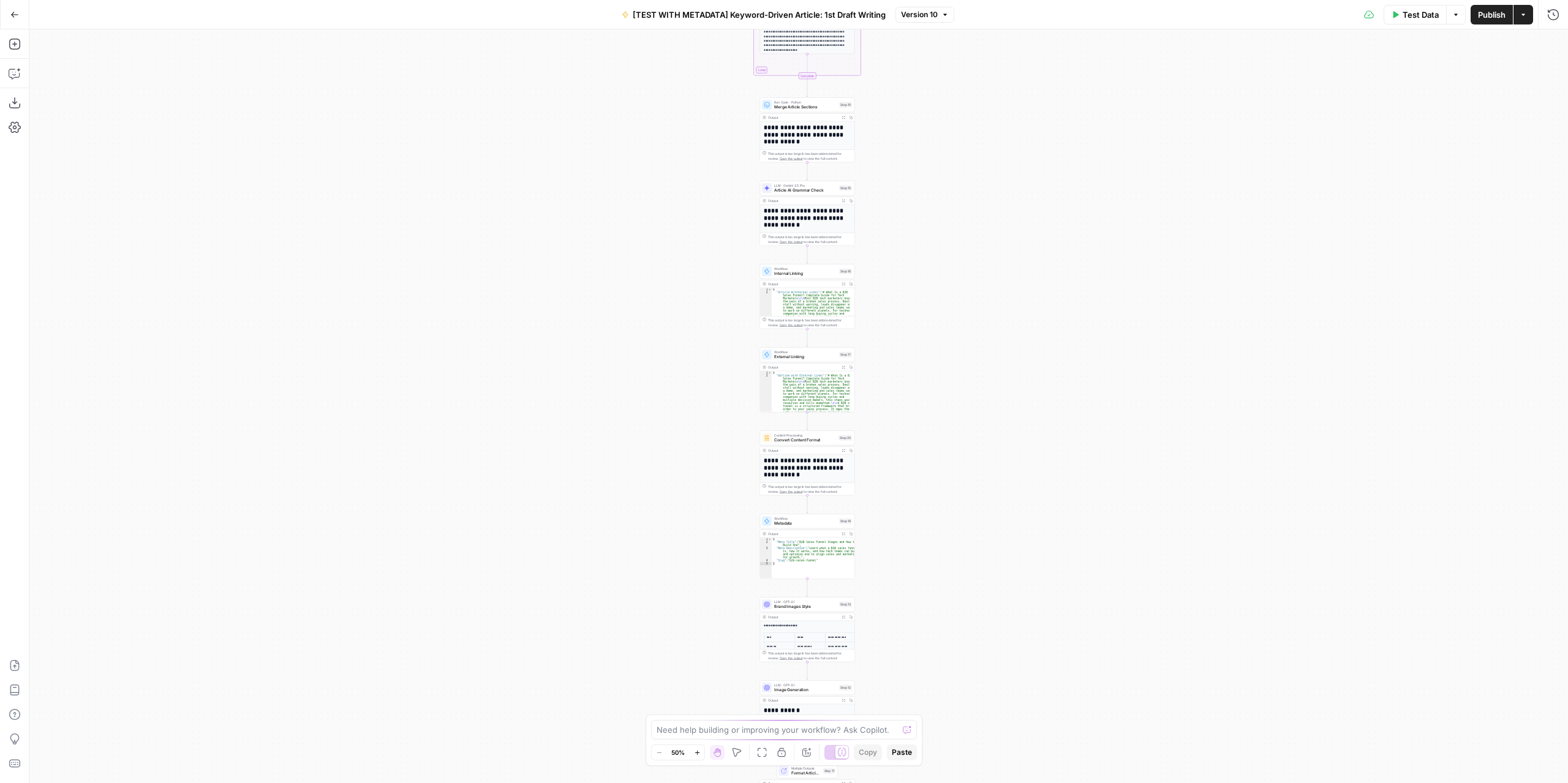
click at [910, 322] on div "Workflow Input Settings Inputs LLM · GPT-4.1 Extract Article Structure Step 1 O…" at bounding box center [798, 406] width 1539 height 754
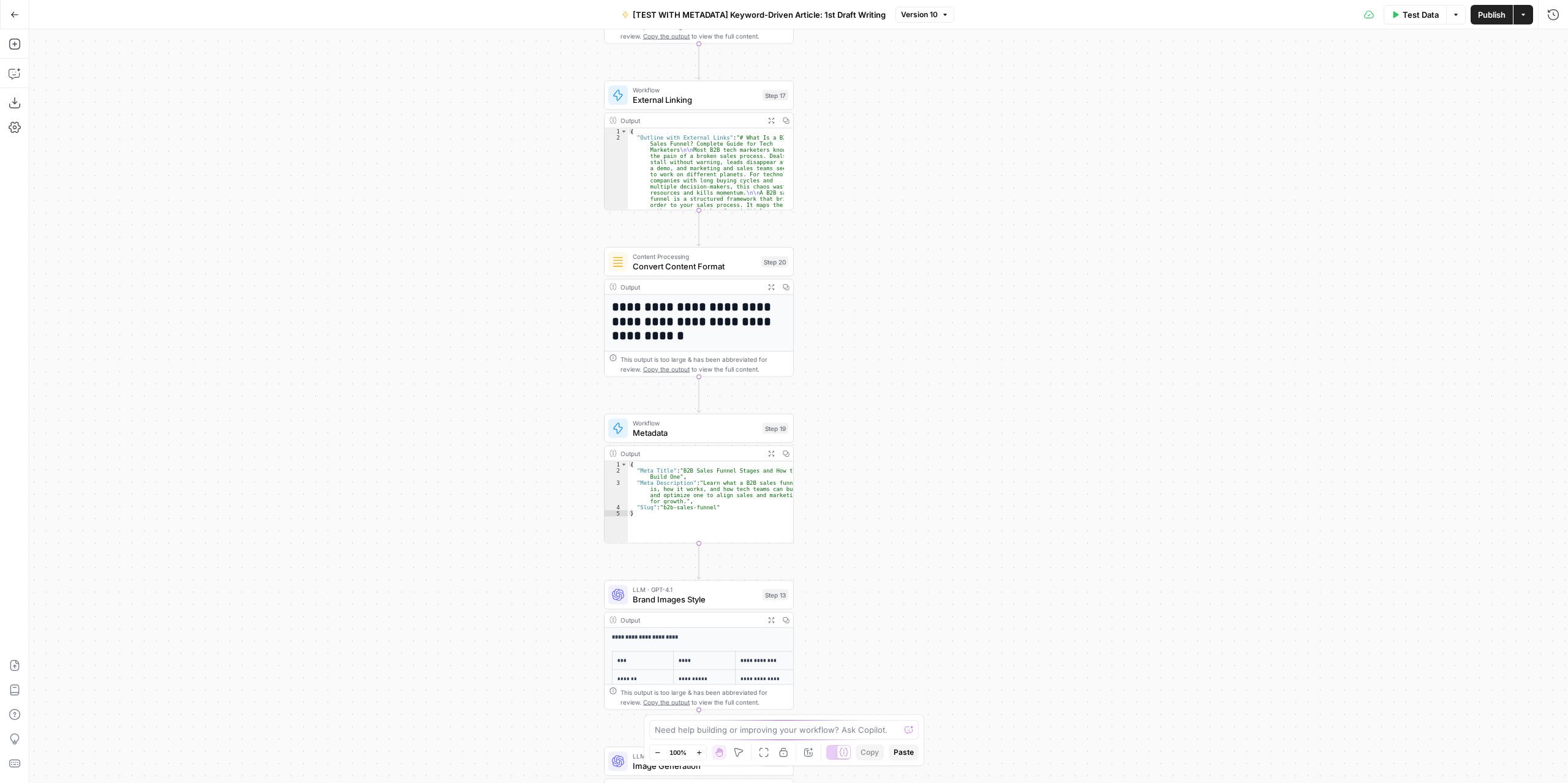
drag, startPoint x: 1046, startPoint y: 688, endPoint x: 1037, endPoint y: 461, distance: 227.2
click at [1043, 363] on div "Workflow Input Settings Inputs LLM · GPT-4.1 Extract Article Structure Step 1 O…" at bounding box center [798, 406] width 1539 height 754
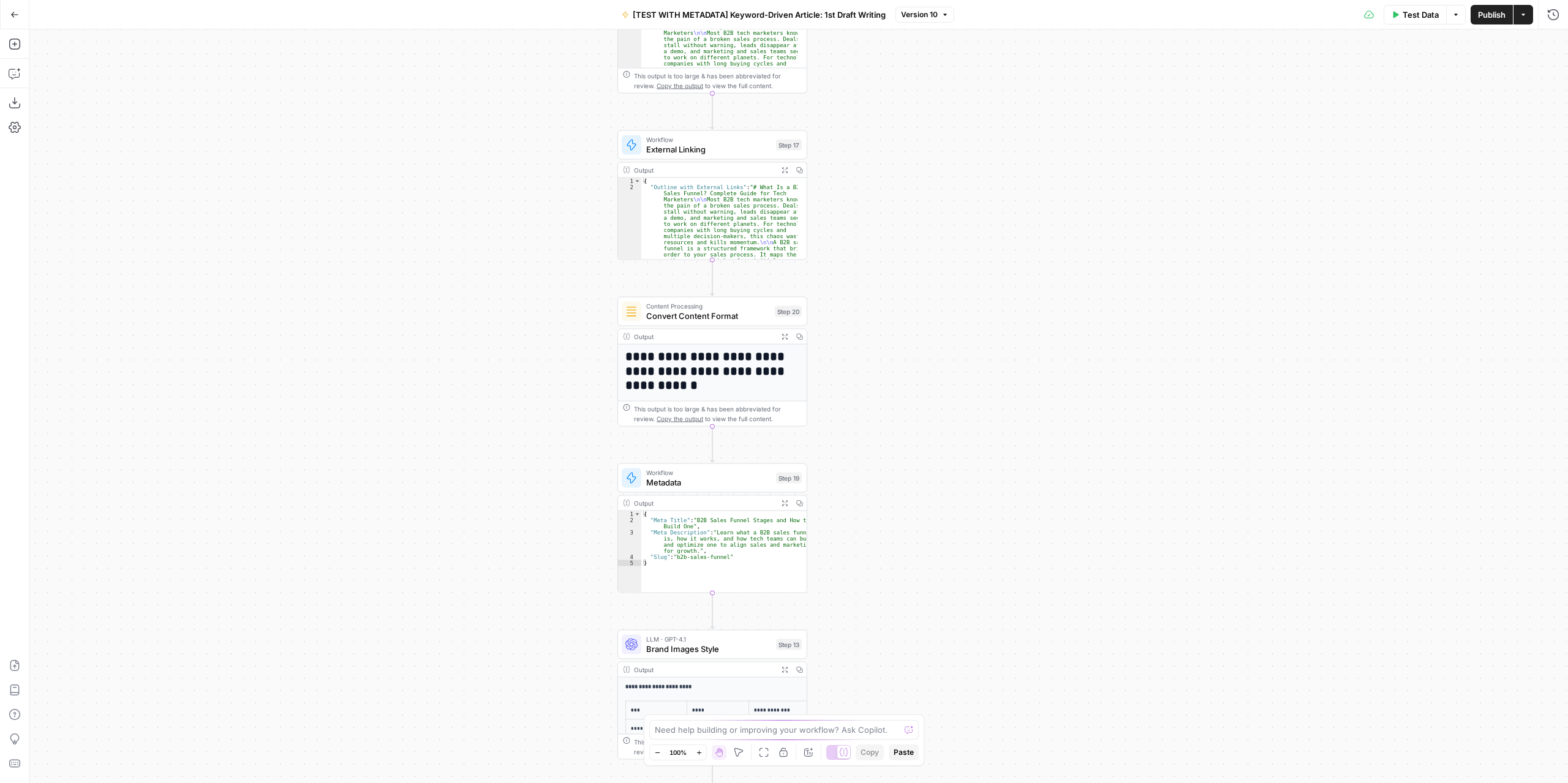
drag, startPoint x: 993, startPoint y: 610, endPoint x: 949, endPoint y: 254, distance: 358.7
click at [950, 253] on div "Workflow Input Settings Inputs LLM · GPT-4.1 Extract Article Structure Step 1 O…" at bounding box center [798, 406] width 1539 height 754
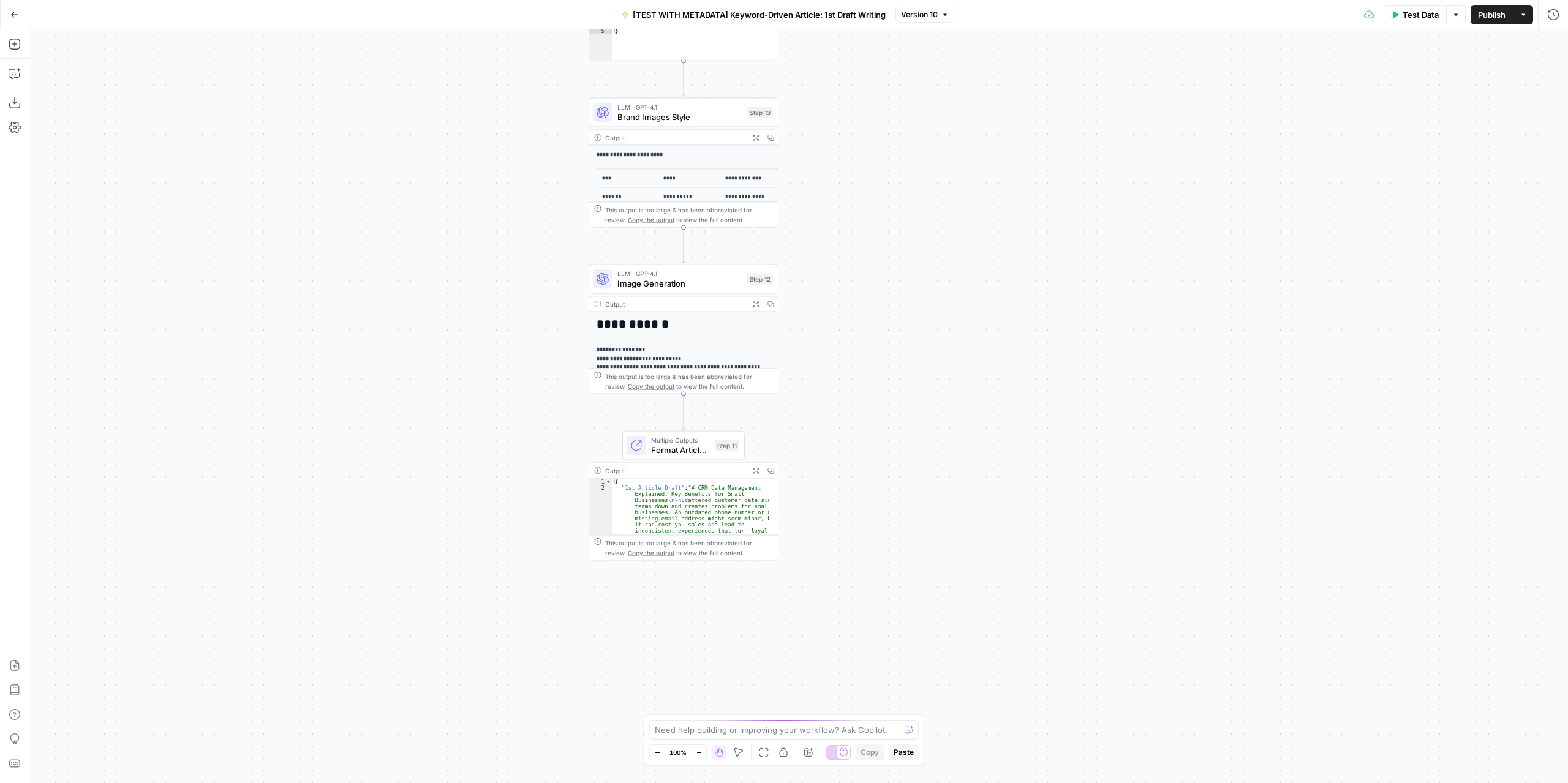
drag, startPoint x: 839, startPoint y: 615, endPoint x: 844, endPoint y: 271, distance: 344.0
click at [866, 238] on div "Workflow Input Settings Inputs LLM · GPT-4.1 Extract Article Structure Step 1 O…" at bounding box center [798, 406] width 1539 height 754
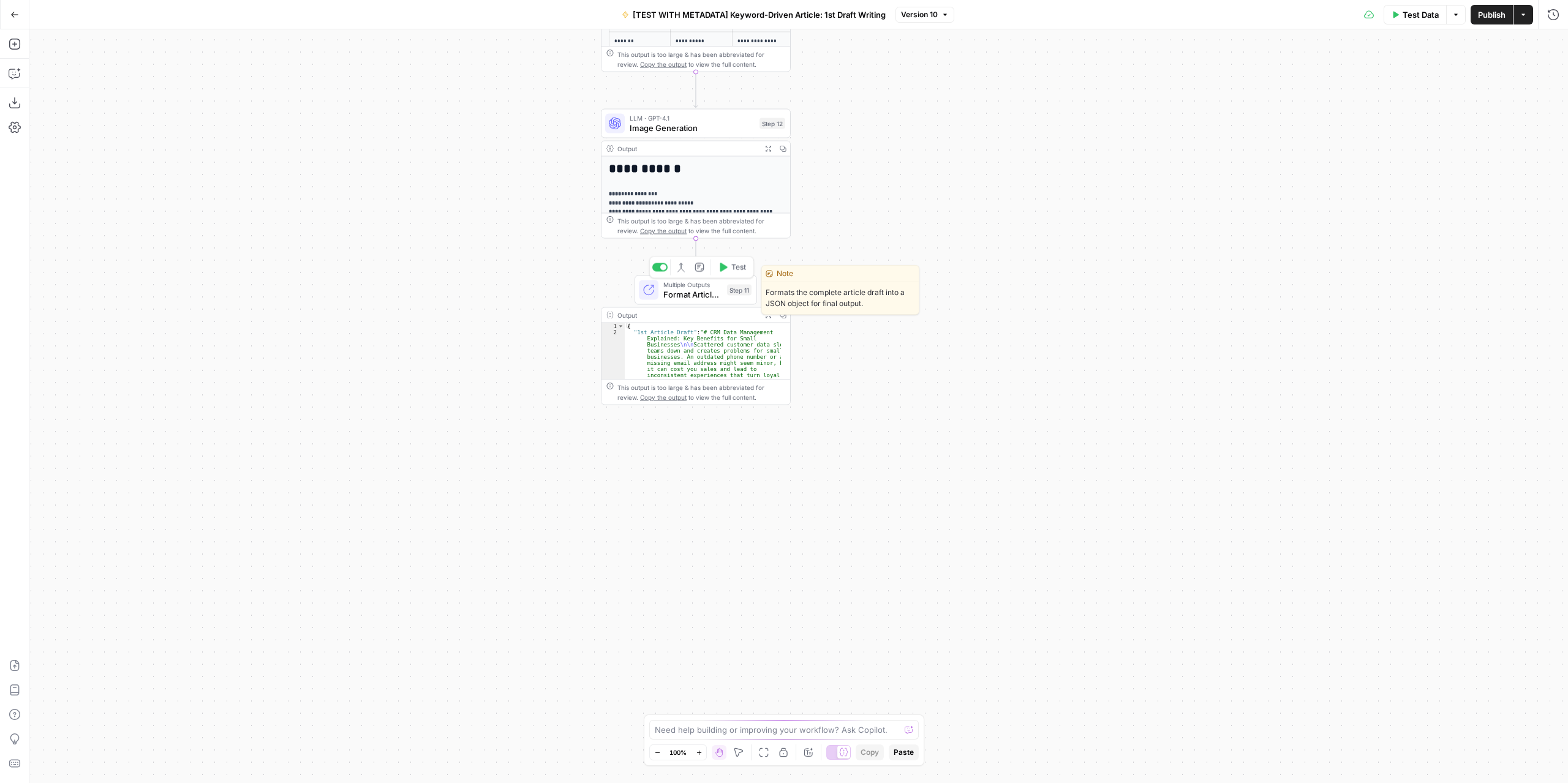
click at [706, 285] on span "Multiple Outputs" at bounding box center [693, 285] width 59 height 10
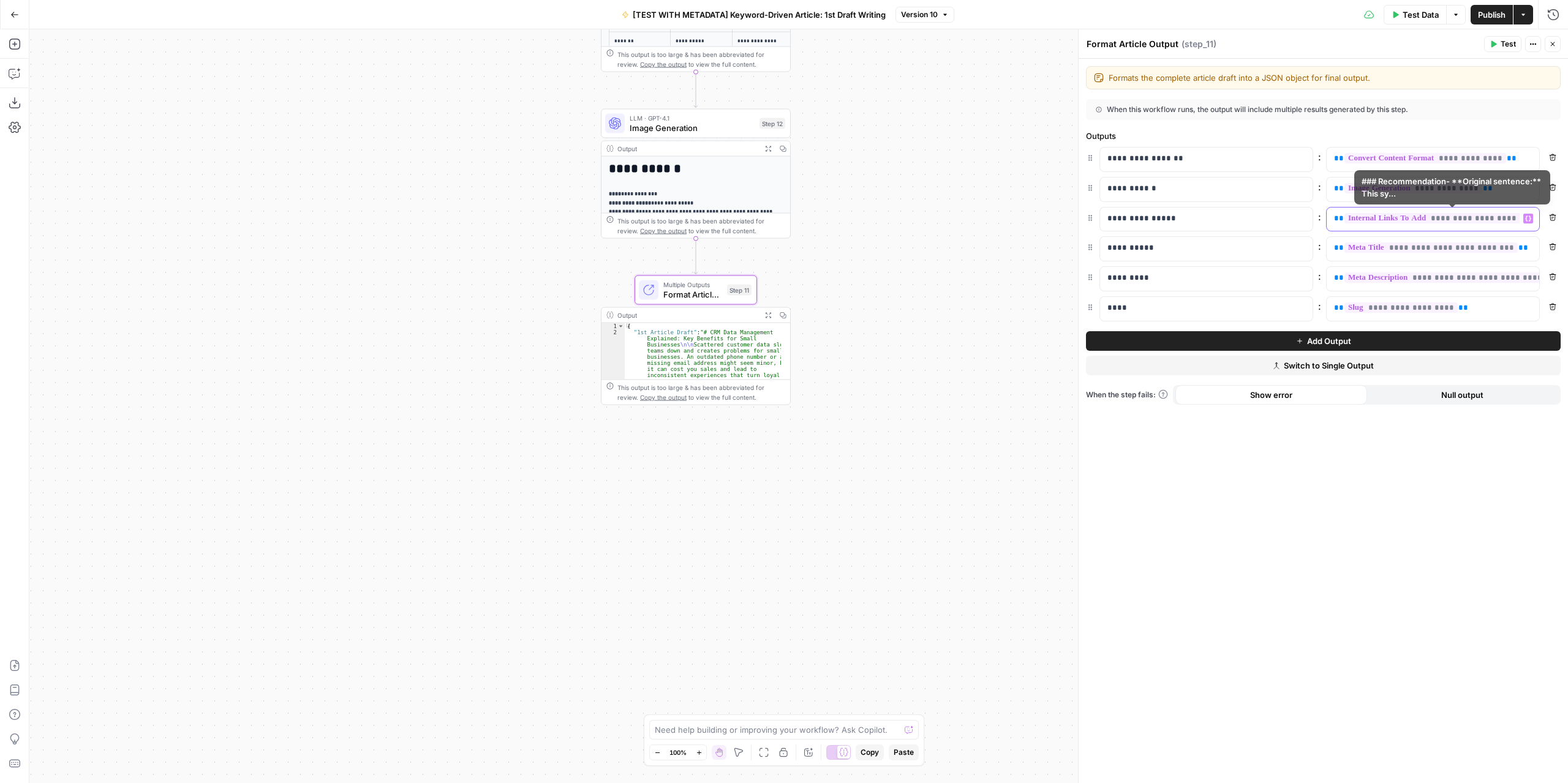
scroll to position [0, 50]
drag, startPoint x: 1332, startPoint y: 221, endPoint x: 1560, endPoint y: 230, distance: 228.2
click at [1560, 230] on div "**********" at bounding box center [1323, 234] width 475 height 175
click at [1530, 216] on icon "button" at bounding box center [1528, 218] width 6 height 6
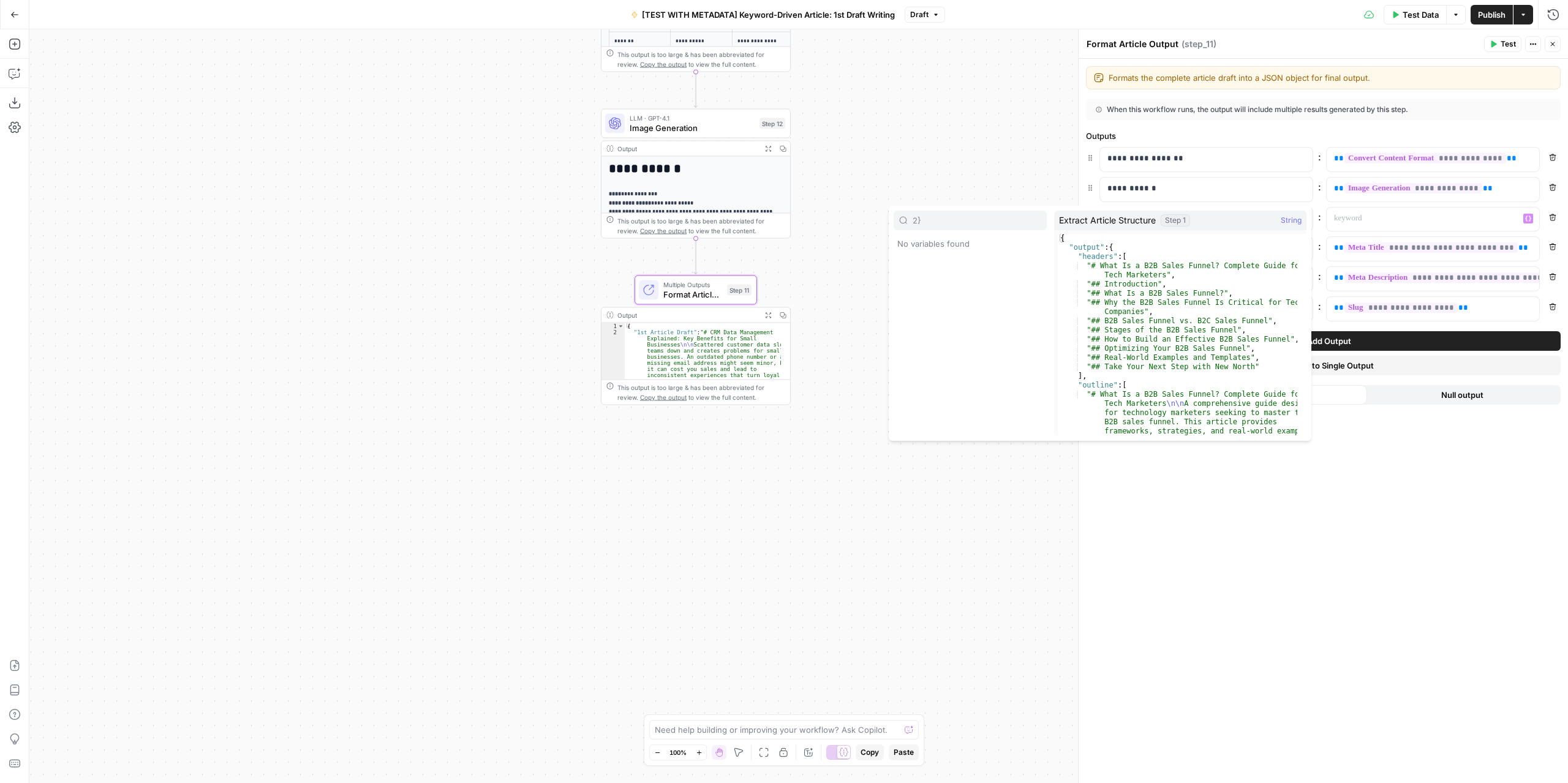
type input "2"
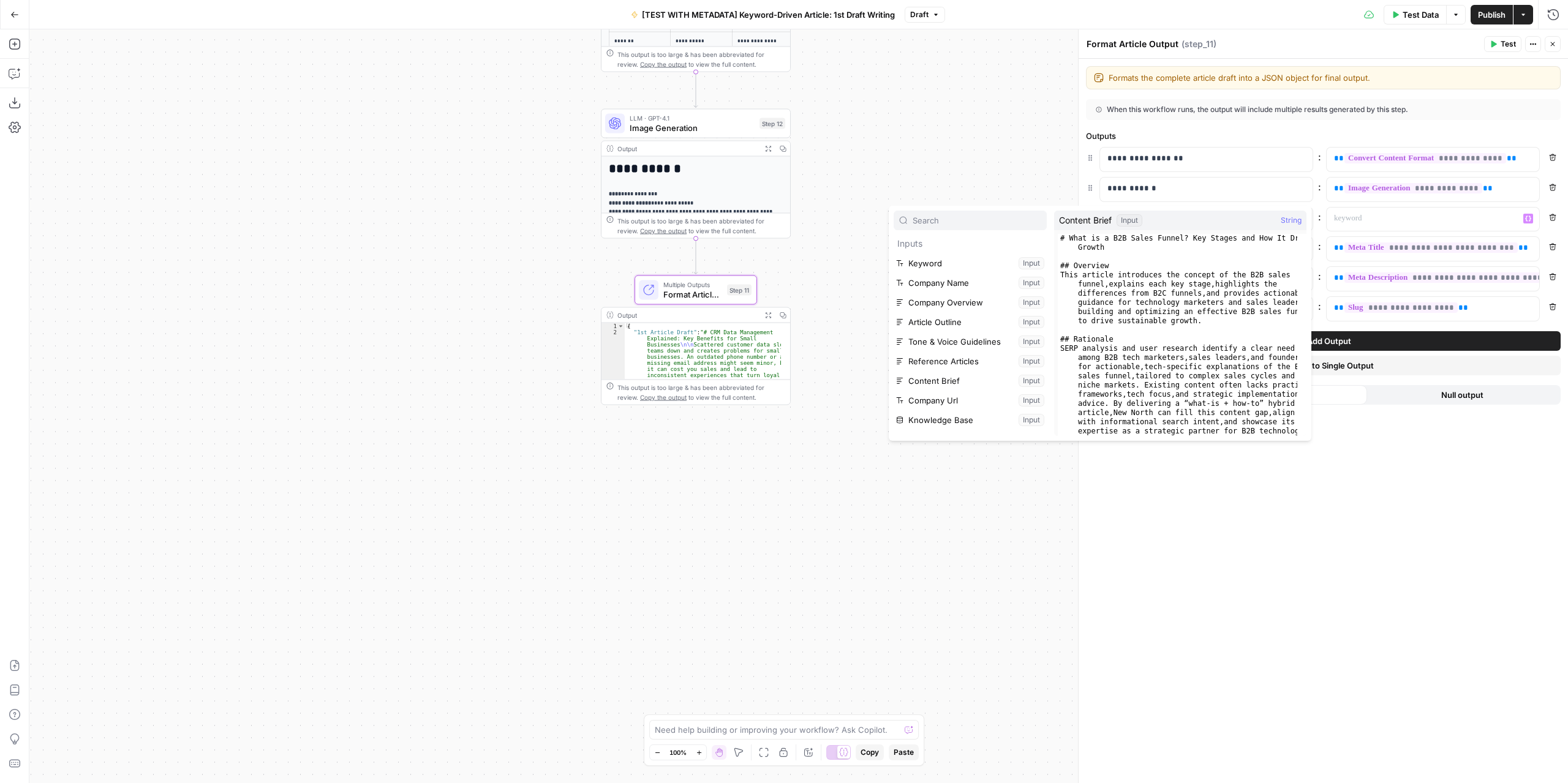
scroll to position [306, 0]
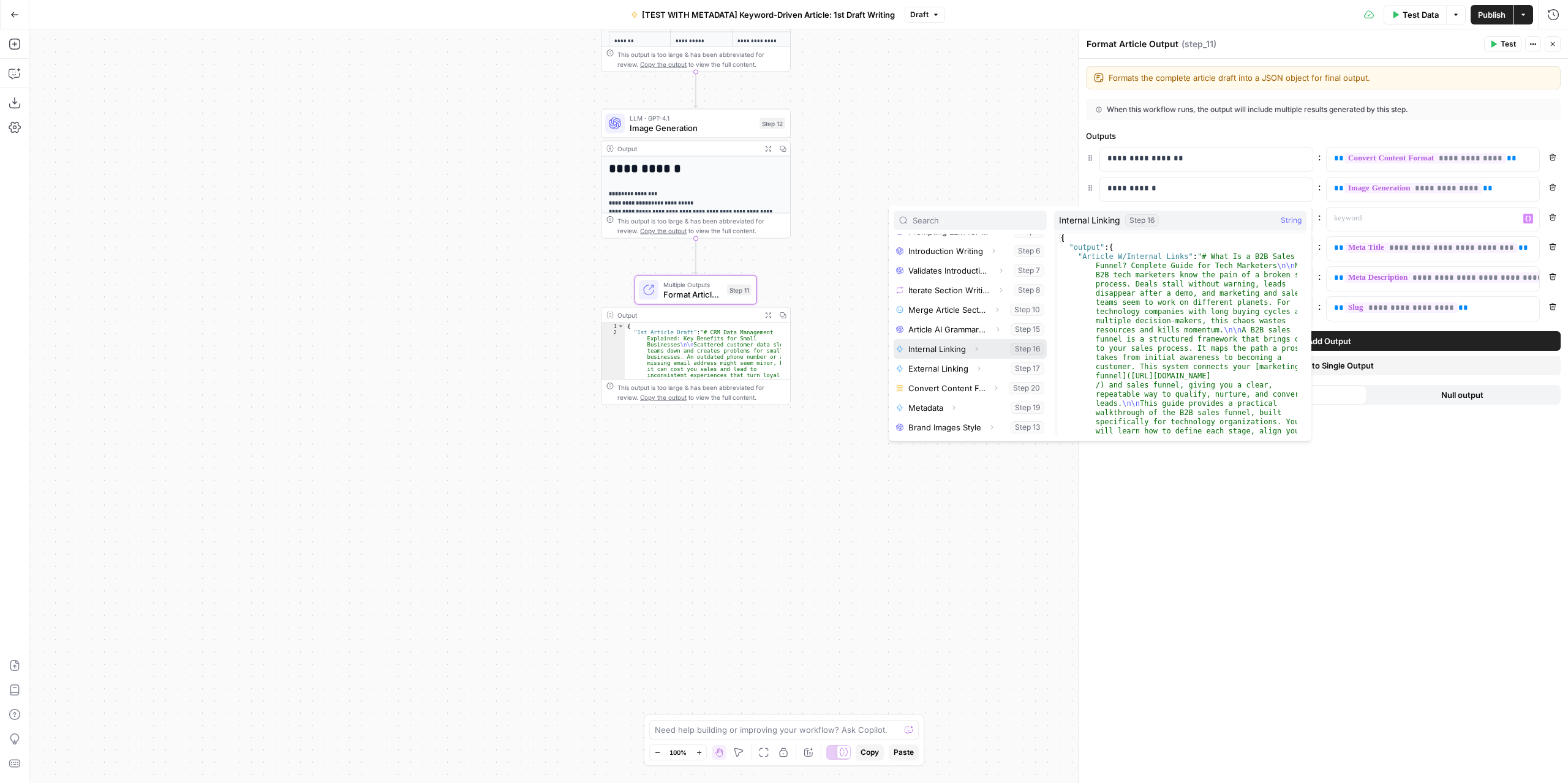
click at [979, 347] on icon "button" at bounding box center [976, 349] width 8 height 8
click at [947, 328] on icon "button" at bounding box center [944, 329] width 8 height 8
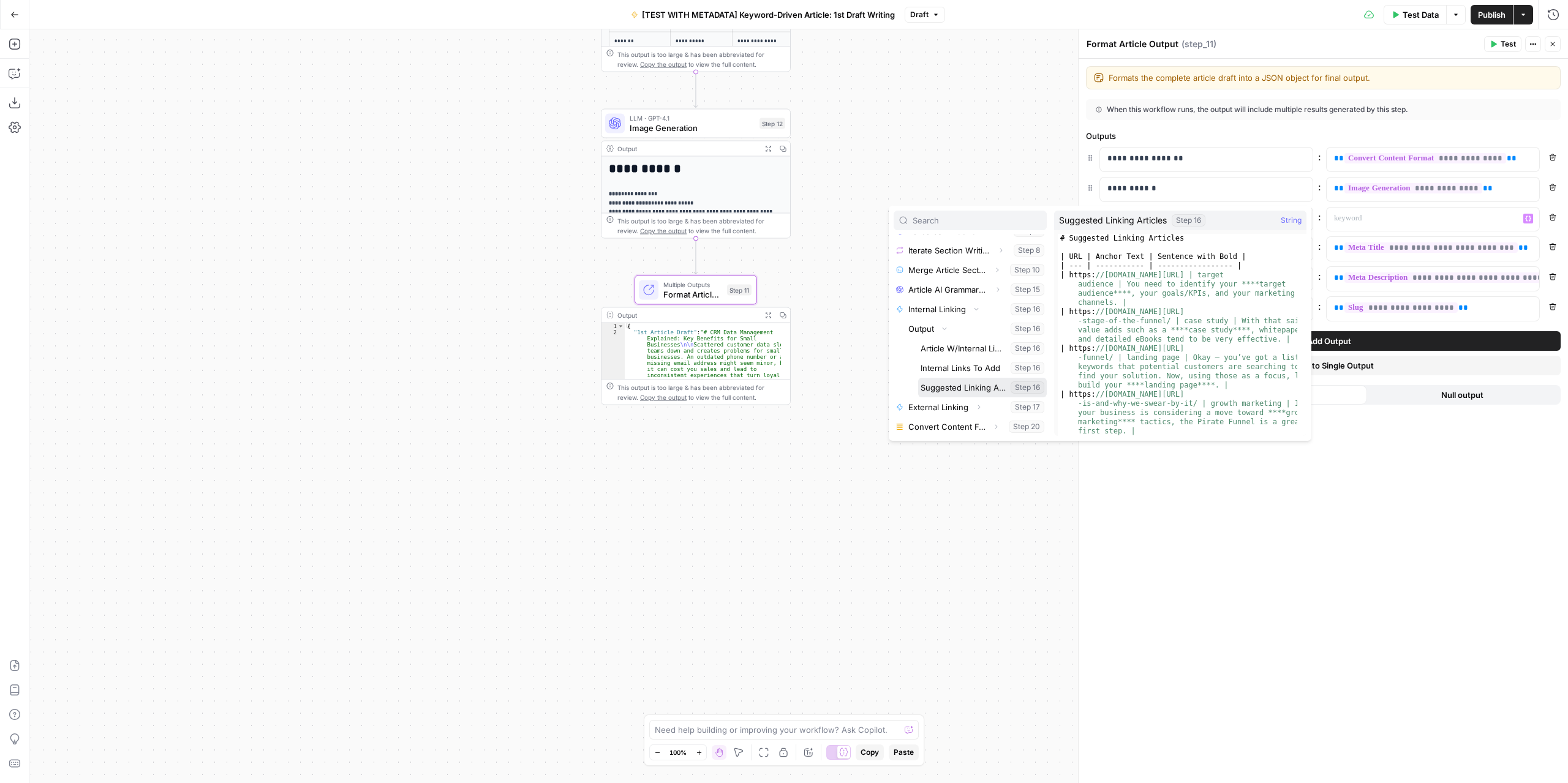
click at [969, 383] on button "Select variable Suggested Linking Articles" at bounding box center [983, 387] width 129 height 20
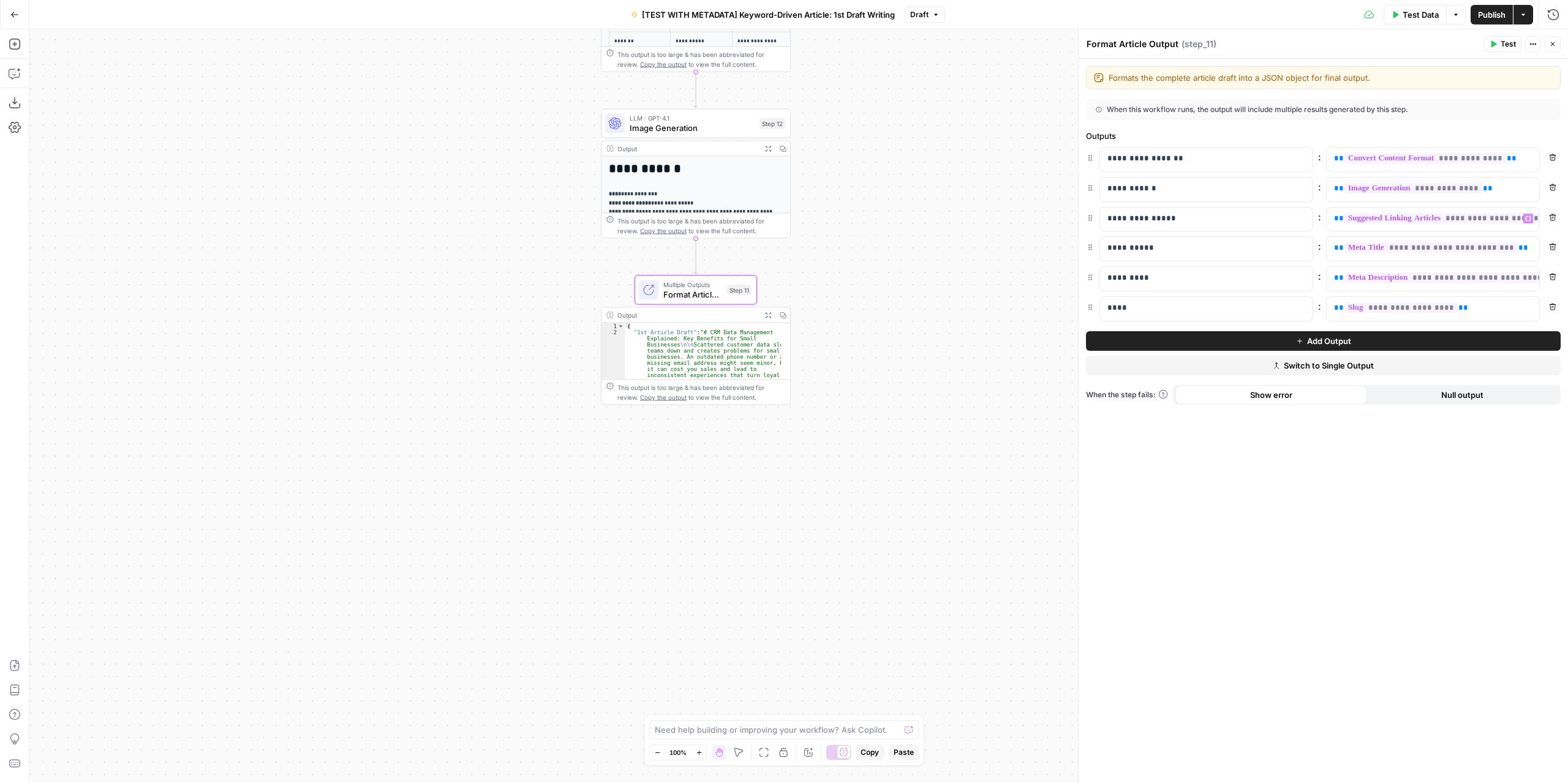
click at [1487, 14] on span "Publish" at bounding box center [1492, 15] width 27 height 12
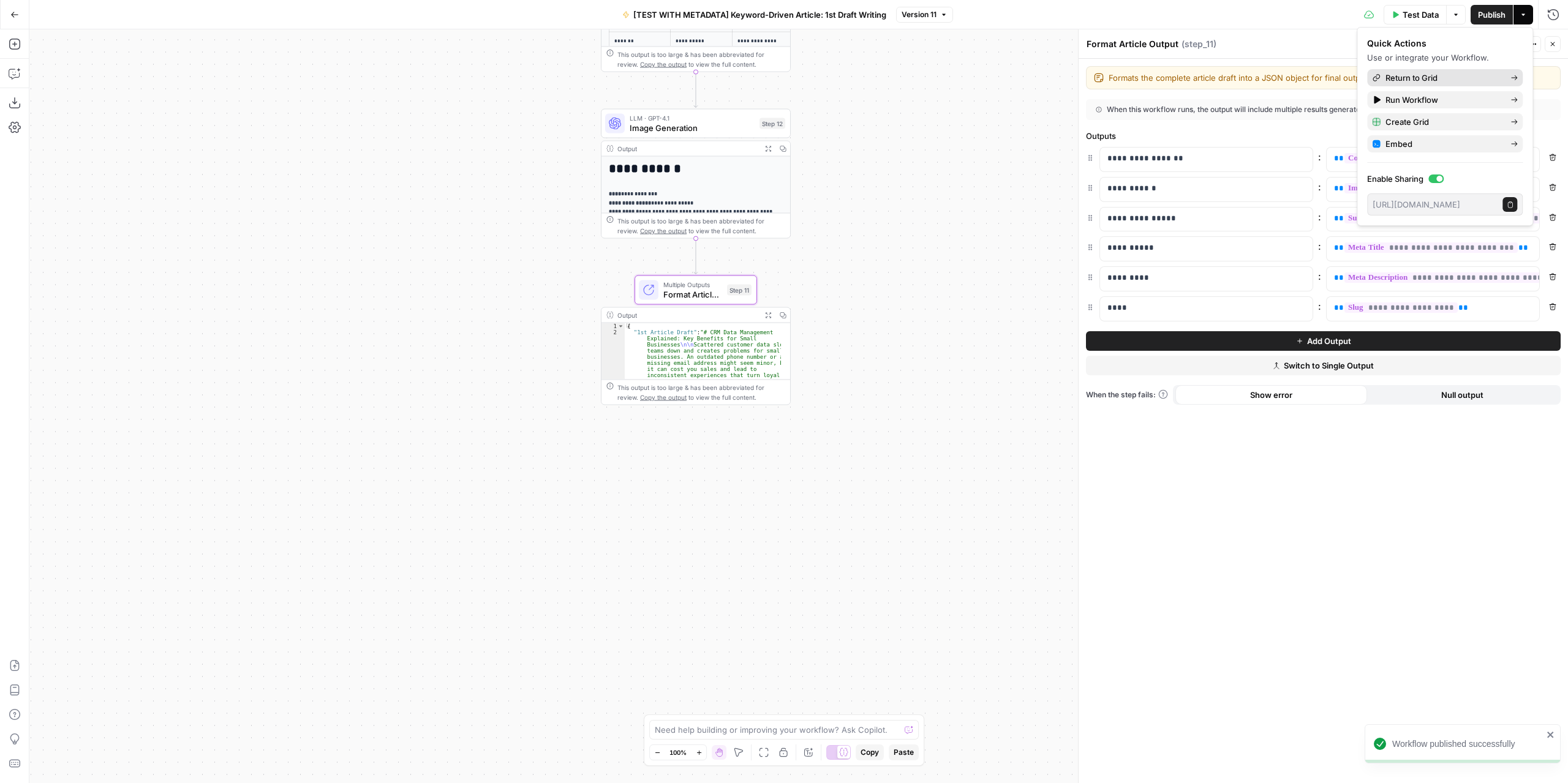
click at [1421, 79] on span "Return to Grid" at bounding box center [1443, 78] width 115 height 12
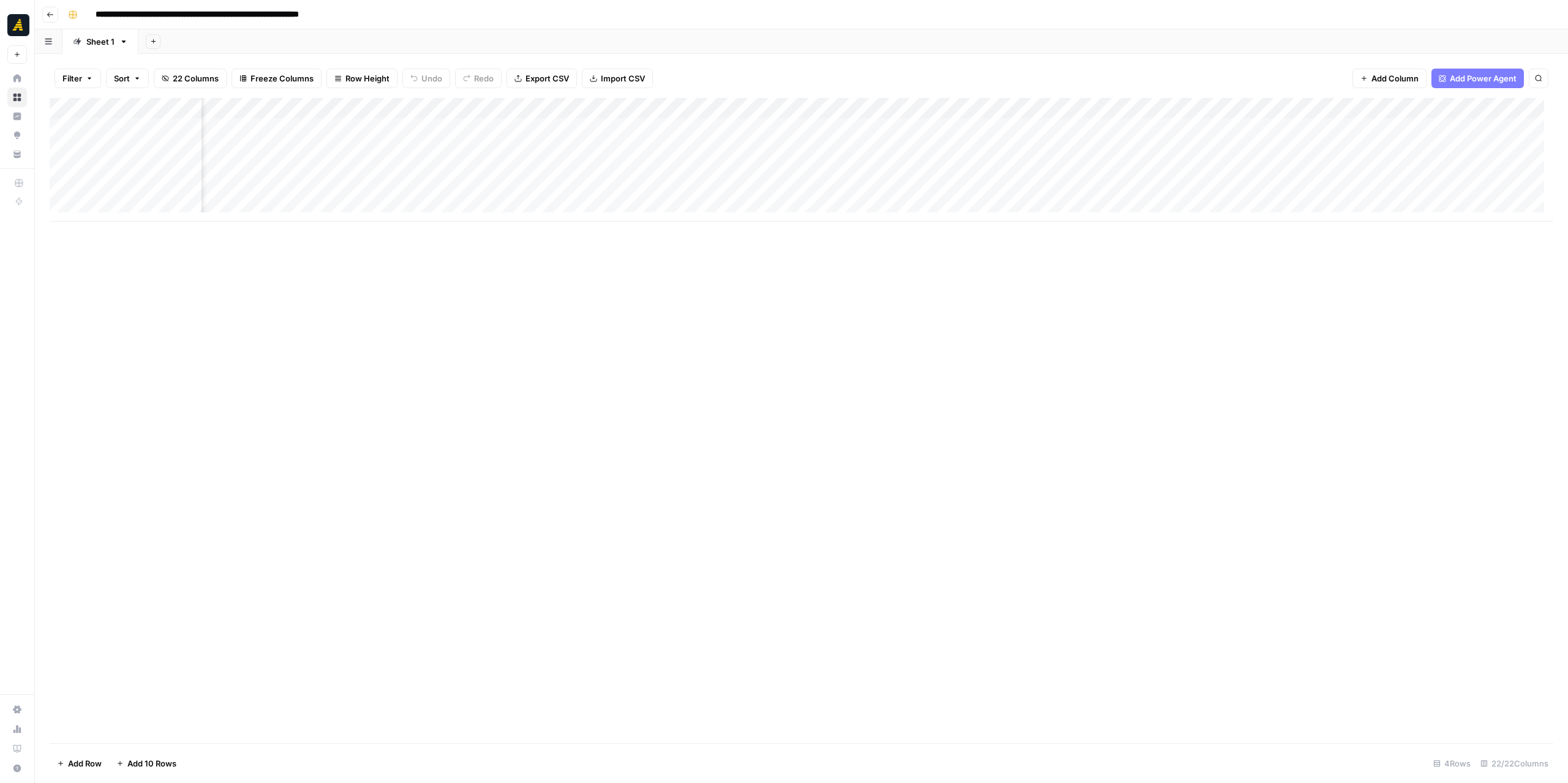
scroll to position [0, 720]
click at [1313, 129] on div "Add Column" at bounding box center [801, 170] width 1504 height 144
click at [802, 105] on div "Add Column" at bounding box center [801, 170] width 1504 height 144
click at [675, 227] on span "Edit Workflow" at bounding box center [709, 229] width 108 height 12
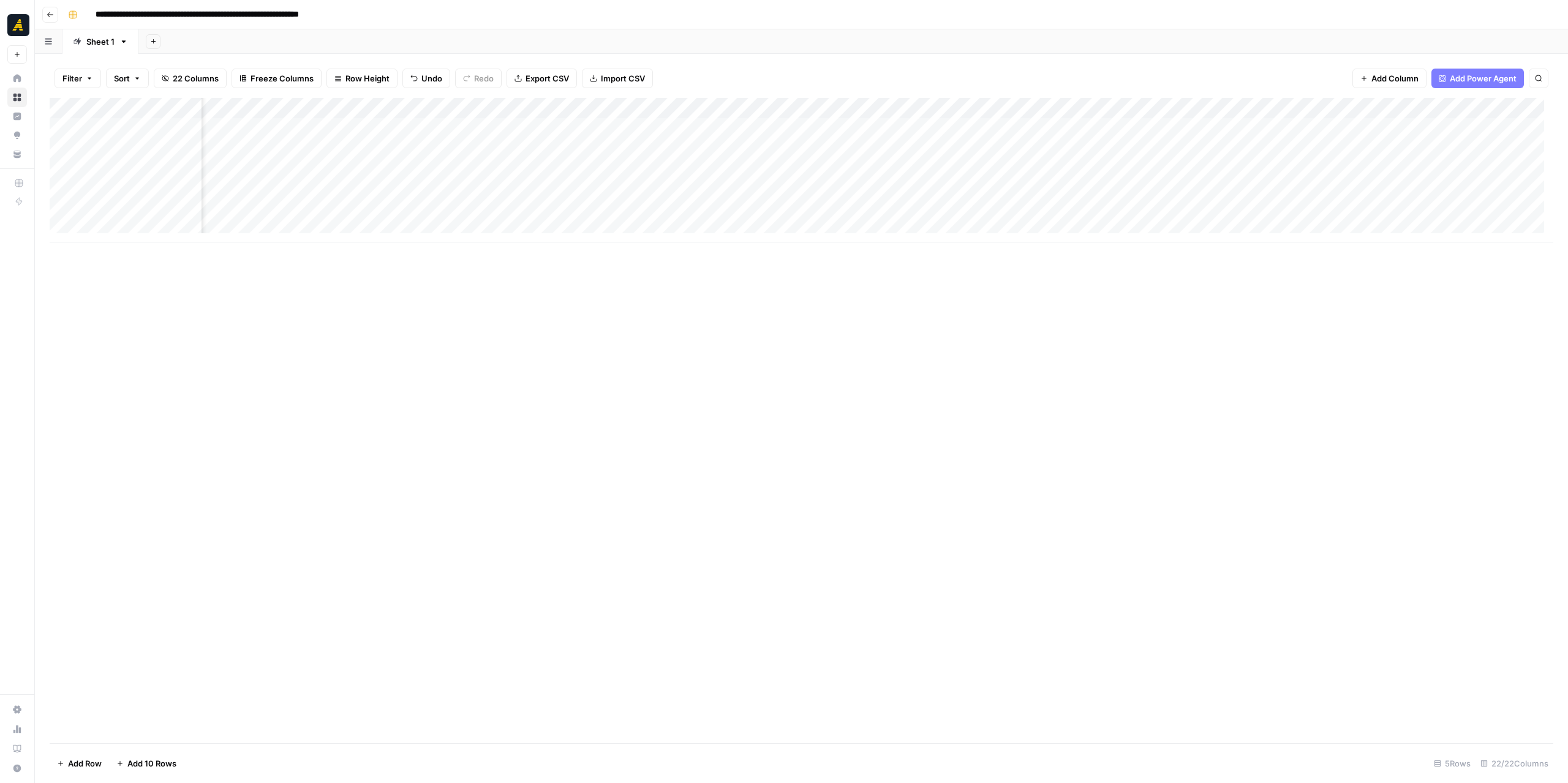
click at [810, 102] on div "Add Column" at bounding box center [801, 170] width 1504 height 144
click at [709, 215] on span "Configure Inputs" at bounding box center [709, 211] width 108 height 12
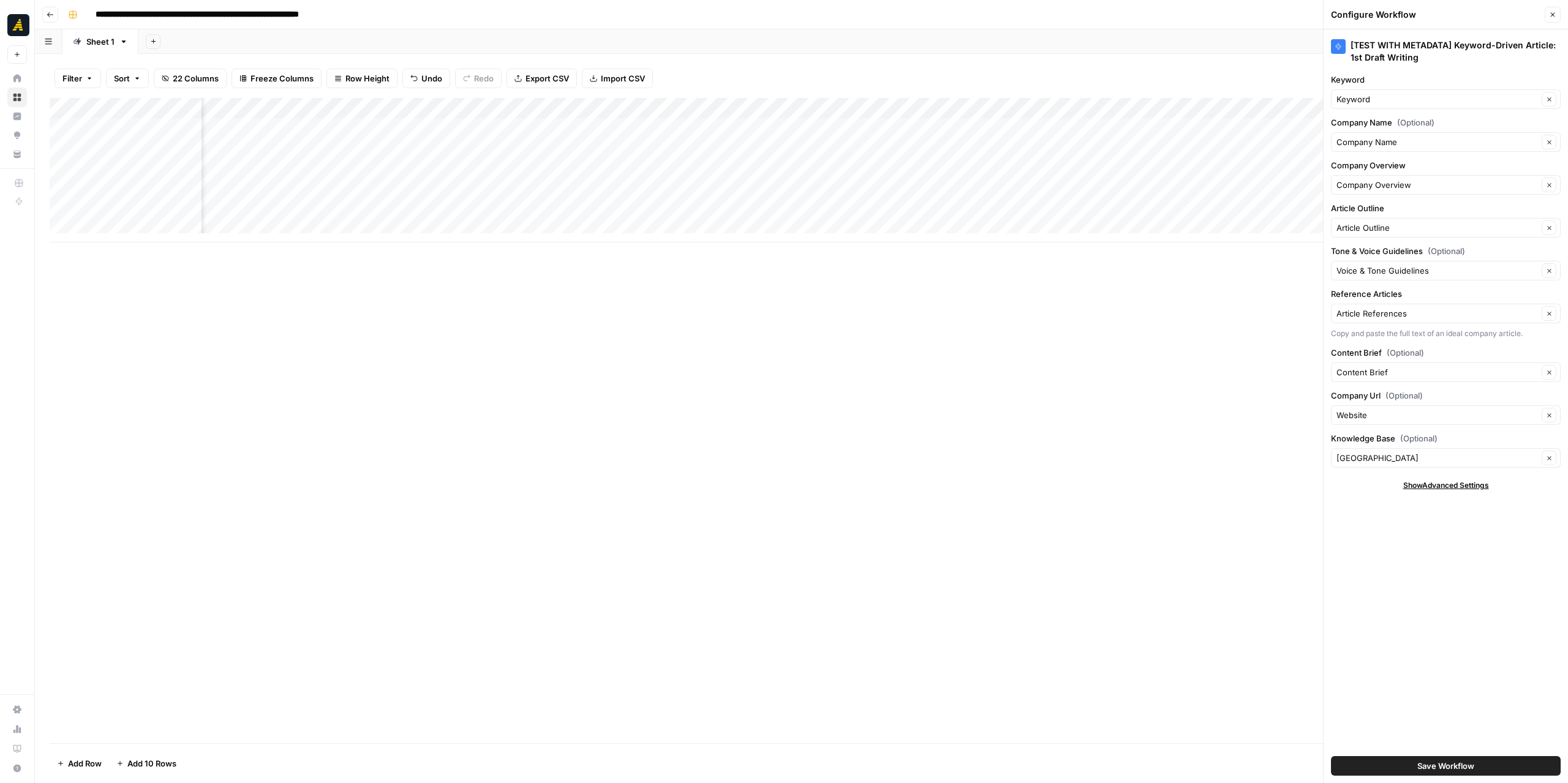
click at [1557, 18] on button "Close" at bounding box center [1552, 14] width 16 height 16
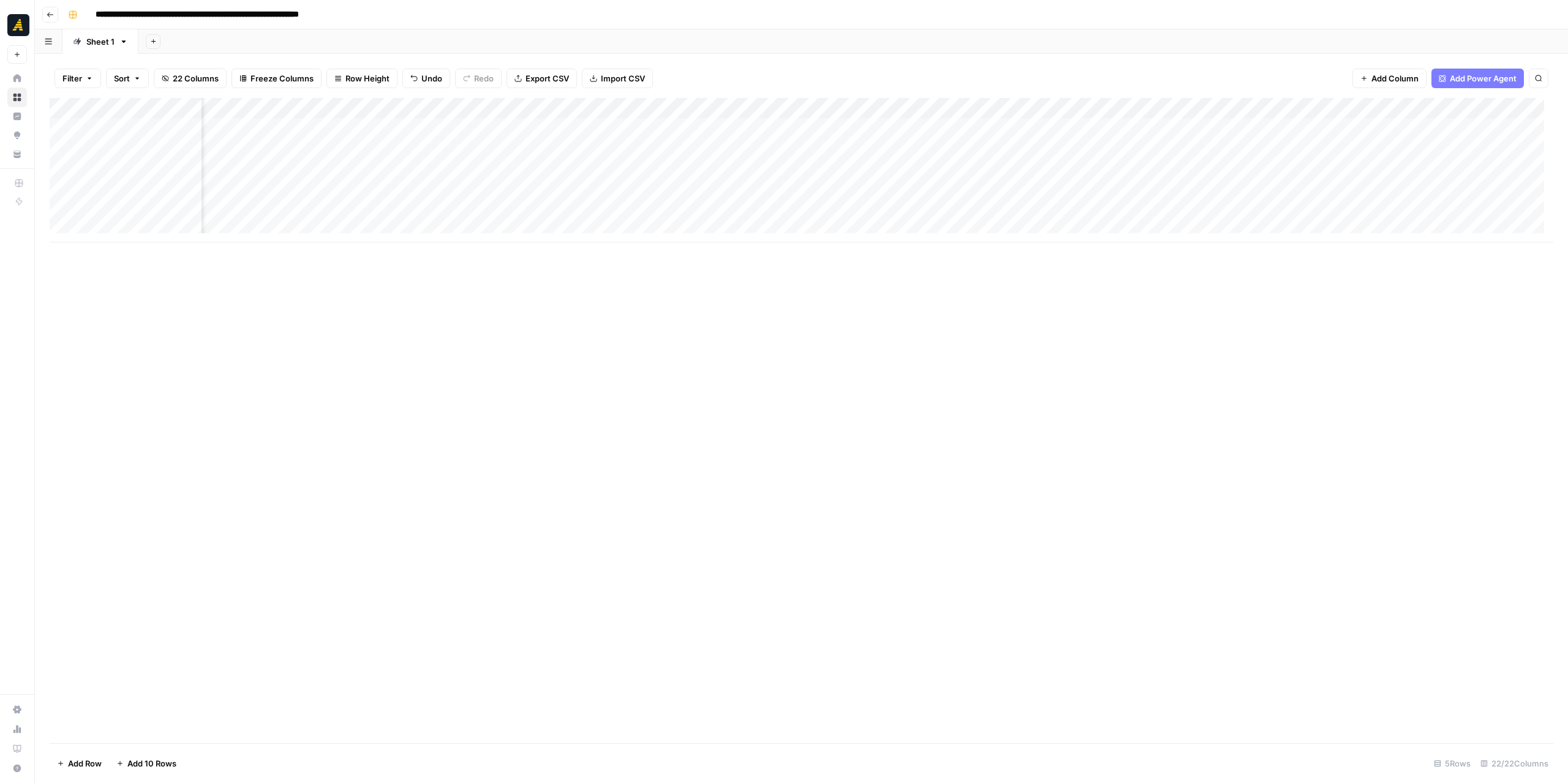
scroll to position [0, 659]
click at [812, 106] on div "Add Column" at bounding box center [801, 170] width 1504 height 144
click at [757, 229] on span "Edit Workflow" at bounding box center [780, 229] width 108 height 12
click at [668, 112] on div "Add Column" at bounding box center [801, 170] width 1504 height 144
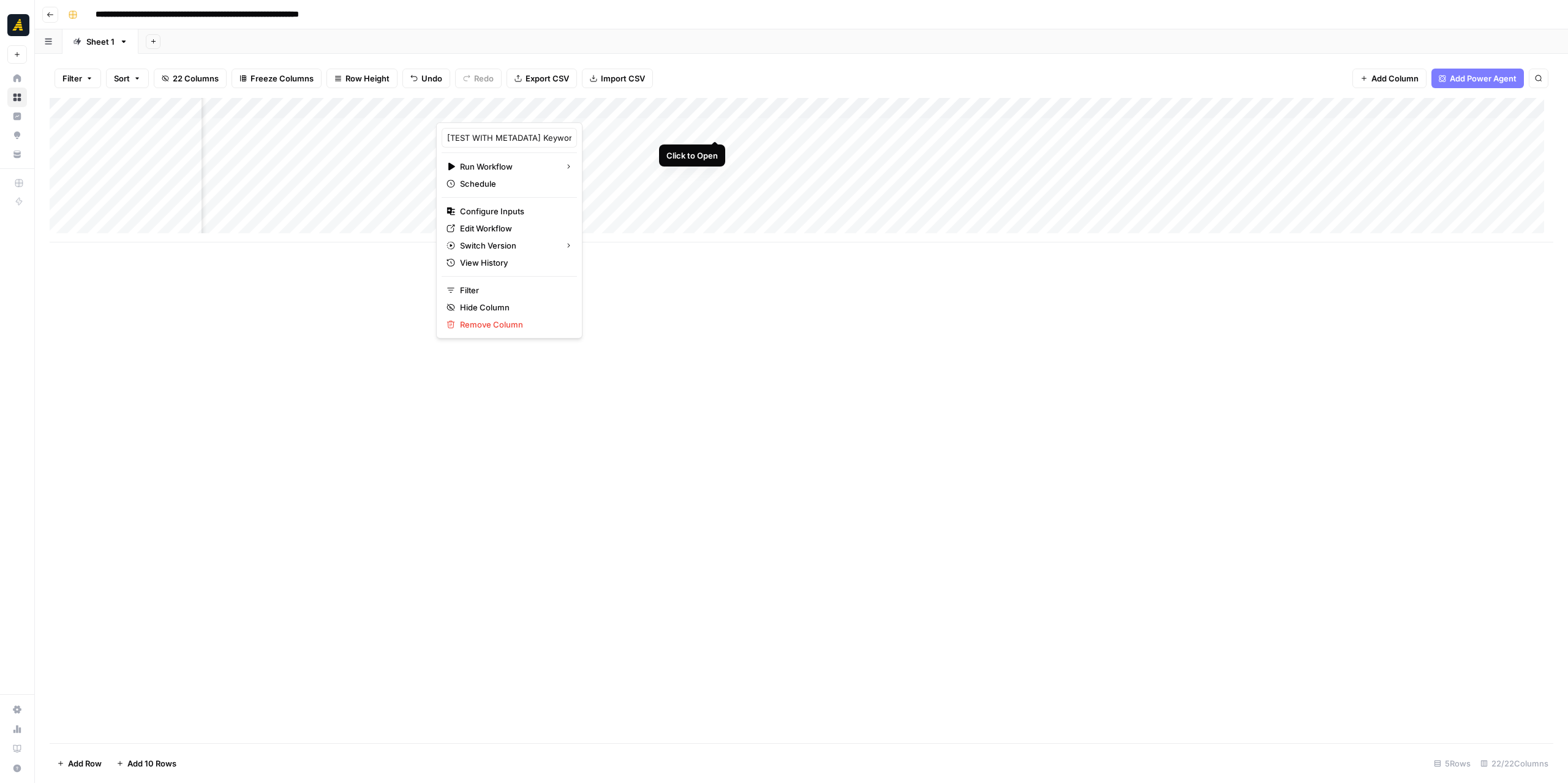
click at [716, 127] on div "Add Column" at bounding box center [801, 170] width 1504 height 144
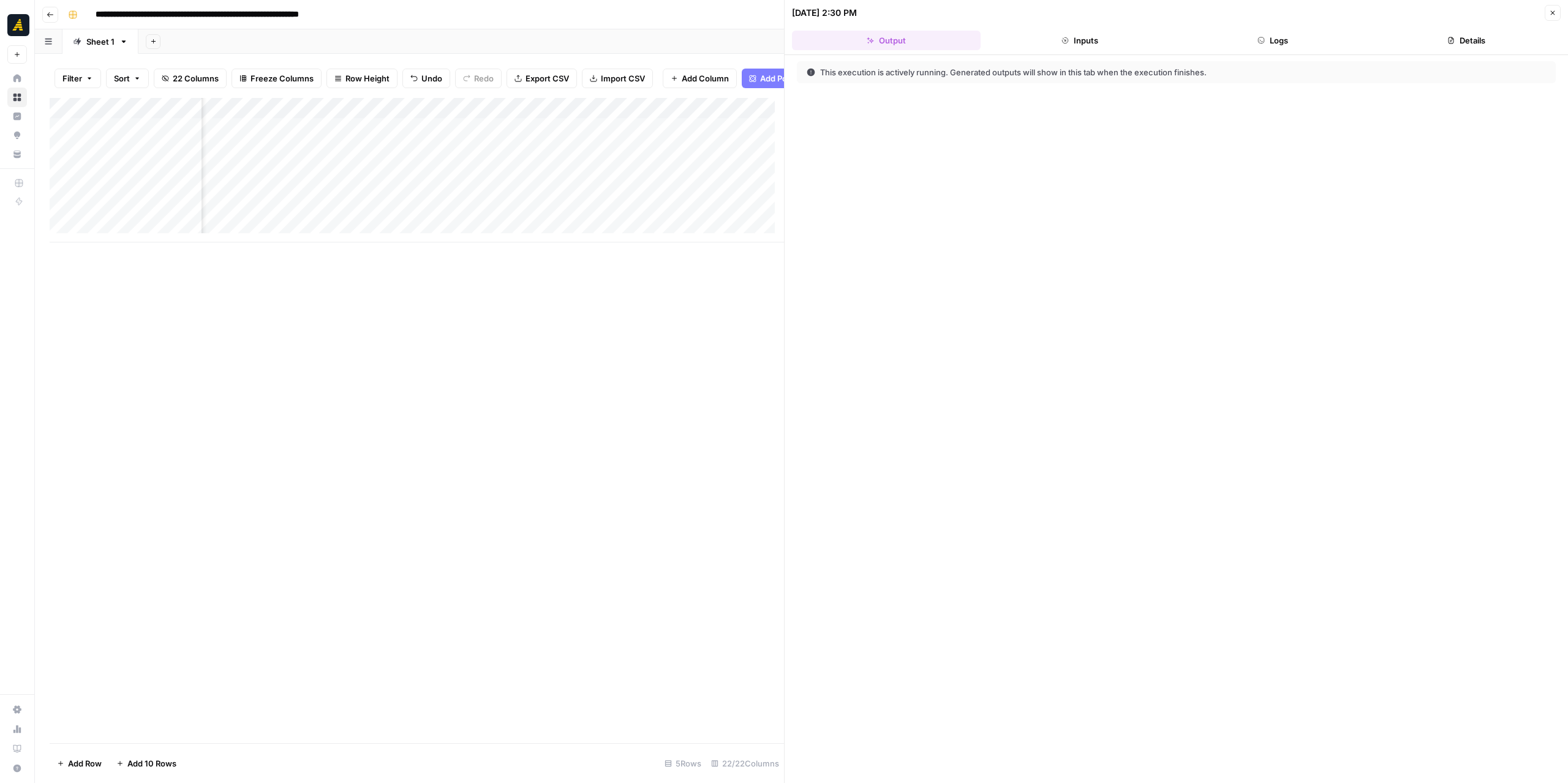
click at [1328, 35] on button "Logs" at bounding box center [1274, 40] width 189 height 20
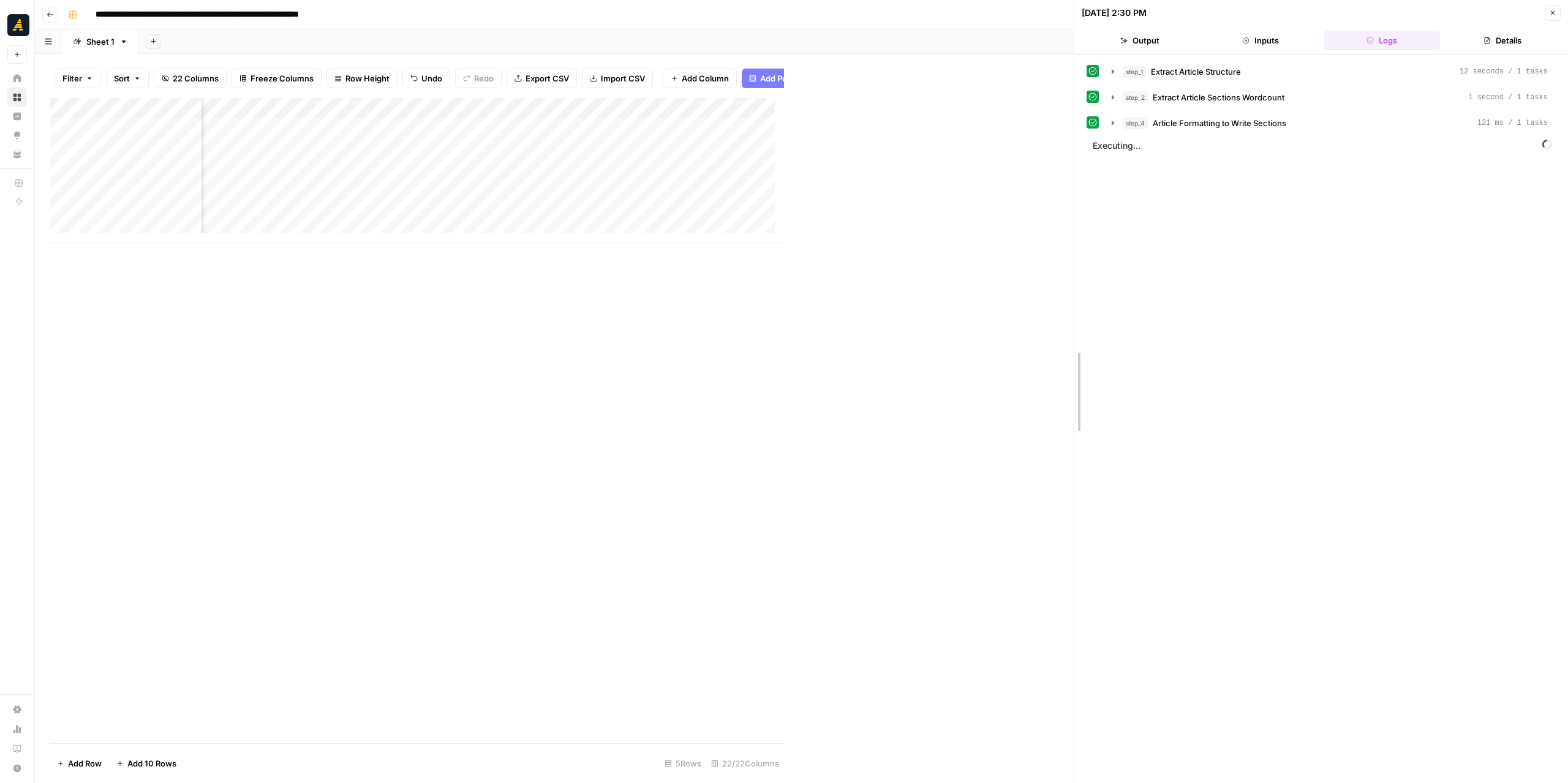
drag, startPoint x: 780, startPoint y: 287, endPoint x: 1070, endPoint y: 298, distance: 290.2
click at [1070, 298] on div at bounding box center [1074, 392] width 12 height 783
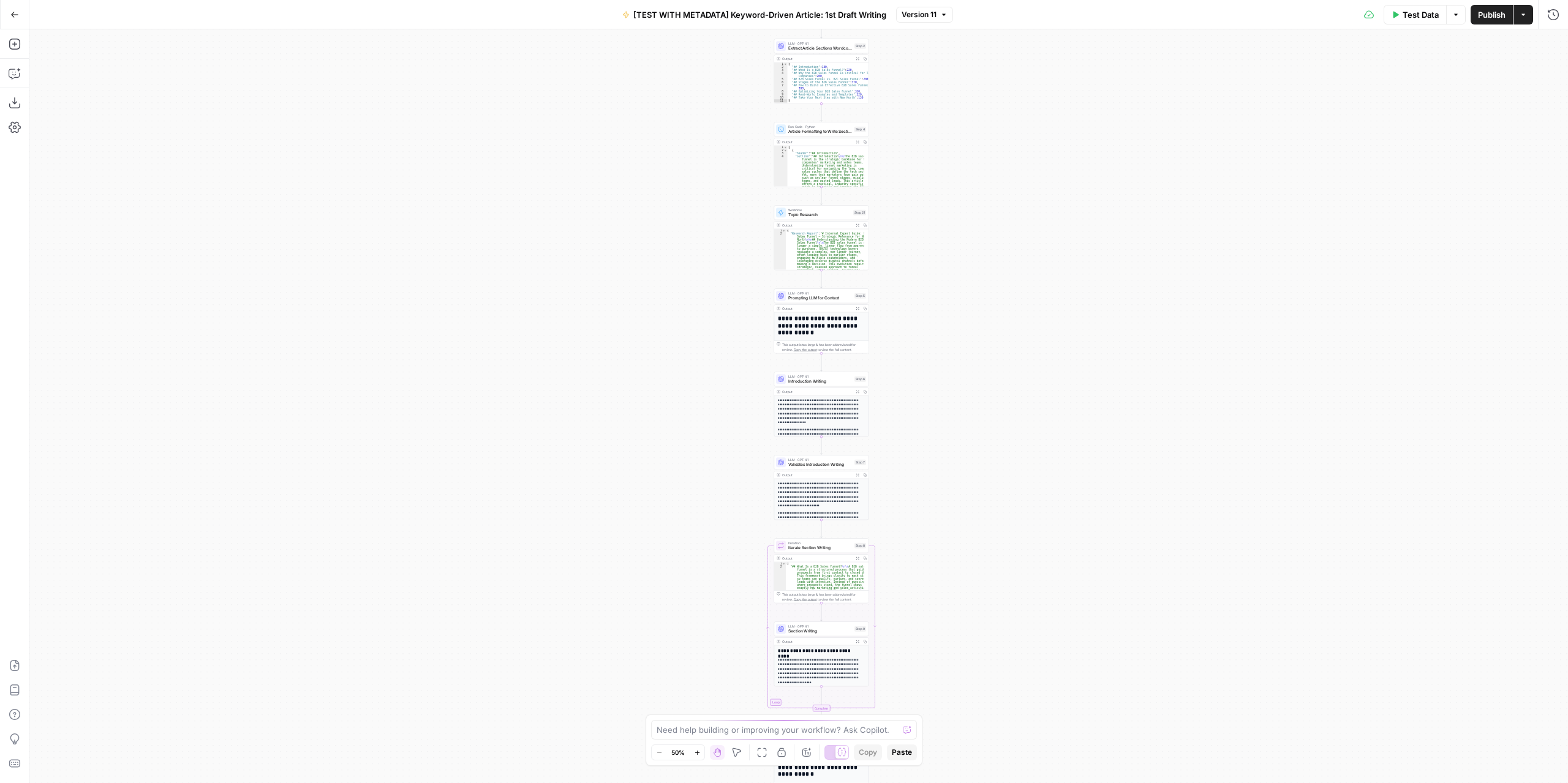
drag, startPoint x: 920, startPoint y: 240, endPoint x: 939, endPoint y: 509, distance: 269.7
click at [941, 525] on div "Workflow Input Settings Inputs LLM · GPT-4.1 Extract Article Structure Step 1 O…" at bounding box center [798, 406] width 1539 height 754
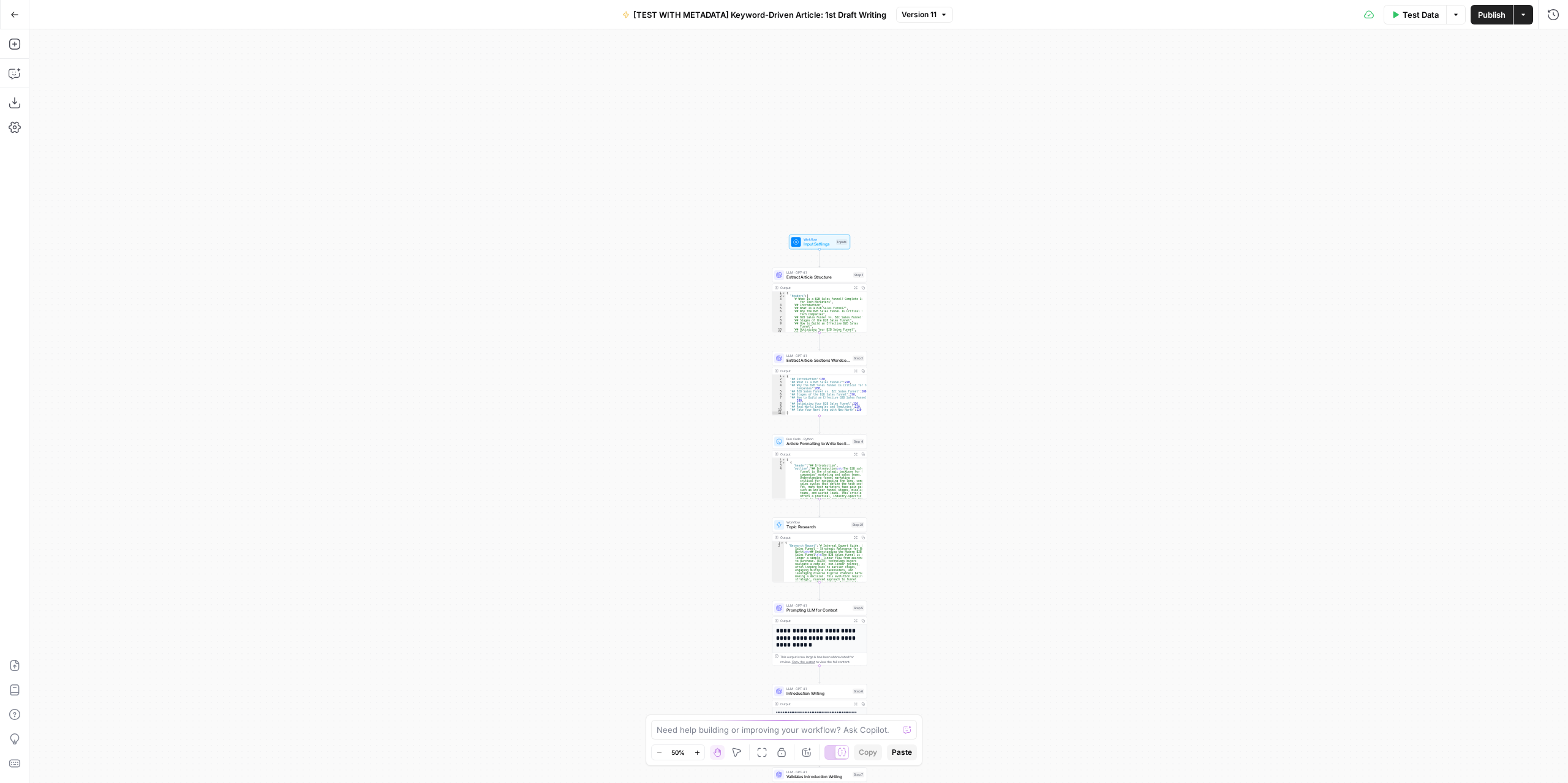
drag, startPoint x: 935, startPoint y: 154, endPoint x: 933, endPoint y: 504, distance: 350.0
click at [934, 505] on div "Workflow Input Settings Inputs LLM · GPT-4.1 Extract Article Structure Step 1 O…" at bounding box center [798, 406] width 1539 height 754
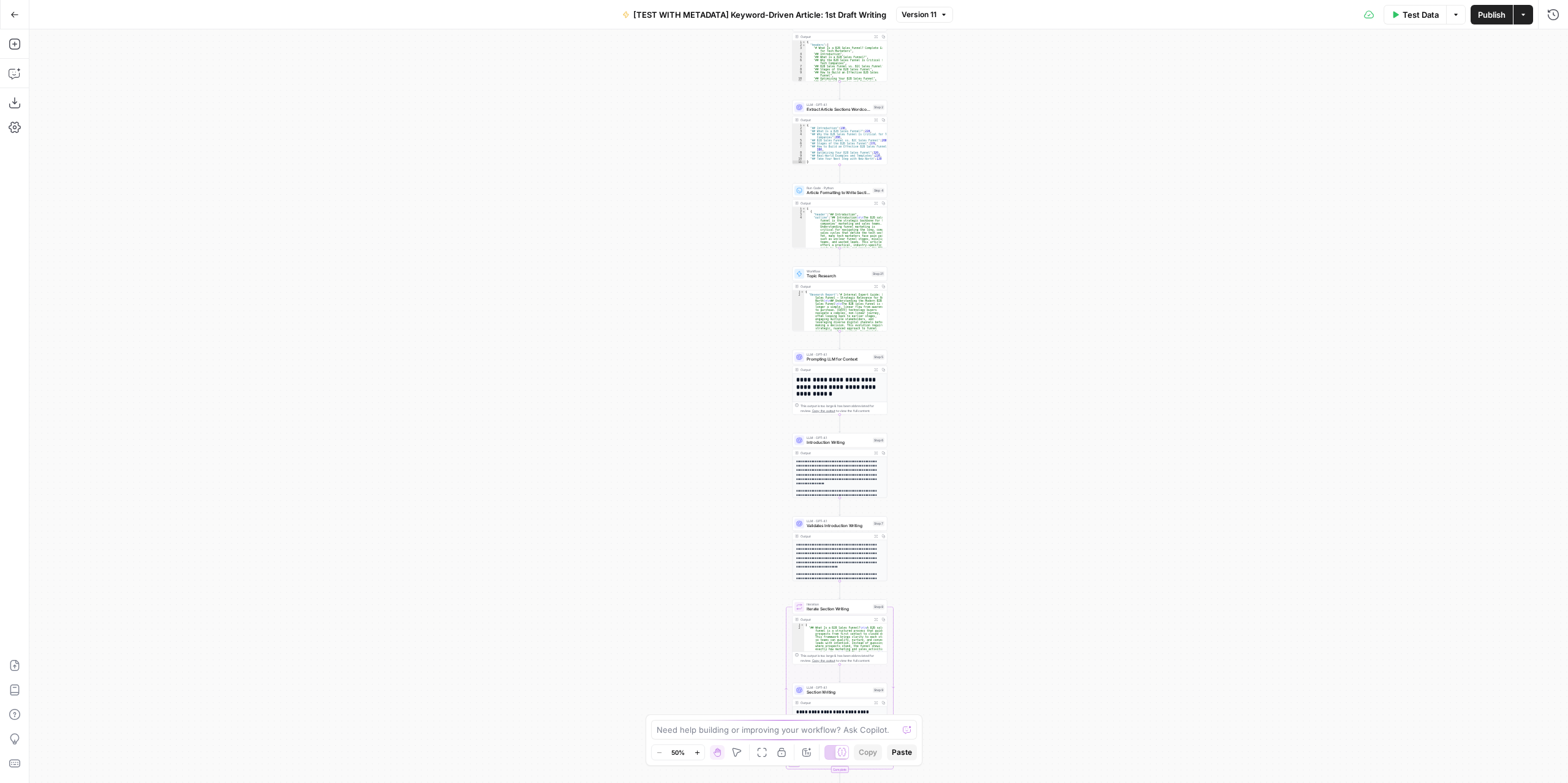
drag, startPoint x: 924, startPoint y: 543, endPoint x: 944, endPoint y: 257, distance: 286.7
click at [944, 257] on div "Workflow Input Settings Inputs LLM · GPT-4.1 Extract Article Structure Step 1 O…" at bounding box center [798, 406] width 1539 height 754
click at [929, 439] on div "Workflow Input Settings Inputs LLM · GPT-4.1 Extract Article Structure Step 1 O…" at bounding box center [798, 406] width 1539 height 754
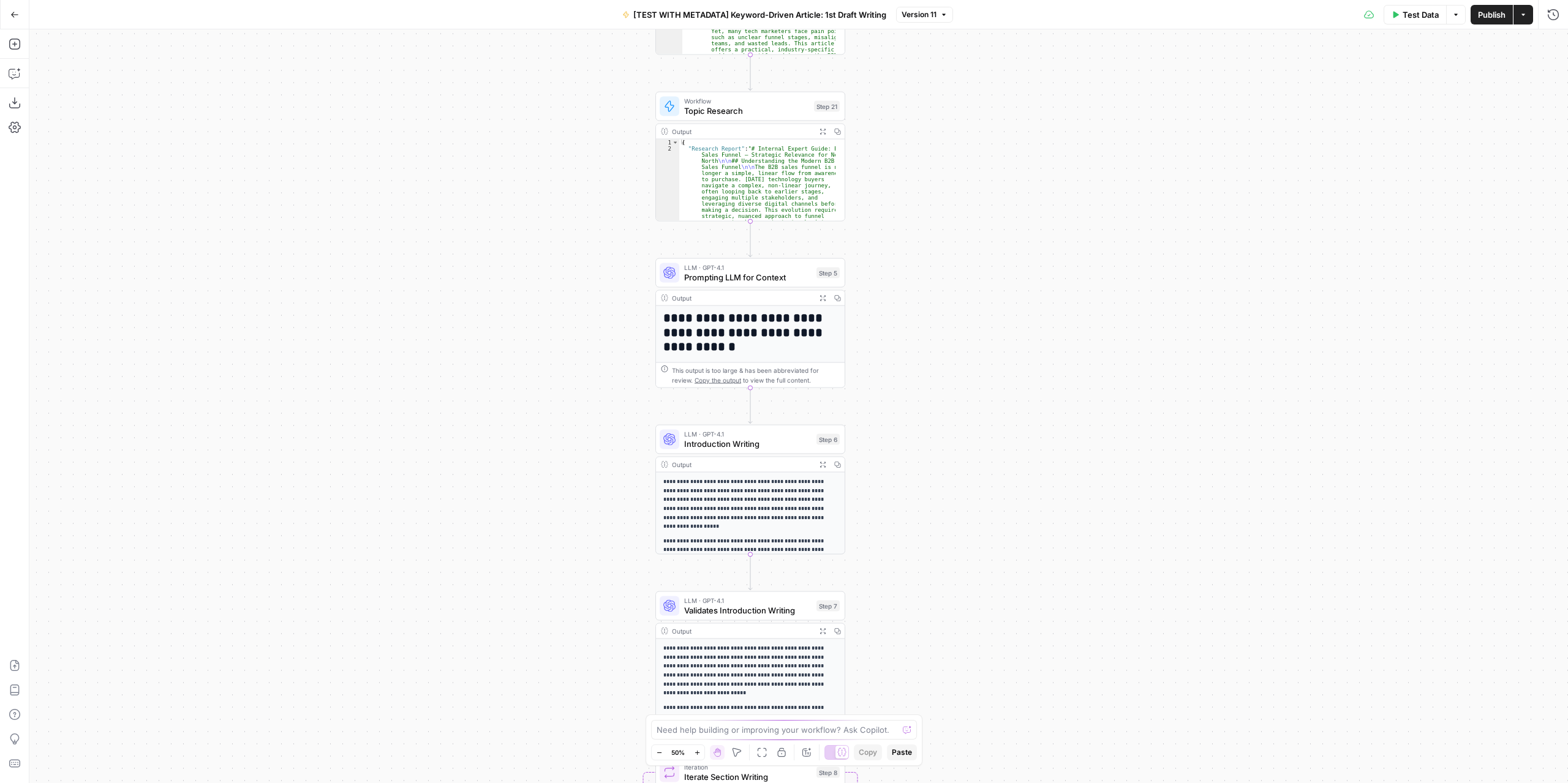
drag, startPoint x: 950, startPoint y: 558, endPoint x: 950, endPoint y: 335, distance: 223.0
click at [950, 339] on div "Workflow Input Settings Inputs LLM · GPT-4.1 Extract Article Structure Step 1 O…" at bounding box center [798, 406] width 1539 height 754
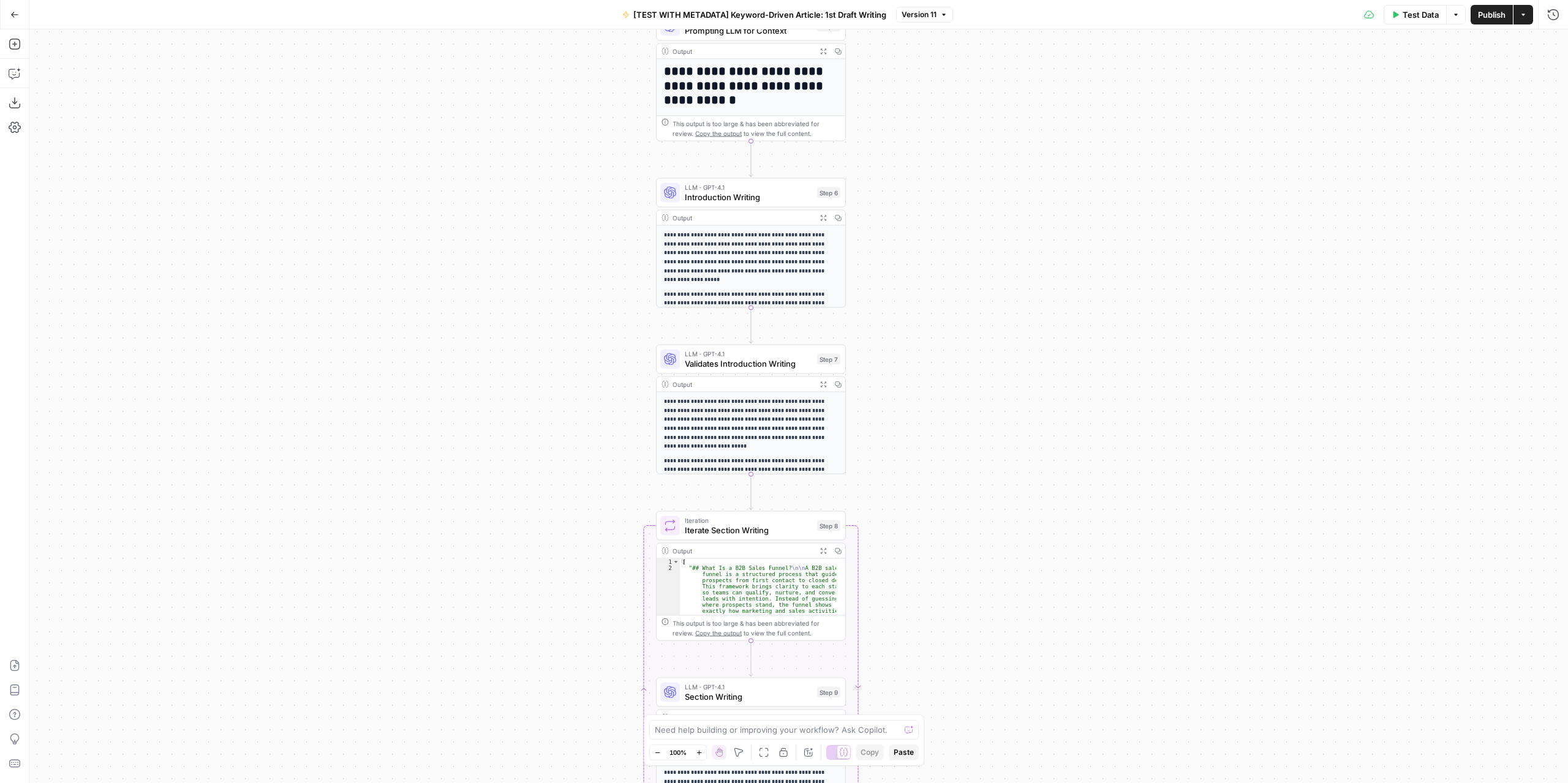
drag, startPoint x: 961, startPoint y: 488, endPoint x: 965, endPoint y: 270, distance: 218.0
click at [965, 280] on div "Workflow Input Settings Inputs LLM · GPT-4.1 Extract Article Structure Step 1 O…" at bounding box center [798, 406] width 1539 height 754
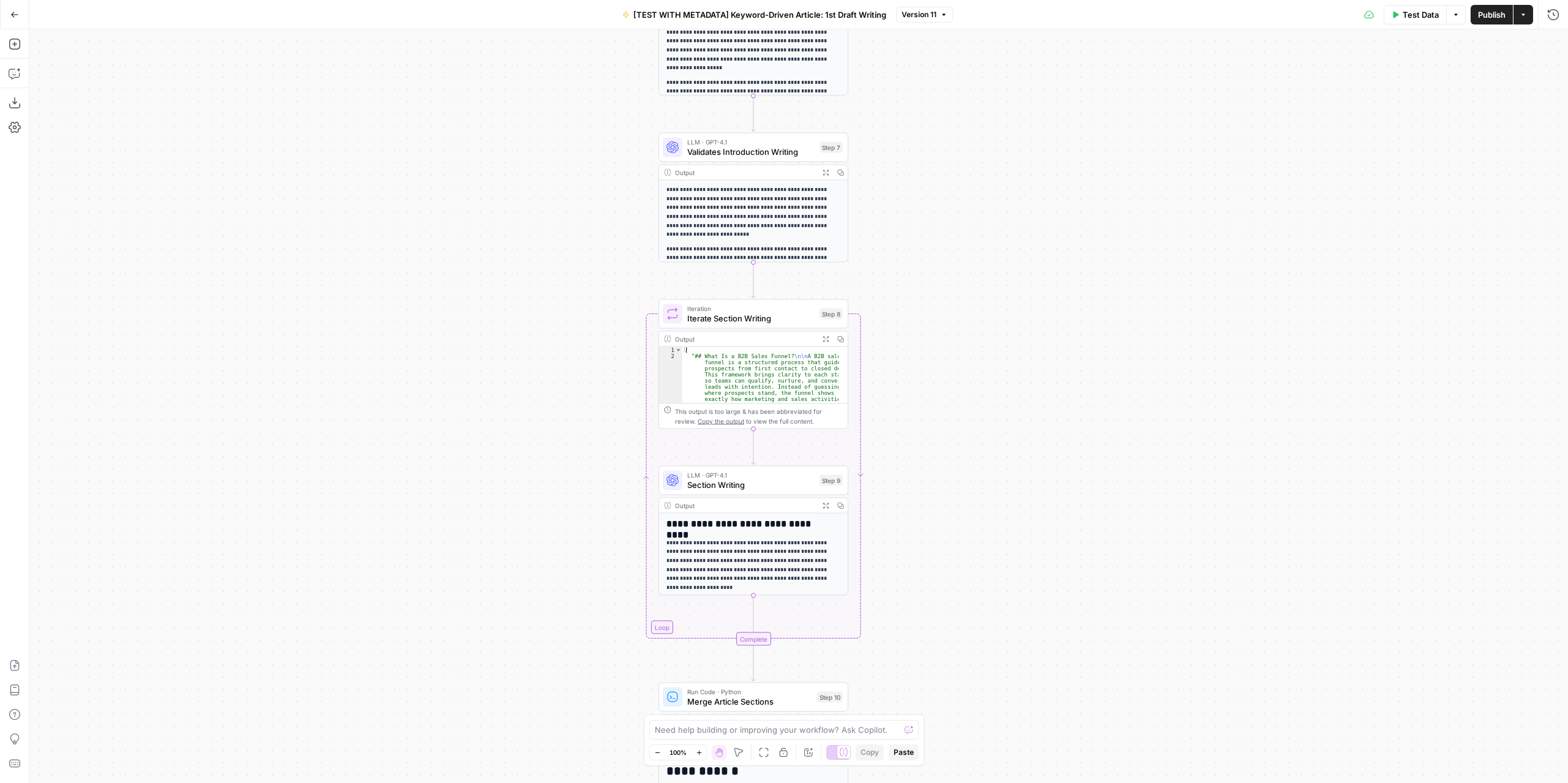
drag, startPoint x: 996, startPoint y: 513, endPoint x: 1009, endPoint y: 256, distance: 257.3
click at [1009, 261] on div "Workflow Input Settings Inputs LLM · GPT-4.1 Extract Article Structure Step 1 O…" at bounding box center [798, 406] width 1539 height 754
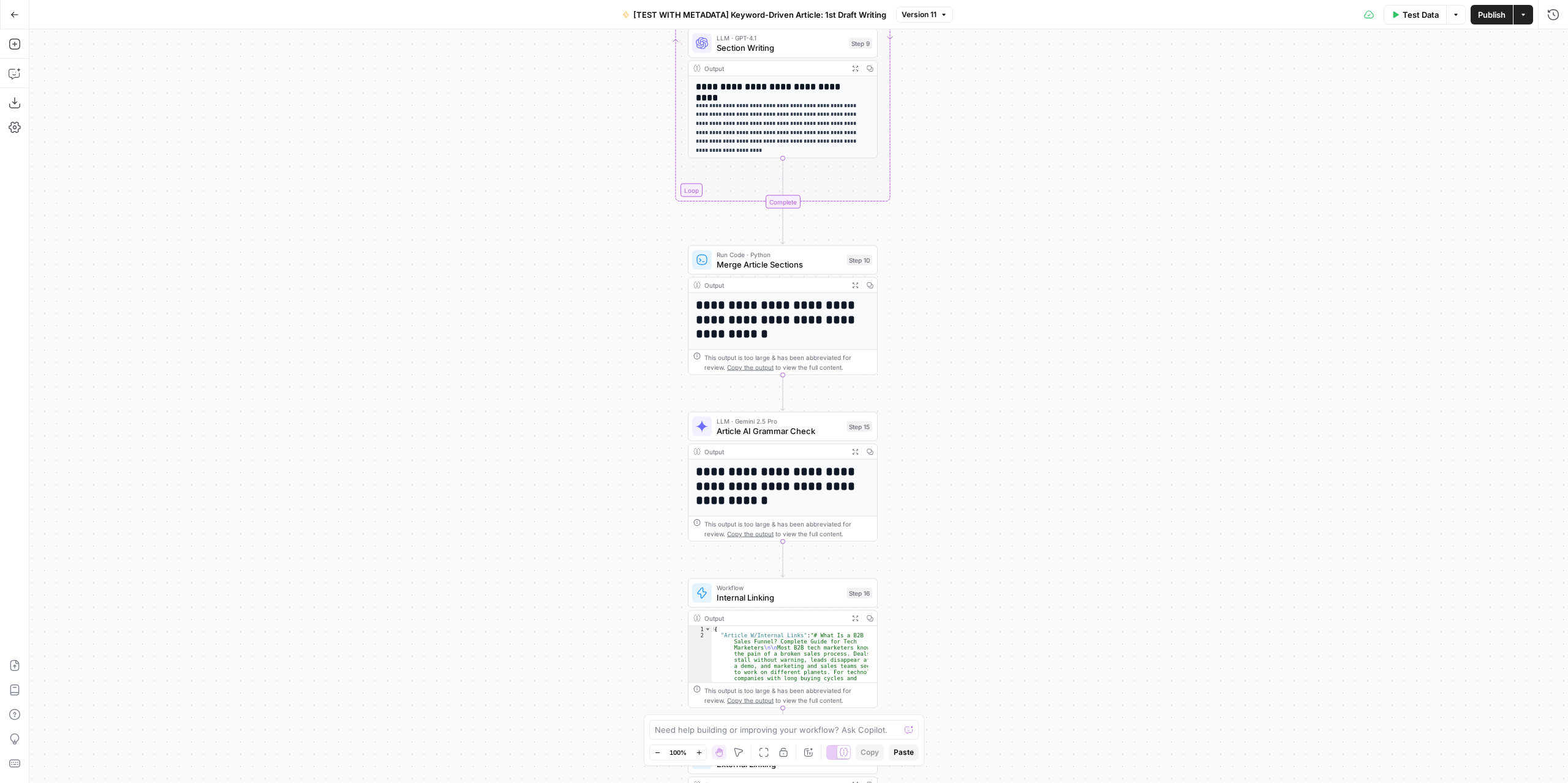
drag, startPoint x: 979, startPoint y: 409, endPoint x: 1018, endPoint y: 223, distance: 190.0
click at [1018, 223] on div "Workflow Input Settings Inputs LLM · GPT-4.1 Extract Article Structure Step 1 O…" at bounding box center [798, 406] width 1539 height 754
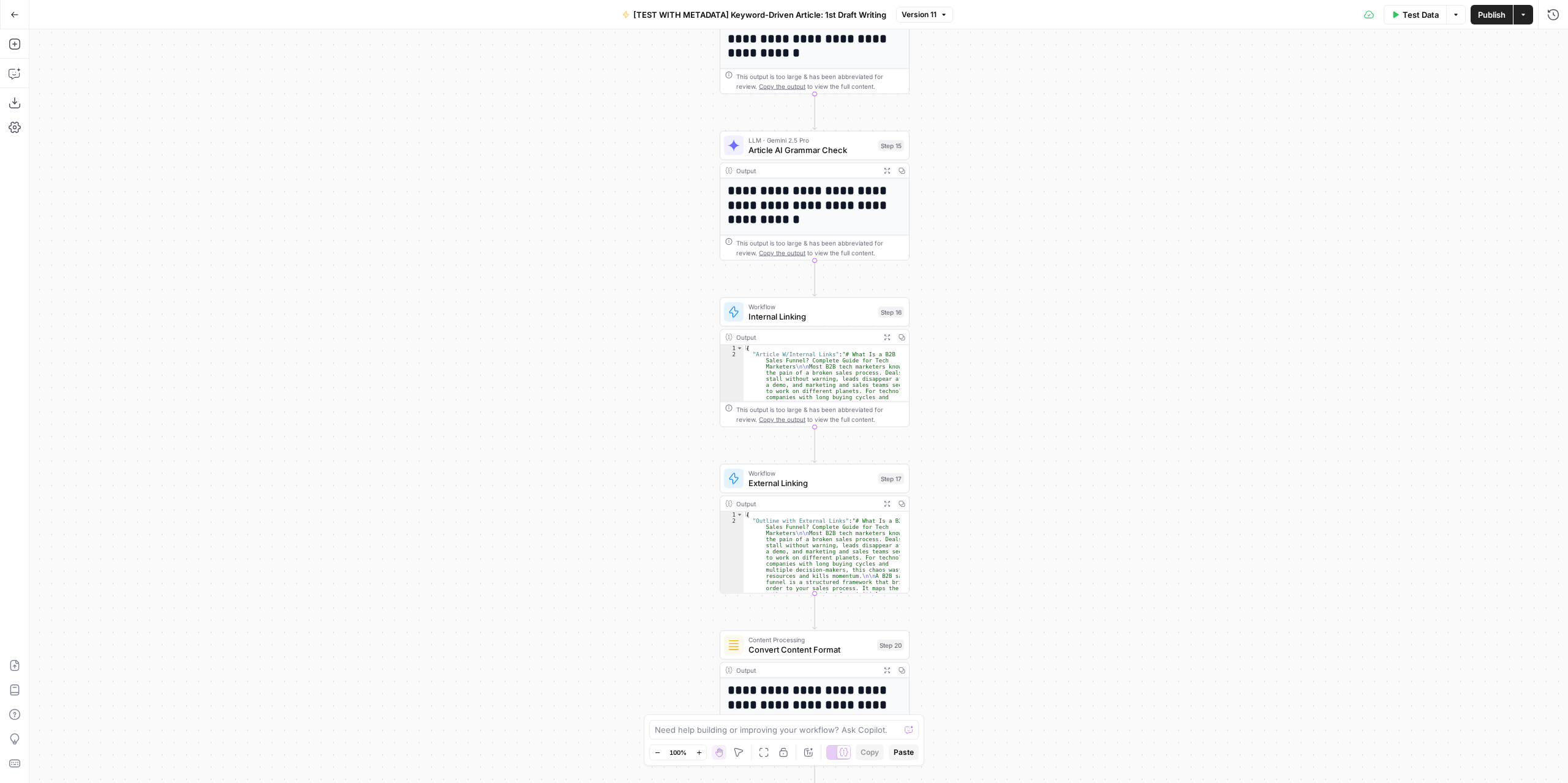
drag, startPoint x: 992, startPoint y: 457, endPoint x: 992, endPoint y: 243, distance: 214.0
click at [995, 220] on div "Workflow Input Settings Inputs LLM · GPT-4.1 Extract Article Structure Step 1 O…" at bounding box center [798, 406] width 1539 height 754
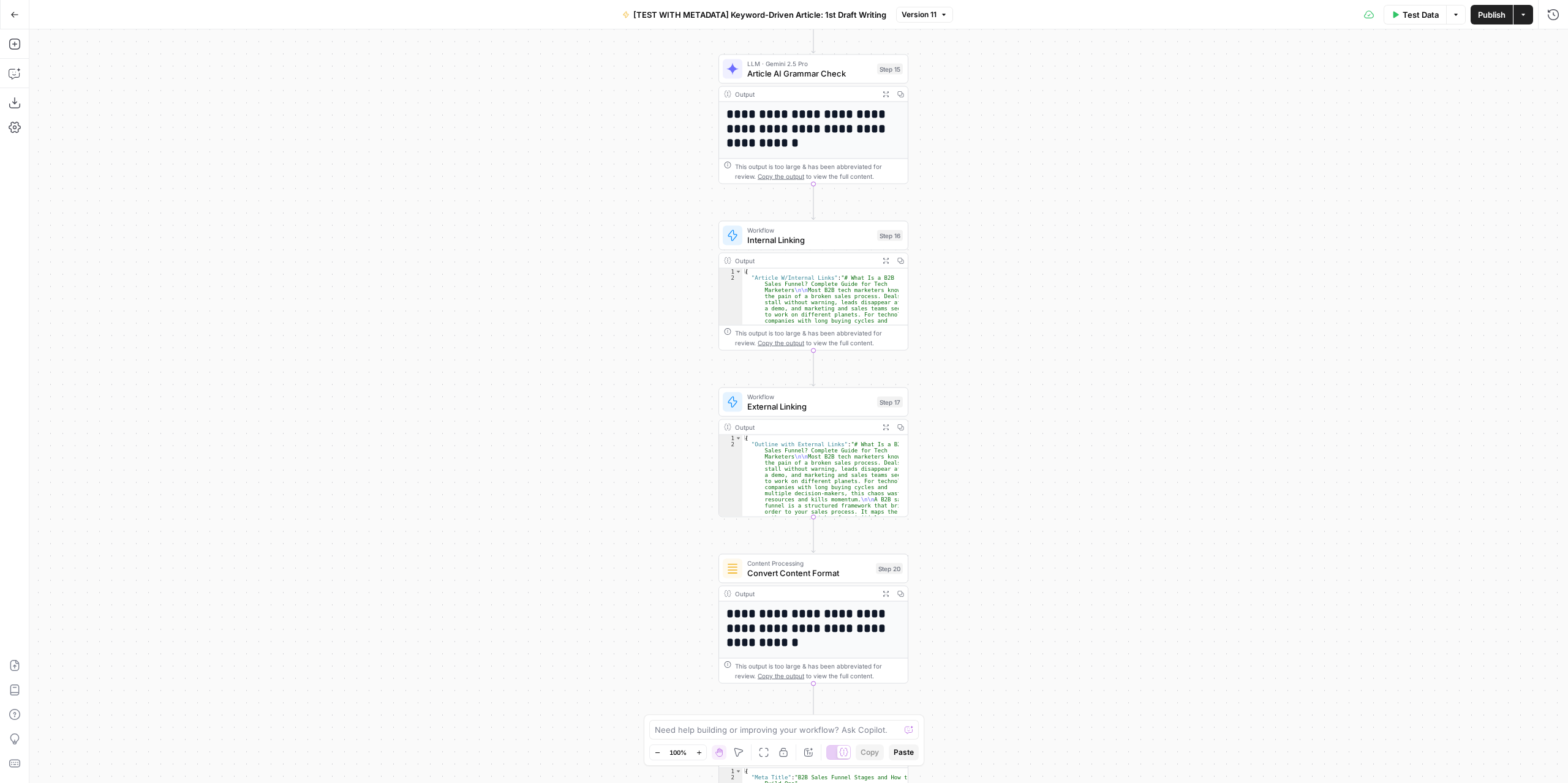
drag, startPoint x: 993, startPoint y: 418, endPoint x: 996, endPoint y: 259, distance: 159.0
click at [996, 259] on div "Workflow Input Settings Inputs LLM · GPT-4.1 Extract Article Structure Step 1 O…" at bounding box center [798, 406] width 1539 height 754
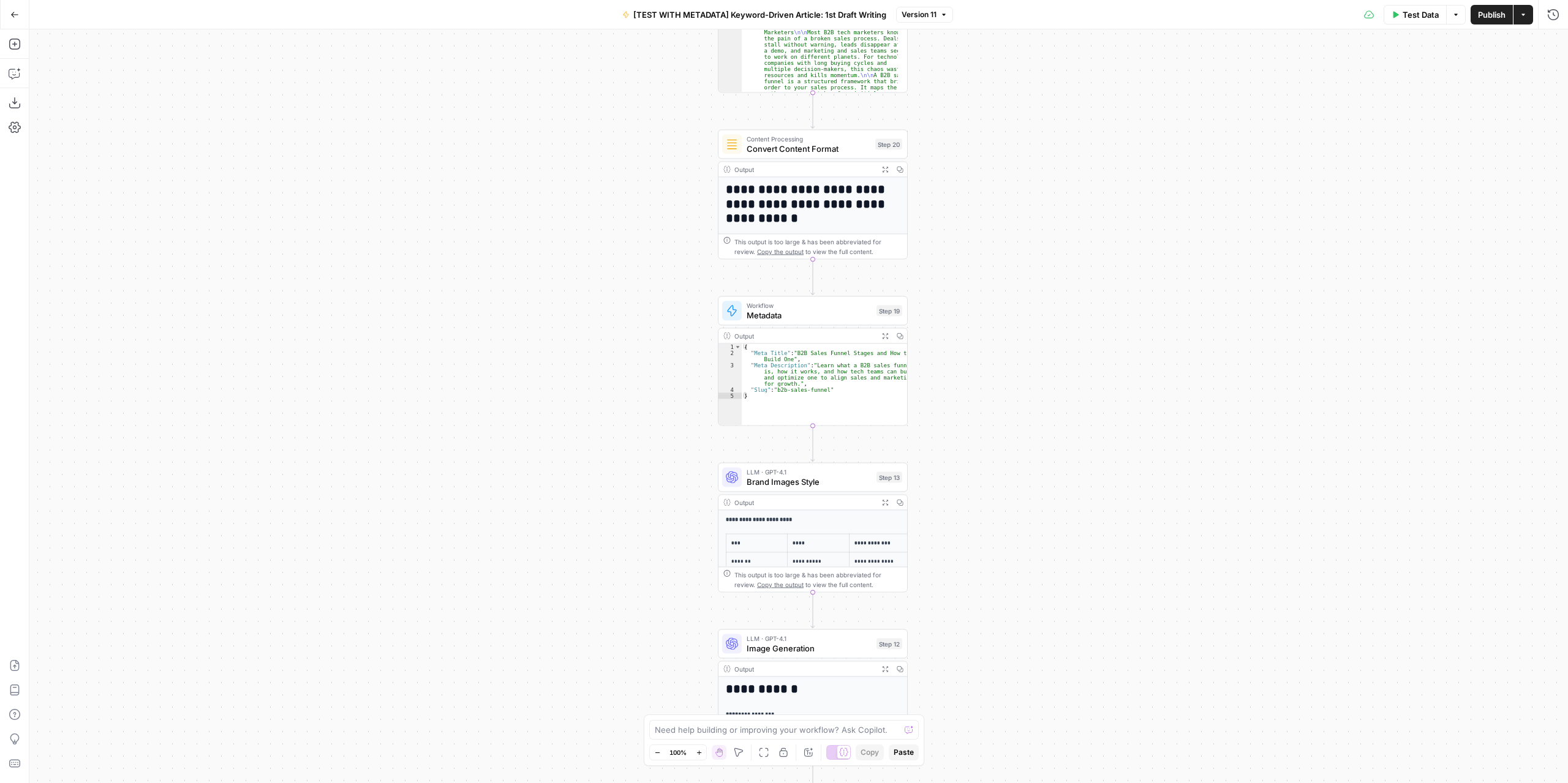
drag, startPoint x: 996, startPoint y: 465, endPoint x: 992, endPoint y: 214, distance: 251.0
click at [992, 214] on div "Workflow Input Settings Inputs LLM · GPT-4.1 Extract Article Structure Step 1 O…" at bounding box center [798, 406] width 1539 height 754
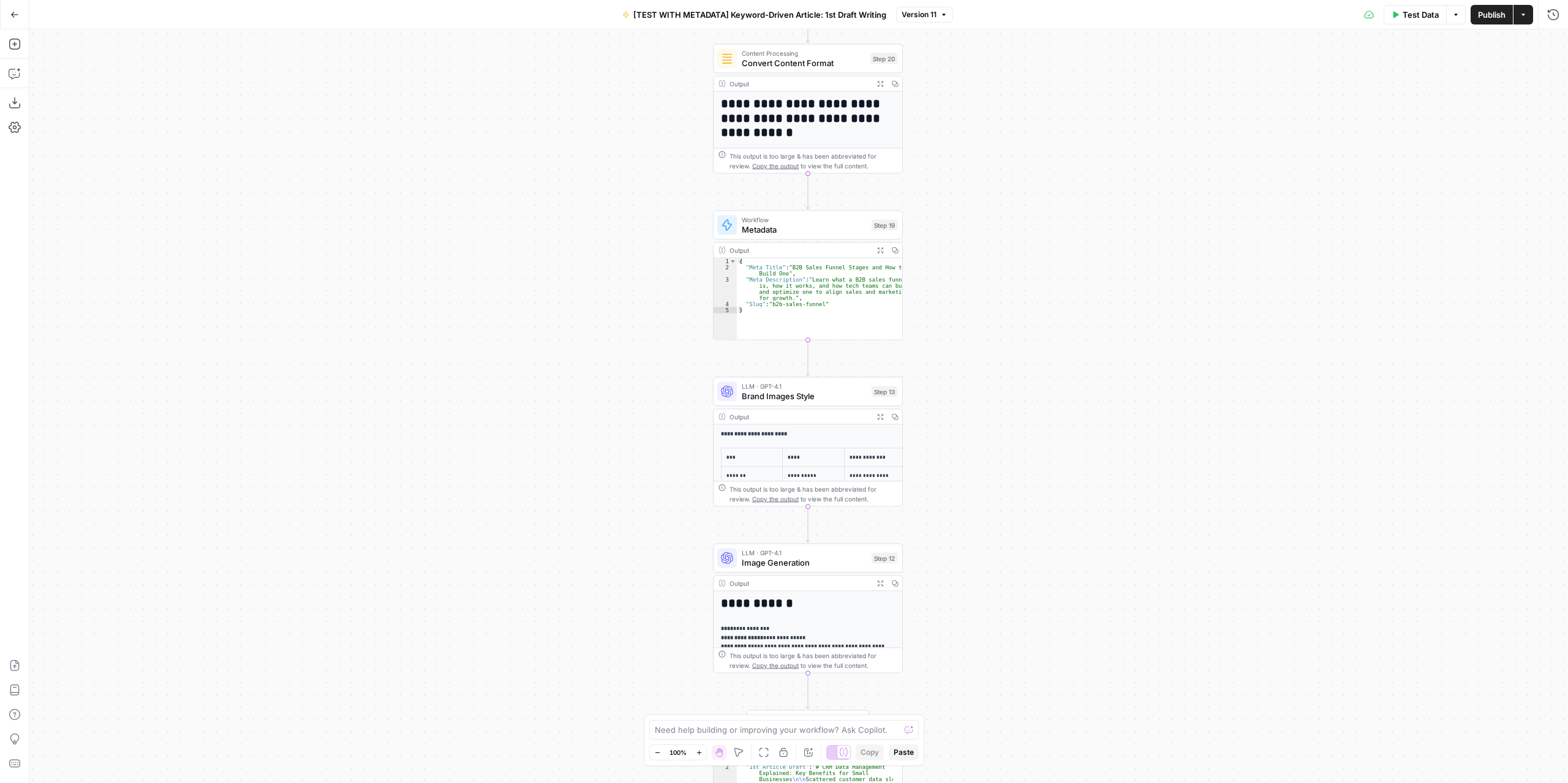
drag, startPoint x: 980, startPoint y: 404, endPoint x: 979, endPoint y: 198, distance: 206.0
click at [979, 198] on div "Workflow Input Settings Inputs LLM · GPT-4.1 Extract Article Structure Step 1 O…" at bounding box center [798, 406] width 1539 height 754
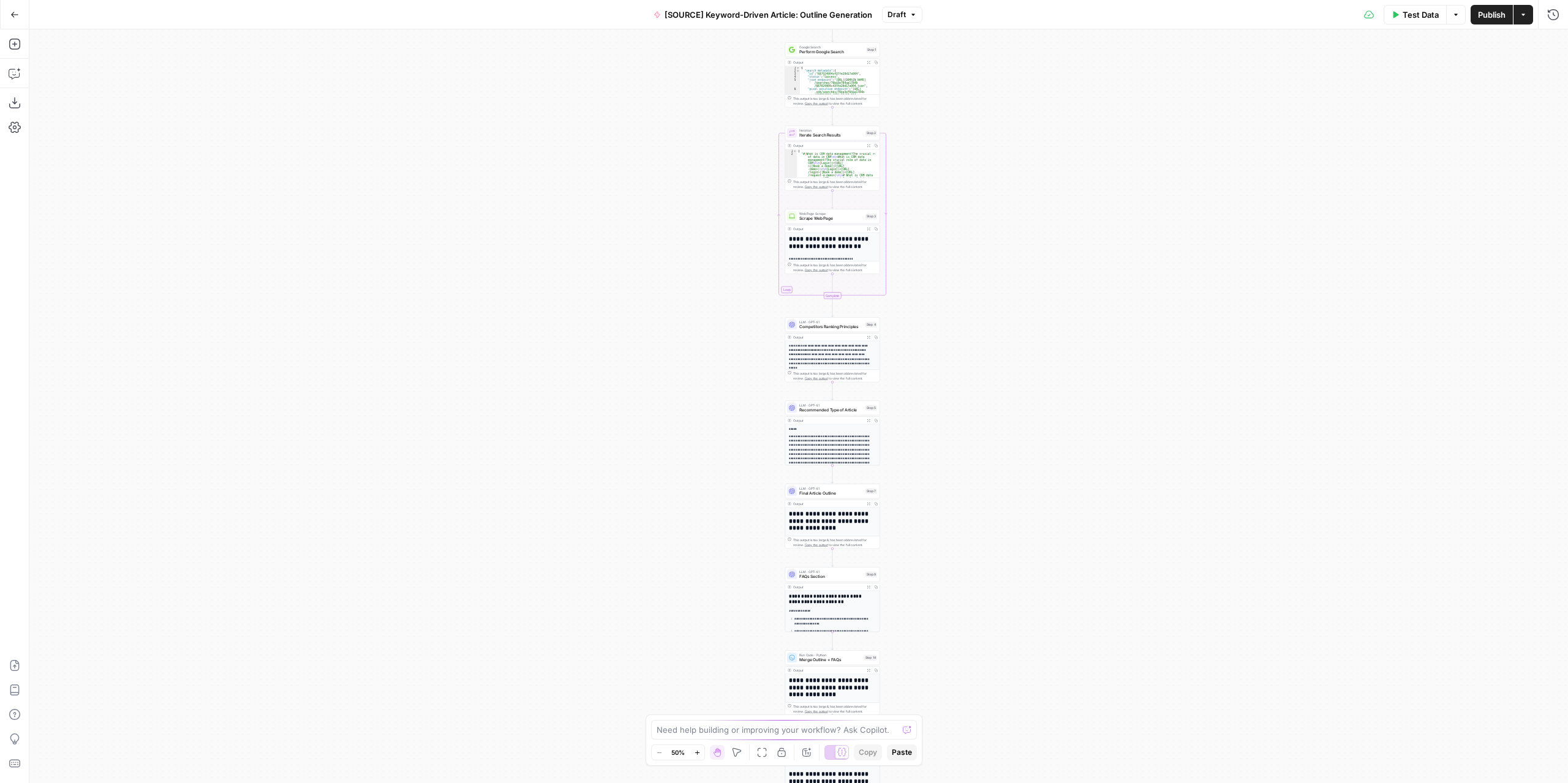
drag, startPoint x: 0, startPoint y: 0, endPoint x: 965, endPoint y: 286, distance: 1006.5
click at [965, 286] on div "Workflow Input Settings Inputs Google Search Perform Google Search Step 1 Outpu…" at bounding box center [798, 406] width 1539 height 754
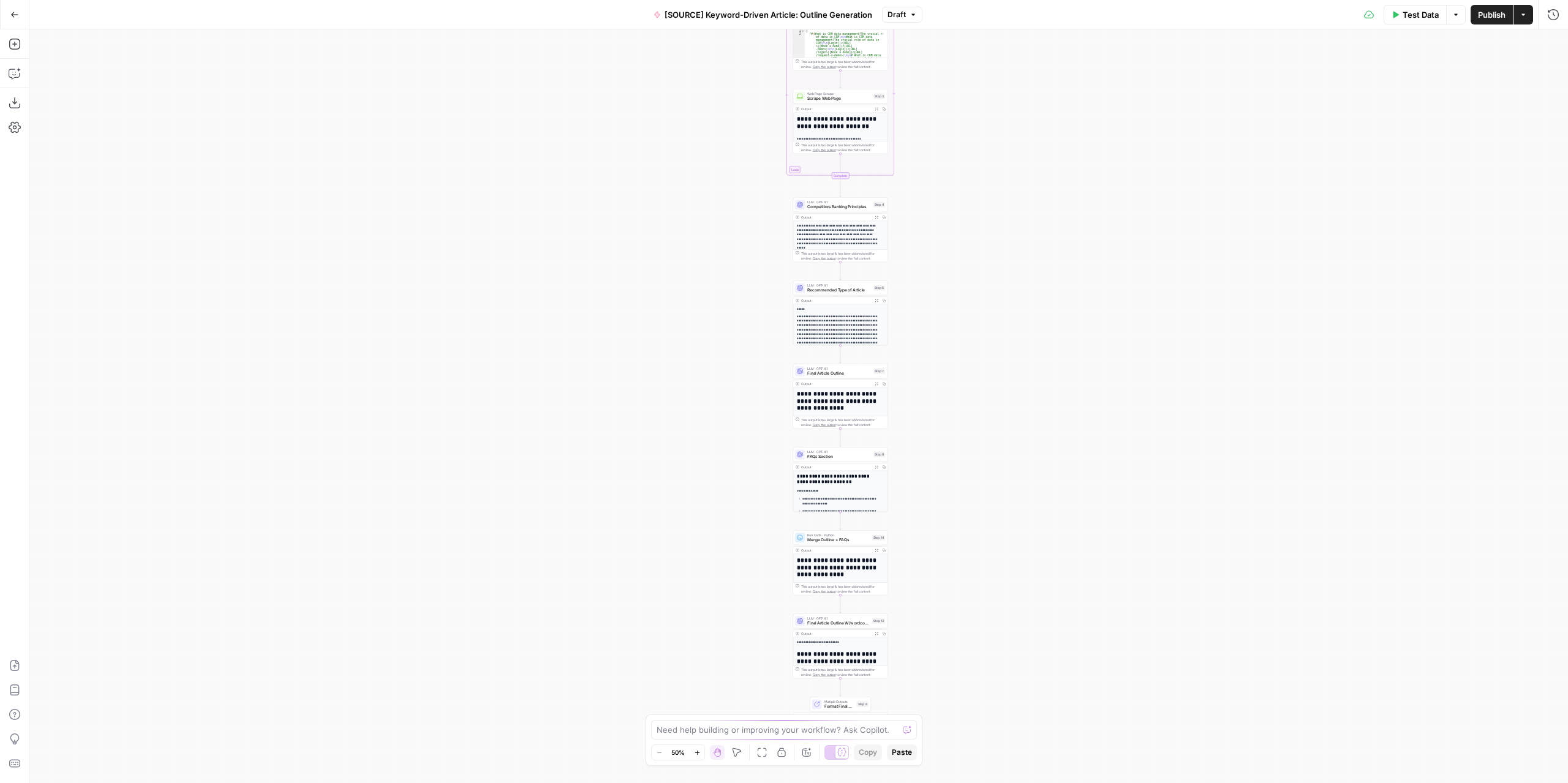
drag, startPoint x: 954, startPoint y: 428, endPoint x: 963, endPoint y: 313, distance: 115.4
click at [963, 313] on div "Workflow Input Settings Inputs Google Search Perform Google Search Step 1 Outpu…" at bounding box center [798, 406] width 1539 height 754
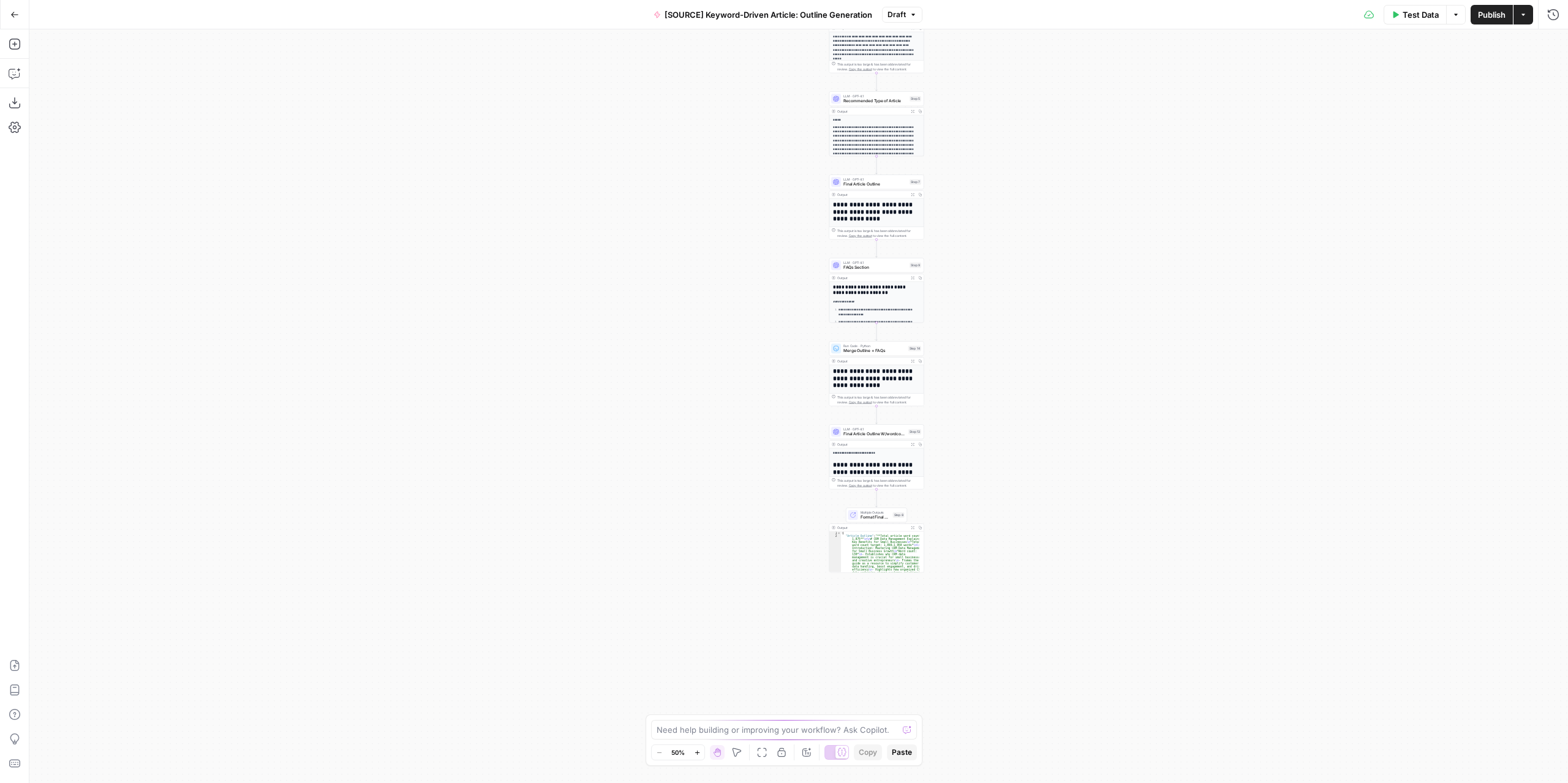
drag, startPoint x: 926, startPoint y: 474, endPoint x: 962, endPoint y: 284, distance: 193.4
click at [962, 284] on div "Workflow Input Settings Inputs Google Search Perform Google Search Step 1 Outpu…" at bounding box center [798, 406] width 1539 height 754
